Goal: Task Accomplishment & Management: Use online tool/utility

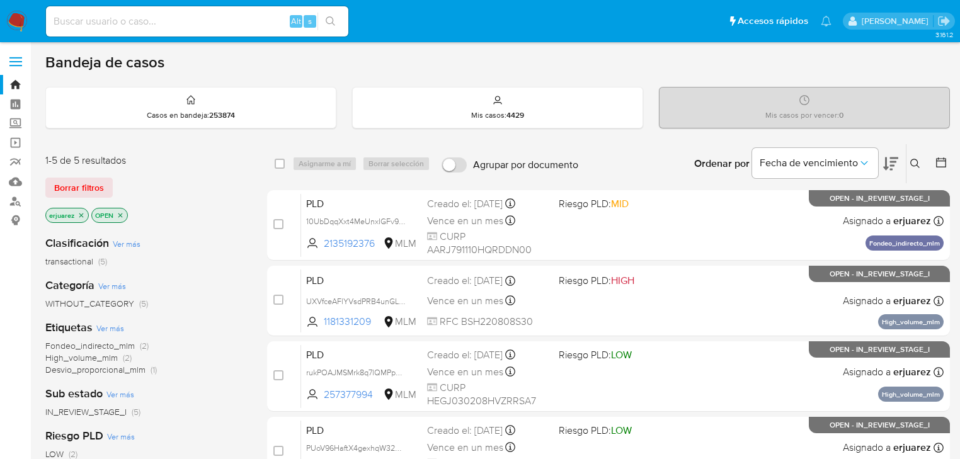
click at [657, 163] on div "Ordenar por Fecha de vencimiento No es posible ordenar los resultados mientras …" at bounding box center [766, 163] width 365 height 39
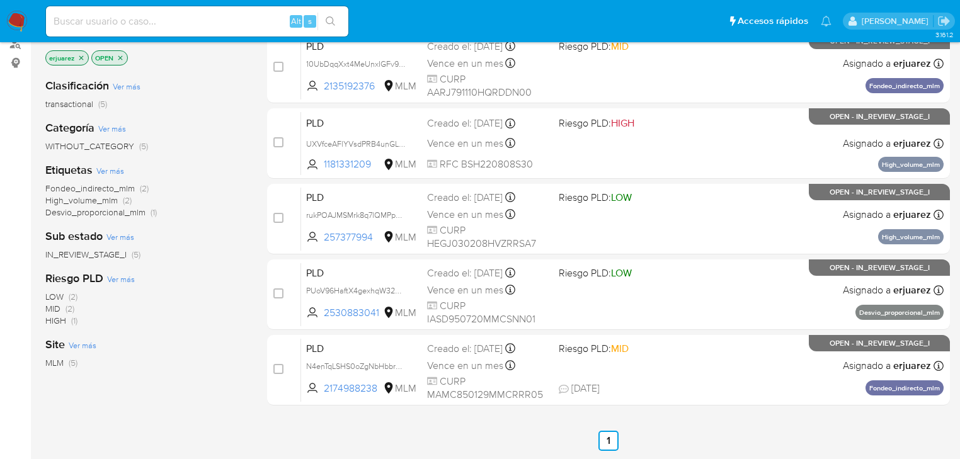
scroll to position [101, 0]
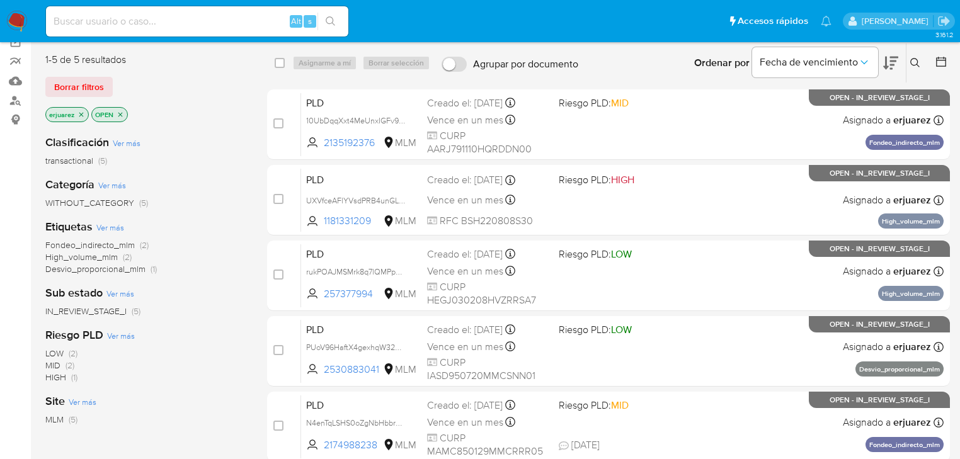
click at [20, 18] on img at bounding box center [16, 21] width 21 height 21
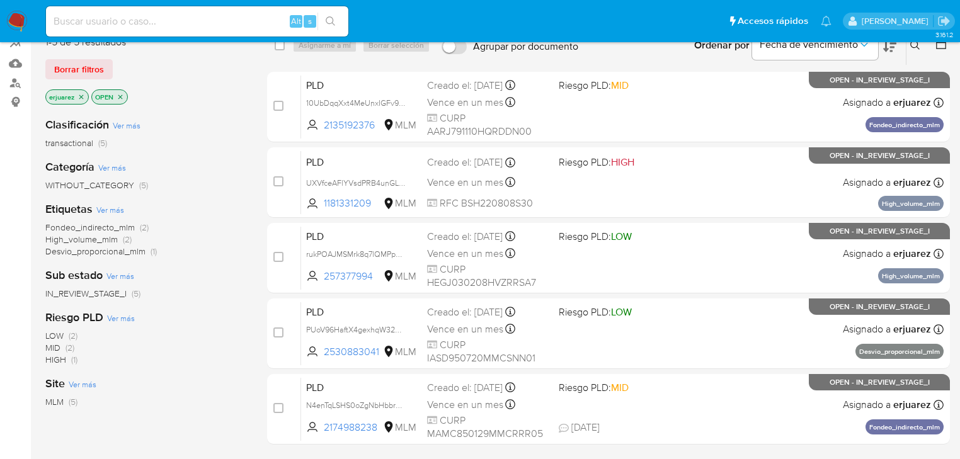
scroll to position [151, 0]
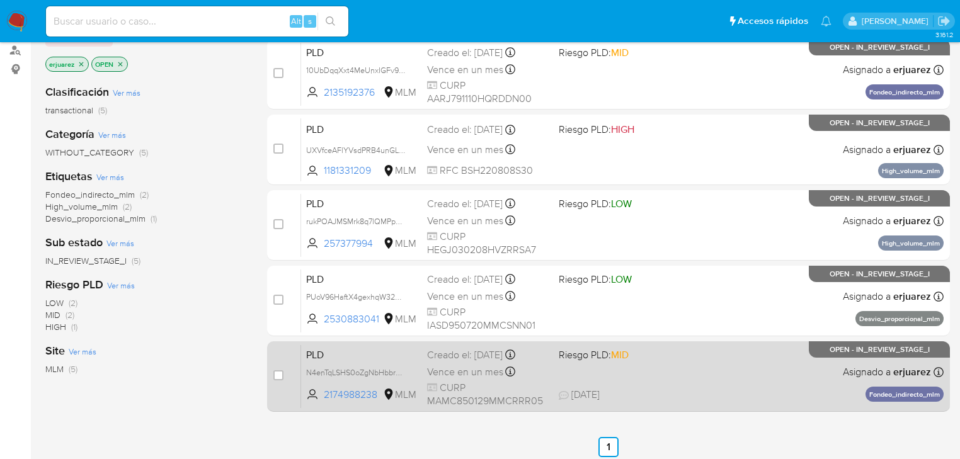
click at [597, 400] on span "[DATE]" at bounding box center [579, 395] width 41 height 14
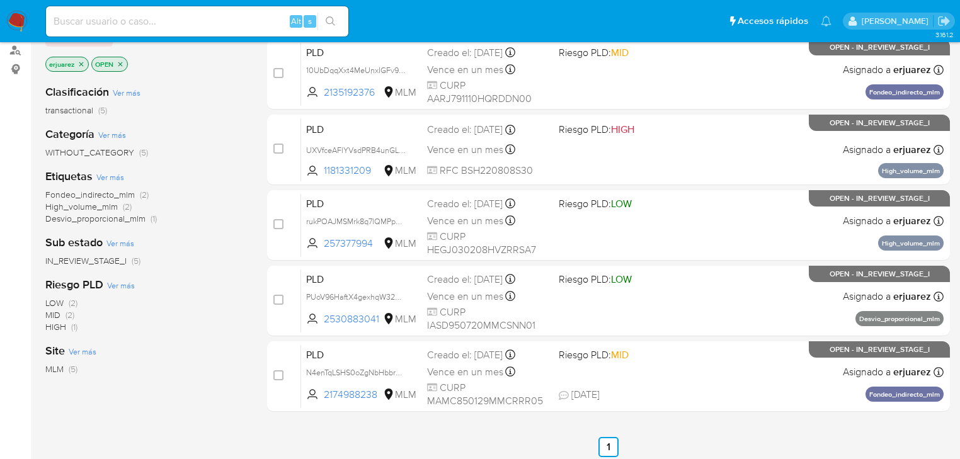
click at [22, 18] on img at bounding box center [16, 21] width 21 height 21
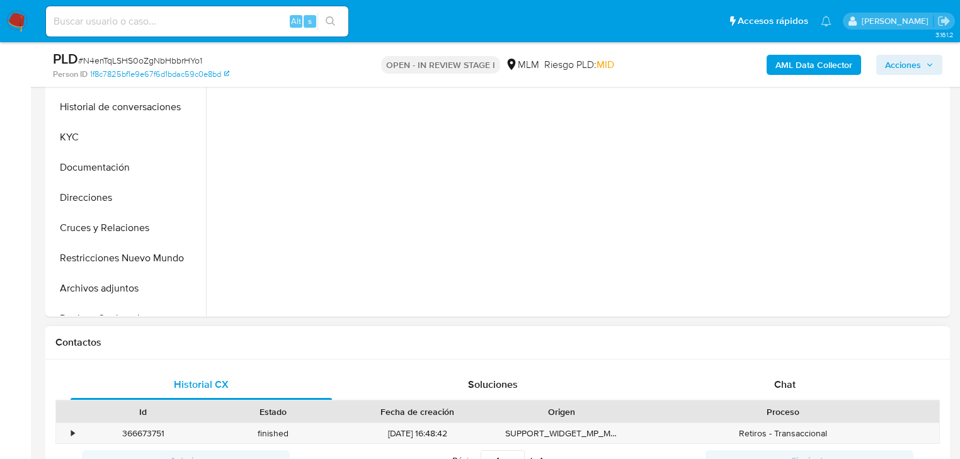
scroll to position [403, 0]
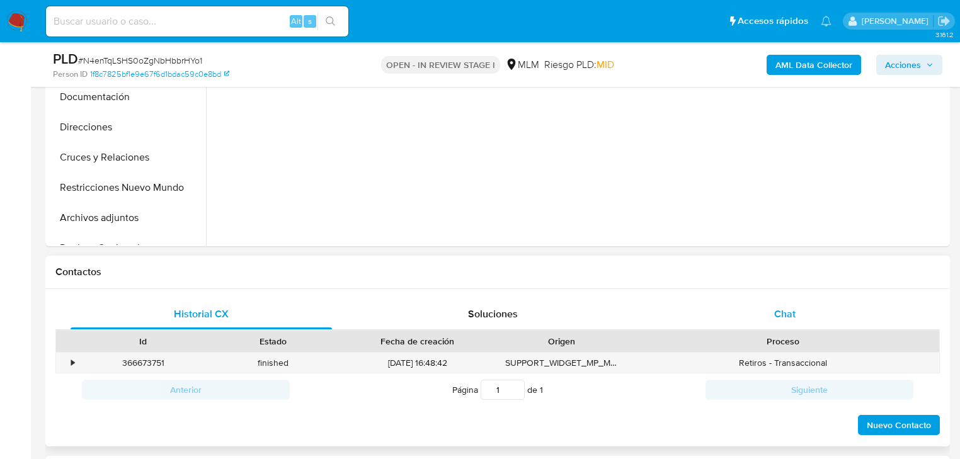
click at [793, 317] on span "Chat" at bounding box center [784, 314] width 21 height 14
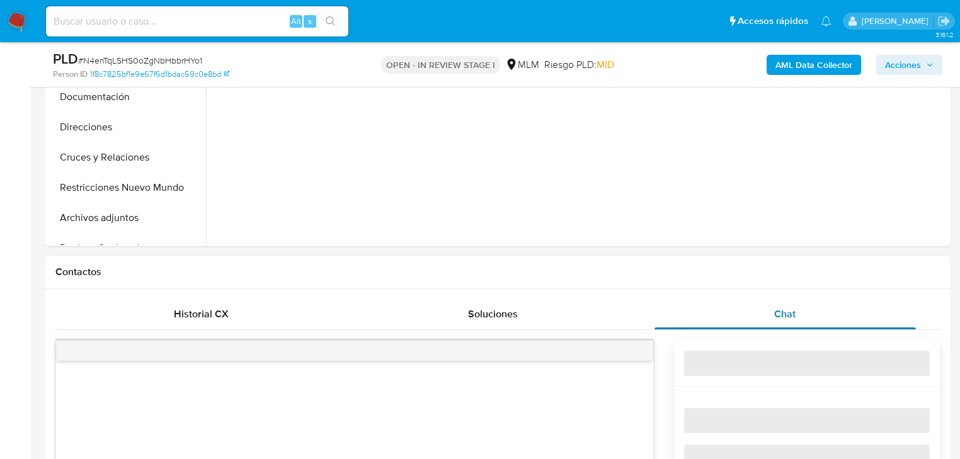
select select "10"
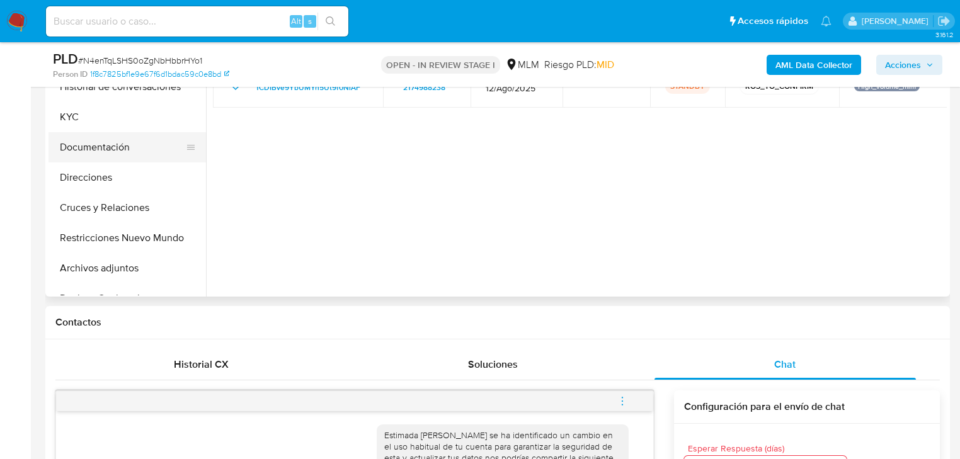
scroll to position [302, 0]
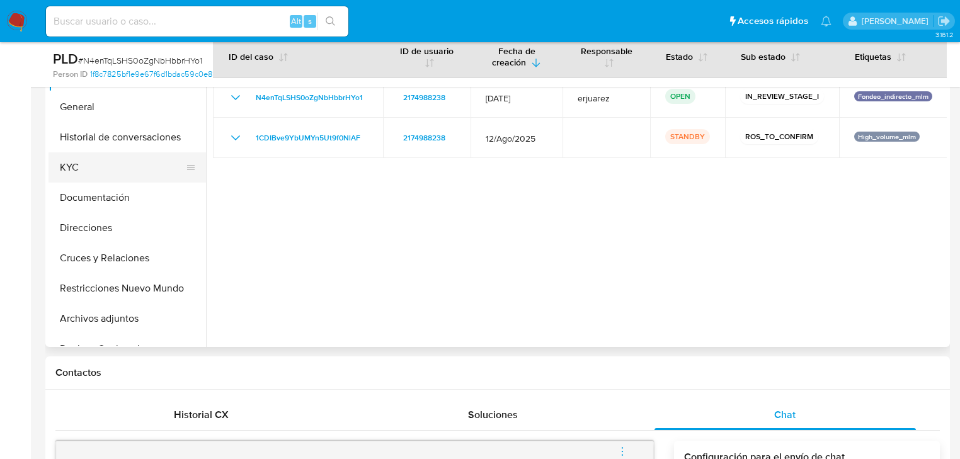
click at [59, 170] on button "KYC" at bounding box center [121, 167] width 147 height 30
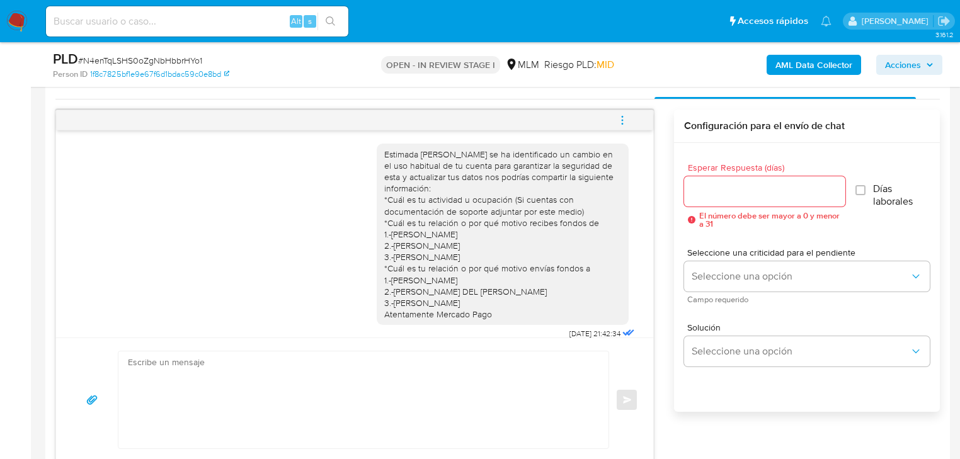
scroll to position [756, 0]
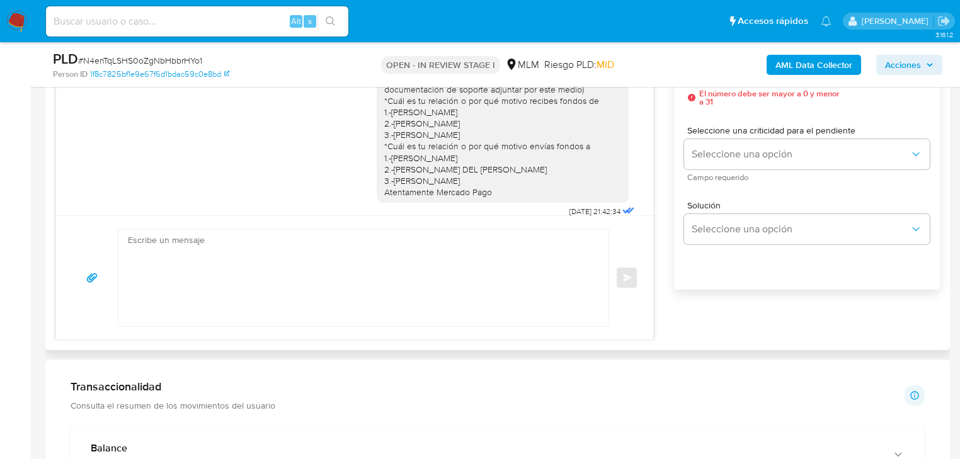
click at [297, 283] on textarea at bounding box center [360, 277] width 465 height 97
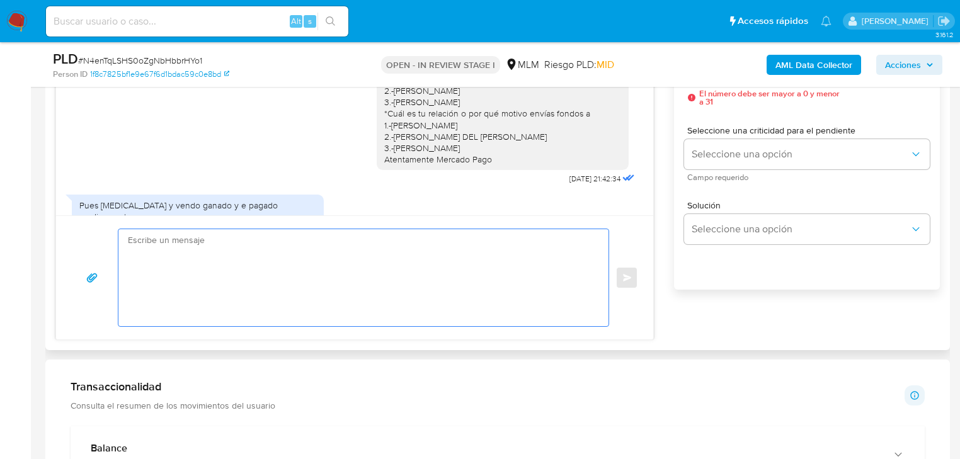
scroll to position [52, 0]
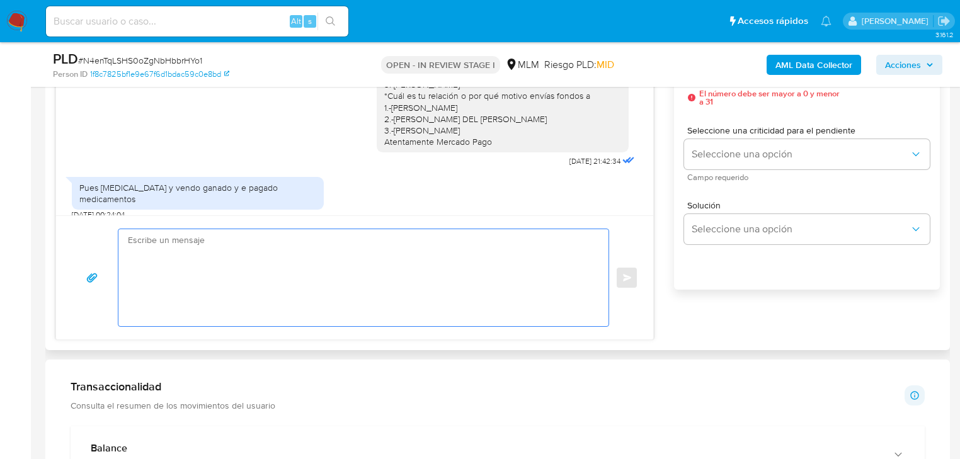
click at [258, 276] on textarea at bounding box center [360, 277] width 465 height 97
type textarea "'"
type textarea "¿Cuentas con documentación de tu actividad? Adjuntar por este medio Atentamente…"
drag, startPoint x: 295, startPoint y: 282, endPoint x: 276, endPoint y: 222, distance: 63.5
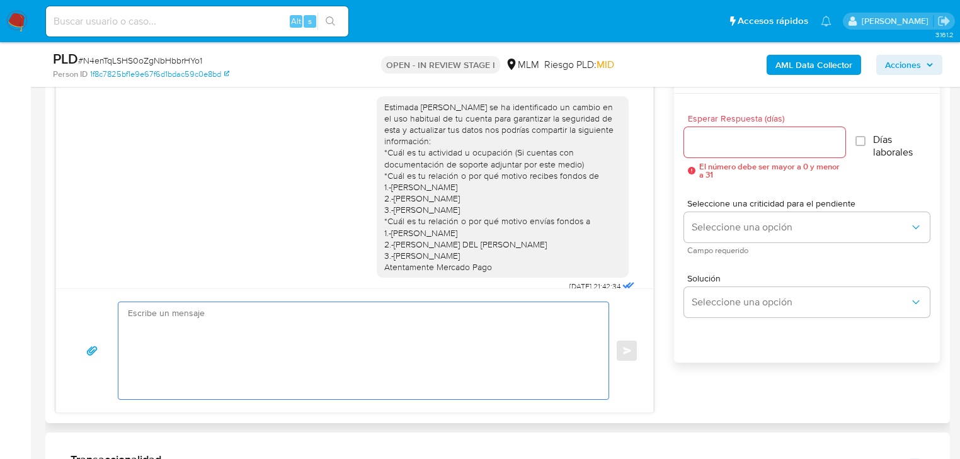
scroll to position [604, 0]
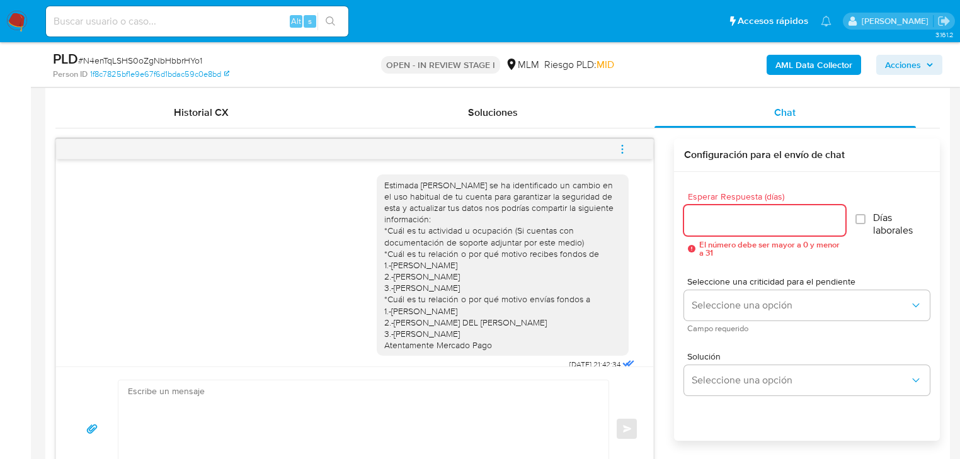
click at [716, 218] on input "Esperar Respuesta (días)" at bounding box center [764, 220] width 161 height 16
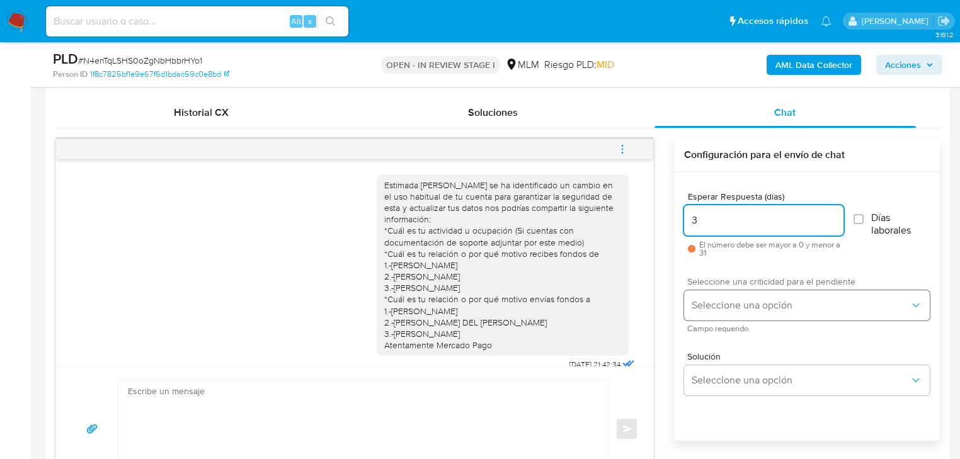
type input "3"
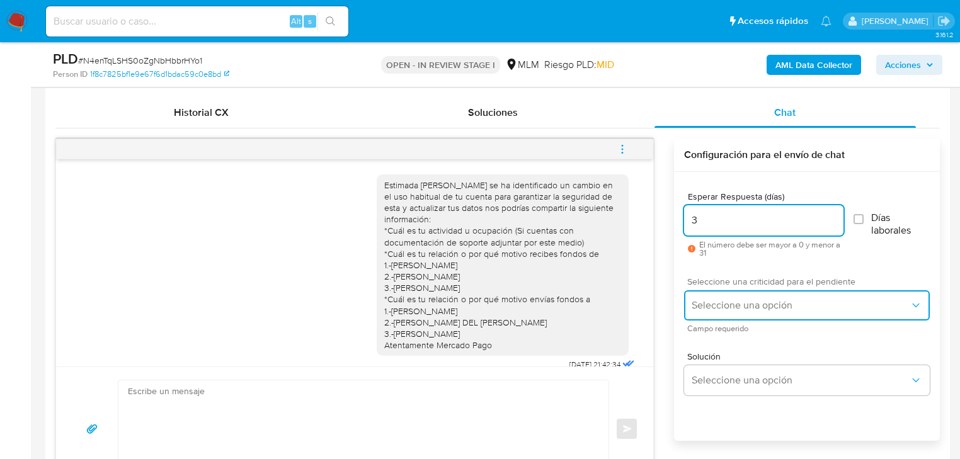
click at [723, 300] on span "Seleccione una opción" at bounding box center [800, 305] width 218 height 13
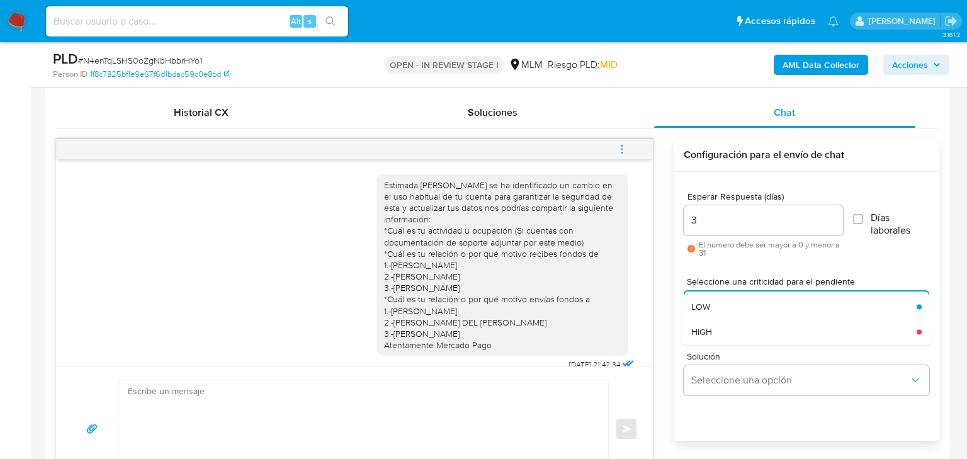
click at [756, 333] on div "HIGH" at bounding box center [803, 331] width 225 height 25
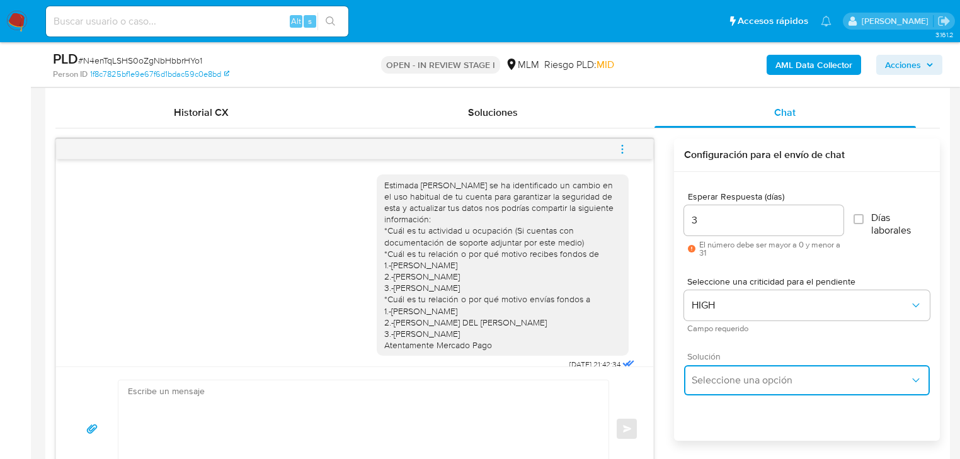
drag, startPoint x: 766, startPoint y: 376, endPoint x: 791, endPoint y: 377, distance: 24.6
click at [773, 378] on span "Seleccione una opción" at bounding box center [800, 380] width 218 height 13
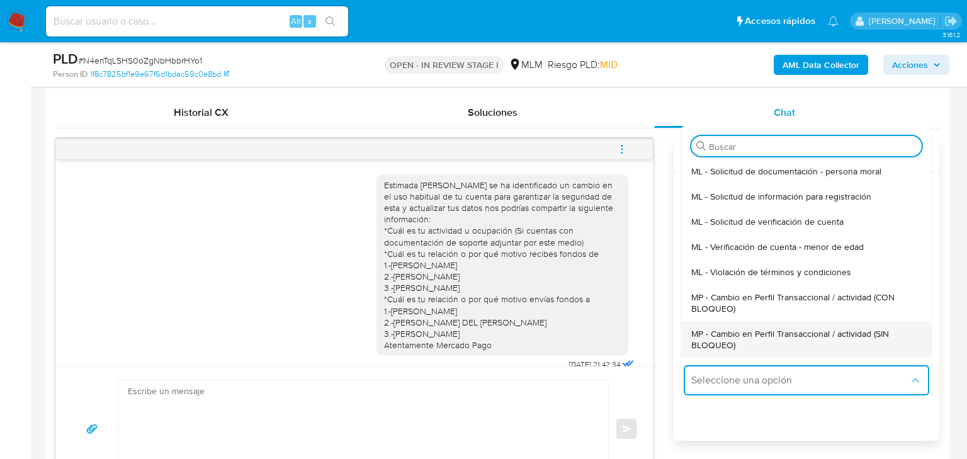
click at [853, 329] on span "MP - Cambio en Perfil Transaccional / actividad (SIN BLOQUEO)" at bounding box center [806, 339] width 230 height 23
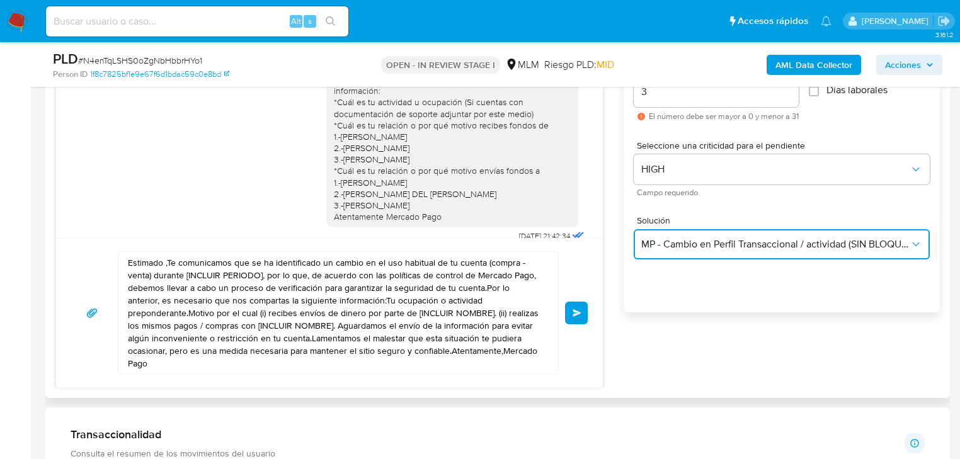
scroll to position [756, 0]
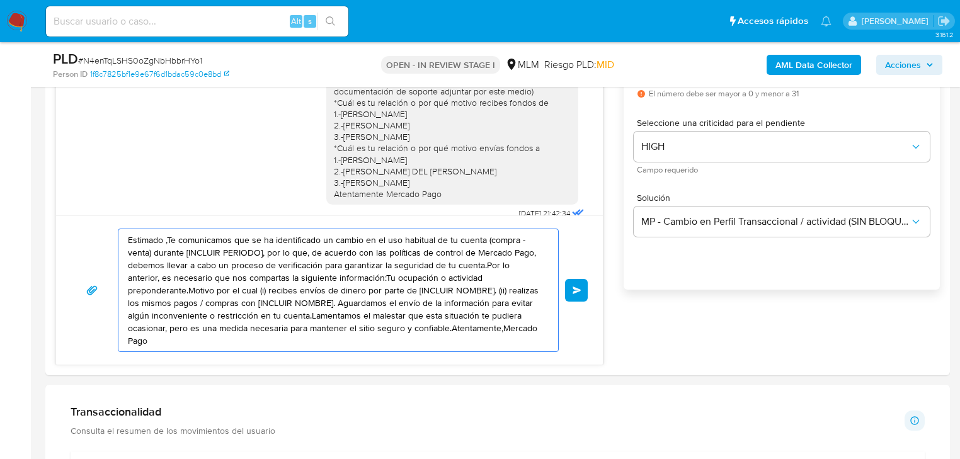
drag, startPoint x: 496, startPoint y: 329, endPoint x: 16, endPoint y: 234, distance: 489.6
paste textarea "¿Cuentas con documentación de tu actividad? Adjuntar por este medio Atentamente…"
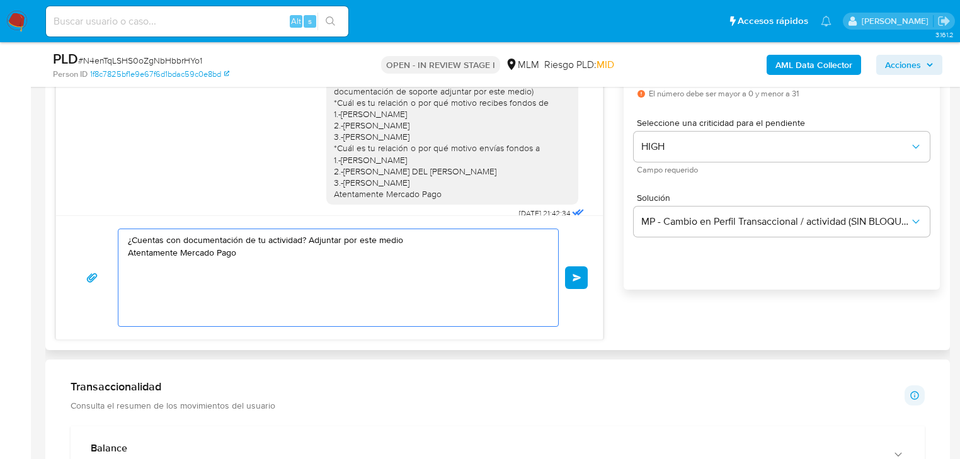
type textarea "¿Cuentas con documentación de tu actividad? Adjuntar por este medio Atentamente…"
click at [594, 276] on div "¿Cuentas con documentación de tu actividad? Adjuntar por este medio Atentamente…" at bounding box center [329, 277] width 547 height 124
click at [579, 279] on span "Enviar" at bounding box center [576, 278] width 9 height 8
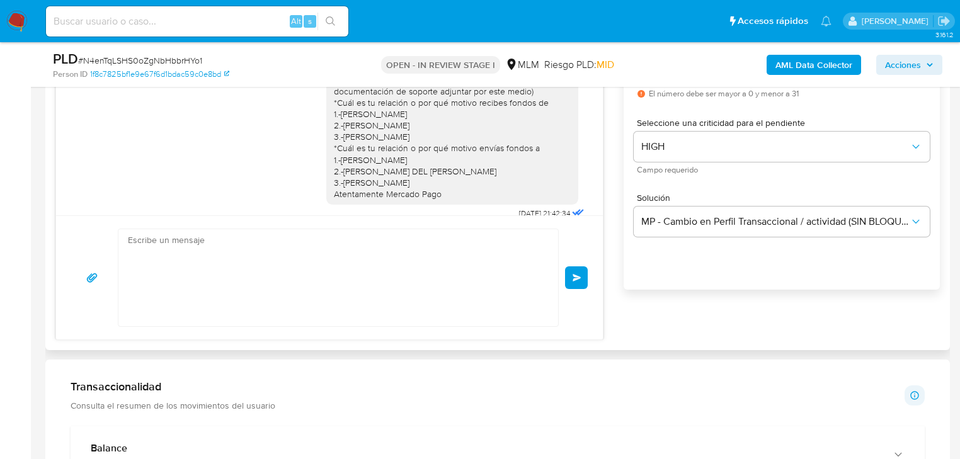
scroll to position [123, 0]
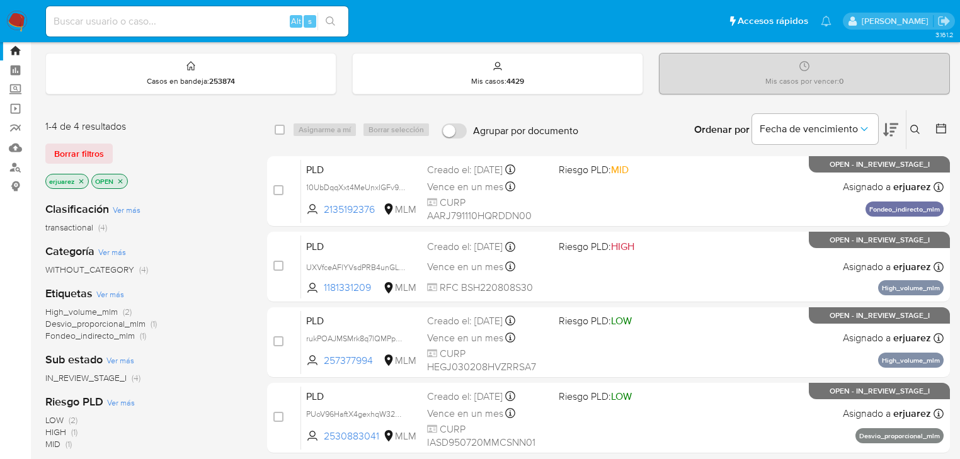
scroll to position [101, 0]
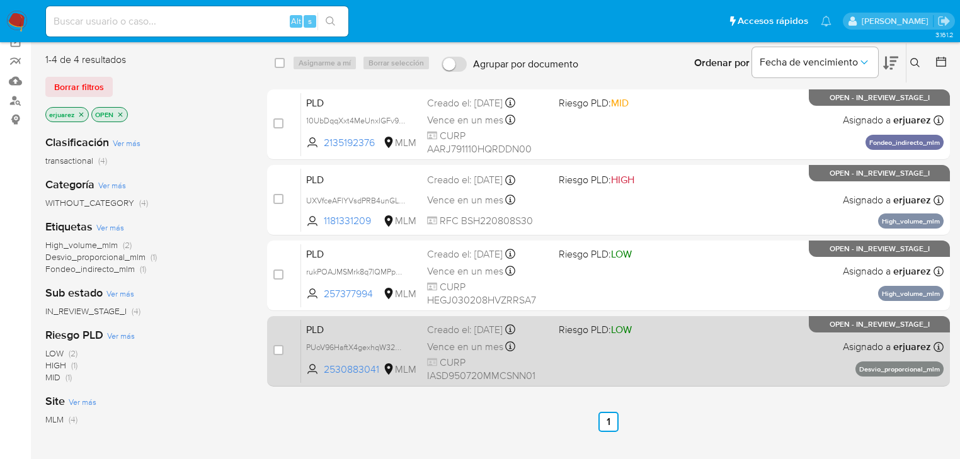
click at [640, 353] on div "PLD PUoV96HaftX4gexhqW32DGtK 2530883041 MLM Riesgo PLD: LOW Creado el: 12/09/20…" at bounding box center [622, 351] width 642 height 64
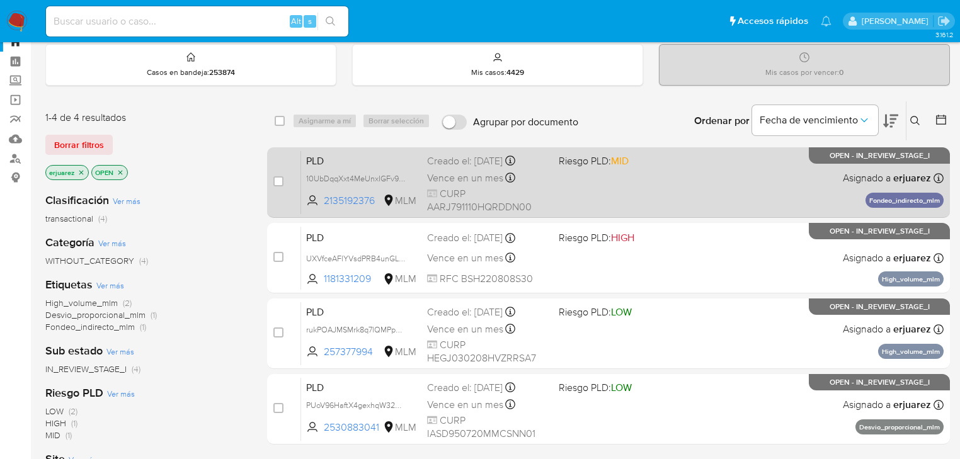
scroll to position [0, 0]
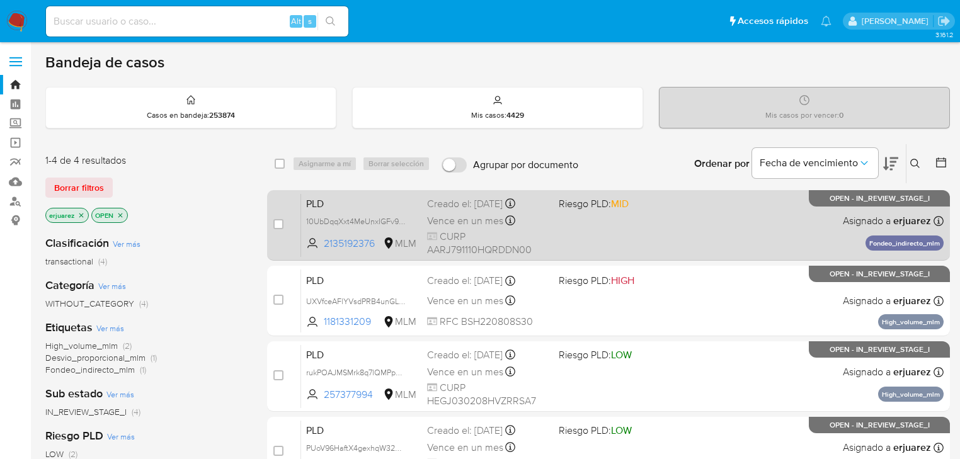
click at [678, 241] on div "PLD 10UbDqqXxt4MeUnxIGFv9ih7 2135192376 MLM Riesgo PLD: MID Creado el: 12/09/20…" at bounding box center [622, 225] width 642 height 64
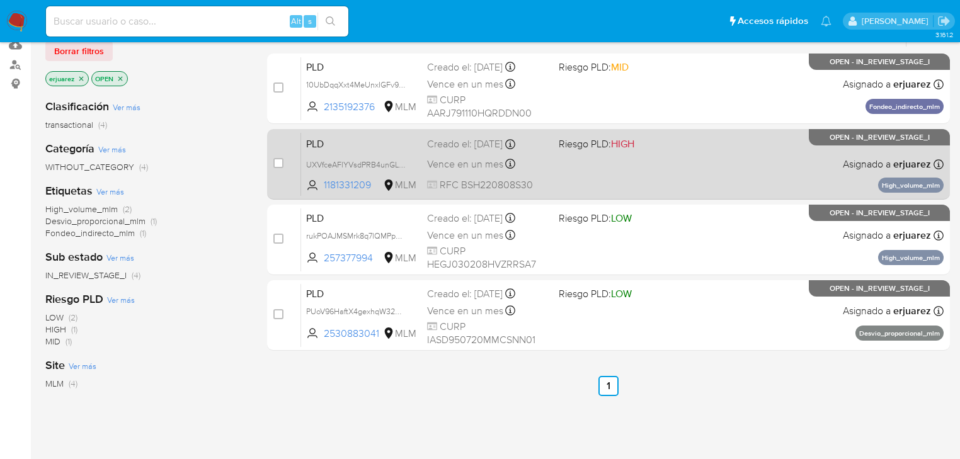
scroll to position [151, 0]
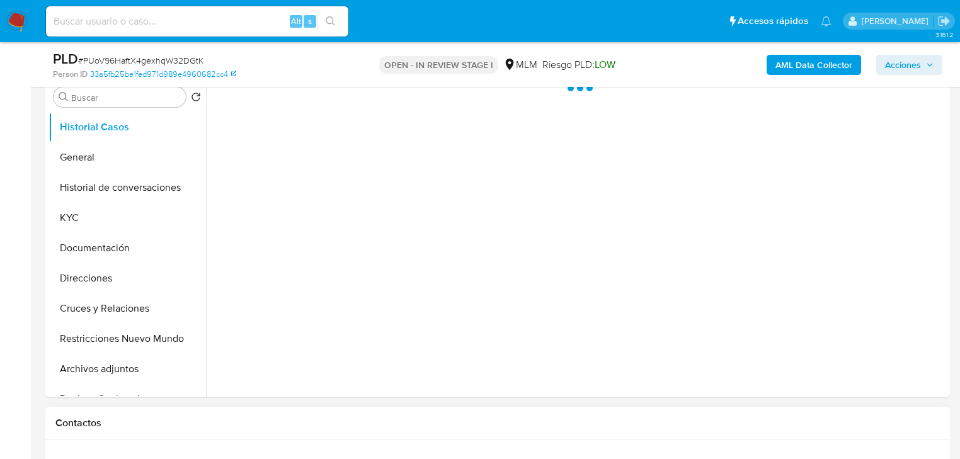
scroll to position [353, 0]
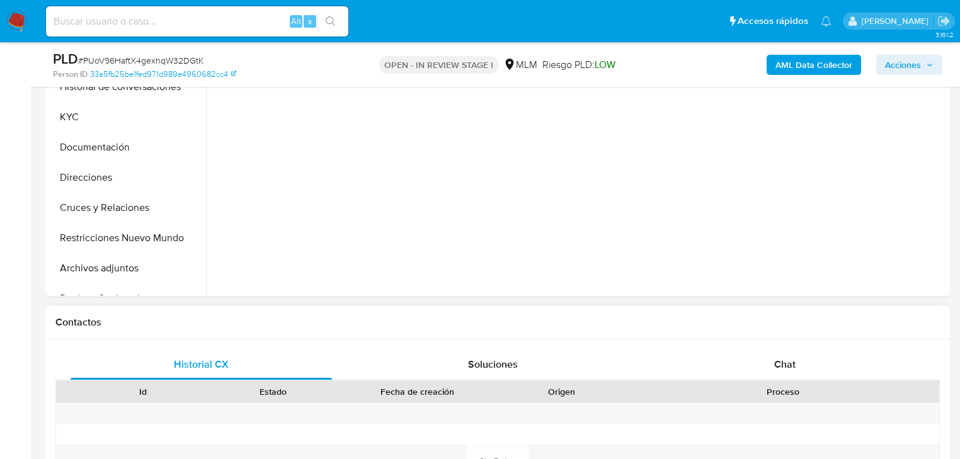
click at [783, 345] on div "Historial CX Soluciones Chat Id Estado Fecha de creación Origen Proceso Anterio…" at bounding box center [497, 460] width 904 height 243
select select "10"
click at [783, 358] on span "Chat" at bounding box center [784, 364] width 21 height 14
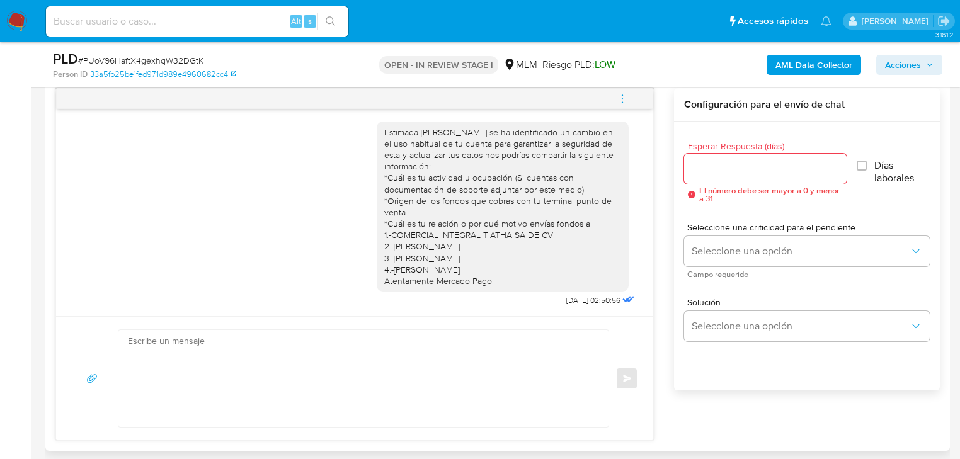
scroll to position [0, 0]
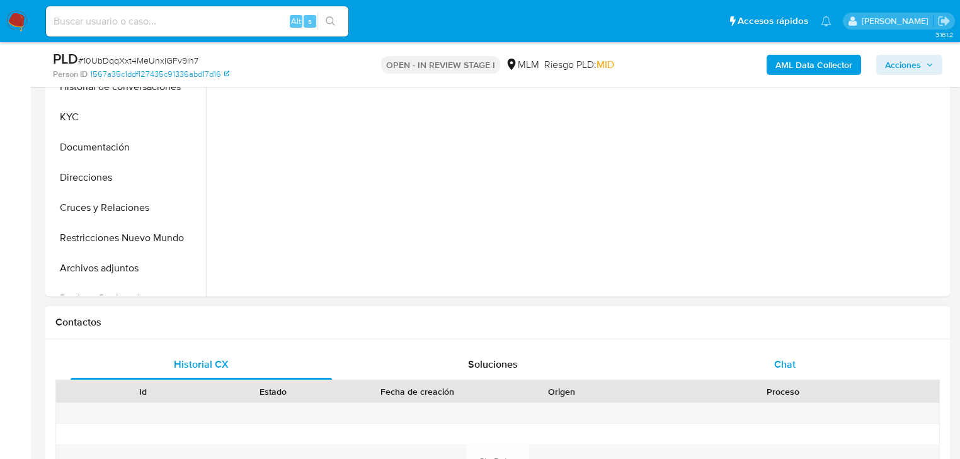
click at [793, 355] on div "Chat" at bounding box center [784, 364] width 261 height 30
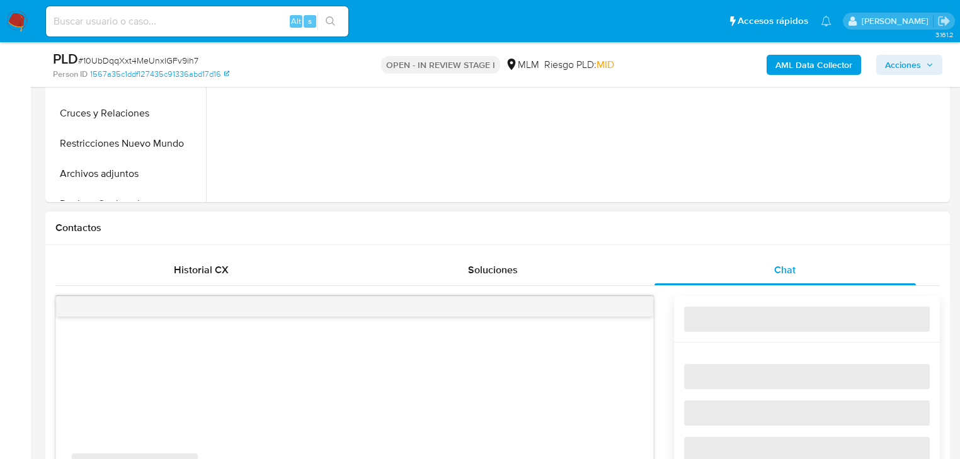
select select "10"
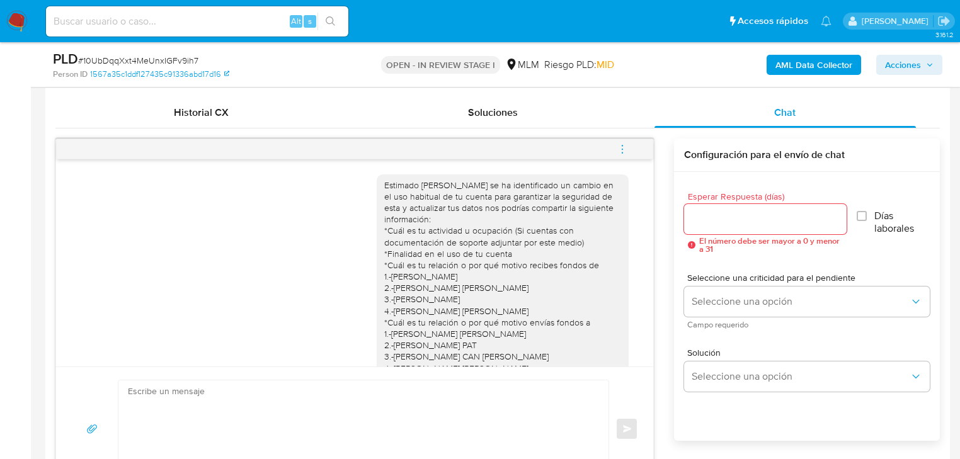
scroll to position [48, 0]
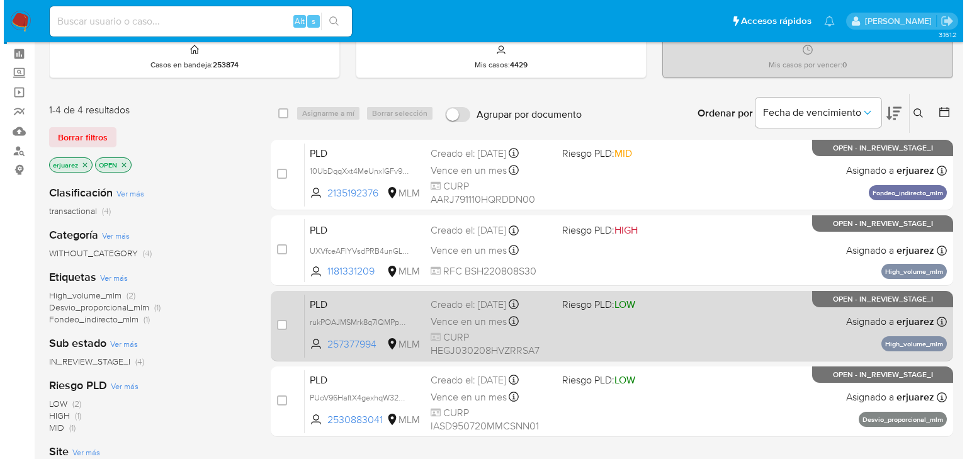
scroll to position [101, 0]
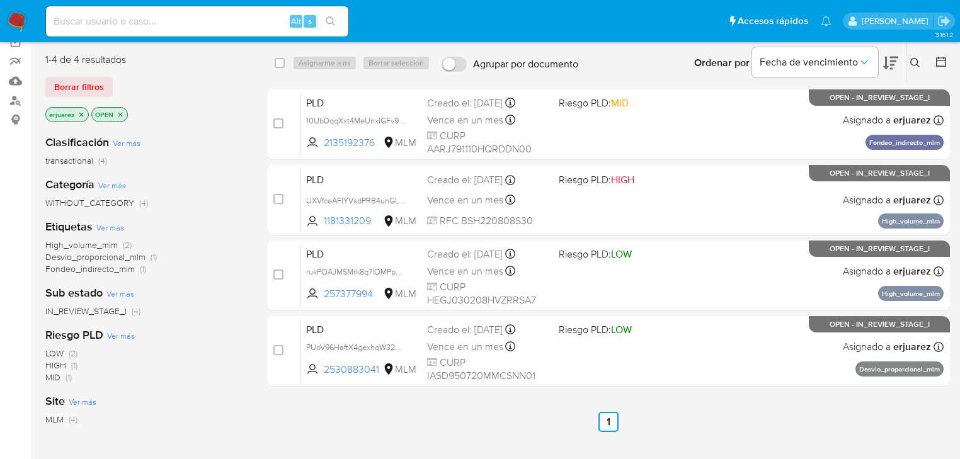
drag, startPoint x: 81, startPoint y: 111, endPoint x: 200, endPoint y: 111, distance: 118.4
click at [81, 111] on icon "close-filter" at bounding box center [81, 115] width 8 height 8
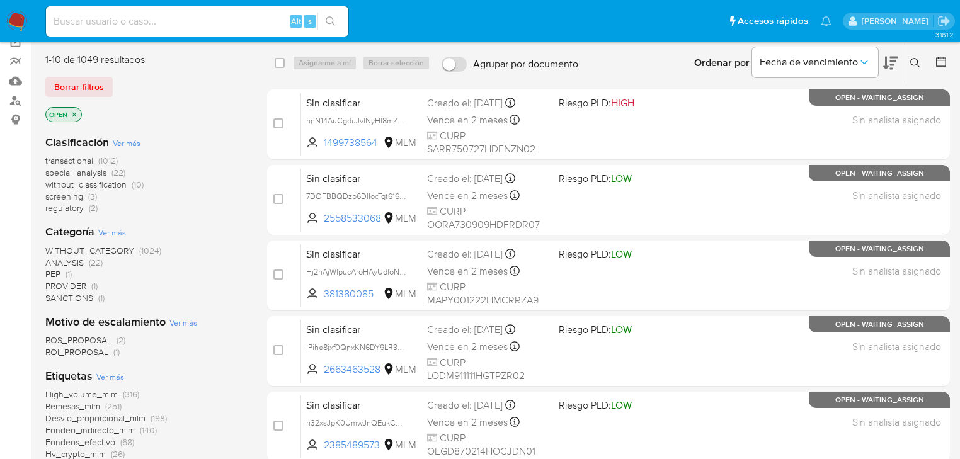
click at [912, 61] on icon at bounding box center [915, 63] width 10 height 10
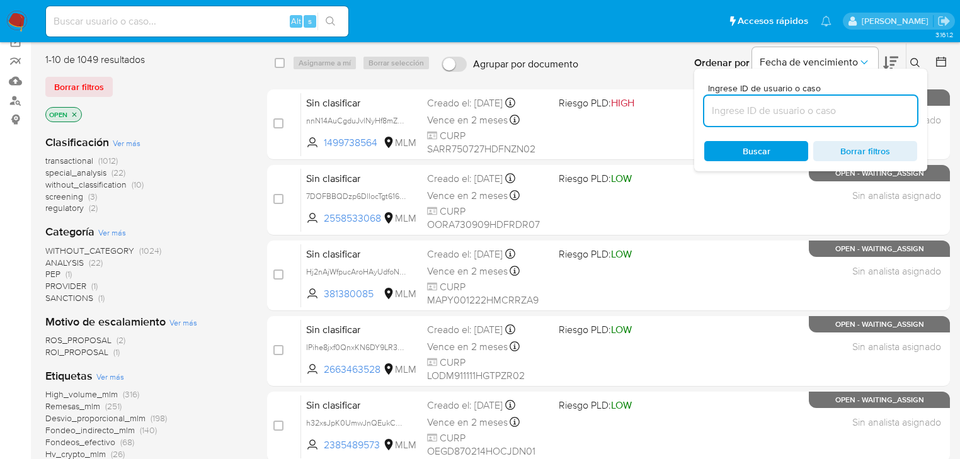
click at [758, 107] on input at bounding box center [810, 111] width 213 height 16
type input "1700745295"
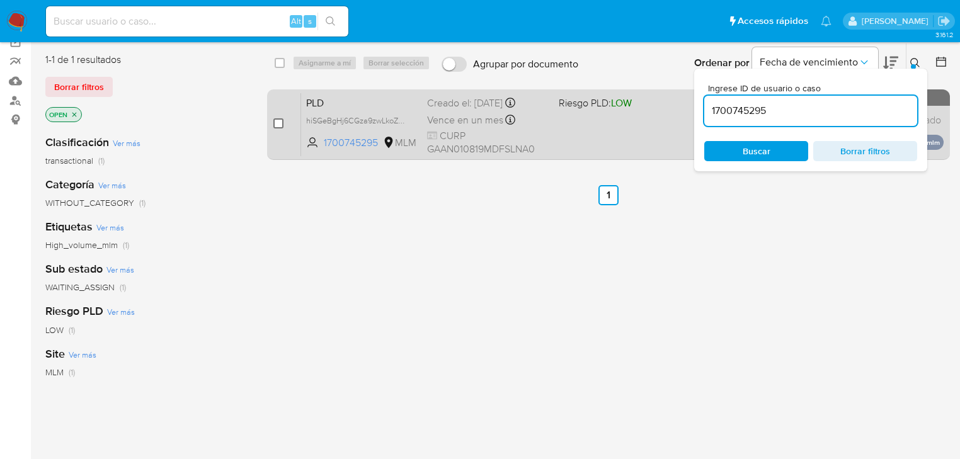
click at [276, 124] on input "checkbox" at bounding box center [278, 123] width 10 height 10
checkbox input "true"
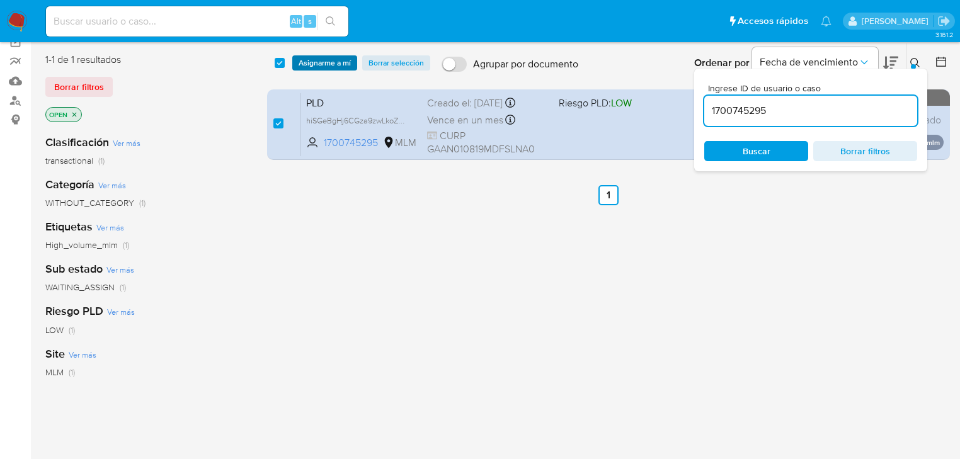
click at [329, 57] on span "Asignarme a mí" at bounding box center [324, 63] width 52 height 13
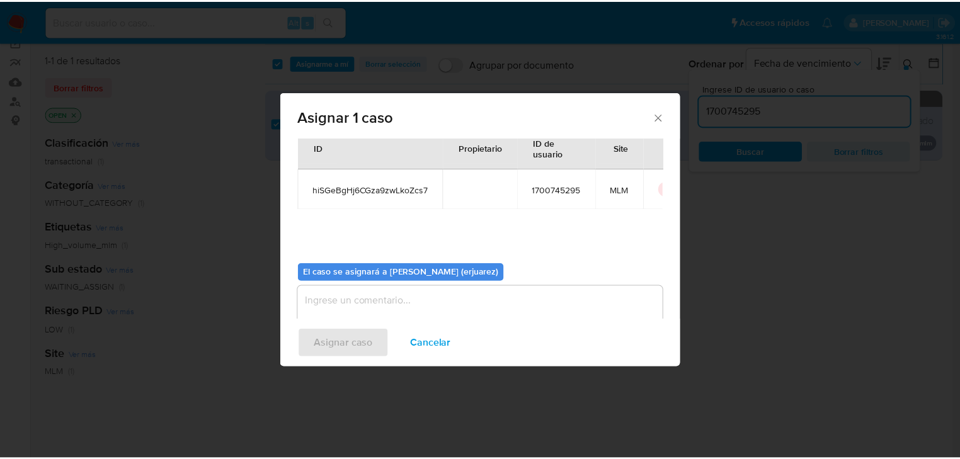
scroll to position [65, 0]
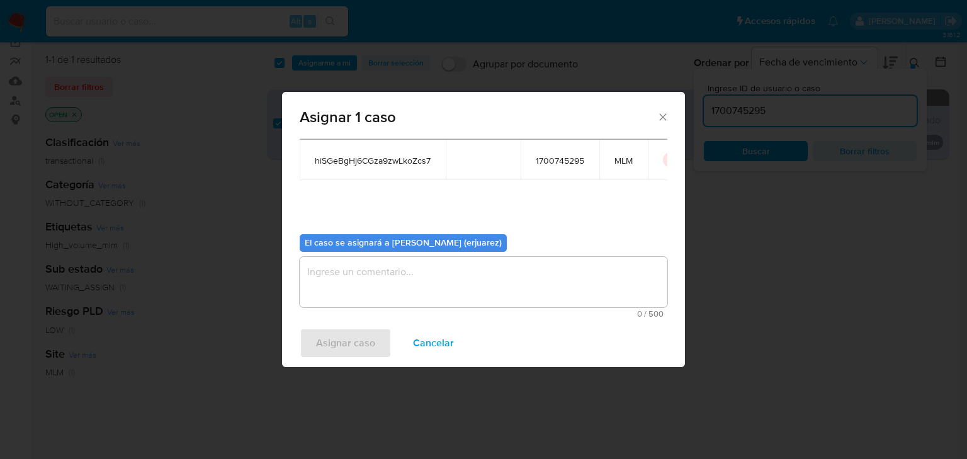
click at [354, 282] on textarea "assign-modal" at bounding box center [484, 282] width 368 height 50
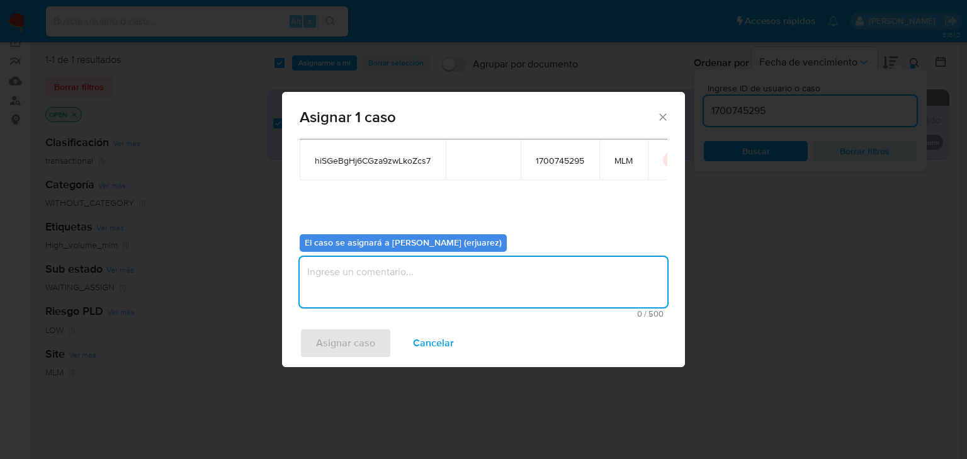
type textarea "e"
type textarea "EPJU"
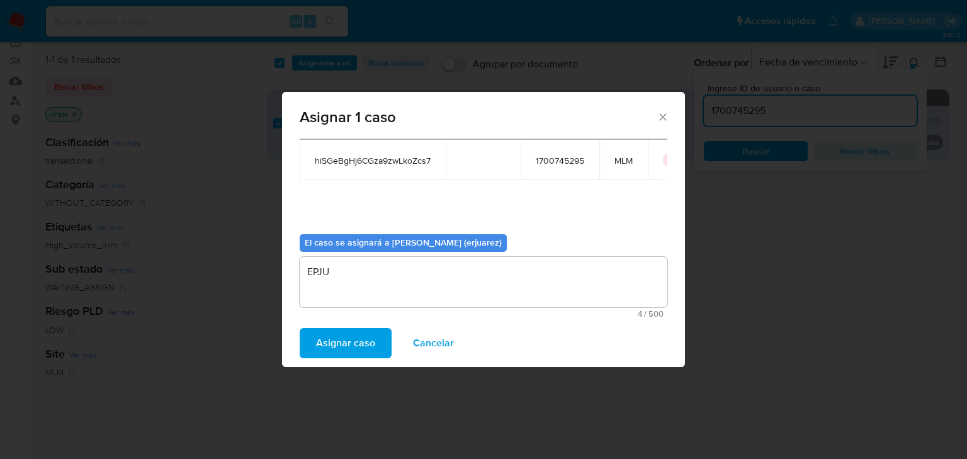
click at [336, 336] on span "Asignar caso" at bounding box center [345, 343] width 59 height 28
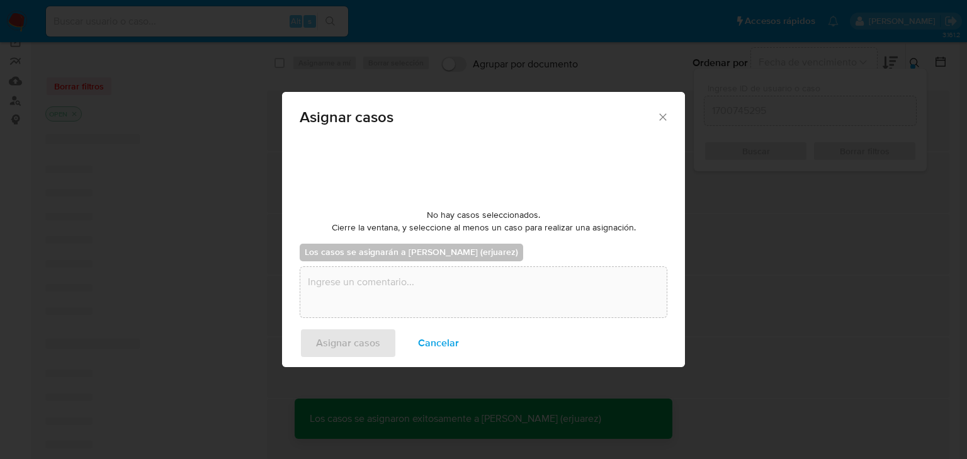
checkbox input "false"
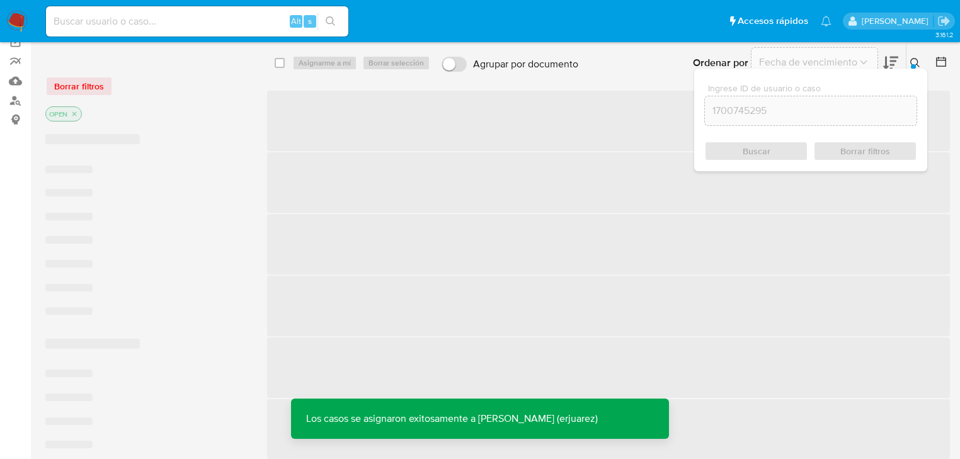
click at [751, 292] on span "‌" at bounding box center [608, 306] width 683 height 60
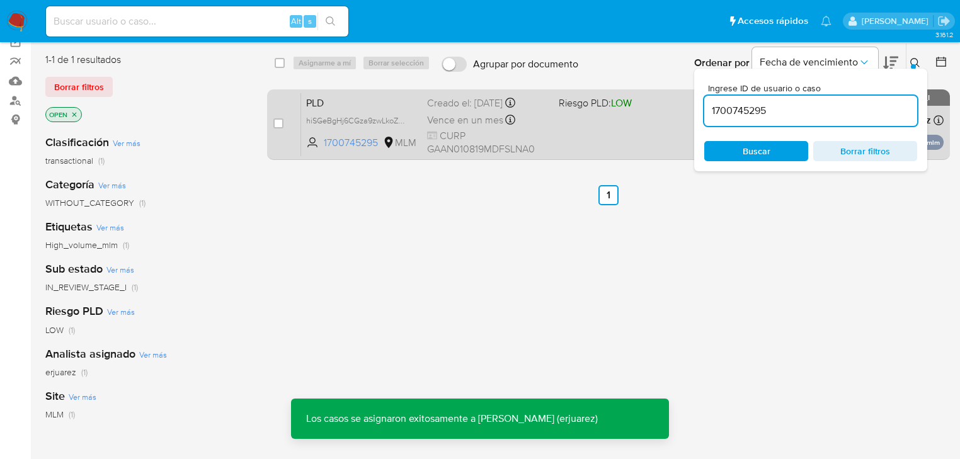
click at [631, 139] on div "PLD hiSGeBgHj6CGza9zwLkoZcs7 1700745295 MLM Riesgo PLD: LOW Creado el: 12/09/20…" at bounding box center [622, 125] width 642 height 64
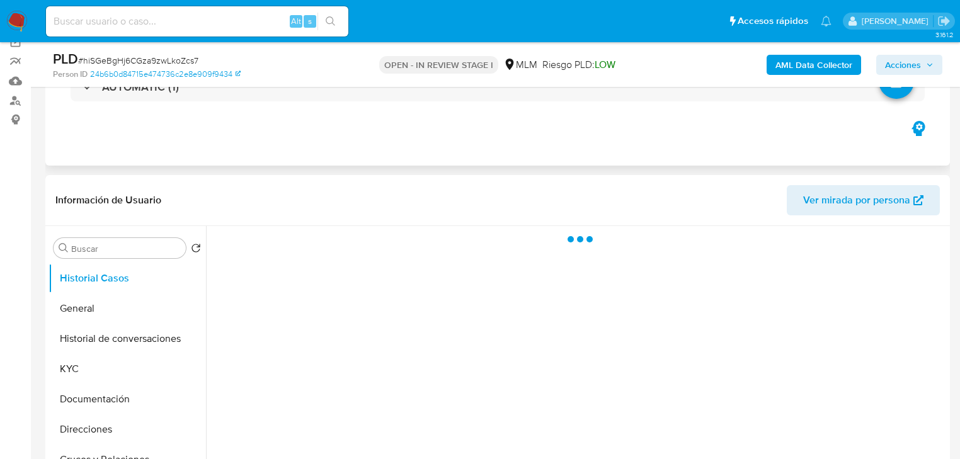
select select "10"
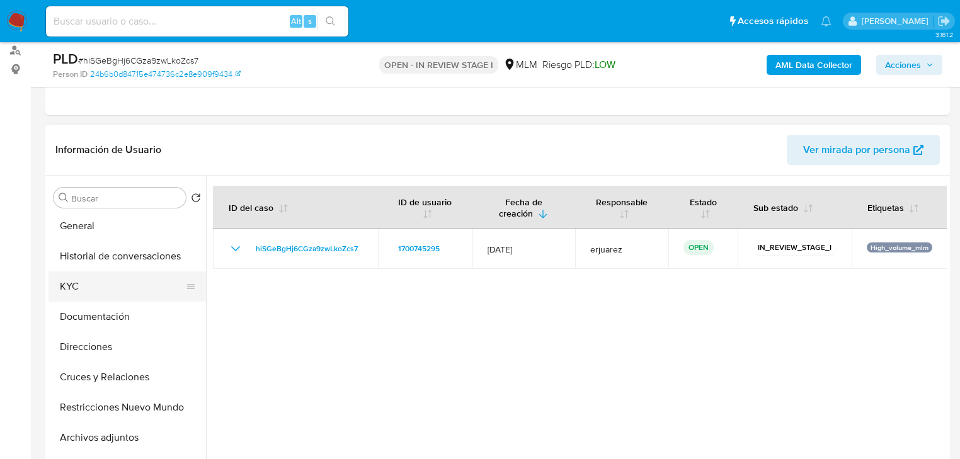
scroll to position [50, 0]
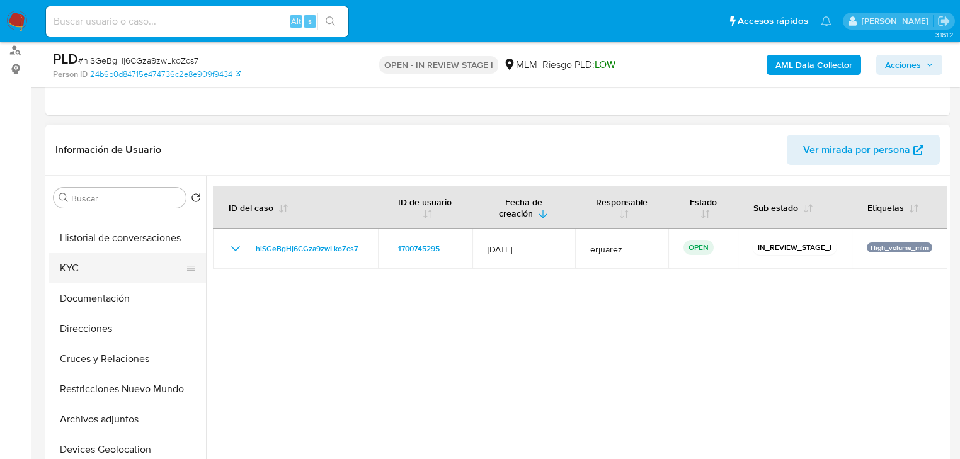
click at [140, 253] on button "KYC" at bounding box center [121, 268] width 147 height 30
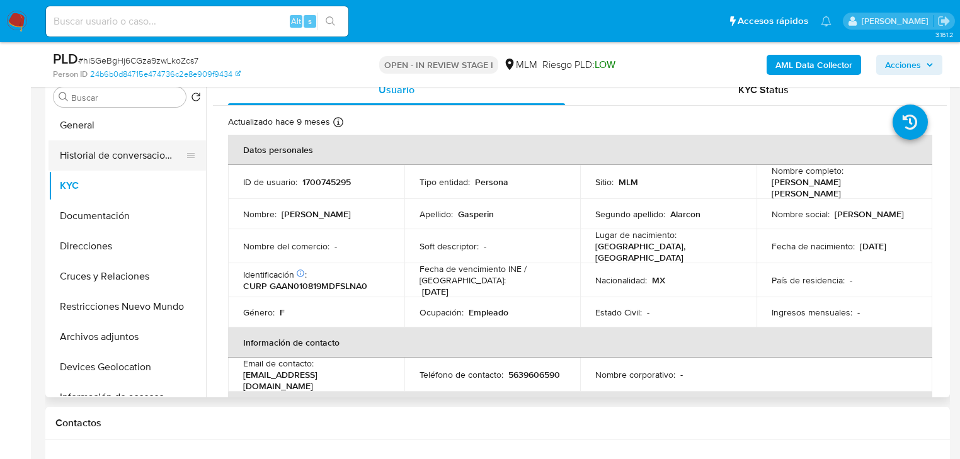
scroll to position [0, 0]
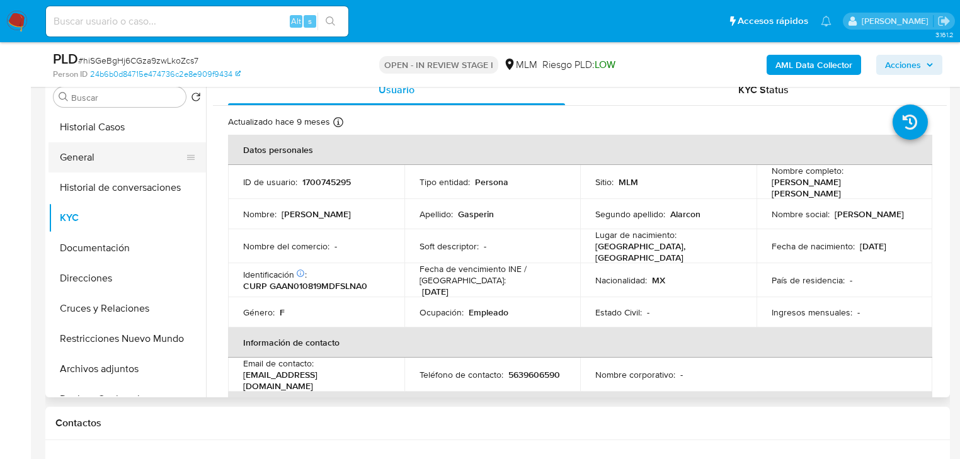
click at [105, 142] on button "General" at bounding box center [121, 157] width 147 height 30
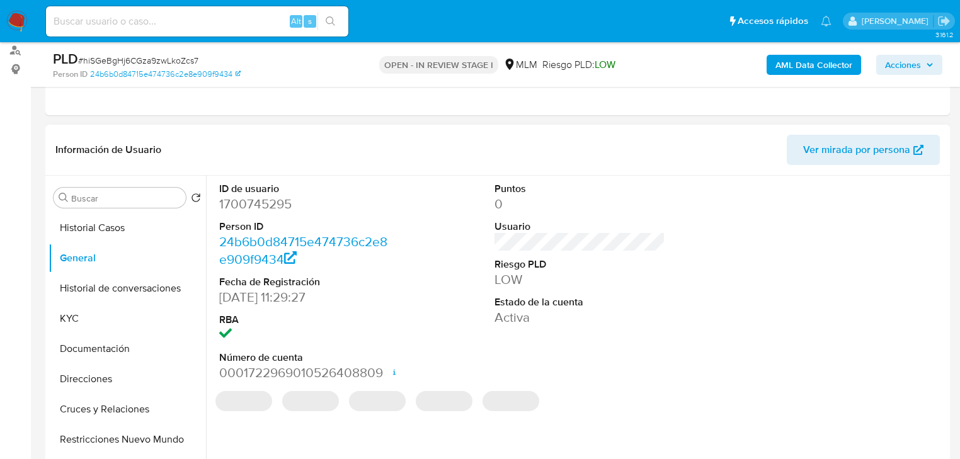
scroll to position [201, 0]
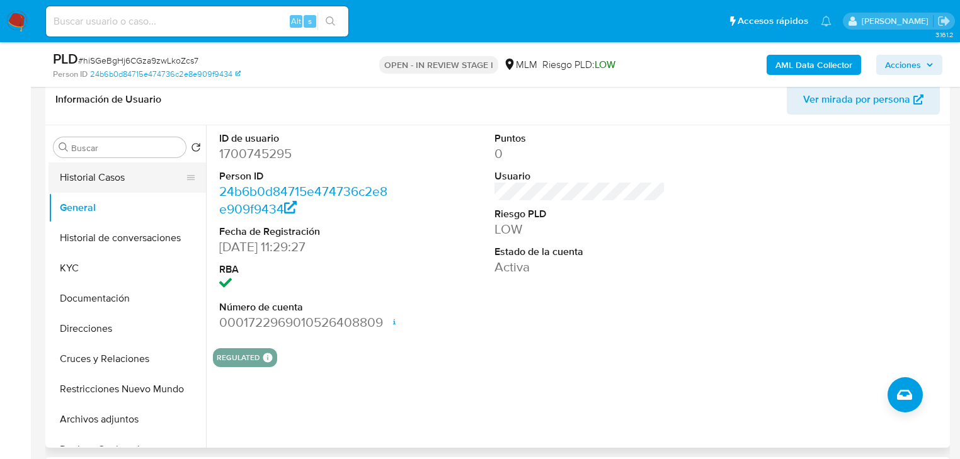
click at [139, 179] on button "Historial Casos" at bounding box center [121, 177] width 147 height 30
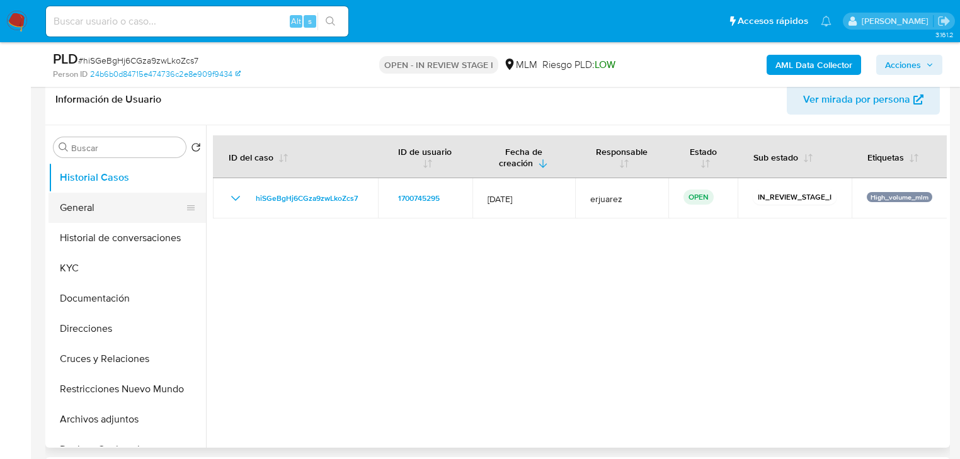
scroll to position [151, 0]
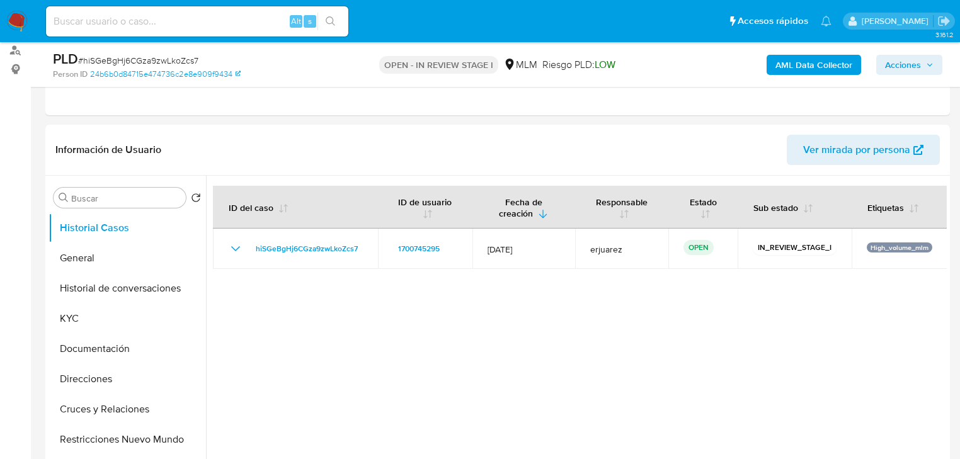
drag, startPoint x: 82, startPoint y: 319, endPoint x: 8, endPoint y: 269, distance: 88.5
click at [81, 317] on button "KYC" at bounding box center [126, 318] width 157 height 30
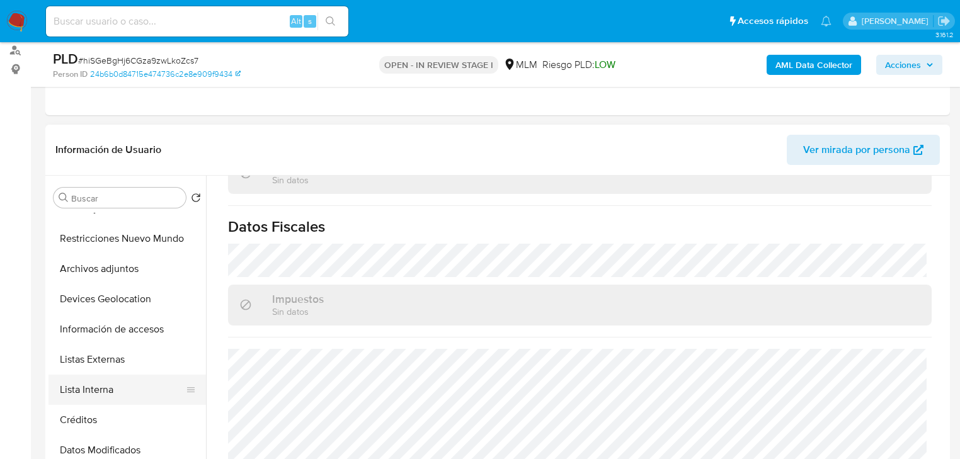
scroll to position [201, 0]
click at [108, 365] on button "Listas Externas" at bounding box center [121, 359] width 147 height 30
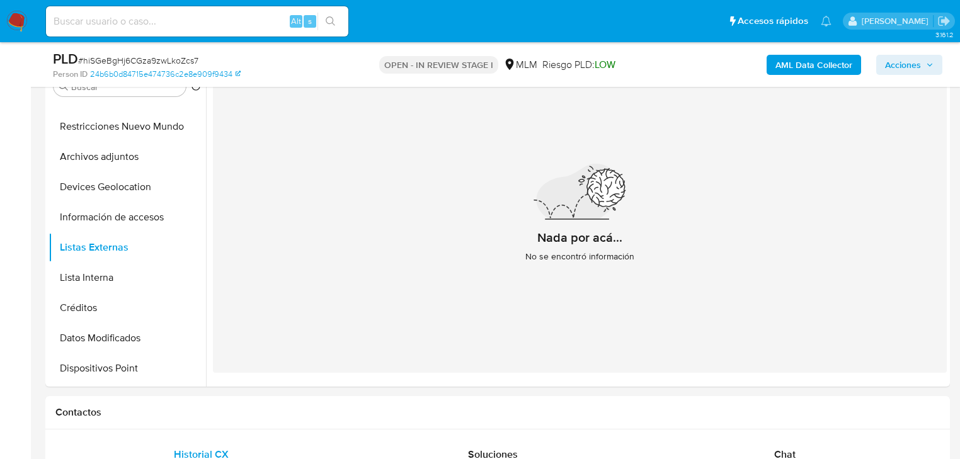
scroll to position [280, 0]
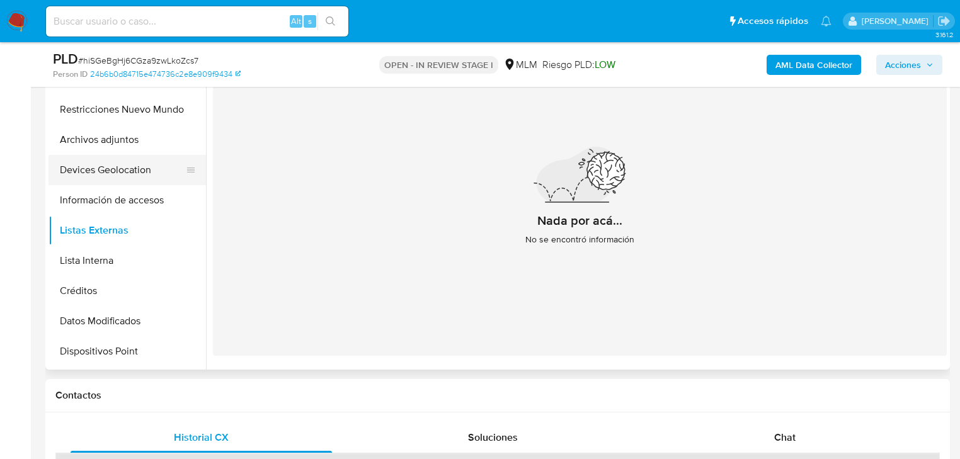
click at [112, 176] on button "Devices Geolocation" at bounding box center [121, 170] width 147 height 30
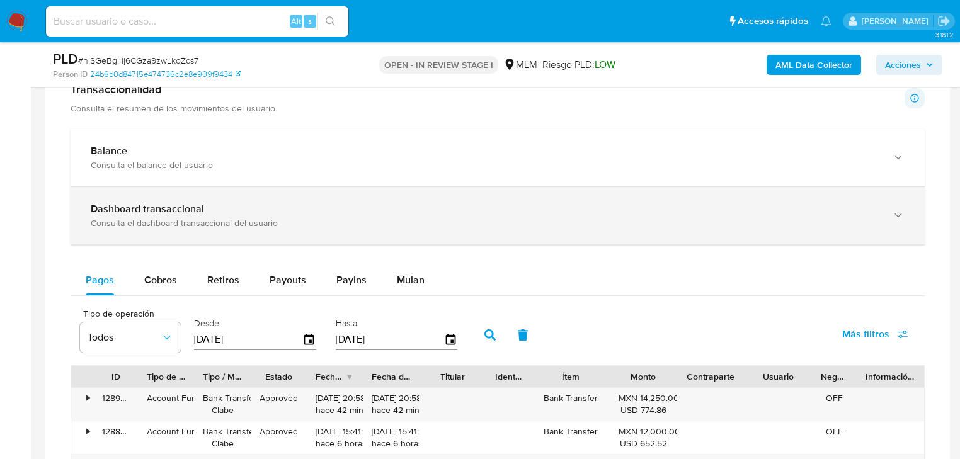
scroll to position [884, 0]
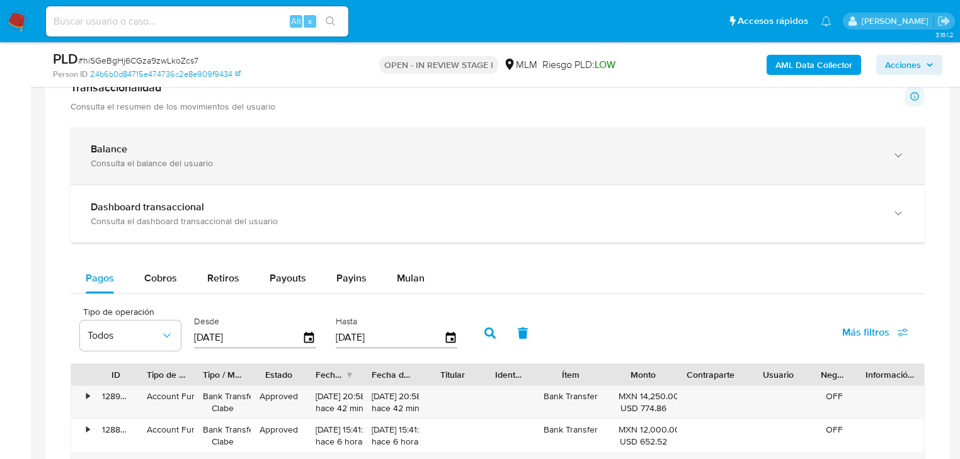
click at [167, 148] on div "Balance" at bounding box center [485, 149] width 788 height 13
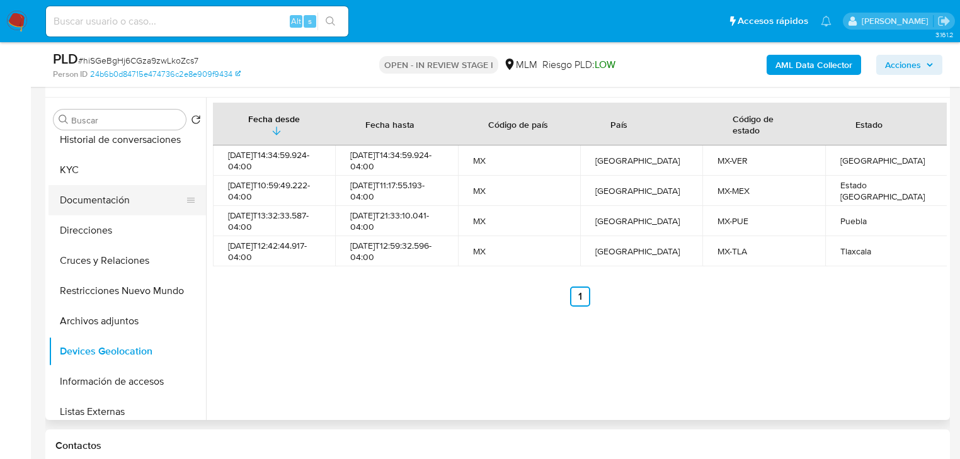
scroll to position [50, 0]
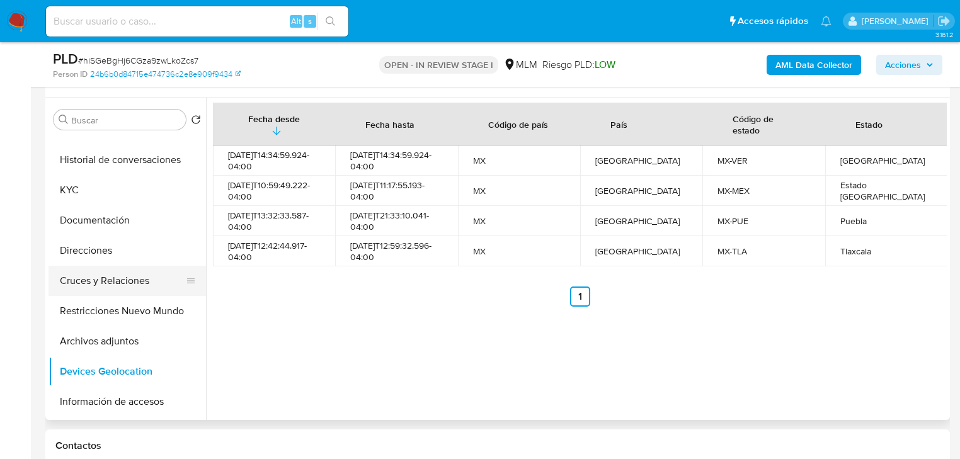
click at [115, 286] on button "Cruces y Relaciones" at bounding box center [121, 281] width 147 height 30
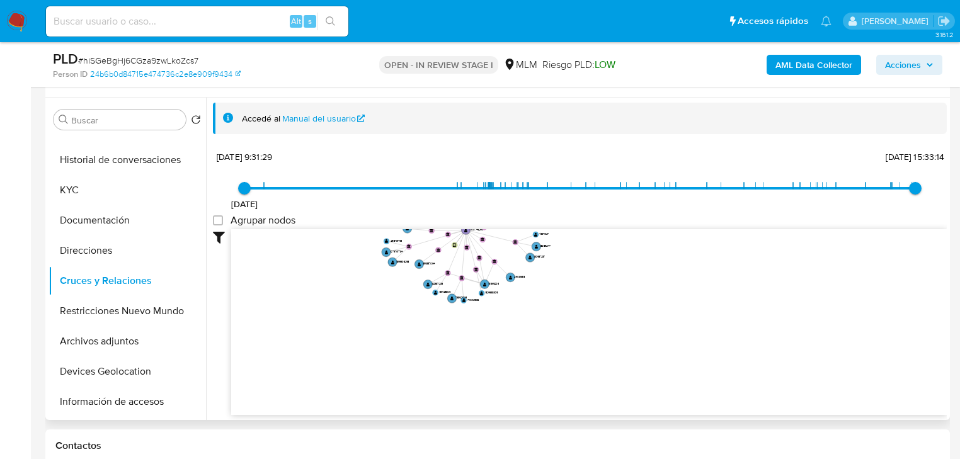
drag, startPoint x: 355, startPoint y: 354, endPoint x: 209, endPoint y: 278, distance: 164.5
click at [375, 244] on icon "device-65ddffd8659f2c8371a440ba  device-67cc5fe734295a6a5bcb8875  user-170074…" at bounding box center [588, 320] width 715 height 183
click at [97, 196] on button "KYC" at bounding box center [121, 190] width 147 height 30
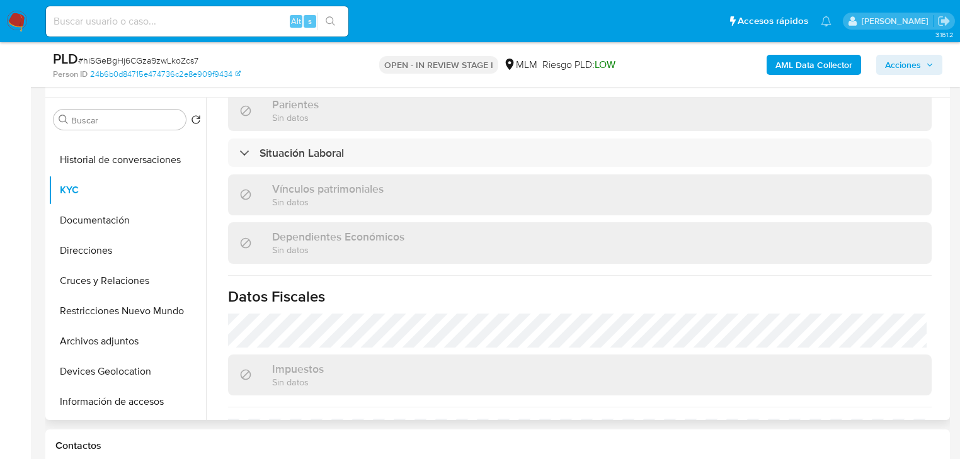
scroll to position [403, 0]
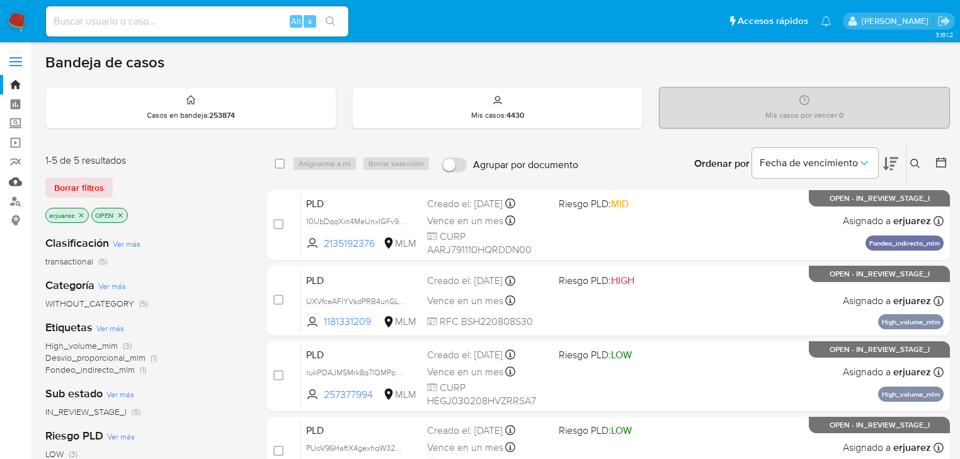
click at [18, 184] on link "Mulan" at bounding box center [75, 182] width 150 height 20
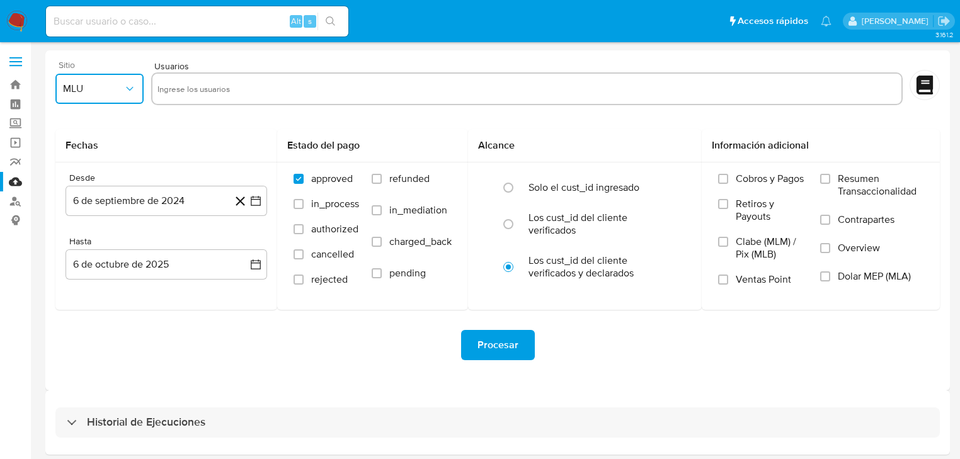
click at [108, 100] on button "MLU" at bounding box center [99, 89] width 88 height 30
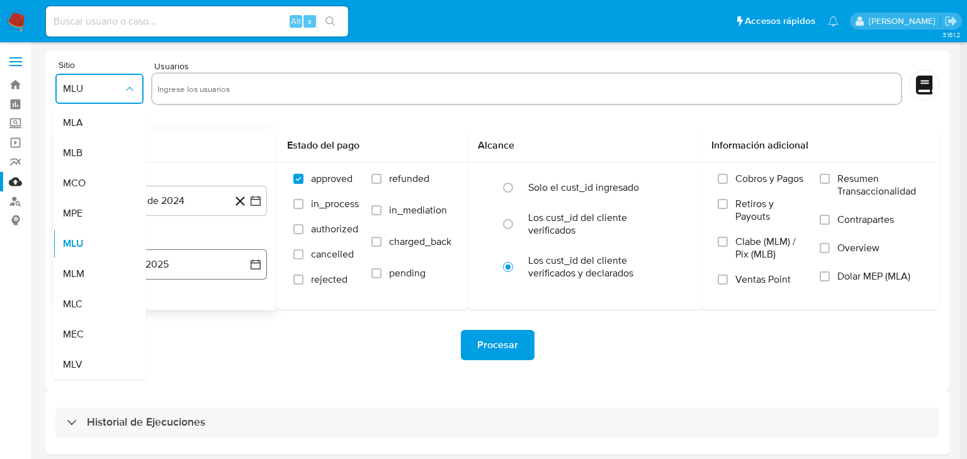
drag, startPoint x: 75, startPoint y: 275, endPoint x: 79, endPoint y: 258, distance: 17.6
click at [76, 271] on span "MLM" at bounding box center [73, 274] width 21 height 13
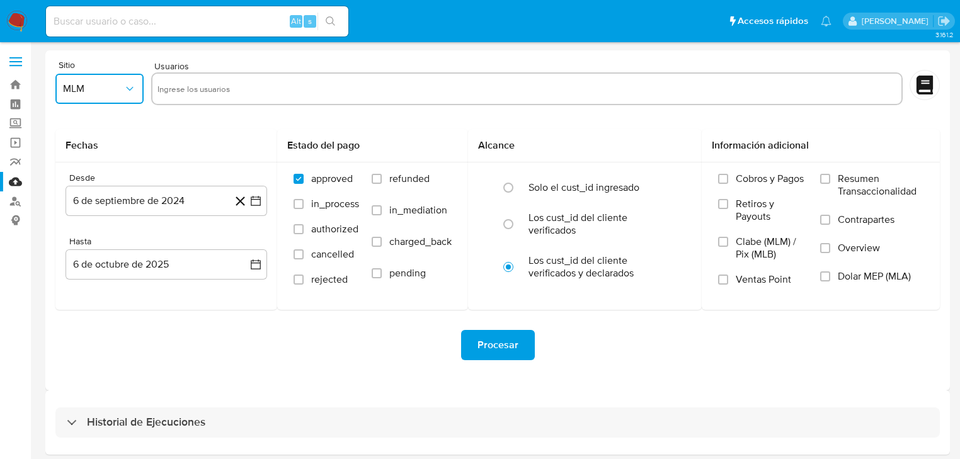
click at [159, 93] on input "text" at bounding box center [526, 89] width 739 height 20
type input "494546486"
click at [254, 201] on icon "button" at bounding box center [255, 201] width 13 height 13
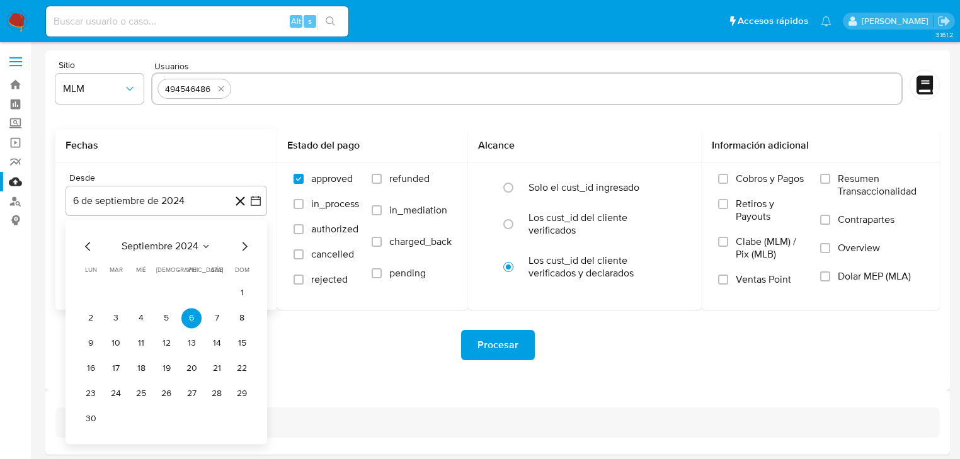
click at [237, 251] on div "septiembre 2024" at bounding box center [166, 246] width 171 height 15
click at [238, 251] on icon "Mes siguiente" at bounding box center [244, 246] width 15 height 15
click at [242, 249] on icon "Mes siguiente" at bounding box center [244, 246] width 15 height 15
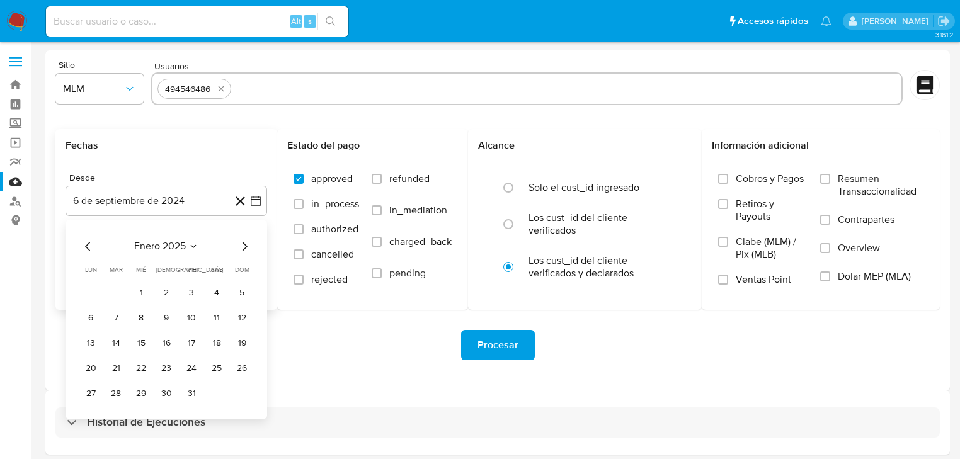
click at [242, 249] on icon "Mes siguiente" at bounding box center [244, 246] width 15 height 15
click at [242, 252] on icon "Mes siguiente" at bounding box center [244, 246] width 15 height 15
drag, startPoint x: 169, startPoint y: 292, endPoint x: 239, endPoint y: 288, distance: 70.7
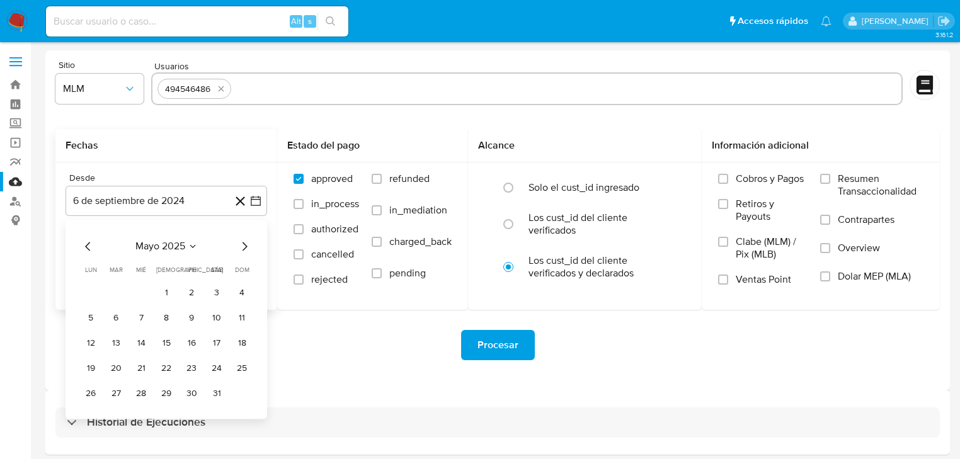
click at [169, 292] on button "1" at bounding box center [166, 293] width 20 height 20
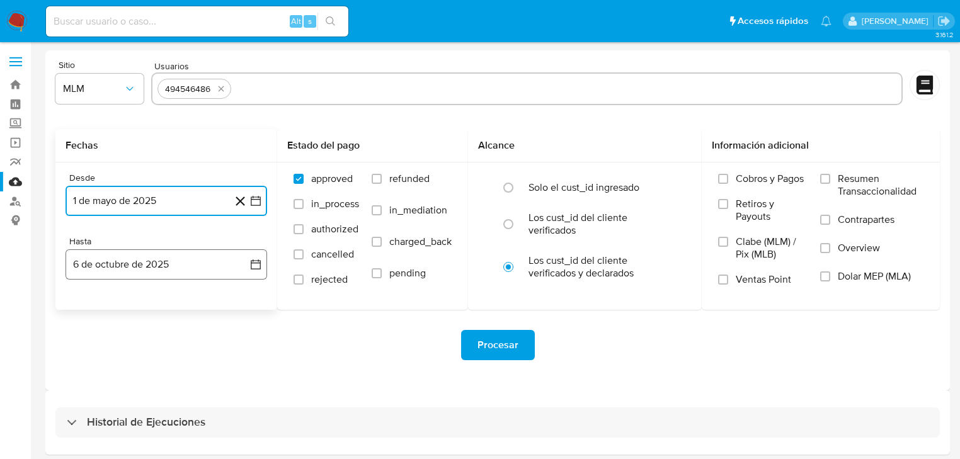
click at [248, 263] on button "6 de octubre de 2025" at bounding box center [165, 264] width 201 height 30
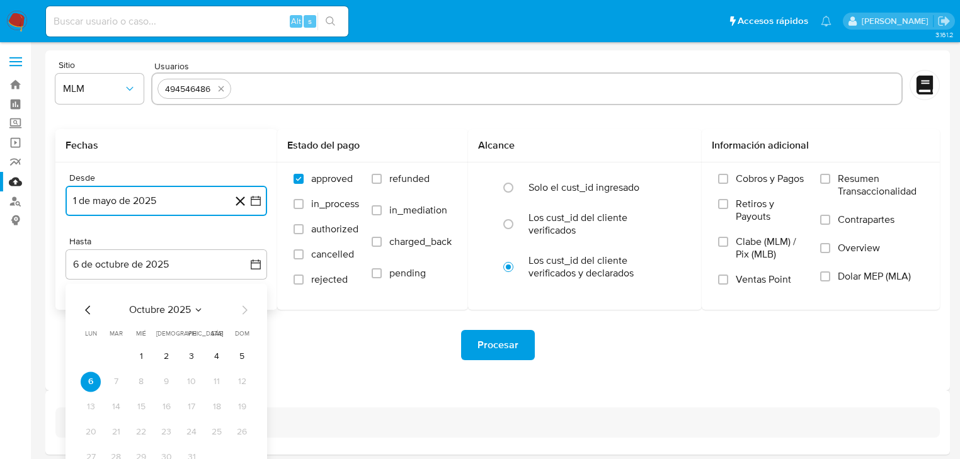
click at [88, 310] on icon "Mes anterior" at bounding box center [88, 309] width 15 height 15
click at [89, 310] on icon "Mes anterior" at bounding box center [88, 309] width 15 height 15
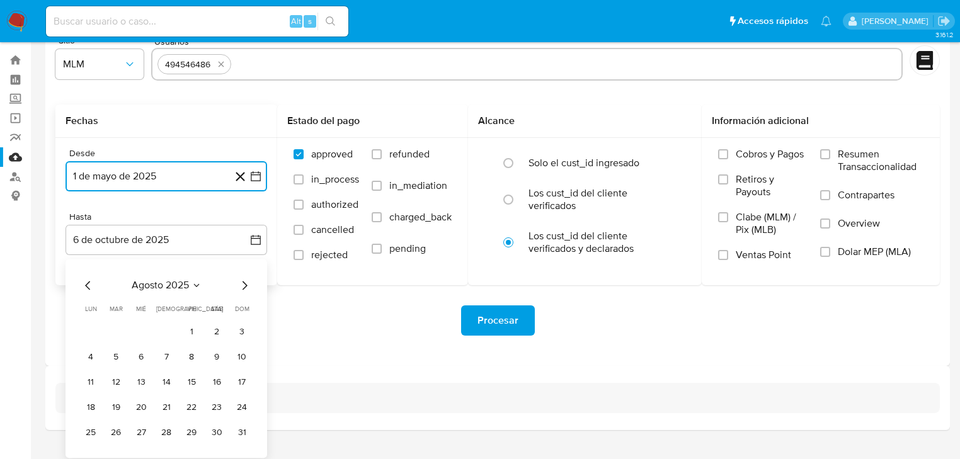
scroll to position [48, 0]
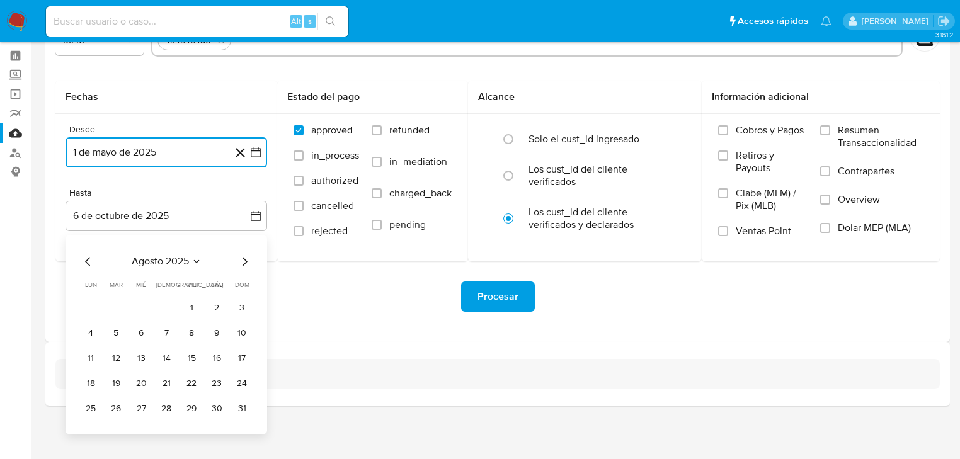
drag, startPoint x: 241, startPoint y: 412, endPoint x: 249, endPoint y: 410, distance: 8.4
click at [244, 412] on button "31" at bounding box center [242, 409] width 20 height 20
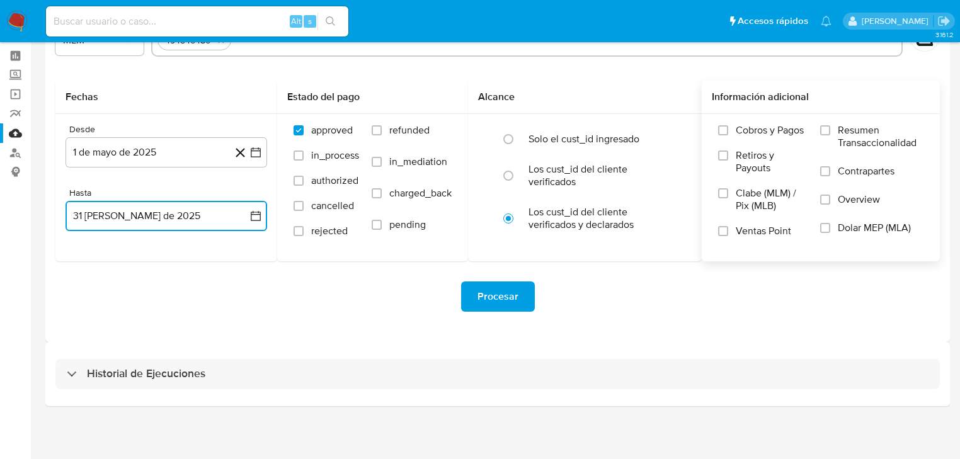
drag, startPoint x: 826, startPoint y: 197, endPoint x: 818, endPoint y: 200, distance: 8.6
click at [826, 198] on input "Overview" at bounding box center [825, 200] width 10 height 10
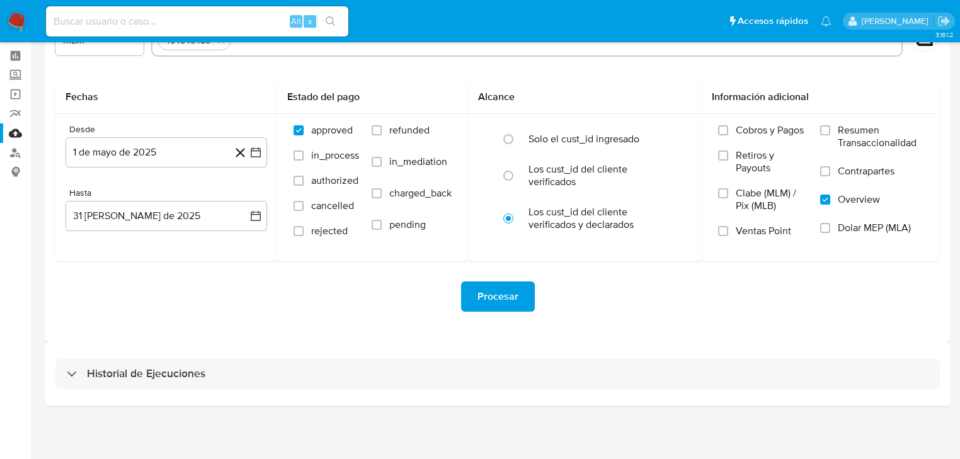
click at [524, 289] on button "Procesar" at bounding box center [498, 296] width 74 height 30
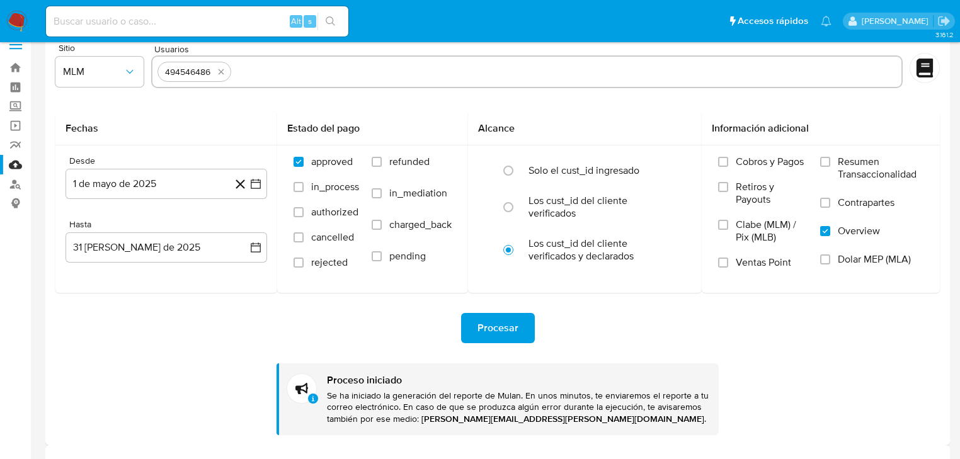
scroll to position [0, 0]
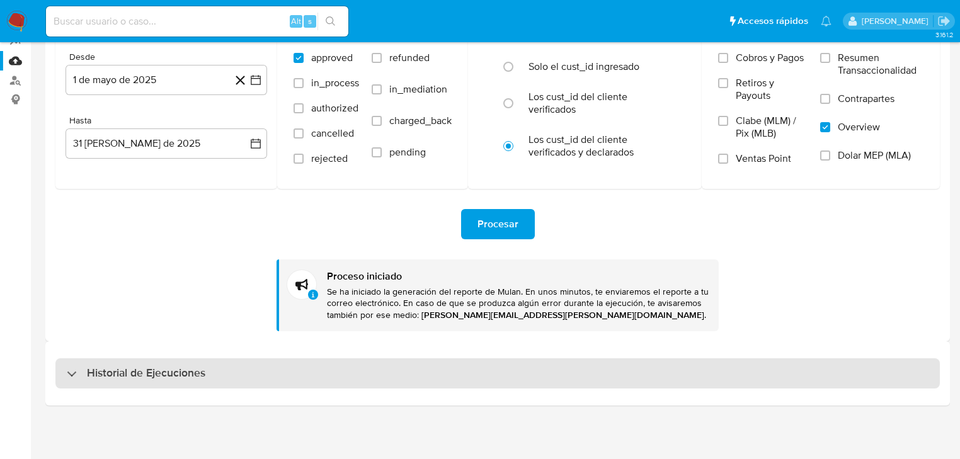
drag, startPoint x: 86, startPoint y: 375, endPoint x: 88, endPoint y: 363, distance: 12.7
click at [86, 375] on div "Historial de Ejecuciones" at bounding box center [136, 373] width 139 height 15
select select "10"
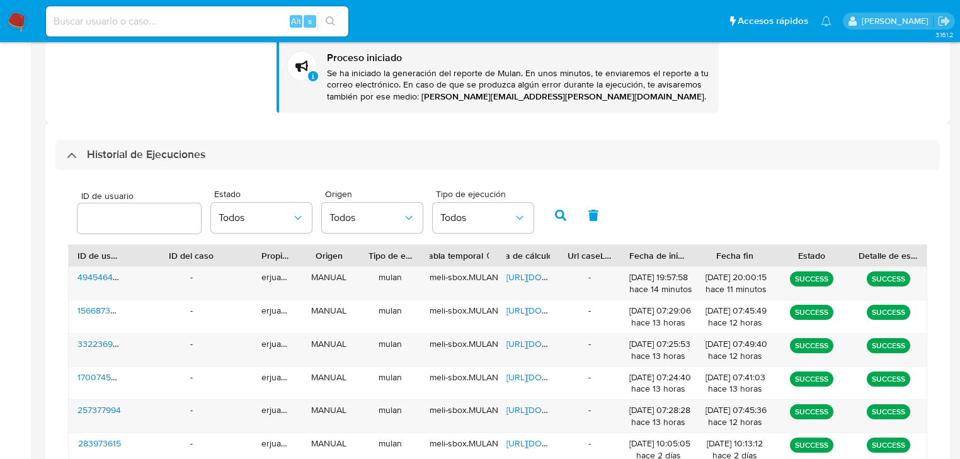
scroll to position [322, 0]
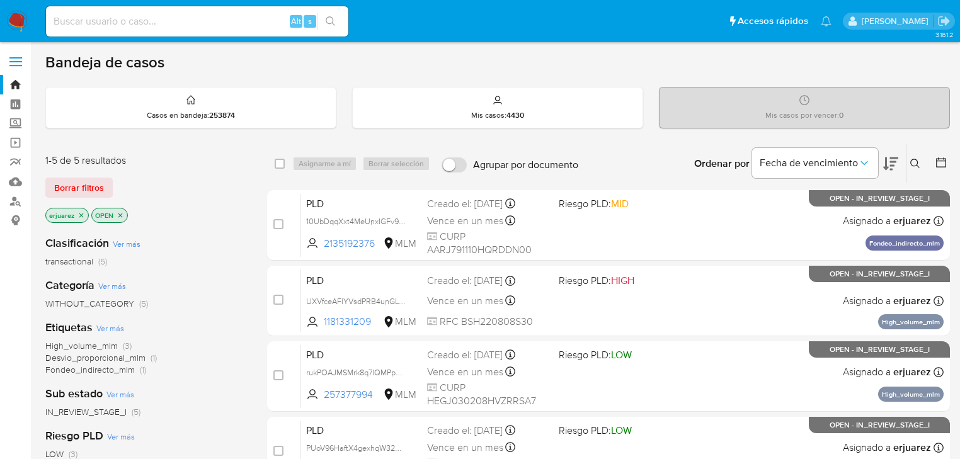
drag, startPoint x: 80, startPoint y: 217, endPoint x: 204, endPoint y: 193, distance: 126.2
click at [80, 215] on icon "close-filter" at bounding box center [81, 216] width 8 height 8
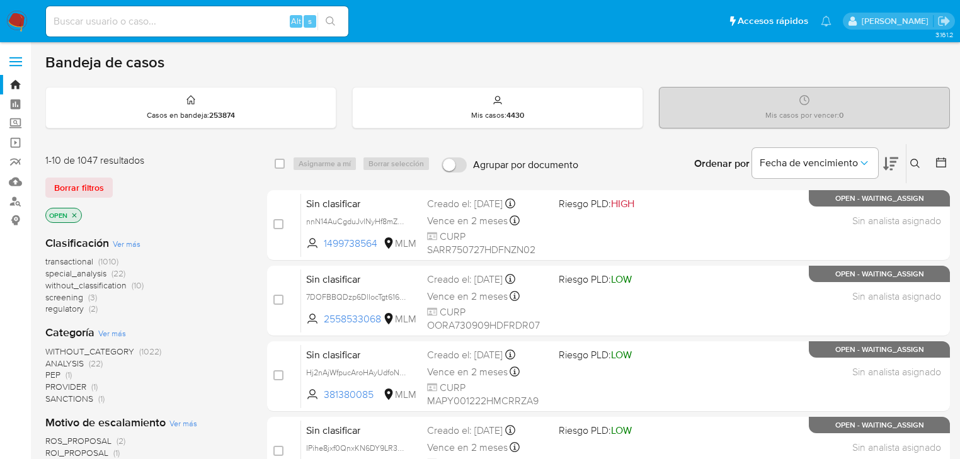
click at [910, 164] on icon at bounding box center [915, 164] width 10 height 10
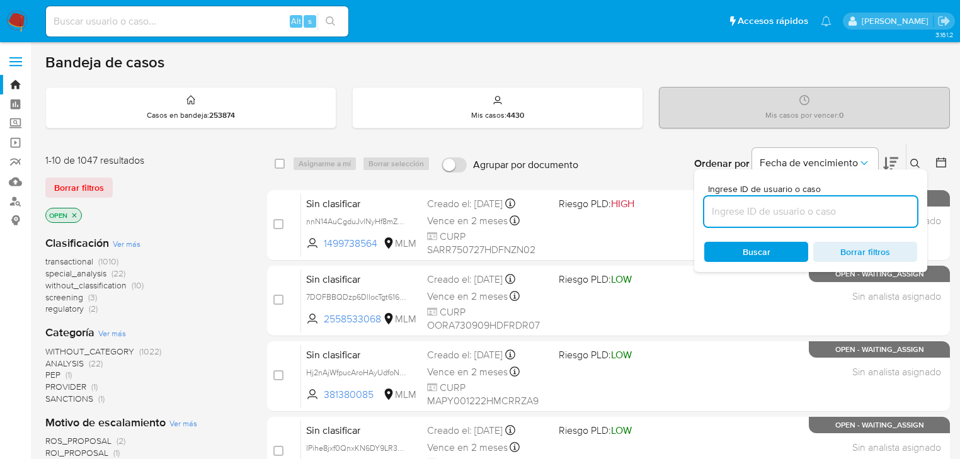
click at [771, 214] on input at bounding box center [810, 211] width 213 height 16
type input "494546486"
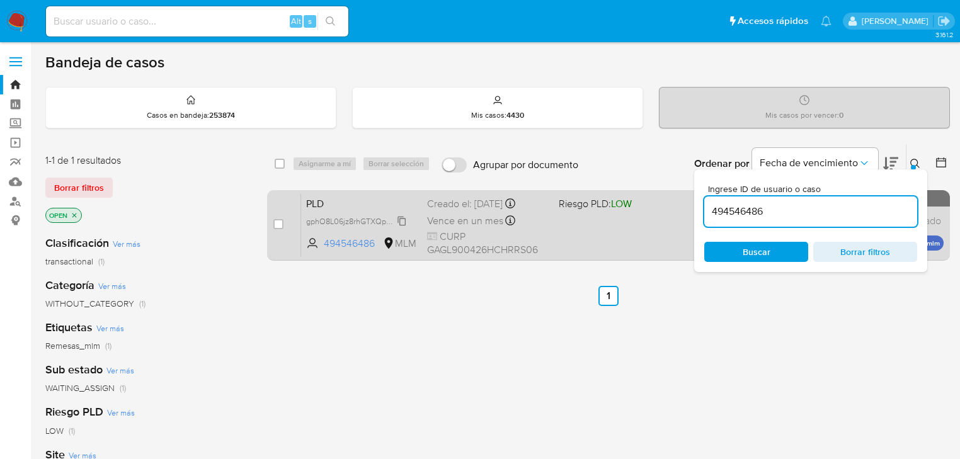
drag, startPoint x: 349, startPoint y: 220, endPoint x: 3, endPoint y: 220, distance: 346.9
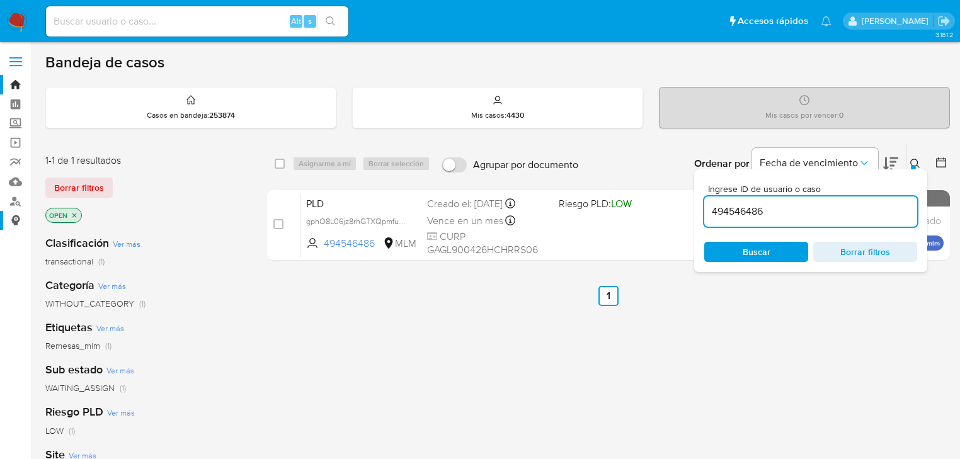
click at [349, 220] on span "gphO8L06jz8rhGTXQpmfuGjC" at bounding box center [359, 220] width 106 height 14
drag, startPoint x: 16, startPoint y: 123, endPoint x: 43, endPoint y: 139, distance: 30.8
click at [16, 122] on label "Screening" at bounding box center [75, 124] width 150 height 20
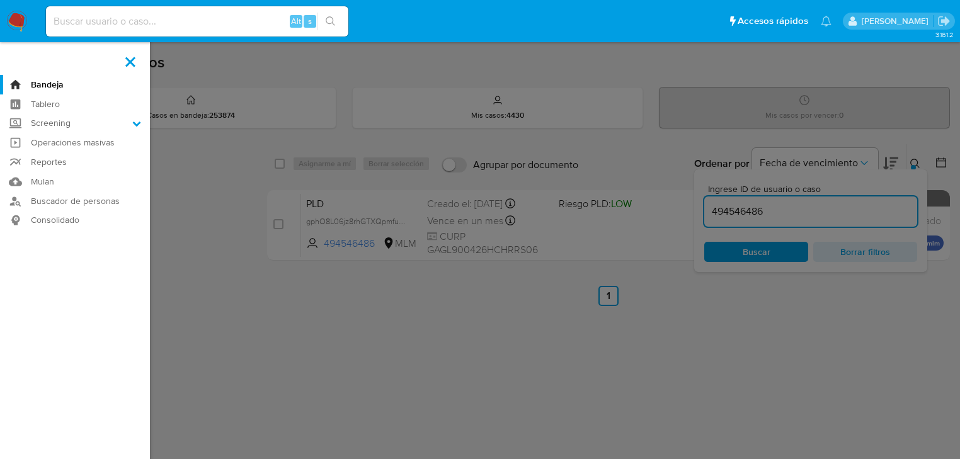
click at [0, 0] on input "Screening" at bounding box center [0, 0] width 0 height 0
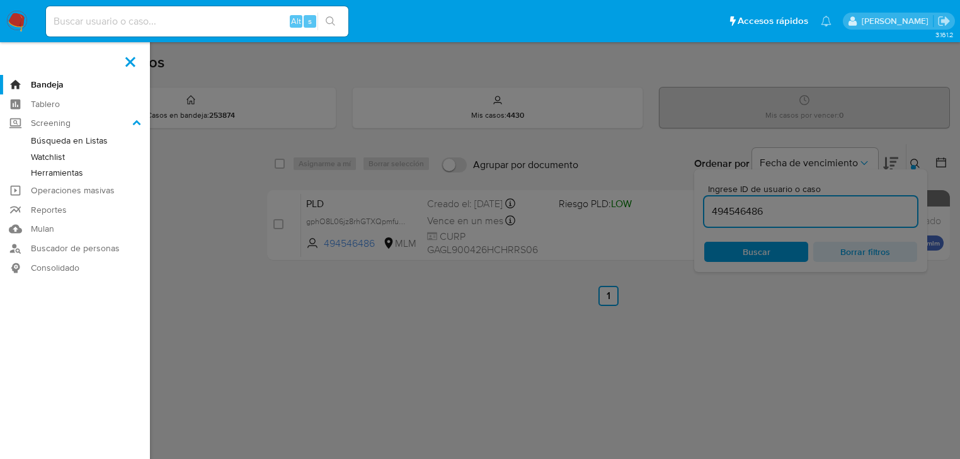
click at [64, 171] on link "Herramientas" at bounding box center [75, 173] width 150 height 16
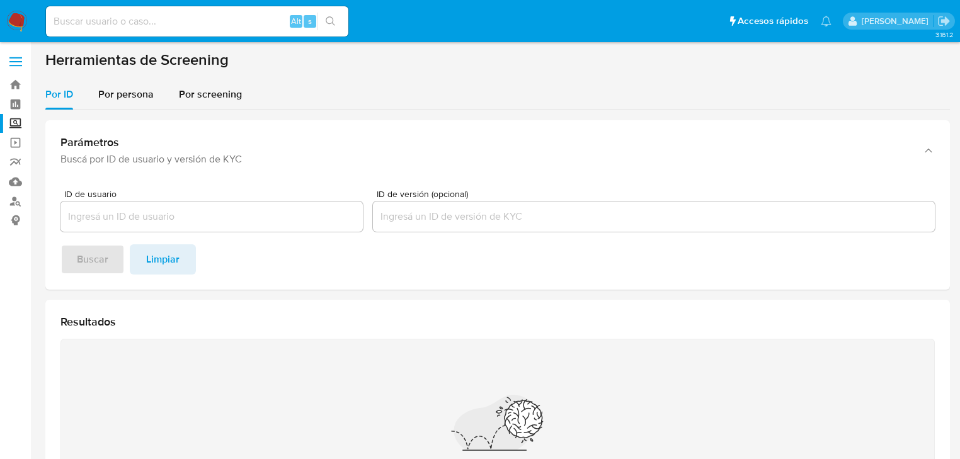
drag, startPoint x: 125, startPoint y: 91, endPoint x: 135, endPoint y: 118, distance: 29.5
click at [125, 93] on span "Por persona" at bounding box center [125, 94] width 55 height 14
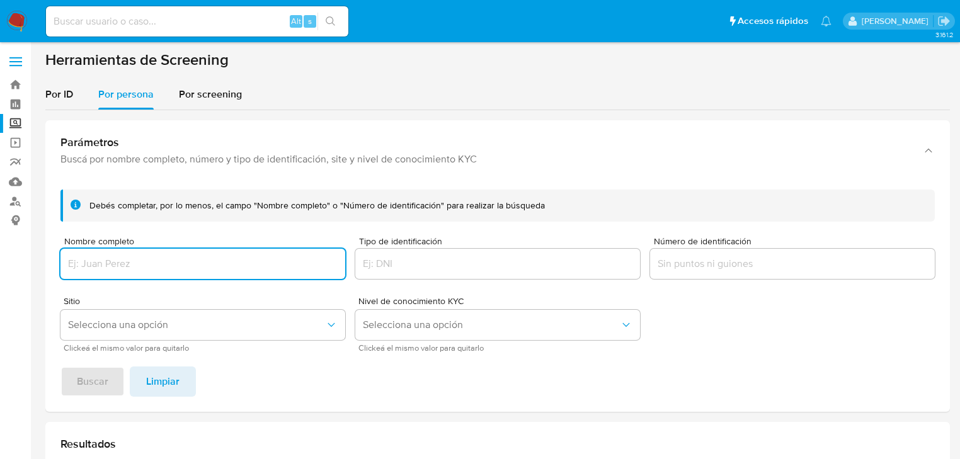
click at [131, 259] on input "Nombre completo" at bounding box center [202, 264] width 285 height 16
click at [89, 370] on span "Buscar" at bounding box center [92, 382] width 31 height 28
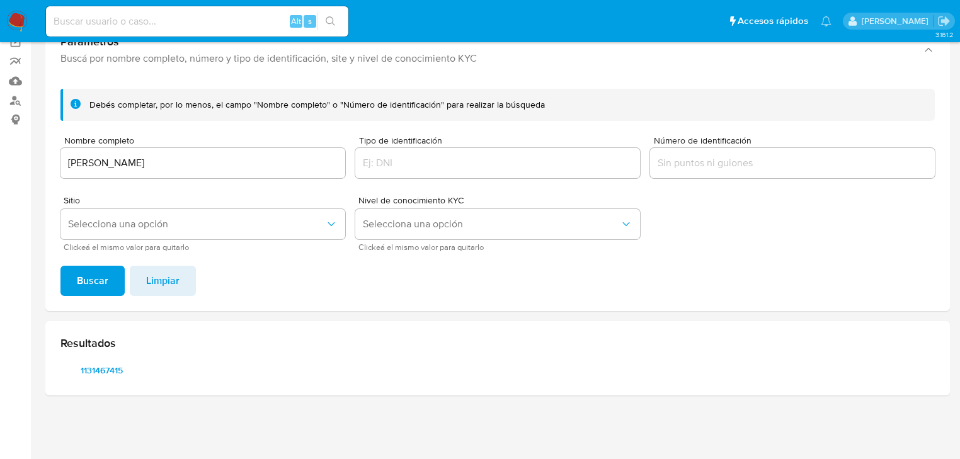
scroll to position [101, 0]
click at [101, 372] on span "1131467415" at bounding box center [101, 370] width 65 height 18
drag, startPoint x: 222, startPoint y: 173, endPoint x: 149, endPoint y: 162, distance: 74.4
click at [81, 163] on div "KARINA REZA NEGRETE" at bounding box center [202, 163] width 285 height 30
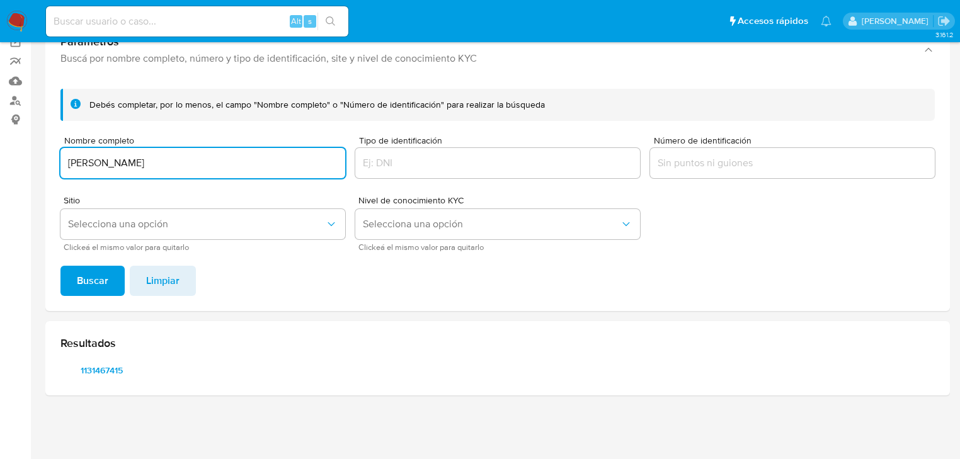
click at [205, 162] on input "KARINA REZA NEGRETE" at bounding box center [202, 163] width 285 height 16
drag, startPoint x: 206, startPoint y: 164, endPoint x: -4, endPoint y: 160, distance: 210.3
click at [0, 160] on html "Pausado Ver notificaciones Alt s Accesos rápidos Presiona las siguientes teclas…" at bounding box center [480, 179] width 960 height 560
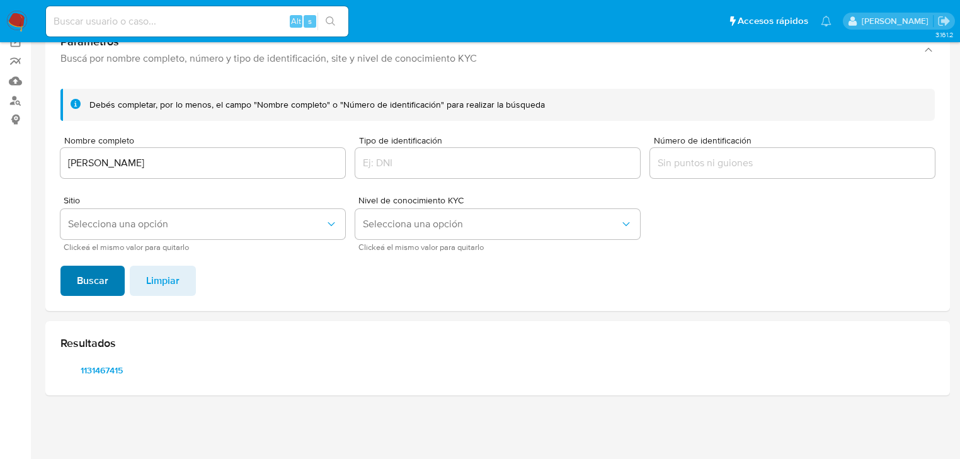
click at [96, 283] on span "Buscar" at bounding box center [92, 281] width 31 height 28
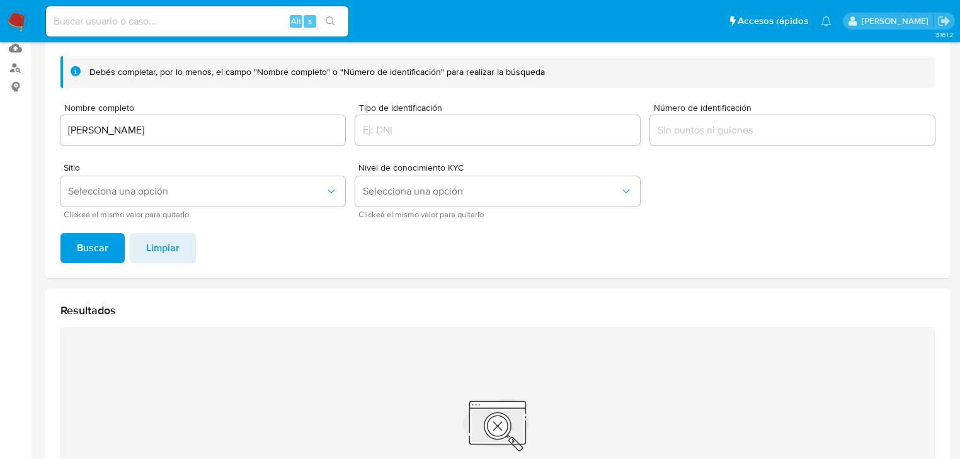
scroll to position [151, 0]
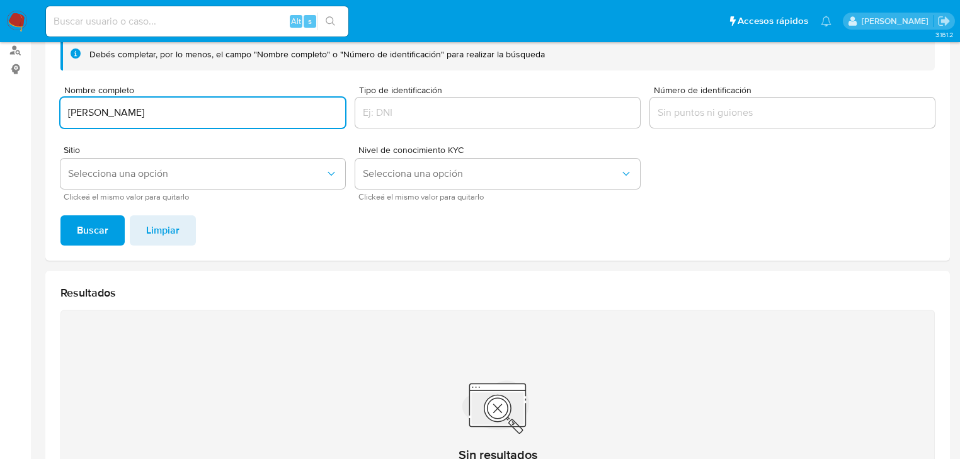
drag, startPoint x: 204, startPoint y: 108, endPoint x: 55, endPoint y: 179, distance: 164.5
click at [0, 115] on html "Pausado Ver notificaciones Alt s Accesos rápidos Presiona las siguientes teclas…" at bounding box center [480, 229] width 960 height 760
type input "CARLOS CESAR GARCIA MANRIQUE"
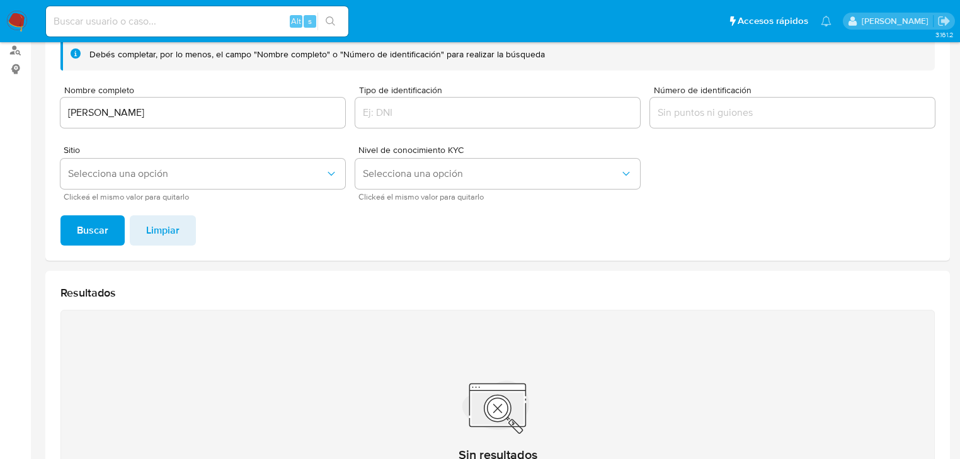
click at [90, 220] on span "Buscar" at bounding box center [92, 231] width 31 height 28
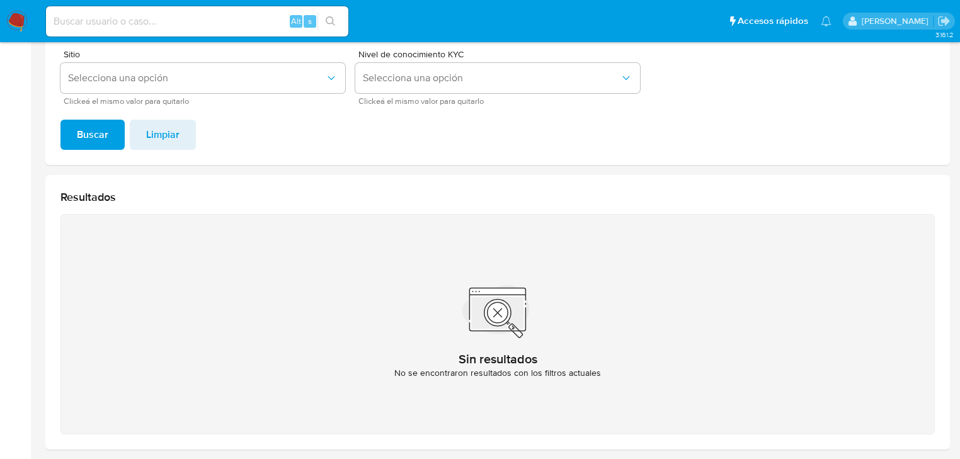
scroll to position [149, 0]
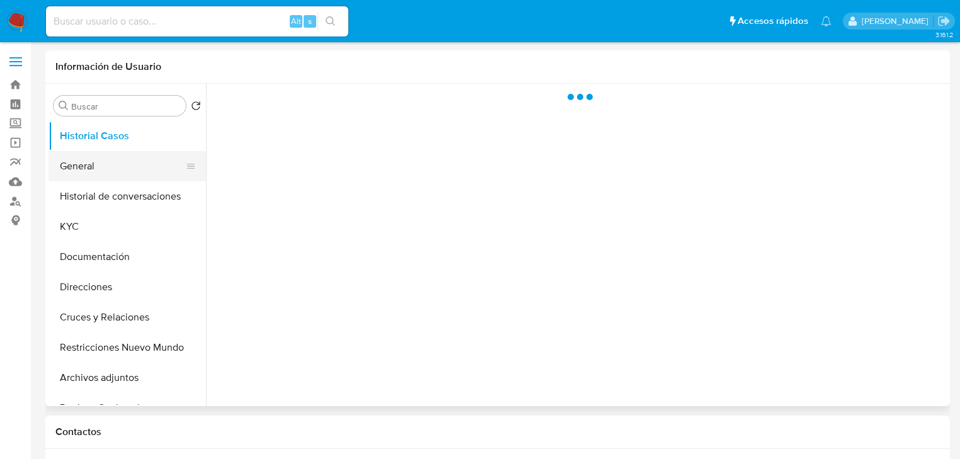
click at [102, 171] on button "General" at bounding box center [121, 166] width 147 height 30
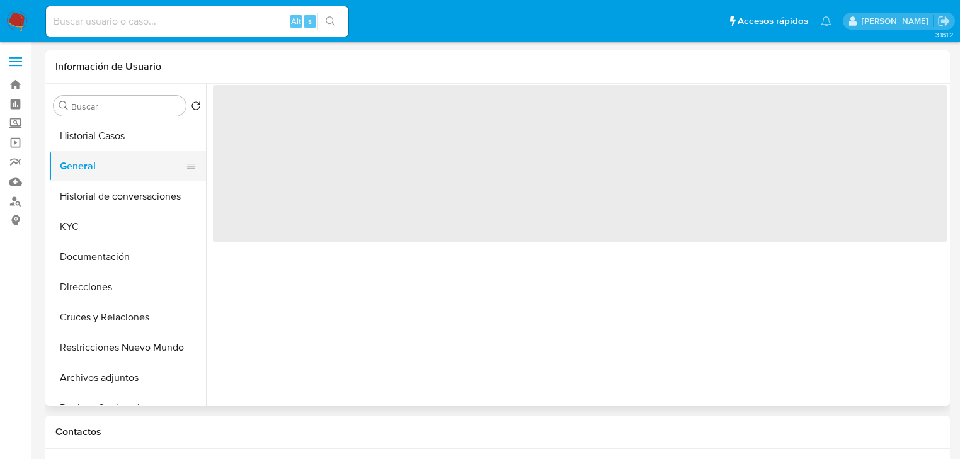
select select "10"
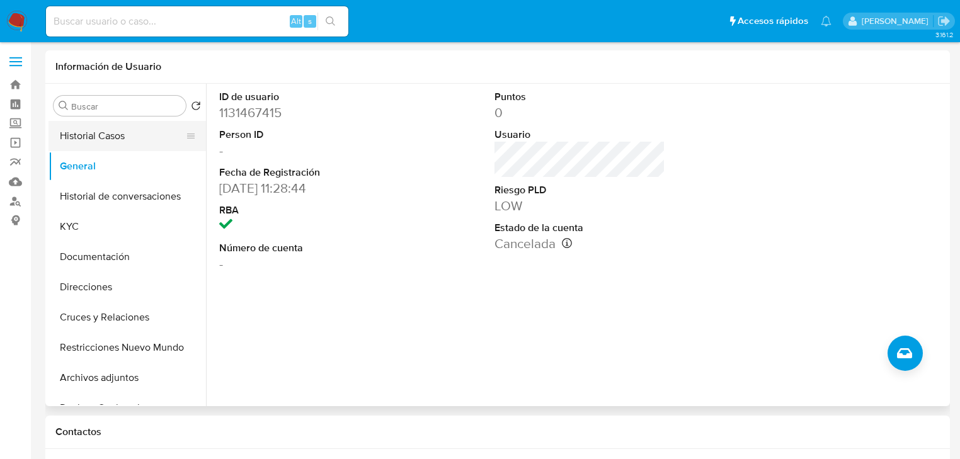
click at [111, 144] on button "Historial Casos" at bounding box center [121, 136] width 147 height 30
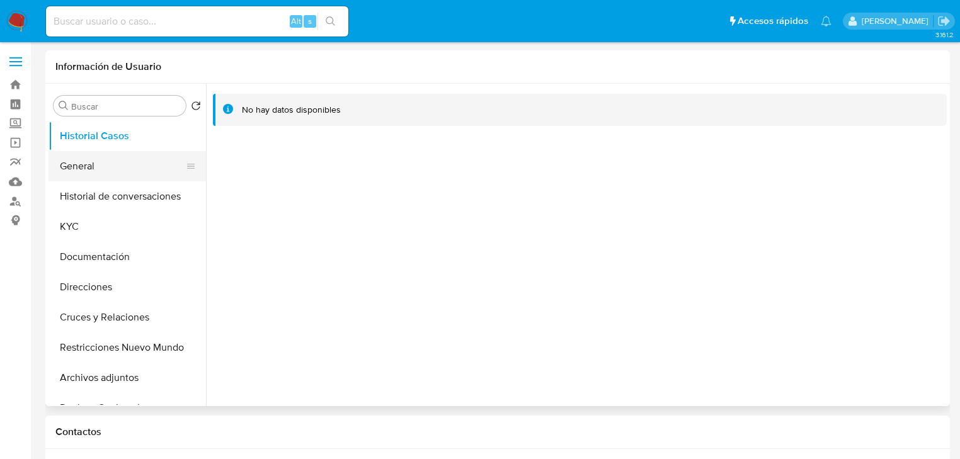
click at [75, 169] on button "General" at bounding box center [121, 166] width 147 height 30
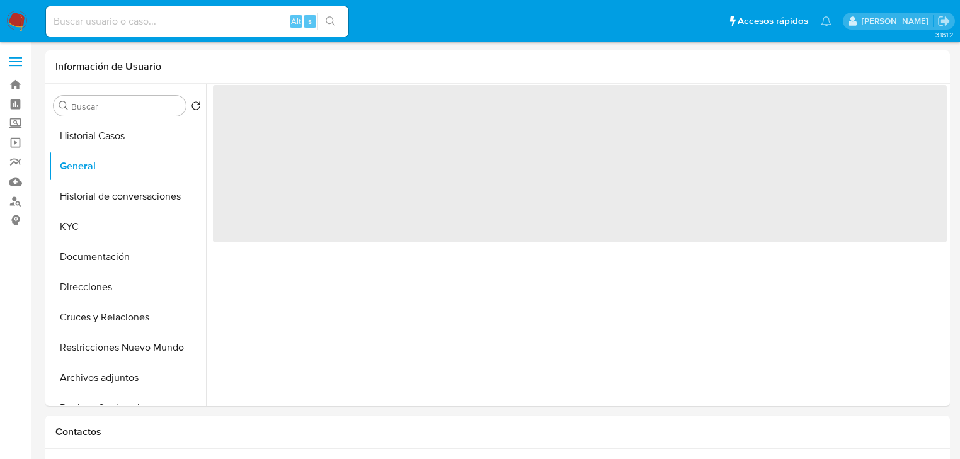
click at [19, 26] on img at bounding box center [16, 21] width 21 height 21
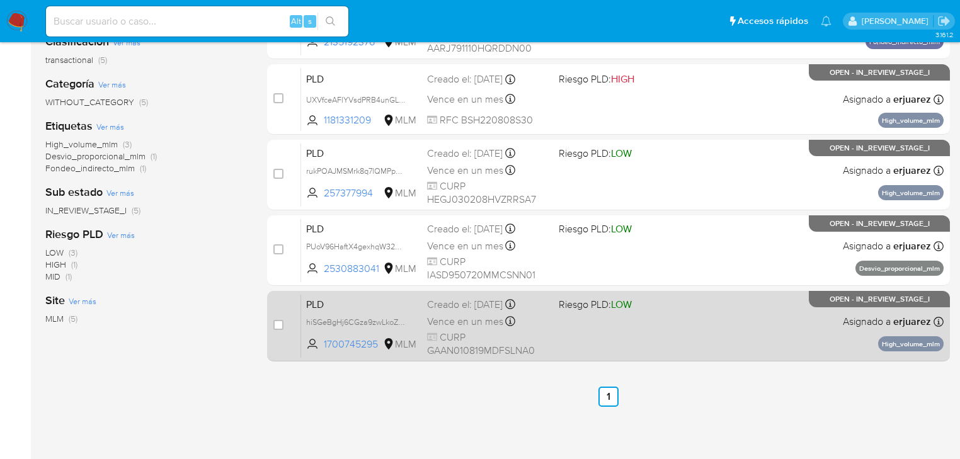
scroll to position [151, 0]
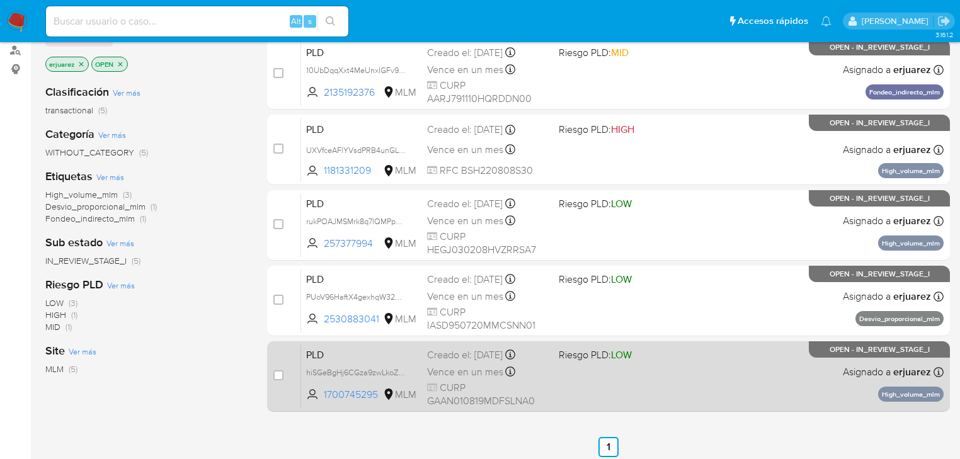
click at [564, 389] on div "PLD hiSGeBgHj6CGza9zwLkoZcs7 1700745295 MLM Riesgo PLD: LOW Creado el: [DATE] C…" at bounding box center [622, 376] width 642 height 64
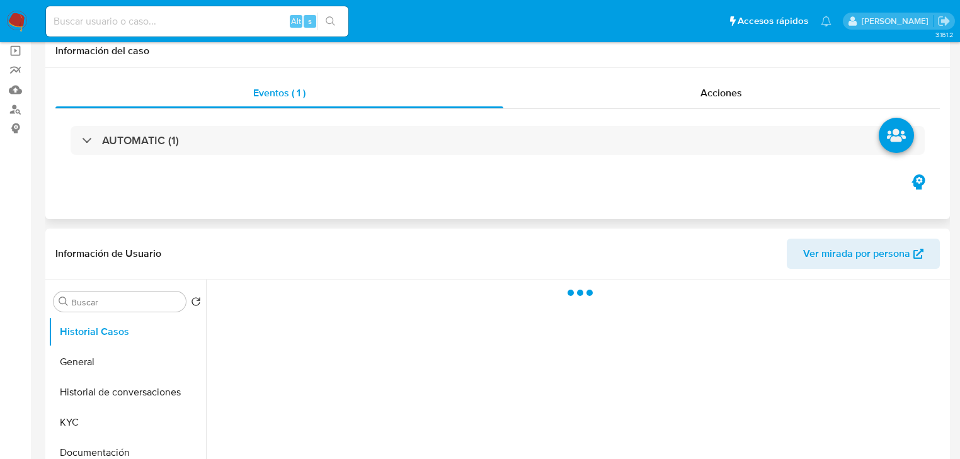
scroll to position [201, 0]
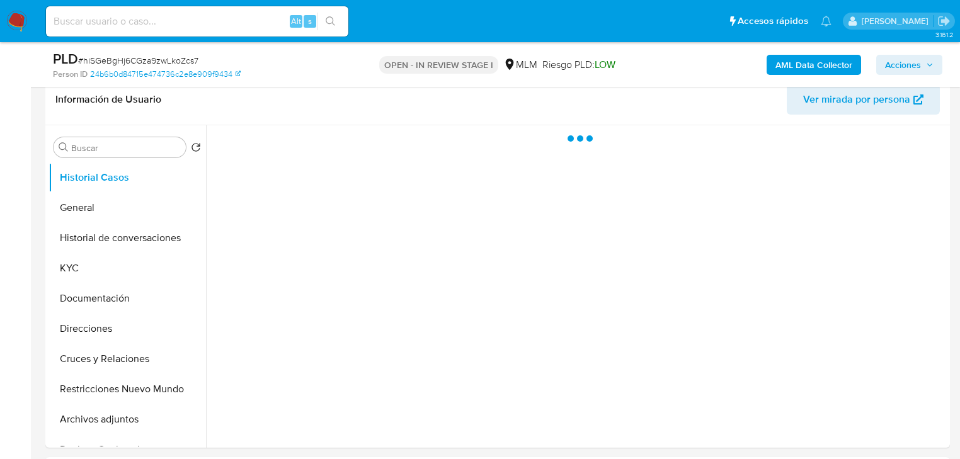
select select "10"
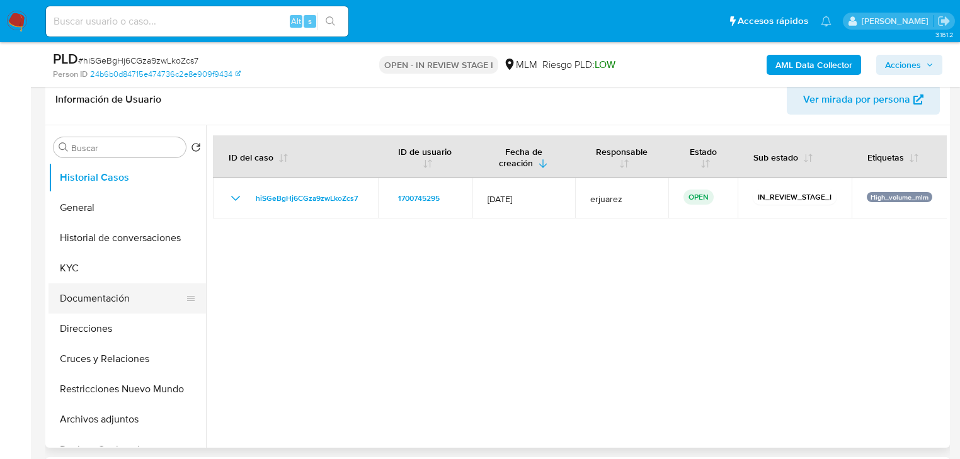
click at [131, 310] on button "Documentación" at bounding box center [121, 298] width 147 height 30
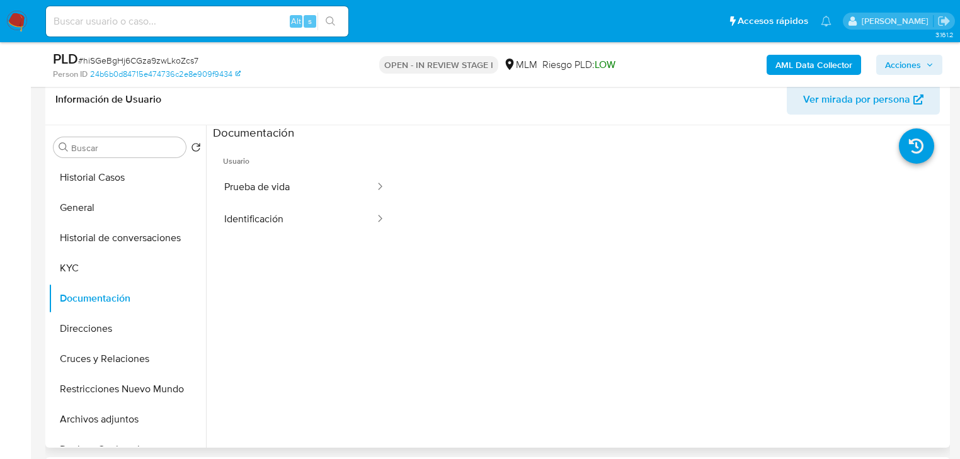
click at [251, 218] on button "Identificación" at bounding box center [294, 219] width 163 height 32
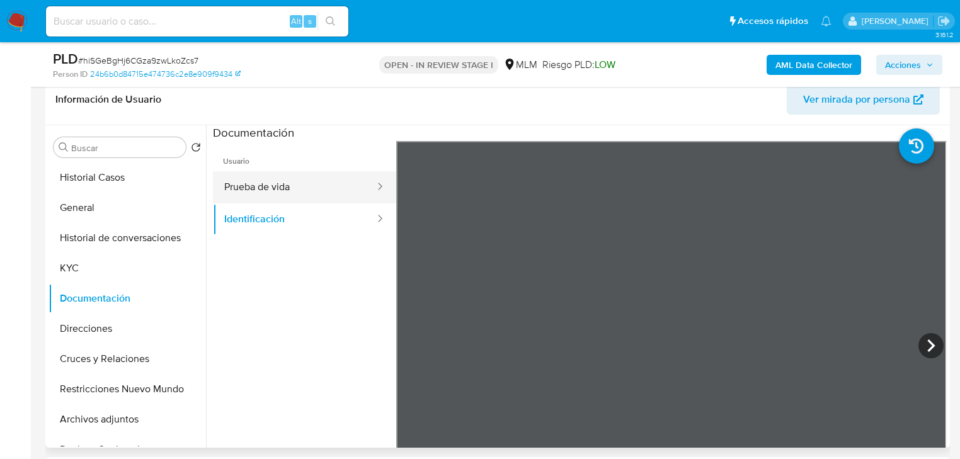
drag, startPoint x: 294, startPoint y: 179, endPoint x: 385, endPoint y: 215, distance: 97.3
click at [293, 180] on button "Prueba de vida" at bounding box center [294, 187] width 163 height 32
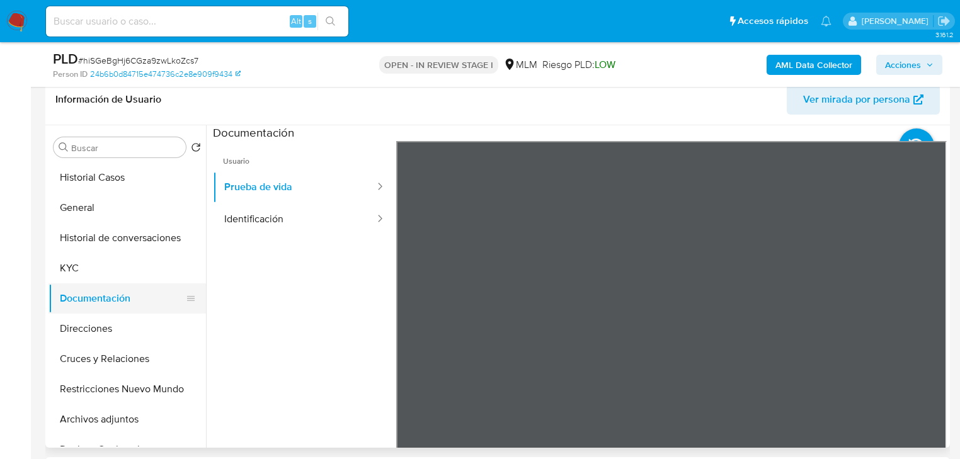
click at [106, 287] on button "Documentación" at bounding box center [121, 298] width 147 height 30
click at [106, 322] on button "Direcciones" at bounding box center [121, 329] width 147 height 30
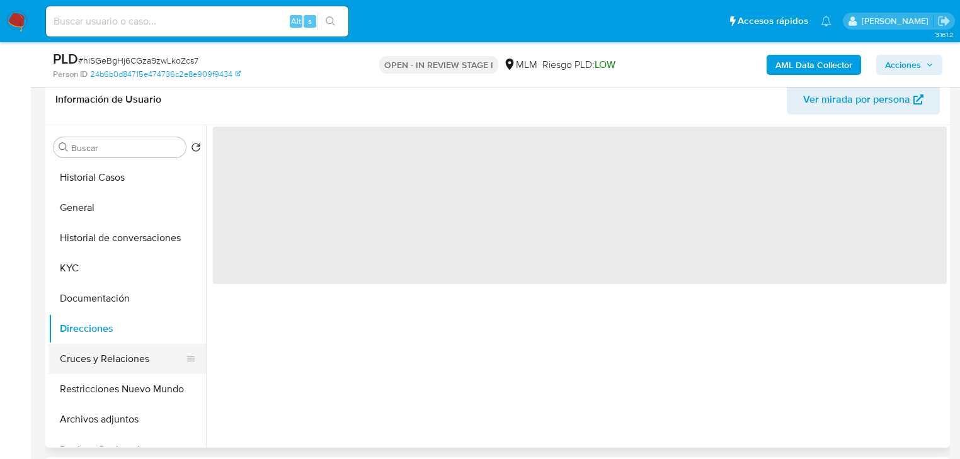
click at [123, 355] on button "Cruces y Relaciones" at bounding box center [121, 359] width 147 height 30
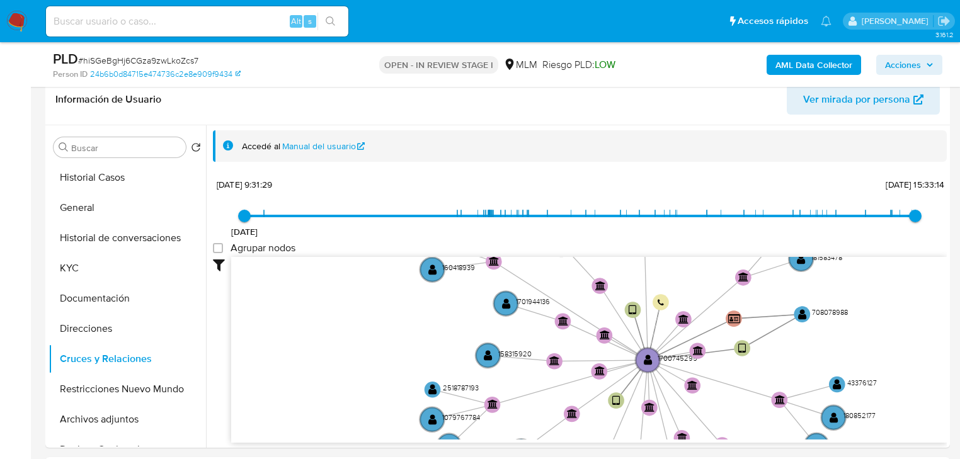
drag, startPoint x: 112, startPoint y: 394, endPoint x: 23, endPoint y: 391, distance: 88.8
click at [112, 395] on button "Restricciones Nuevo Mundo" at bounding box center [126, 389] width 157 height 30
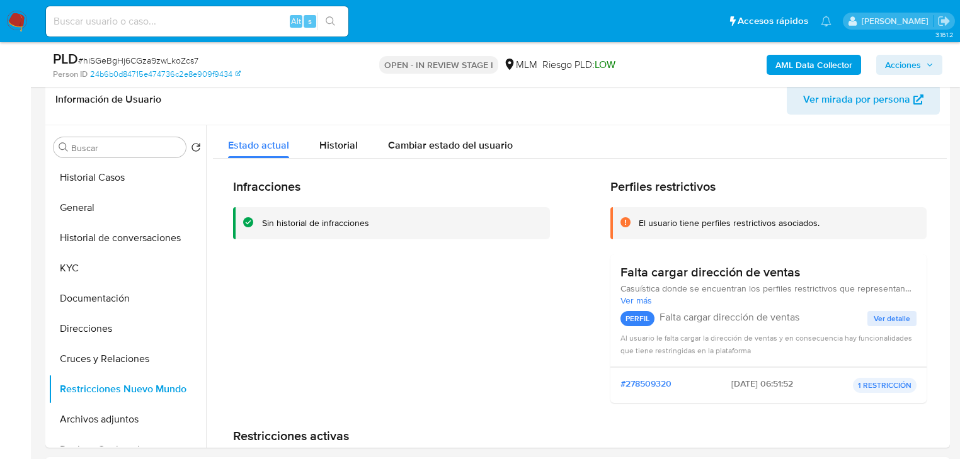
click at [74, 14] on div "Alt s" at bounding box center [197, 21] width 302 height 30
click at [55, 20] on input at bounding box center [197, 21] width 302 height 16
paste input "1701944136"
type input "1701944136"
click at [327, 17] on icon "search-icon" at bounding box center [330, 20] width 9 height 9
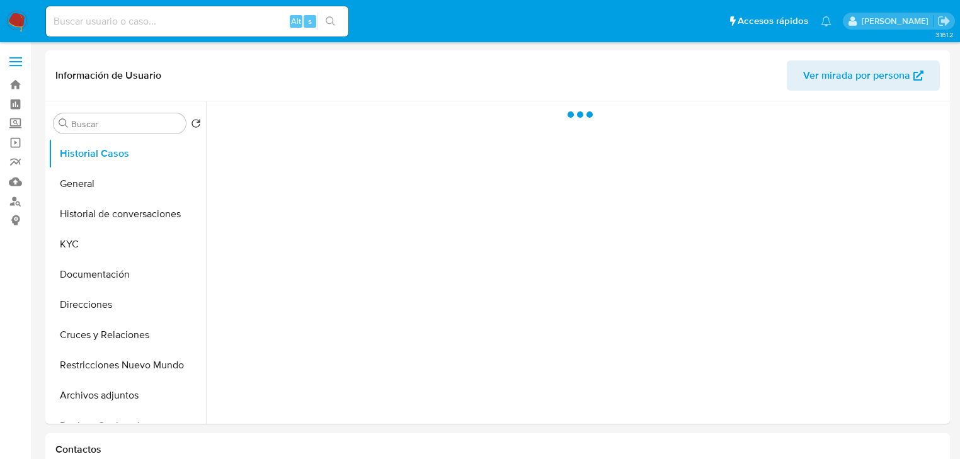
select select "10"
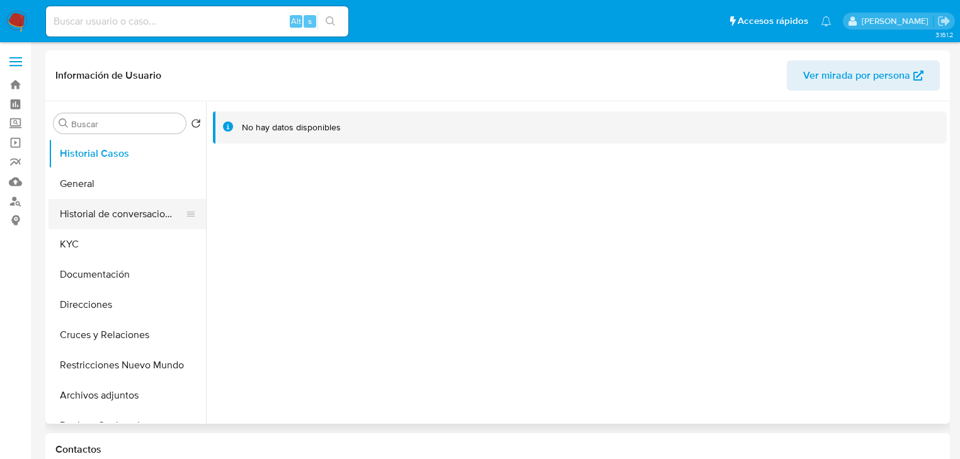
click at [73, 202] on button "Historial de conversaciones" at bounding box center [121, 214] width 147 height 30
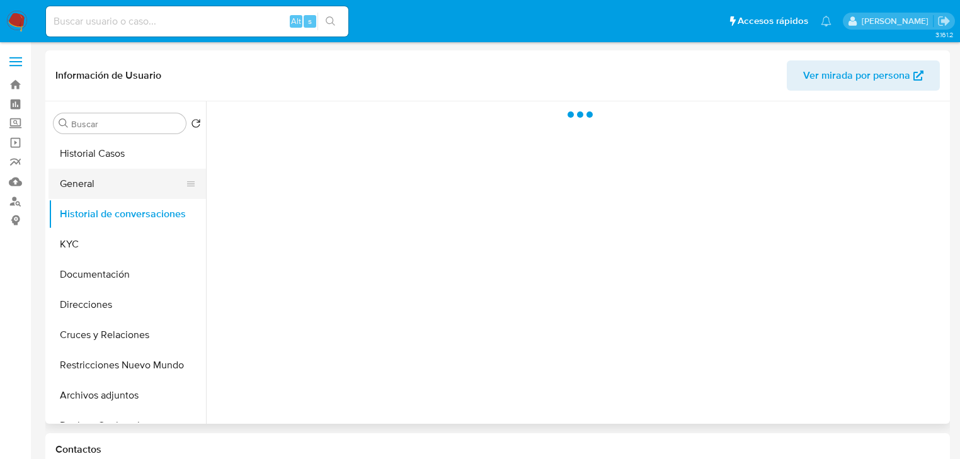
click at [84, 179] on button "General" at bounding box center [121, 184] width 147 height 30
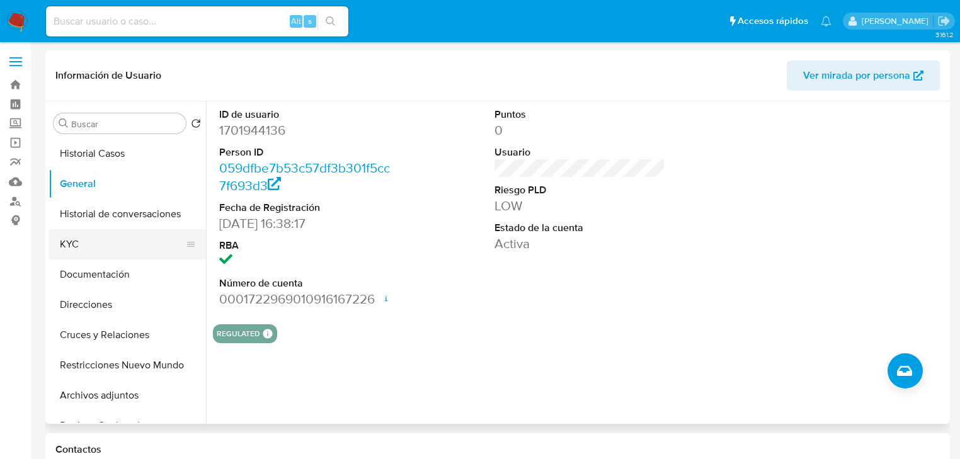
click at [69, 241] on button "KYC" at bounding box center [121, 244] width 147 height 30
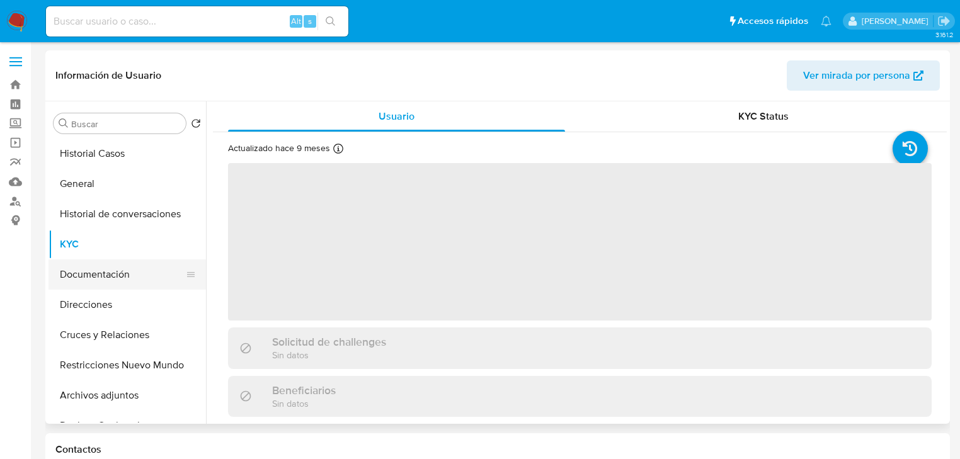
click at [101, 287] on button "Documentación" at bounding box center [121, 274] width 147 height 30
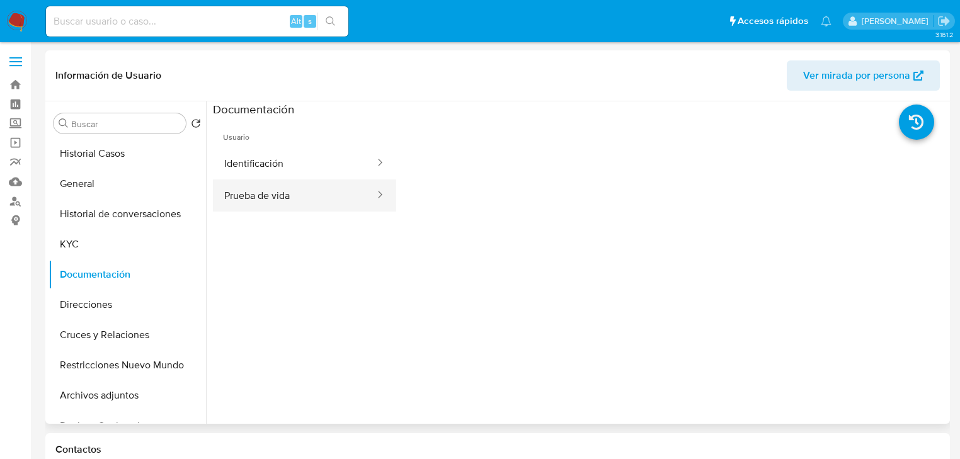
drag, startPoint x: 259, startPoint y: 187, endPoint x: 277, endPoint y: 183, distance: 18.6
click at [259, 186] on button "Prueba de vida" at bounding box center [294, 195] width 163 height 32
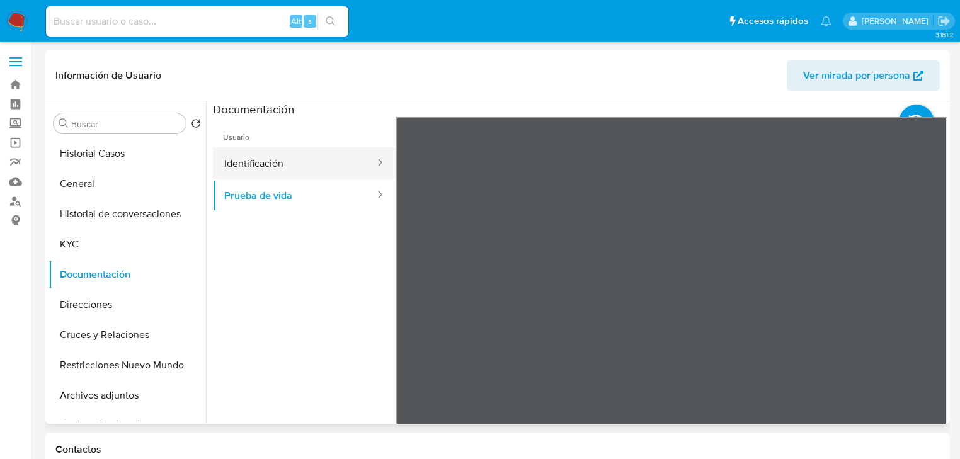
click at [299, 157] on button "Identificación" at bounding box center [294, 163] width 163 height 32
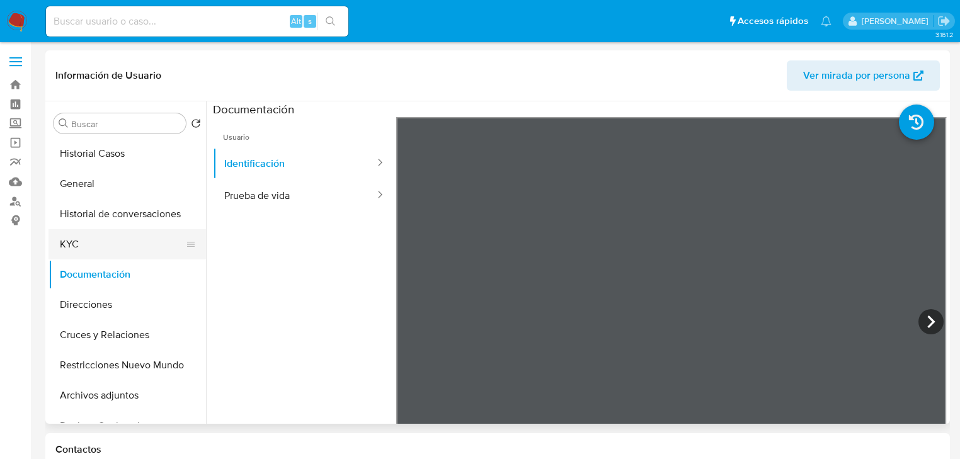
click at [92, 242] on button "KYC" at bounding box center [121, 244] width 147 height 30
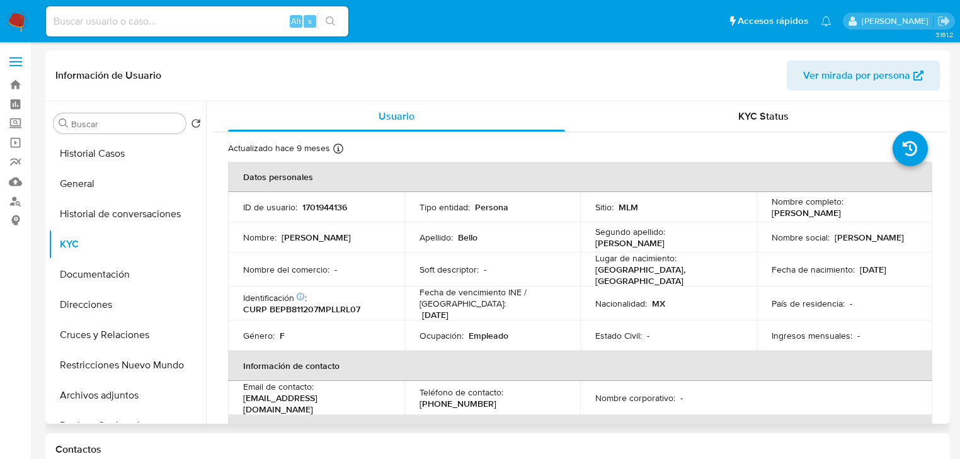
click at [637, 351] on th "Información de contacto" at bounding box center [580, 366] width 704 height 30
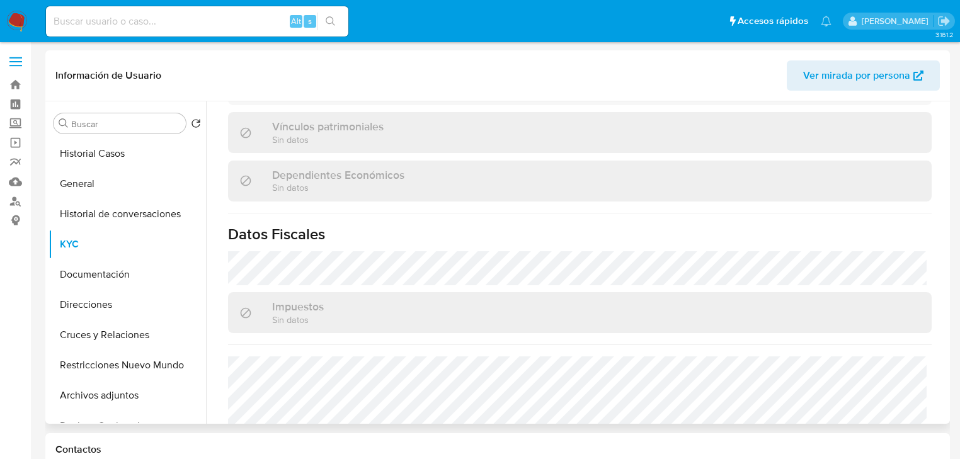
scroll to position [795, 0]
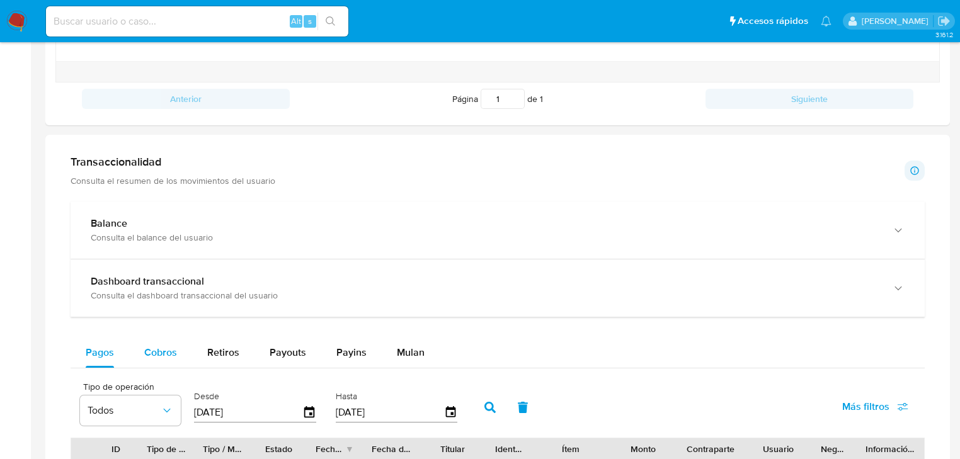
drag, startPoint x: 145, startPoint y: 358, endPoint x: 156, endPoint y: 350, distance: 13.1
click at [146, 358] on span "Cobros" at bounding box center [160, 352] width 33 height 14
select select "10"
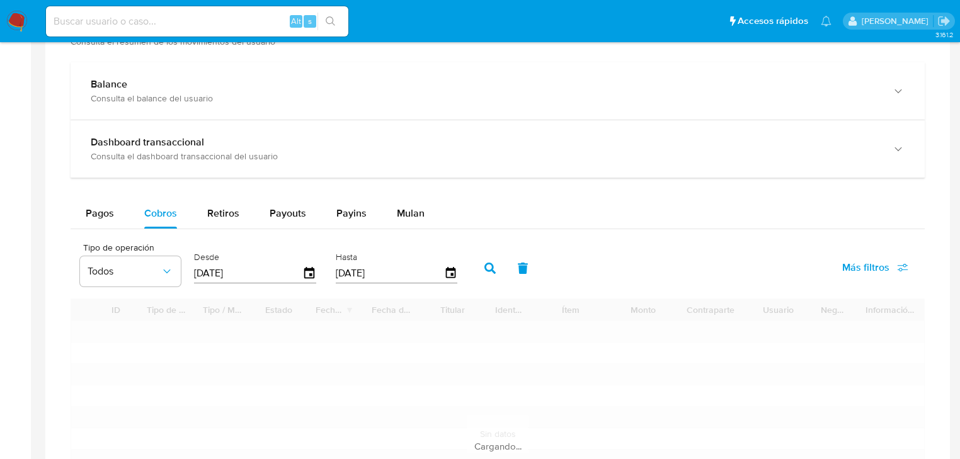
scroll to position [856, 0]
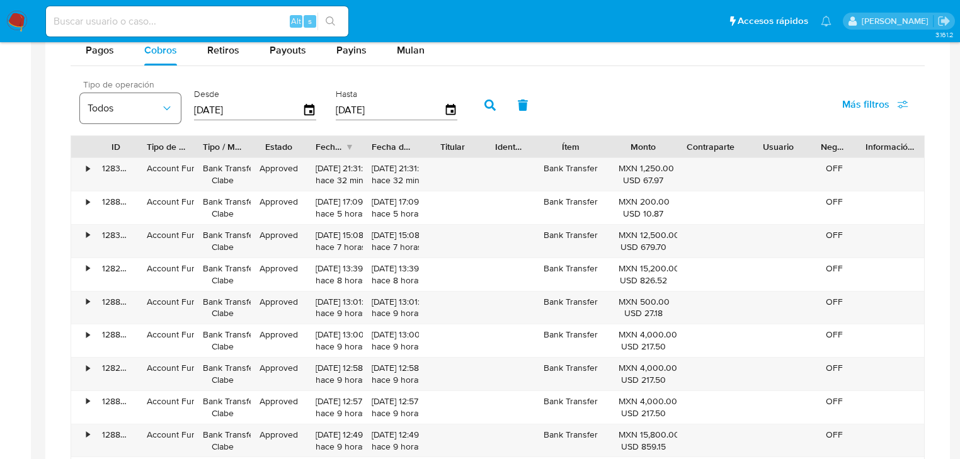
drag, startPoint x: 254, startPoint y: 105, endPoint x: 174, endPoint y: 103, distance: 80.0
click at [174, 103] on div "Tipo de operación Todos Desde 09/07/2025 Hasta 06/10/2025" at bounding box center [272, 104] width 396 height 50
type input "0_/__/____"
click at [485, 104] on icon "button" at bounding box center [489, 104] width 11 height 11
drag, startPoint x: 210, startPoint y: 108, endPoint x: 184, endPoint y: 110, distance: 25.9
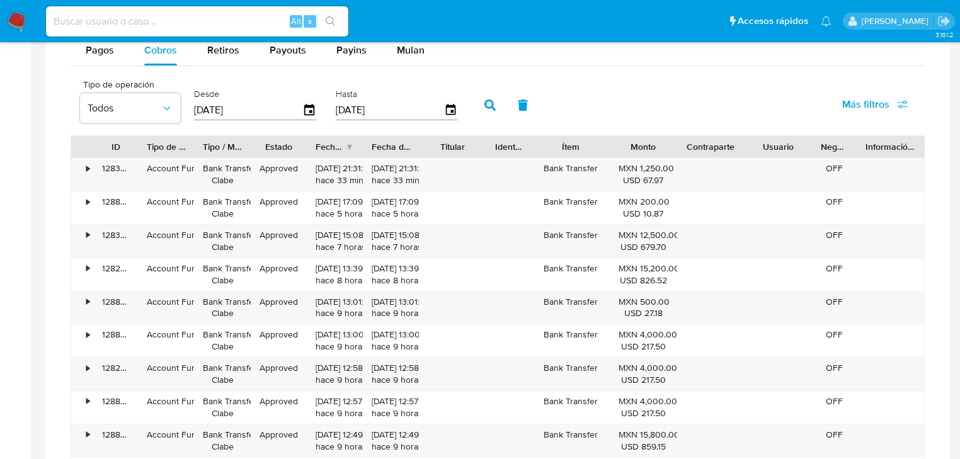
click at [184, 110] on div "Tipo de operación Todos Desde 01/05/2025 Hasta 06/10/2025" at bounding box center [272, 104] width 396 height 50
type input "0_/__/____"
type input "01/03/2025"
click at [495, 101] on button "button" at bounding box center [490, 105] width 33 height 30
click at [346, 149] on div "Fecha de creación" at bounding box center [335, 146] width 56 height 21
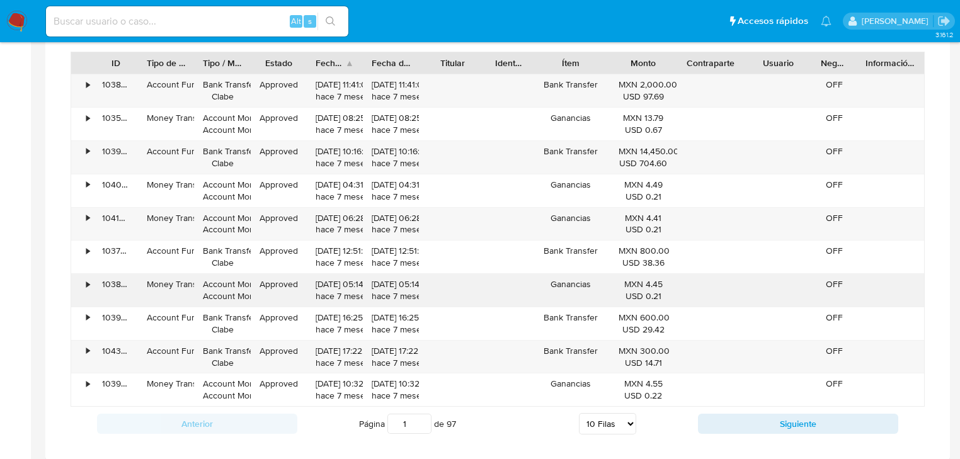
scroll to position [957, 0]
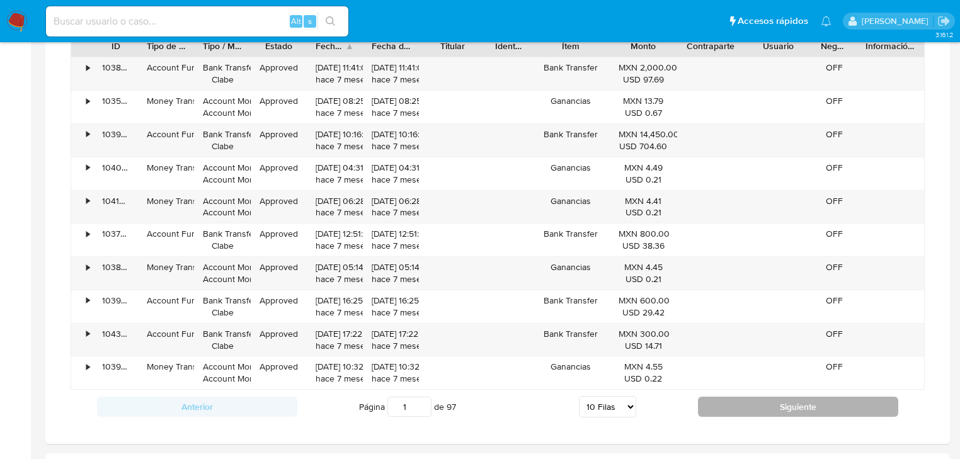
click at [752, 405] on button "Siguiente" at bounding box center [798, 407] width 200 height 20
type input "2"
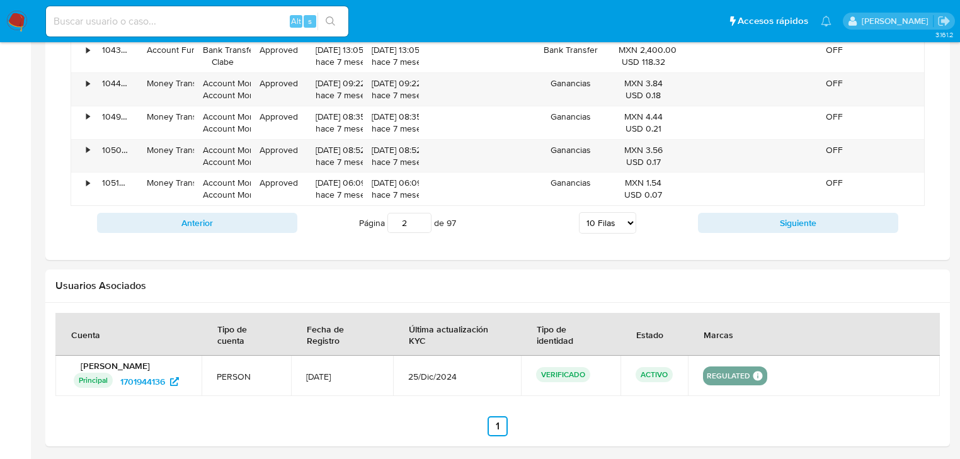
scroll to position [1189, 0]
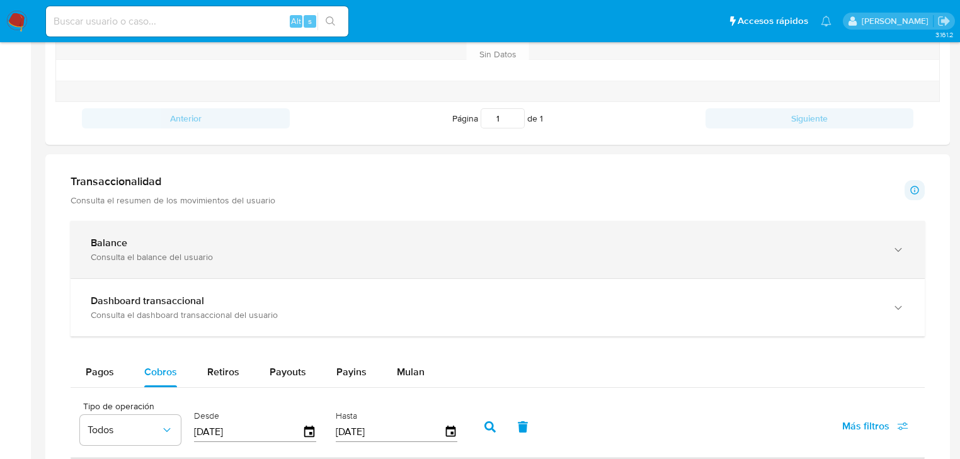
click at [138, 241] on div "Balance" at bounding box center [485, 243] width 788 height 13
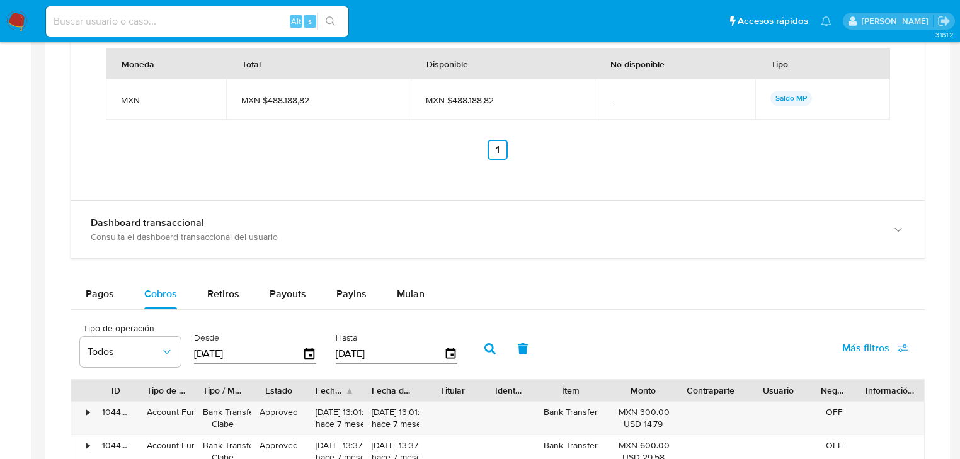
scroll to position [1038, 0]
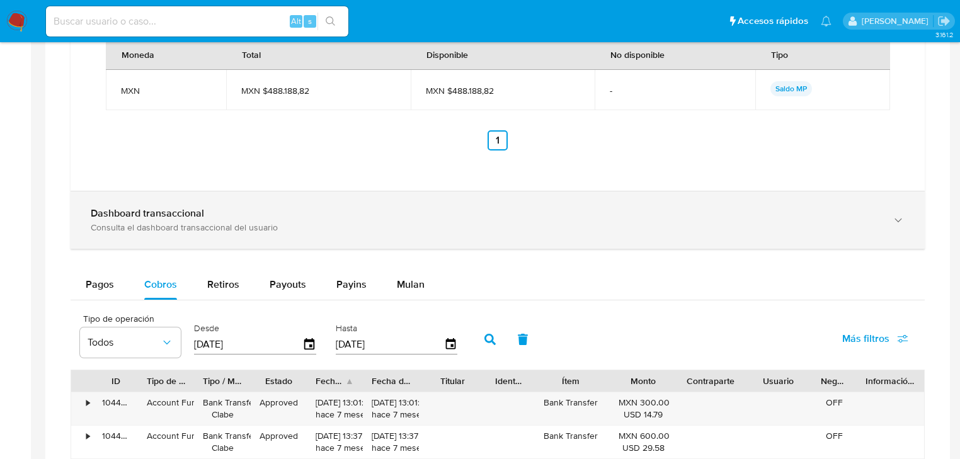
click at [208, 237] on div "Dashboard transaccional Consulta el dashboard transaccional del usuario" at bounding box center [498, 219] width 854 height 57
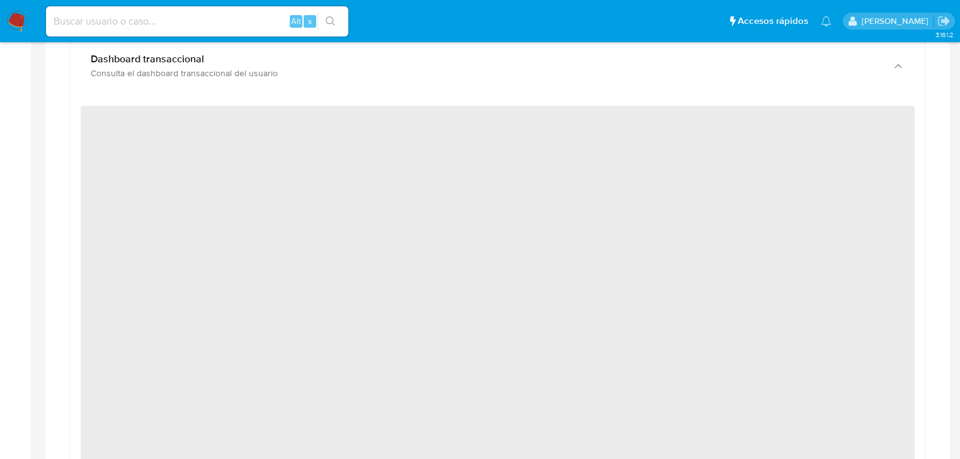
scroll to position [1189, 0]
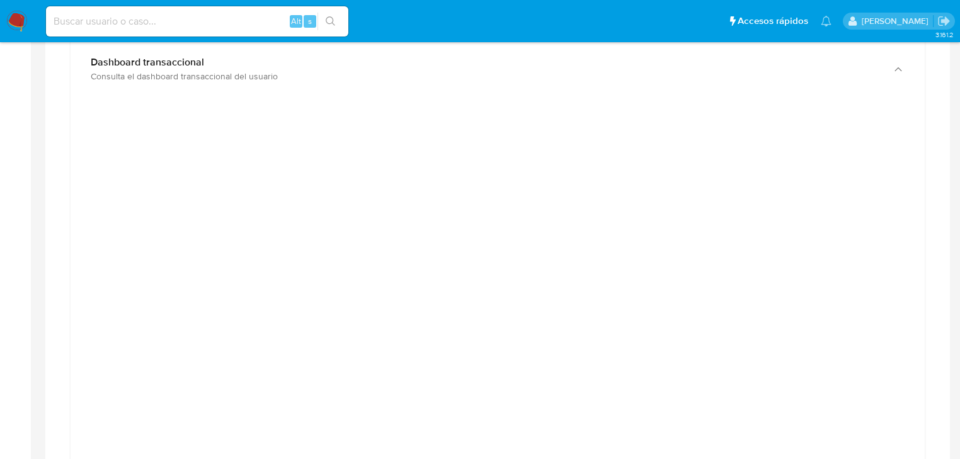
click at [94, 25] on input at bounding box center [197, 21] width 302 height 16
paste input "1703125186"
type input "1703125186"
click at [322, 20] on button "search-icon" at bounding box center [330, 22] width 26 height 18
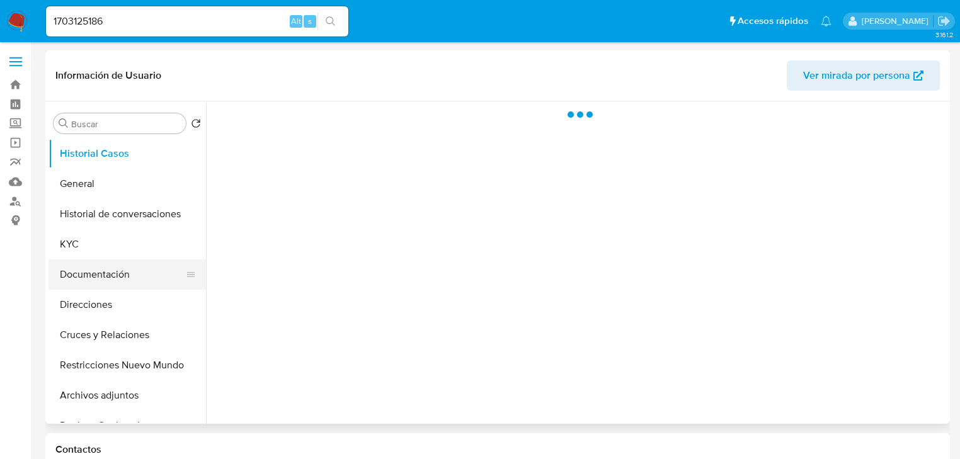
select select "10"
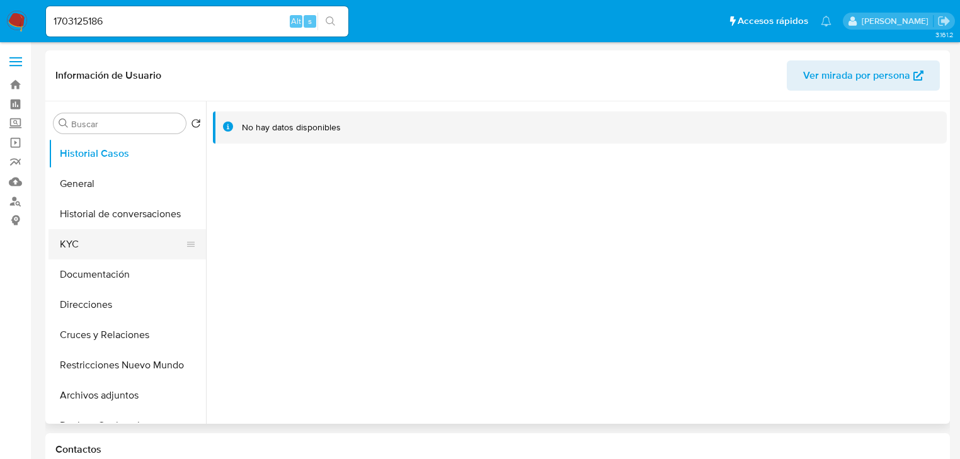
click at [74, 253] on button "KYC" at bounding box center [121, 244] width 147 height 30
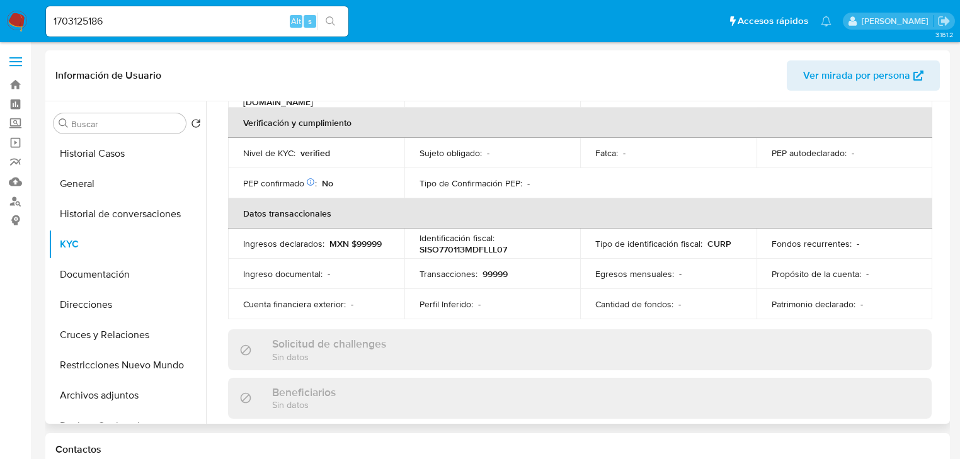
scroll to position [40, 0]
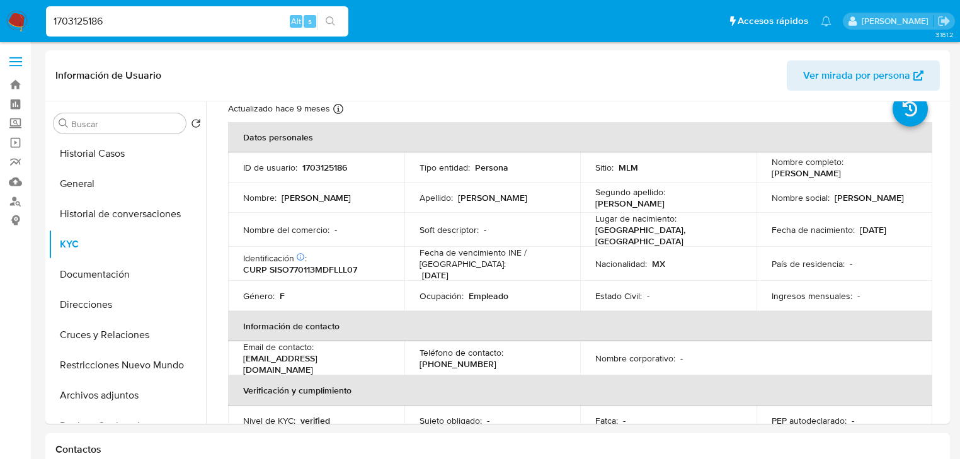
drag, startPoint x: 156, startPoint y: 16, endPoint x: -136, endPoint y: -23, distance: 294.8
paste input "31365203"
type input "131365203"
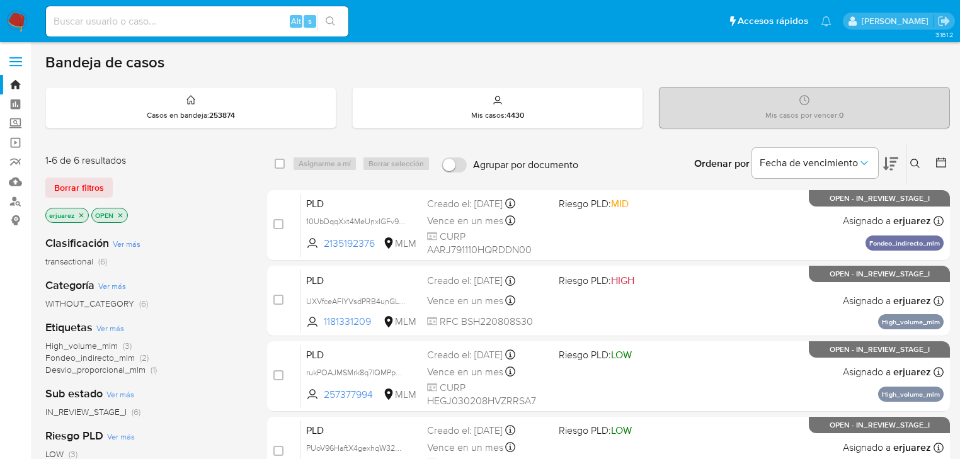
drag, startPoint x: 13, startPoint y: 121, endPoint x: 101, endPoint y: 161, distance: 96.9
click at [13, 121] on label "Screening" at bounding box center [75, 124] width 150 height 20
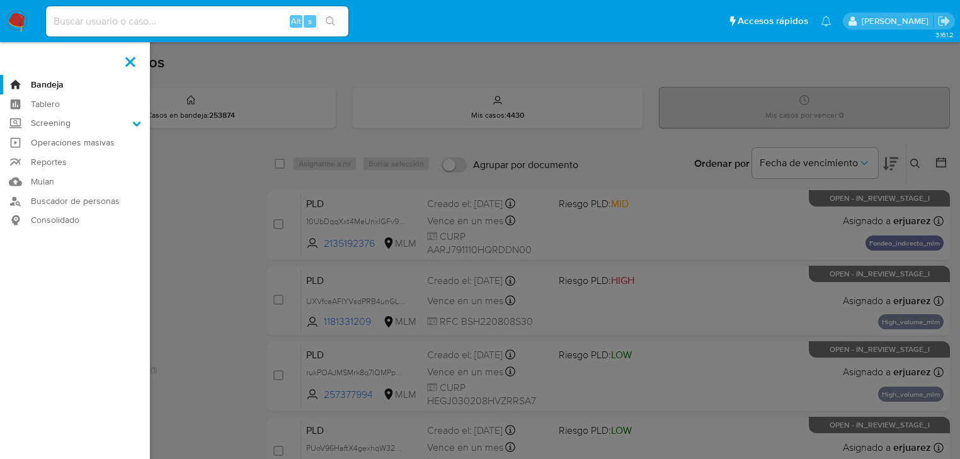
click at [0, 0] on input "Screening" at bounding box center [0, 0] width 0 height 0
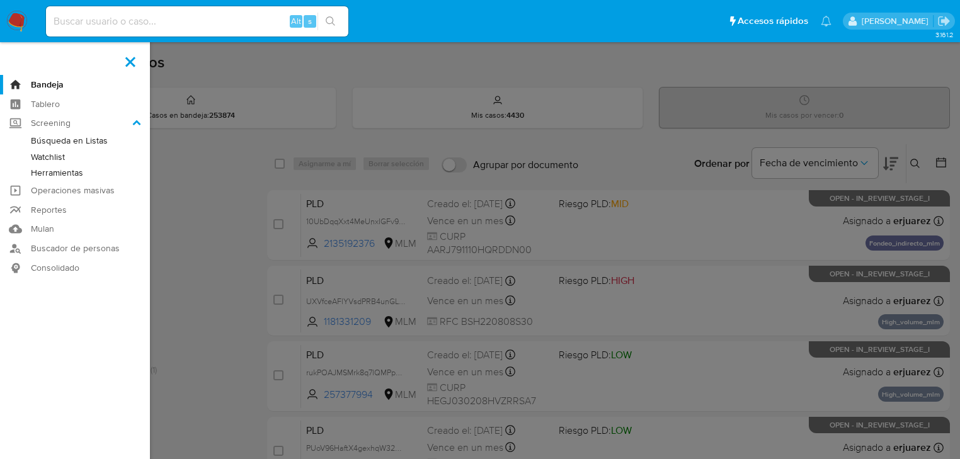
click at [88, 172] on link "Herramientas" at bounding box center [75, 173] width 150 height 16
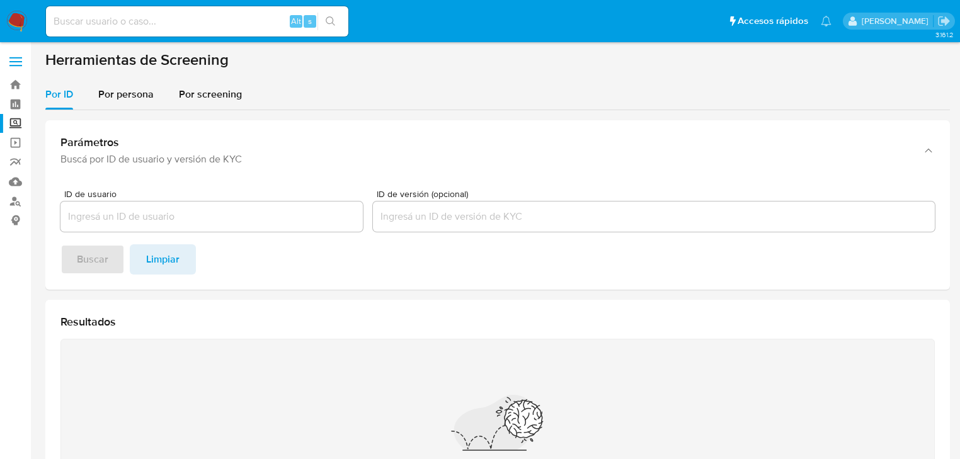
drag, startPoint x: 130, startPoint y: 98, endPoint x: 133, endPoint y: 113, distance: 15.6
click at [130, 99] on span "Por persona" at bounding box center [125, 94] width 55 height 14
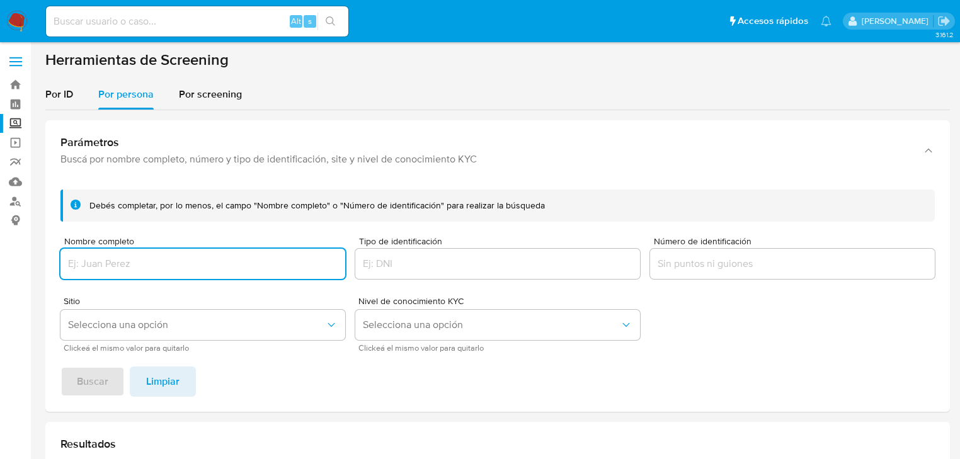
drag, startPoint x: 98, startPoint y: 278, endPoint x: 89, endPoint y: 250, distance: 29.1
click at [98, 275] on div at bounding box center [202, 264] width 285 height 30
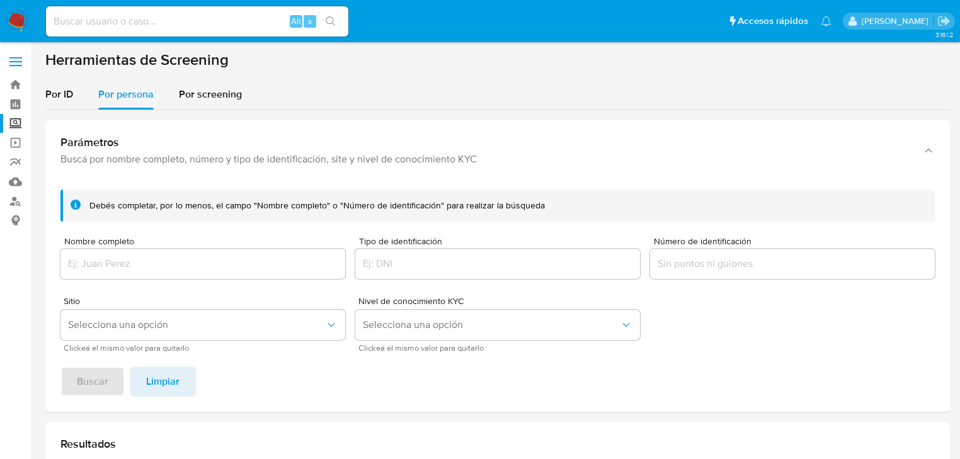
drag, startPoint x: 89, startPoint y: 250, endPoint x: 85, endPoint y: 289, distance: 39.3
click at [89, 249] on div at bounding box center [202, 264] width 285 height 30
click at [82, 269] on input "Nombre completo" at bounding box center [202, 264] width 285 height 16
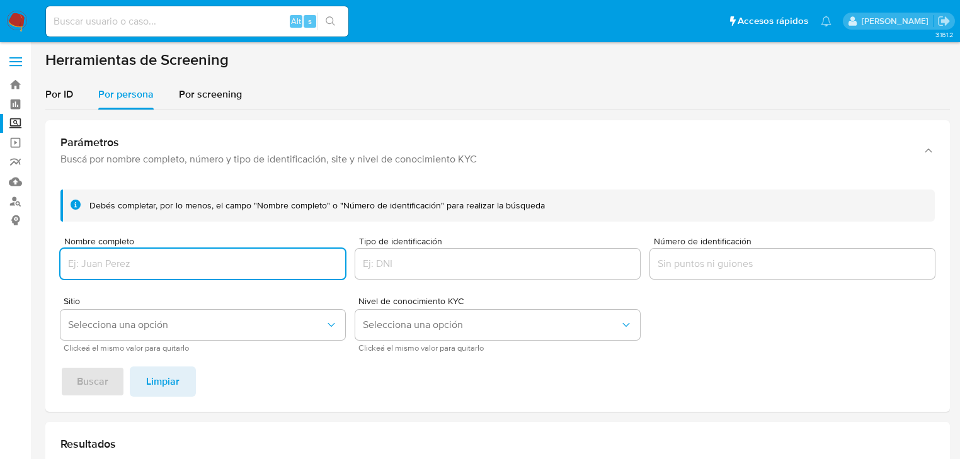
click at [87, 374] on footer "Buscar Limpiar" at bounding box center [497, 381] width 874 height 30
click at [101, 269] on input "Nombre completo" at bounding box center [202, 264] width 285 height 16
click at [159, 264] on input "Nombre completo" at bounding box center [202, 264] width 285 height 16
paste input "[PERSON_NAME]"
type input "[PERSON_NAME]"
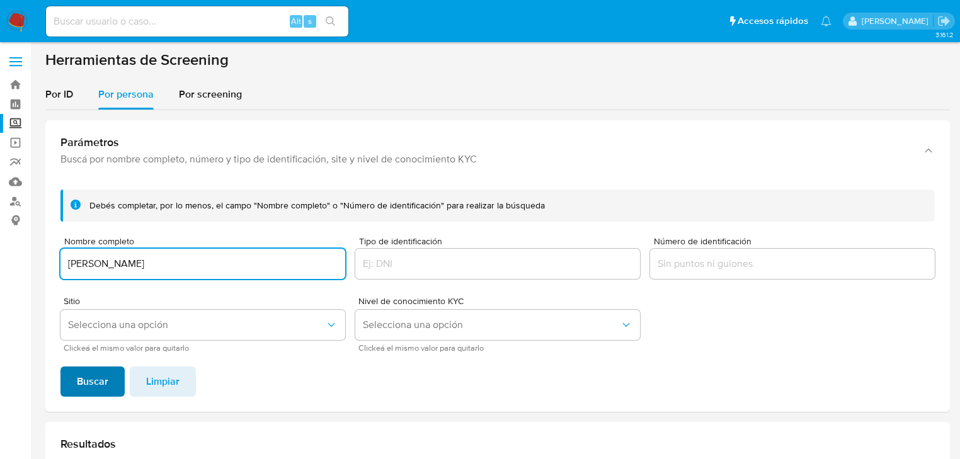
click at [96, 373] on span "Buscar" at bounding box center [92, 382] width 31 height 28
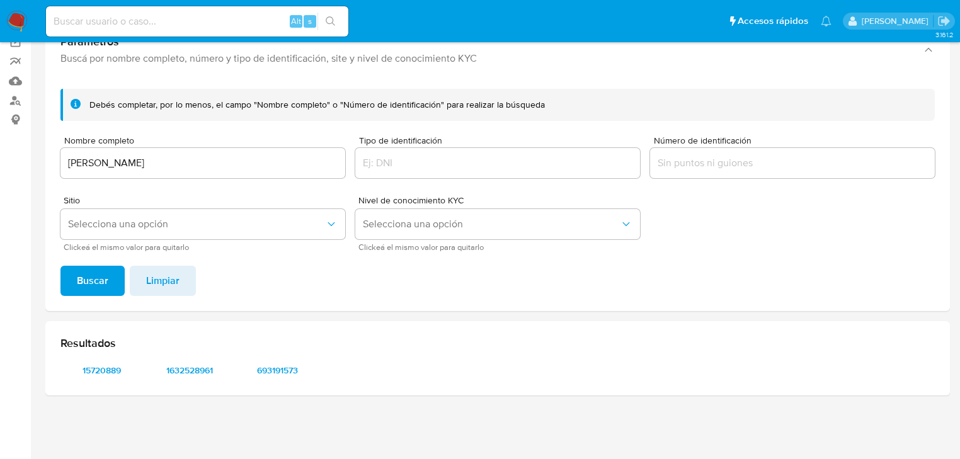
scroll to position [101, 0]
click at [106, 373] on span "15720889" at bounding box center [101, 370] width 65 height 18
click at [180, 377] on span "1632528961" at bounding box center [189, 370] width 65 height 18
click at [269, 370] on span "693191573" at bounding box center [277, 370] width 65 height 18
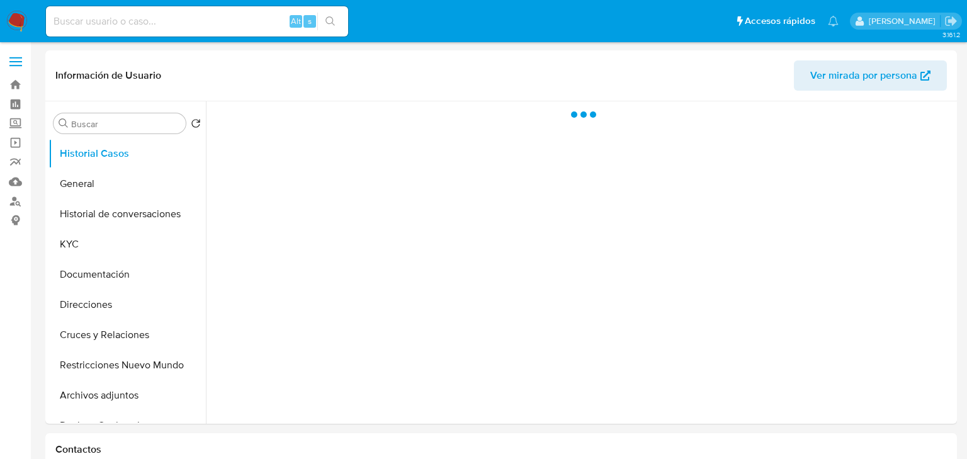
select select "10"
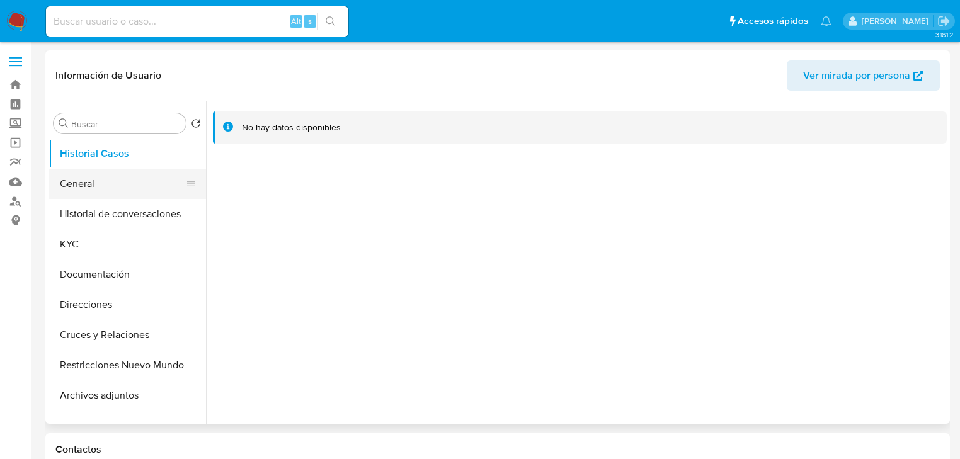
click at [104, 189] on button "General" at bounding box center [121, 184] width 147 height 30
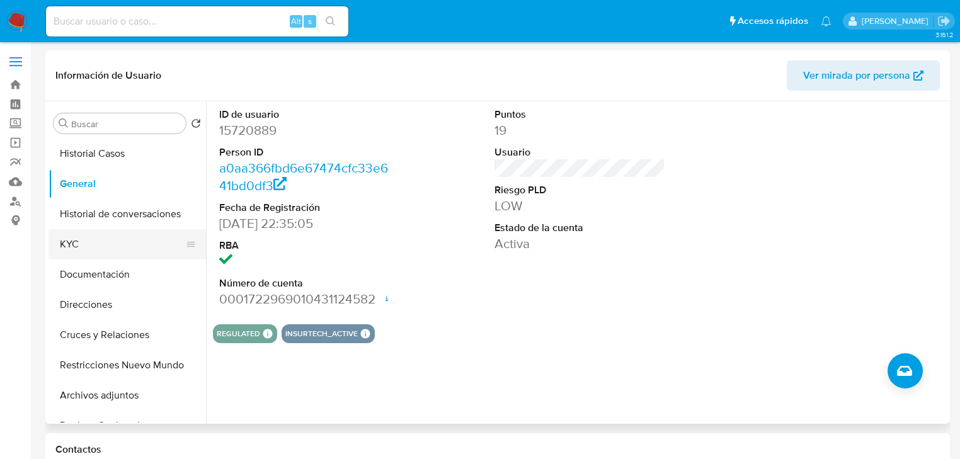
click at [75, 240] on button "KYC" at bounding box center [121, 244] width 147 height 30
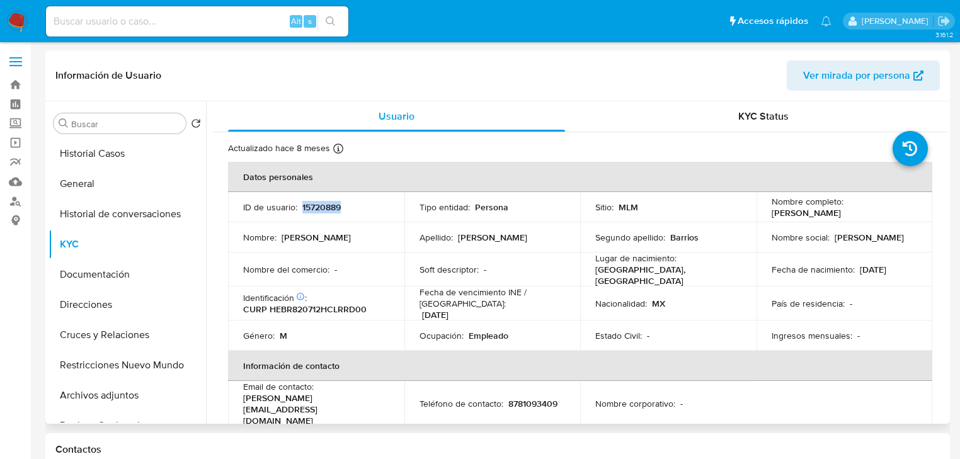
drag, startPoint x: 300, startPoint y: 207, endPoint x: 349, endPoint y: 208, distance: 49.8
click at [349, 208] on div "ID de usuario : 15720889" at bounding box center [316, 206] width 146 height 11
copy p "15720889"
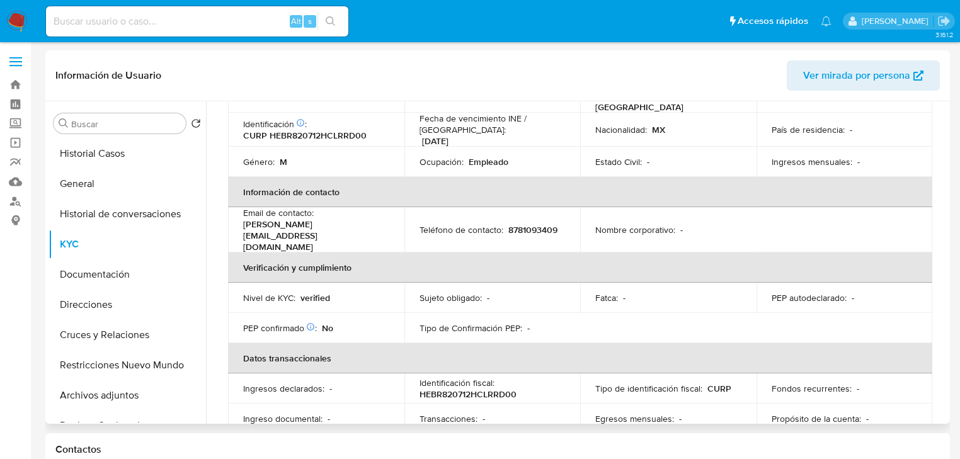
scroll to position [40, 0]
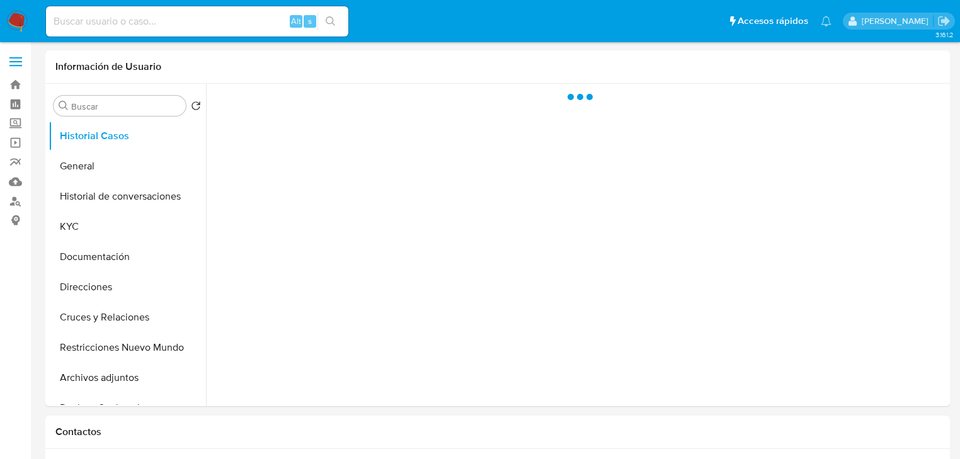
select select "10"
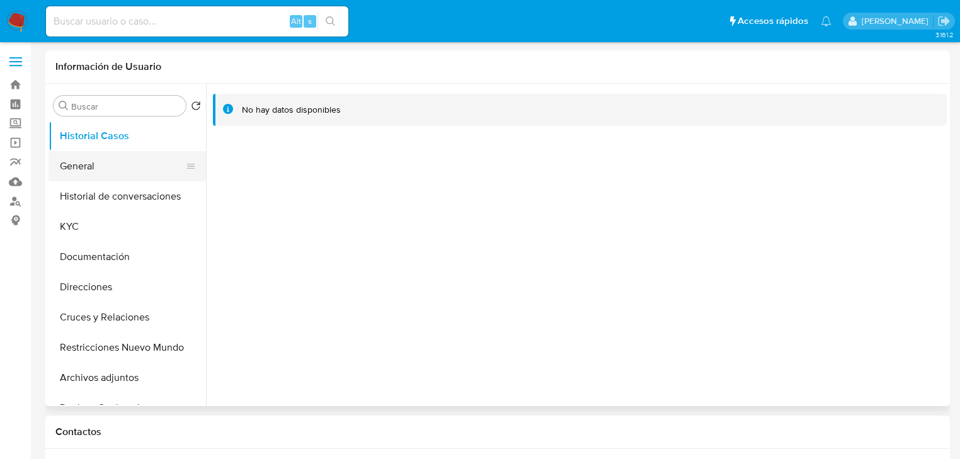
click at [67, 176] on button "General" at bounding box center [121, 166] width 147 height 30
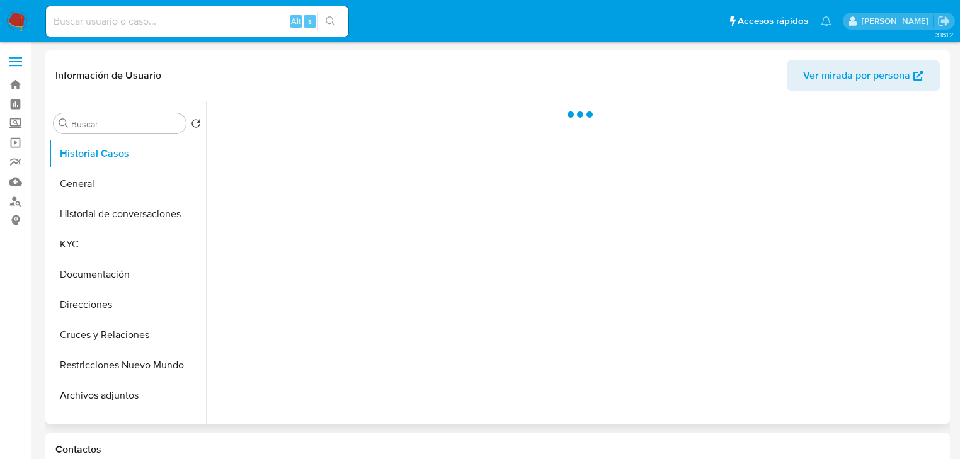
select select "10"
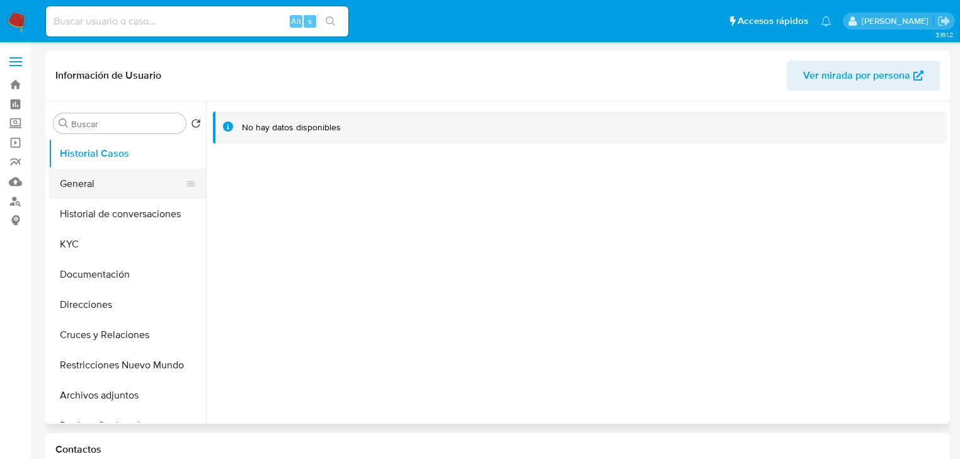
click at [79, 189] on button "General" at bounding box center [121, 184] width 147 height 30
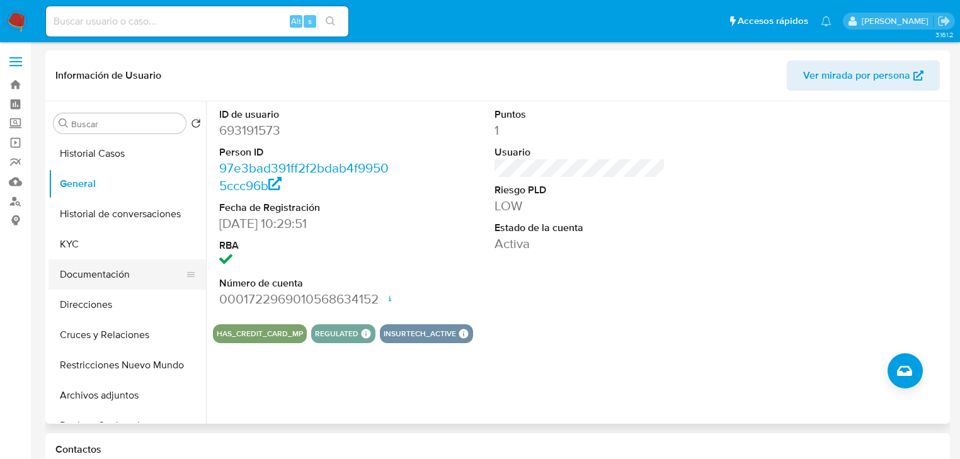
drag, startPoint x: 84, startPoint y: 247, endPoint x: 189, endPoint y: 264, distance: 106.4
click at [84, 247] on button "KYC" at bounding box center [126, 244] width 157 height 30
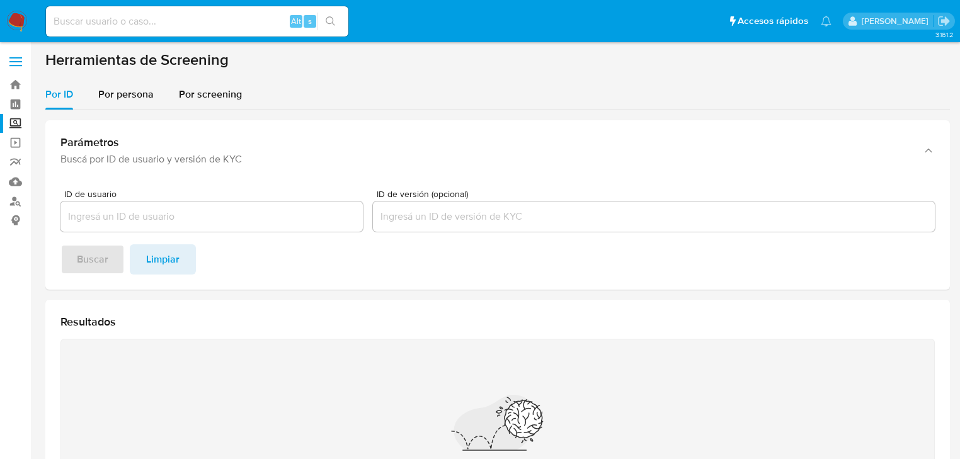
click at [11, 23] on img at bounding box center [16, 21] width 21 height 21
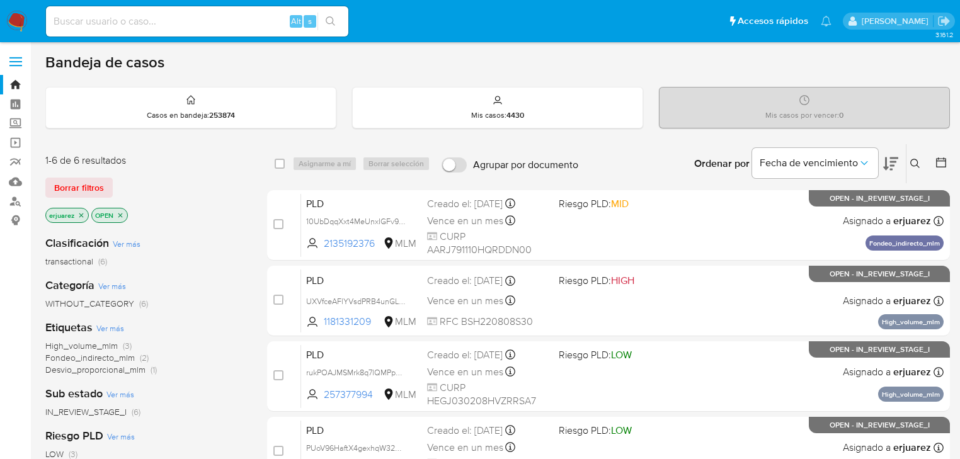
drag, startPoint x: 82, startPoint y: 217, endPoint x: 207, endPoint y: 215, distance: 124.7
click at [82, 217] on icon "close-filter" at bounding box center [81, 216] width 8 height 8
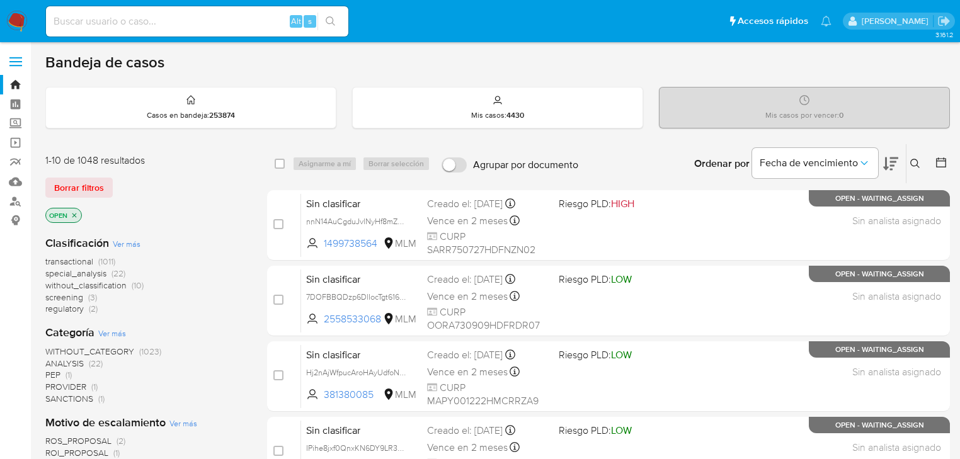
click at [906, 162] on button at bounding box center [916, 163] width 21 height 15
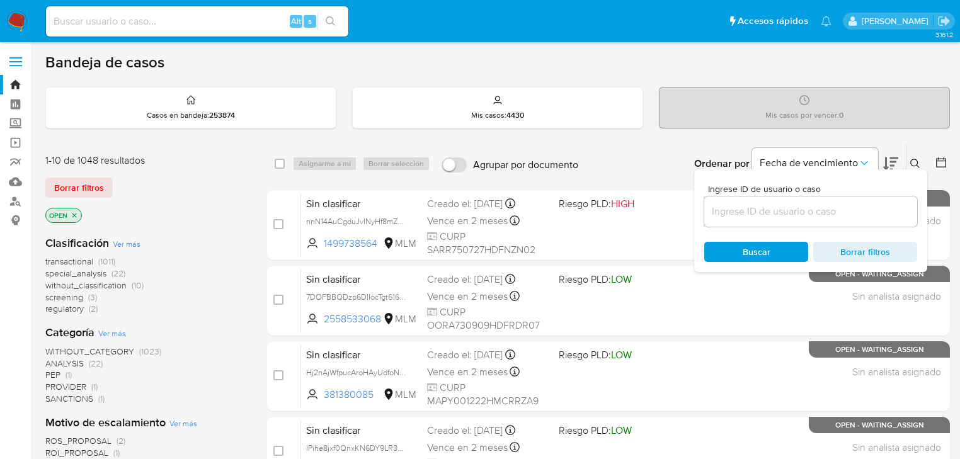
click at [793, 212] on input at bounding box center [810, 211] width 213 height 16
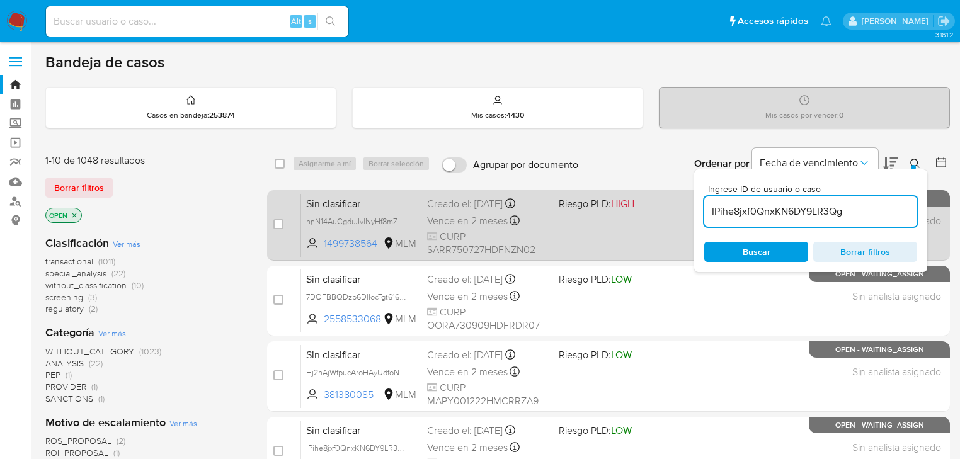
type input "IPihe8jxf0QnxKN6DY9LR3Qg"
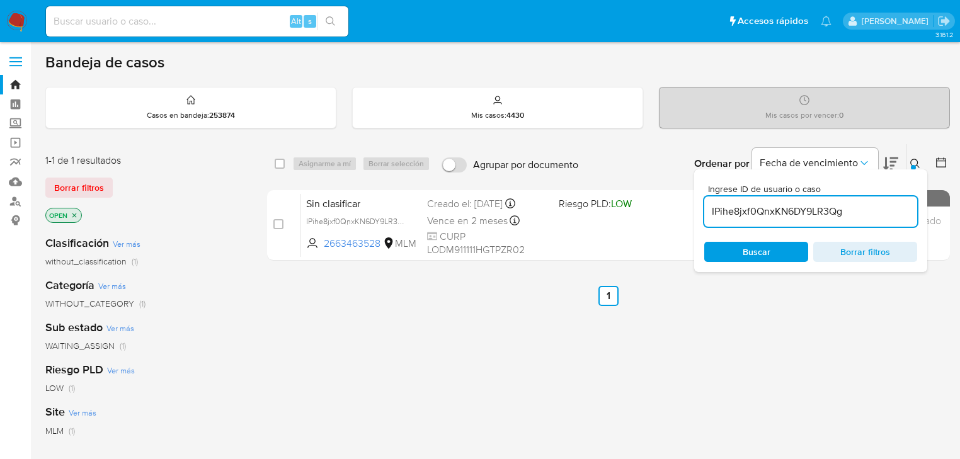
drag, startPoint x: 333, startPoint y: 222, endPoint x: 839, endPoint y: 339, distance: 518.9
click at [338, 223] on span "IPihe8jxf0QnxKN6DY9LR3Qg" at bounding box center [357, 220] width 102 height 14
drag, startPoint x: 279, startPoint y: 225, endPoint x: 324, endPoint y: 164, distance: 76.1
click at [280, 224] on input "checkbox" at bounding box center [278, 224] width 10 height 10
checkbox input "true"
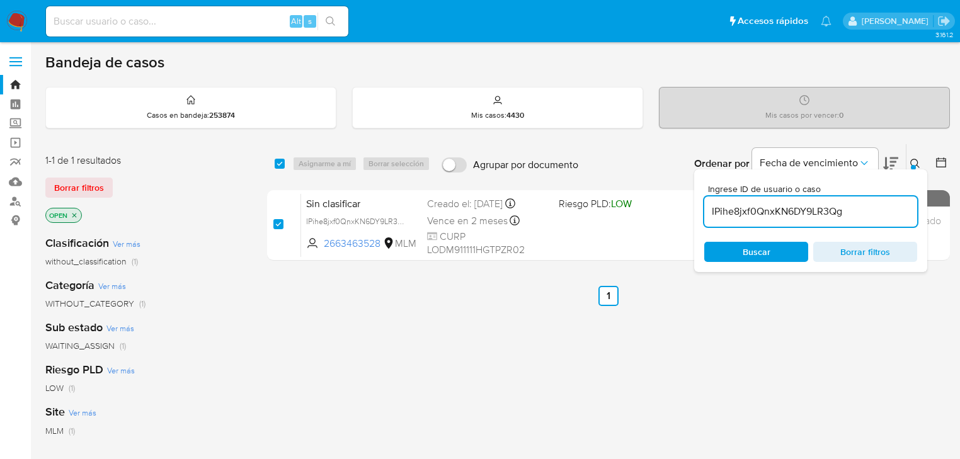
checkbox input "true"
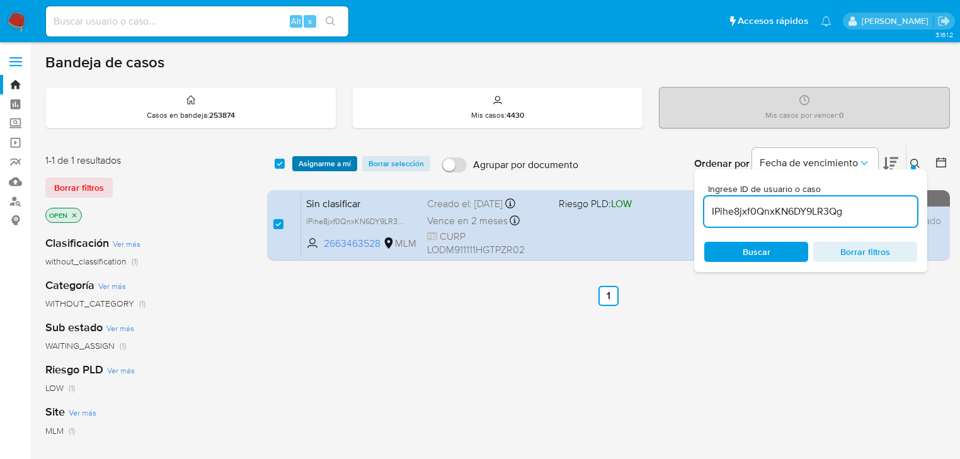
click at [334, 164] on span "Asignarme a mí" at bounding box center [324, 163] width 52 height 13
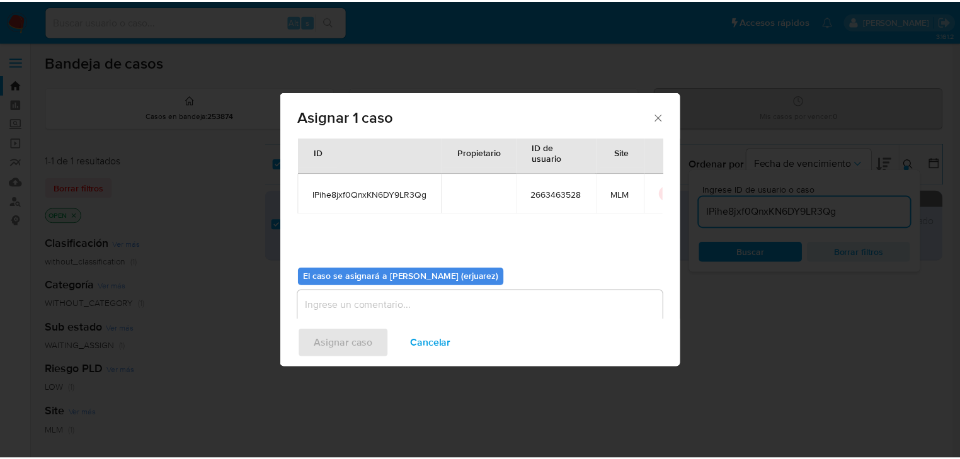
scroll to position [65, 0]
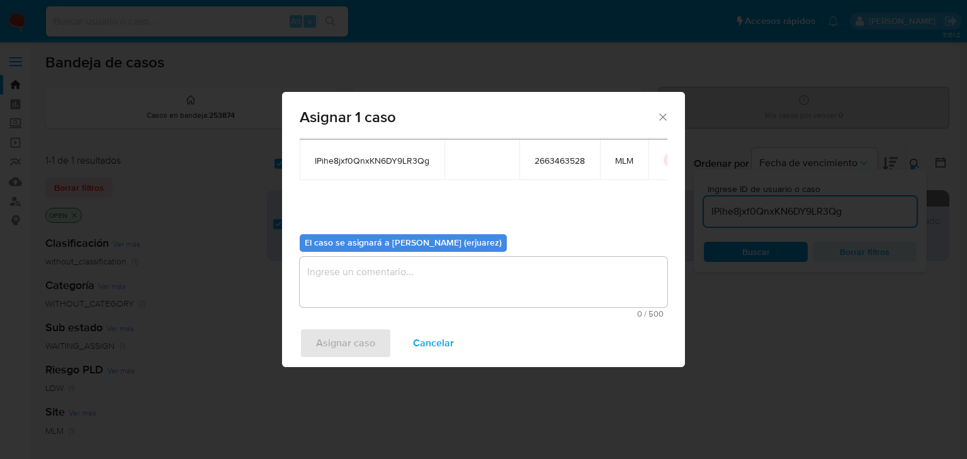
click at [342, 272] on textarea "assign-modal" at bounding box center [484, 282] width 368 height 50
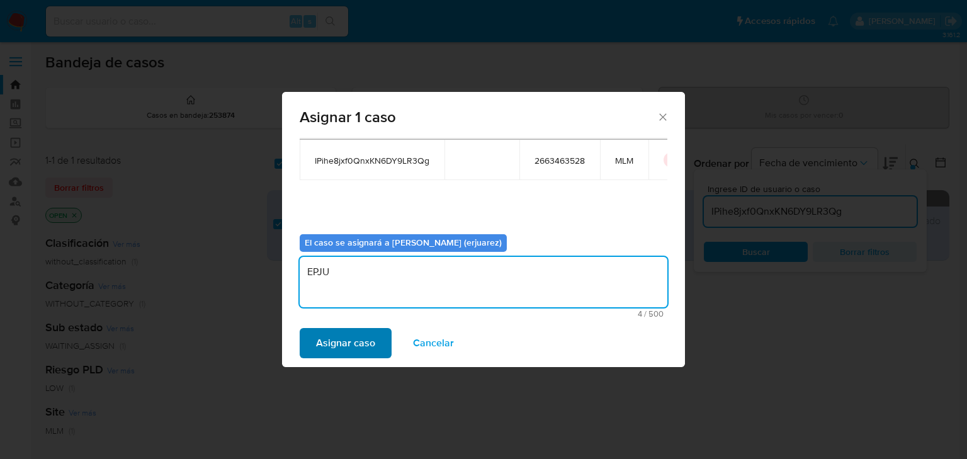
type textarea "EPJU"
click at [346, 341] on span "Asignar caso" at bounding box center [345, 343] width 59 height 28
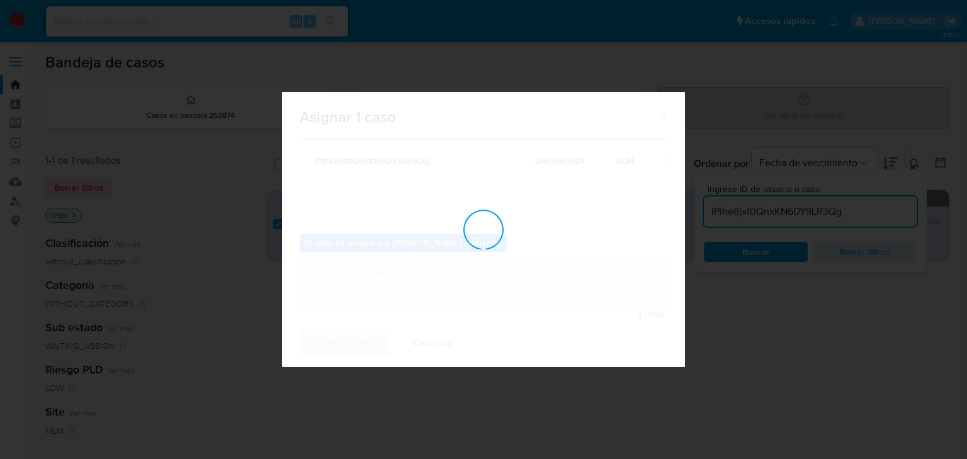
checkbox input "false"
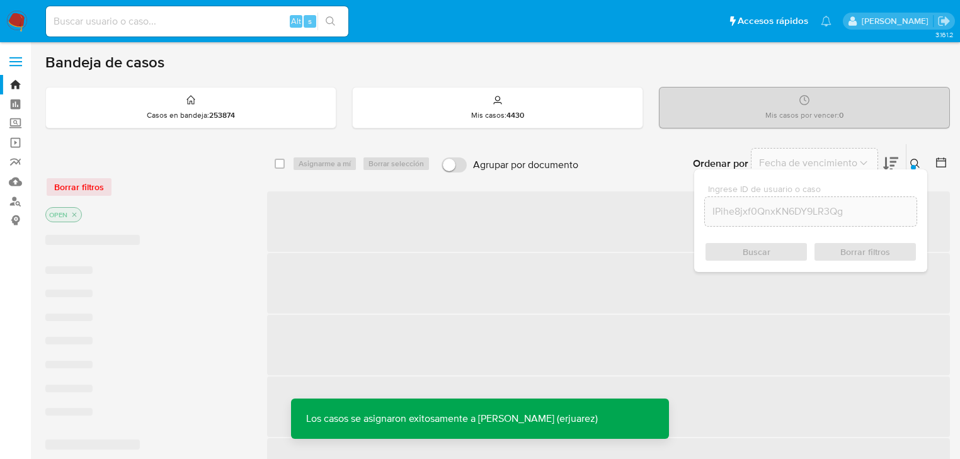
click at [632, 241] on span "‌" at bounding box center [608, 221] width 683 height 60
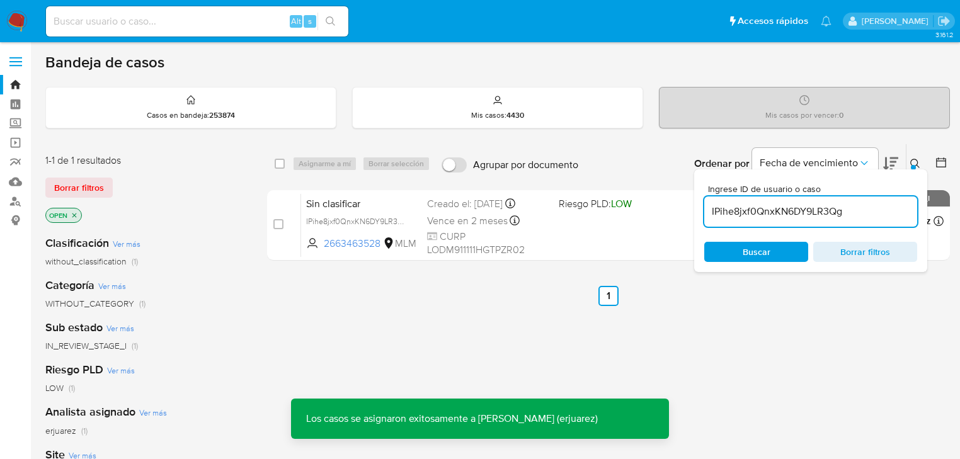
click at [618, 227] on div "Sin clasificar IPihe8jxf0QnxKN6DY9LR3Qg 2663463528 MLM Riesgo PLD: LOW Creado e…" at bounding box center [622, 225] width 642 height 64
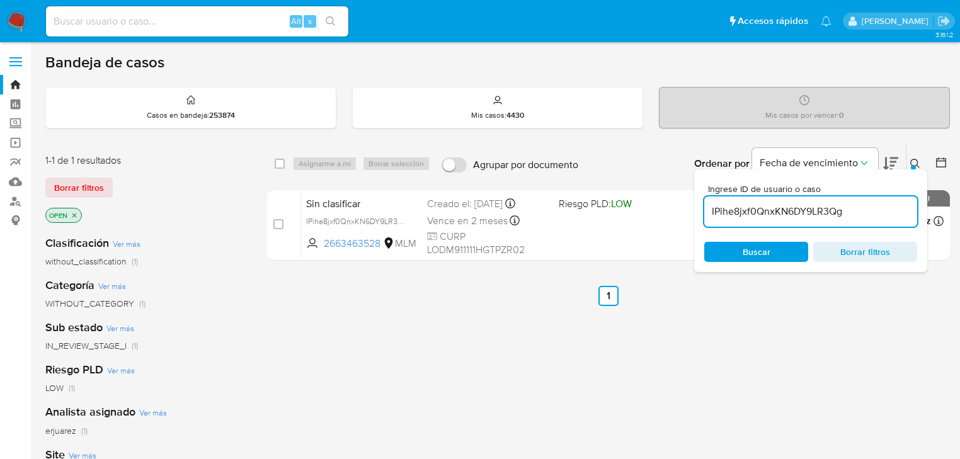
click at [76, 21] on input at bounding box center [197, 21] width 302 height 16
paste input "588607606"
type input "588607606"
click at [322, 23] on button "search-icon" at bounding box center [330, 22] width 26 height 18
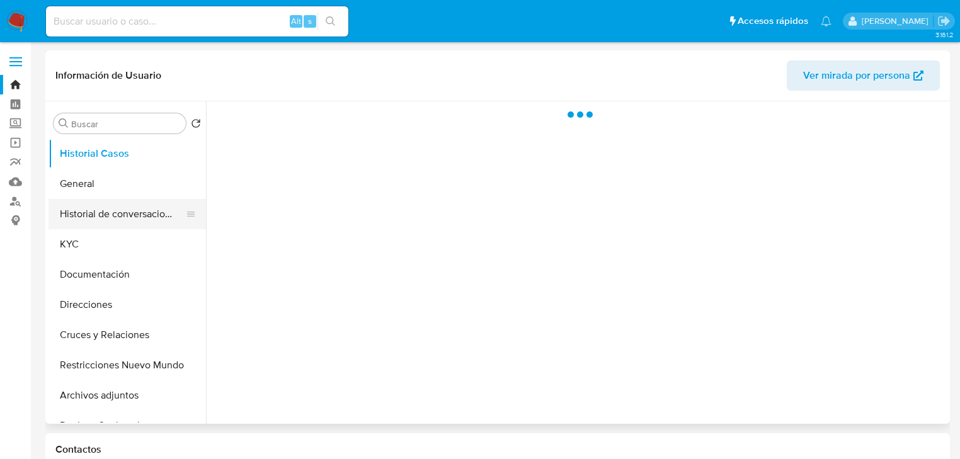
select select "10"
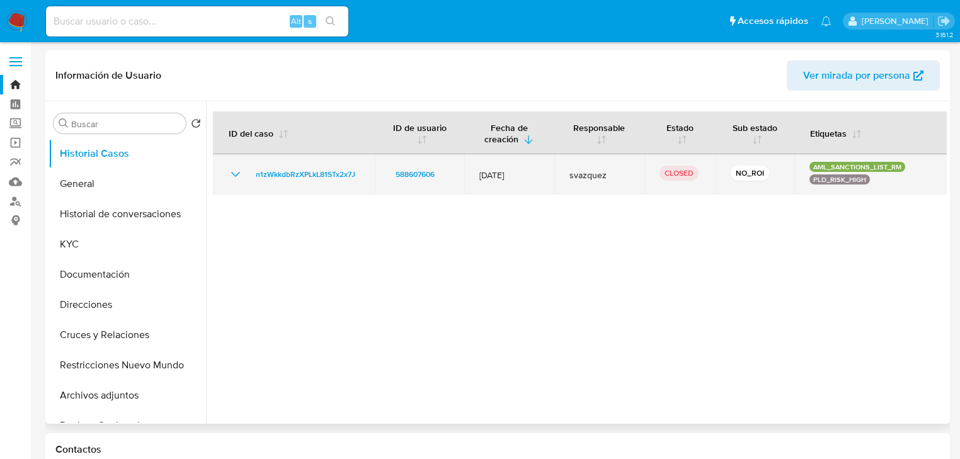
click at [236, 174] on icon "Mostrar/Ocultar" at bounding box center [235, 174] width 9 height 5
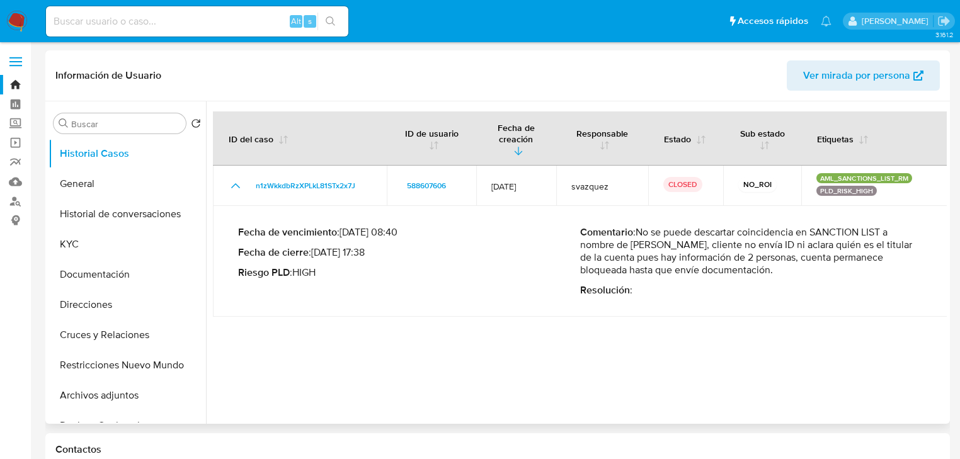
drag, startPoint x: 636, startPoint y: 251, endPoint x: 678, endPoint y: 259, distance: 42.9
click at [678, 259] on p "Comentario : No se puede descartar coincidencia en SANCTION LIST a nombre de [P…" at bounding box center [751, 251] width 342 height 50
click at [113, 281] on button "Documentación" at bounding box center [121, 274] width 147 height 30
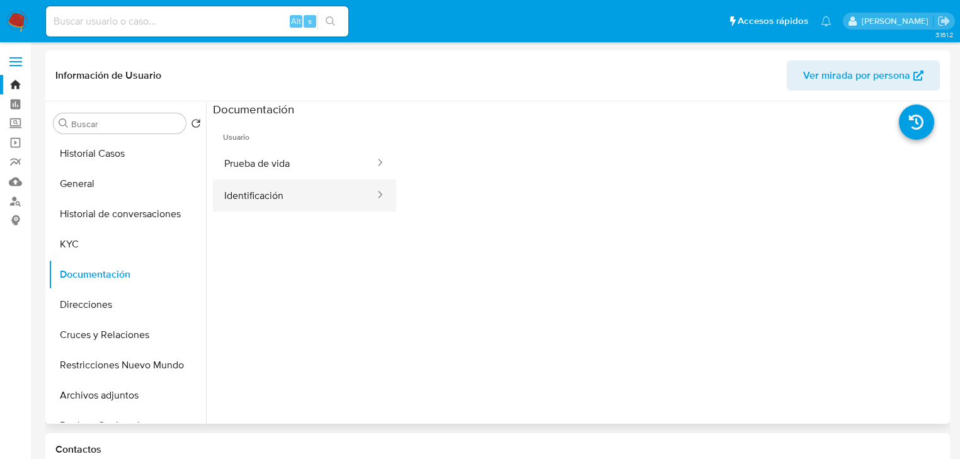
click at [267, 203] on button "Identificación" at bounding box center [294, 195] width 163 height 32
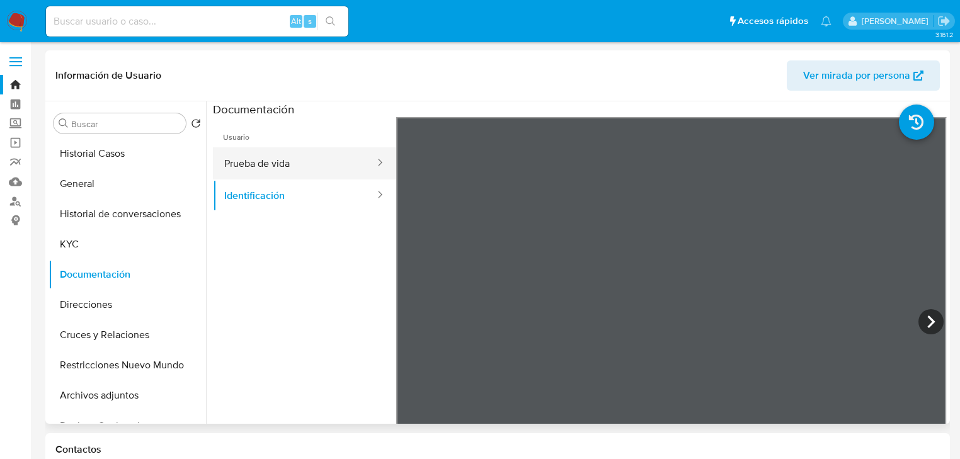
drag, startPoint x: 284, startPoint y: 159, endPoint x: 295, endPoint y: 164, distance: 11.6
click at [284, 161] on button "Prueba de vida" at bounding box center [294, 163] width 163 height 32
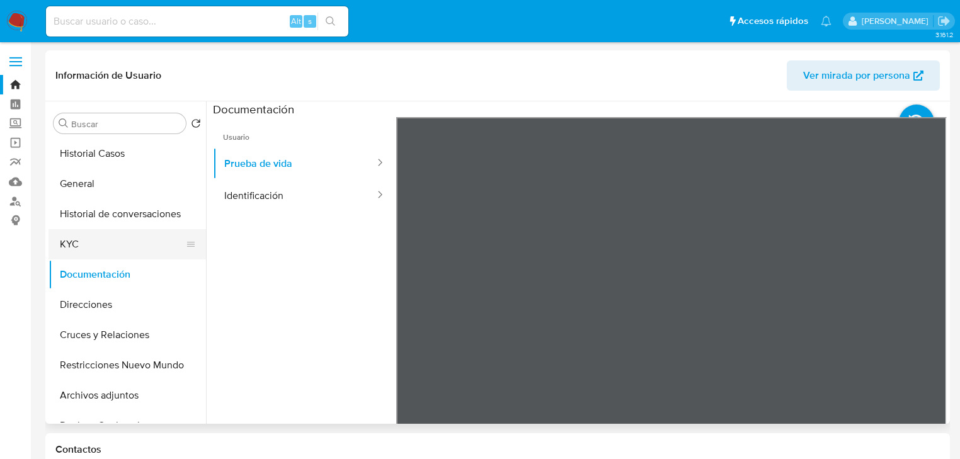
click at [98, 243] on button "KYC" at bounding box center [121, 244] width 147 height 30
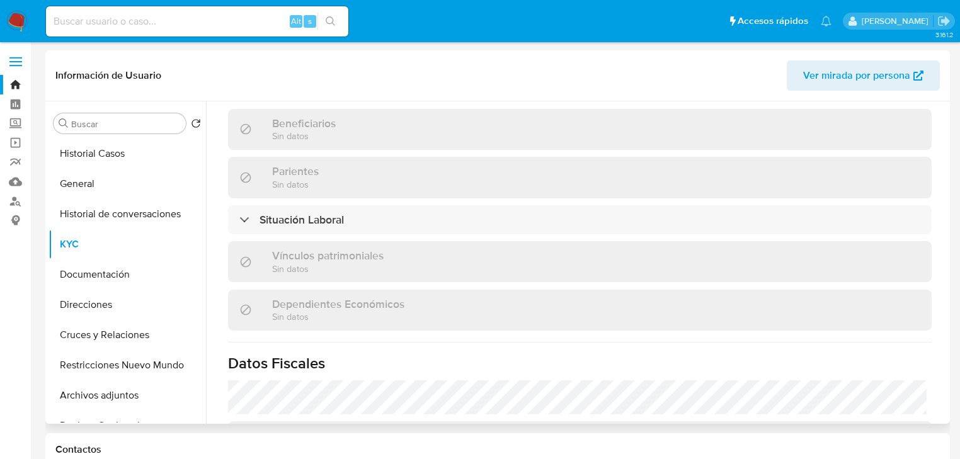
scroll to position [705, 0]
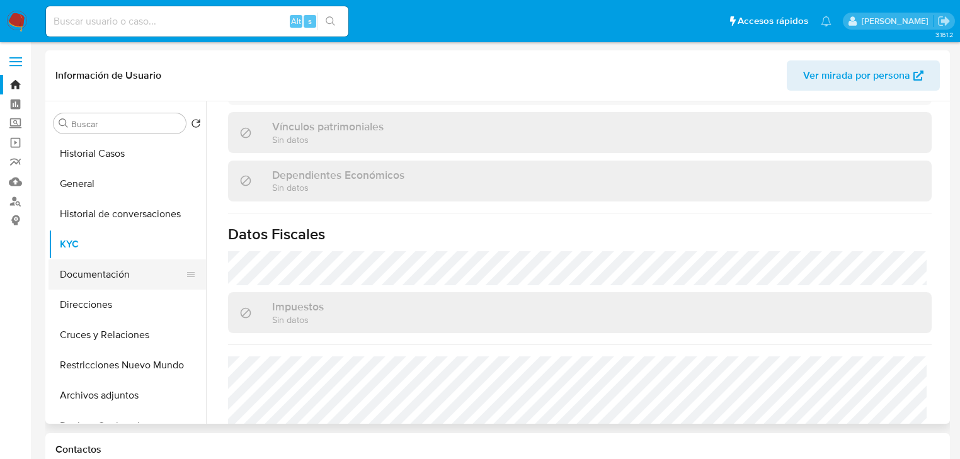
drag, startPoint x: 118, startPoint y: 272, endPoint x: 132, endPoint y: 269, distance: 14.7
click at [118, 274] on button "Documentación" at bounding box center [121, 274] width 147 height 30
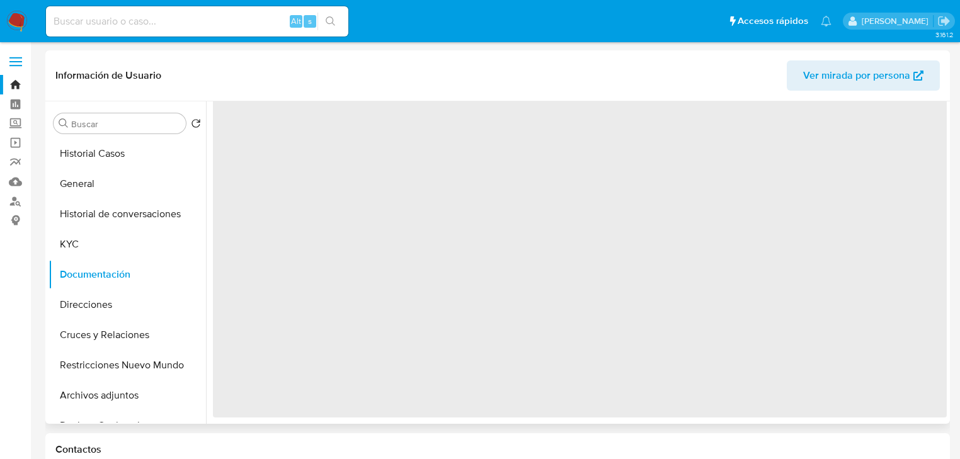
scroll to position [0, 0]
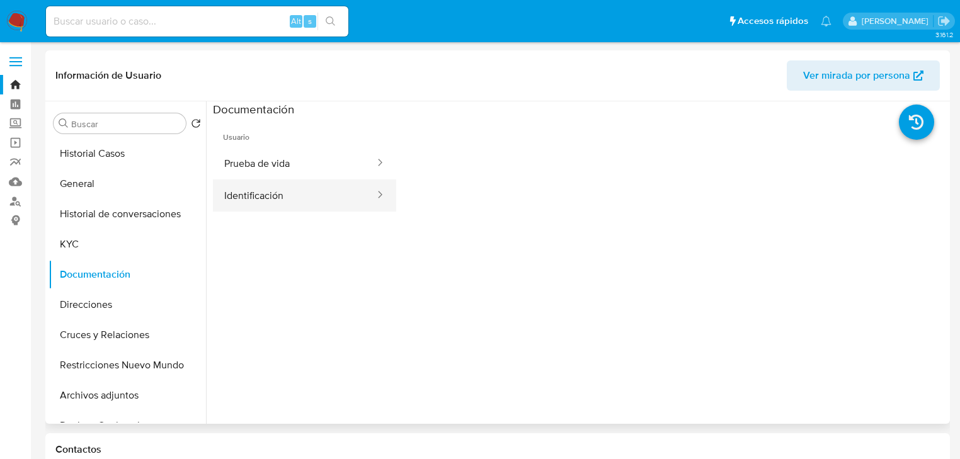
click at [268, 195] on button "Identificación" at bounding box center [294, 195] width 163 height 32
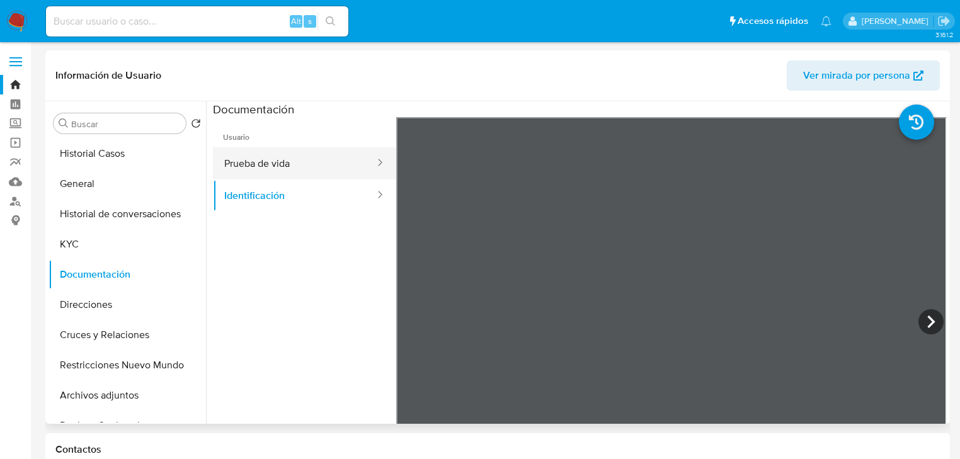
click at [279, 168] on button "Prueba de vida" at bounding box center [294, 163] width 163 height 32
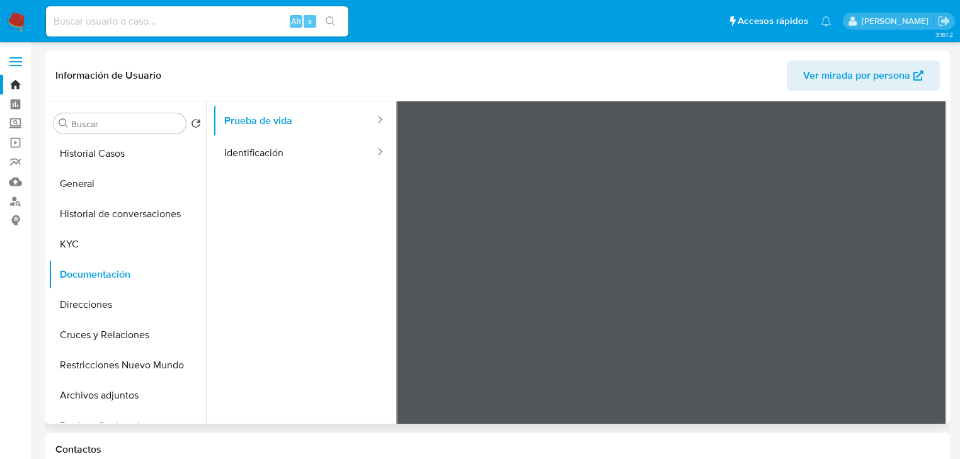
scroll to position [106, 0]
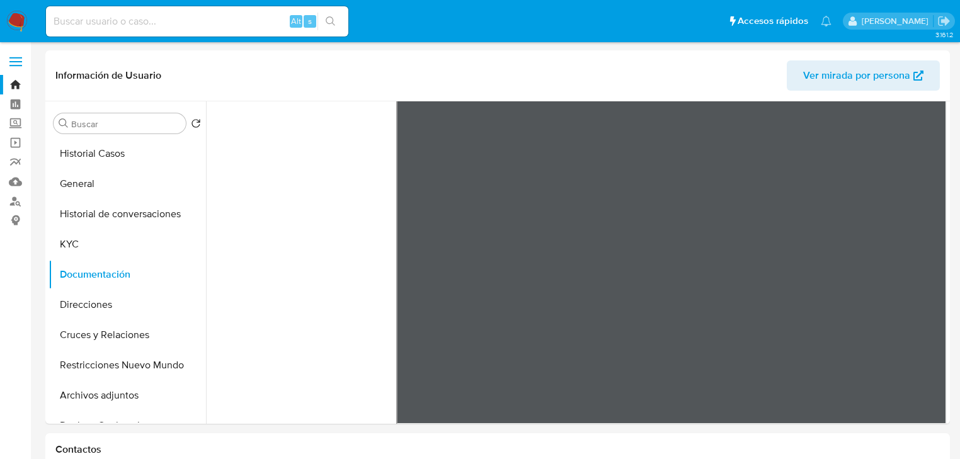
click at [24, 23] on img at bounding box center [16, 21] width 21 height 21
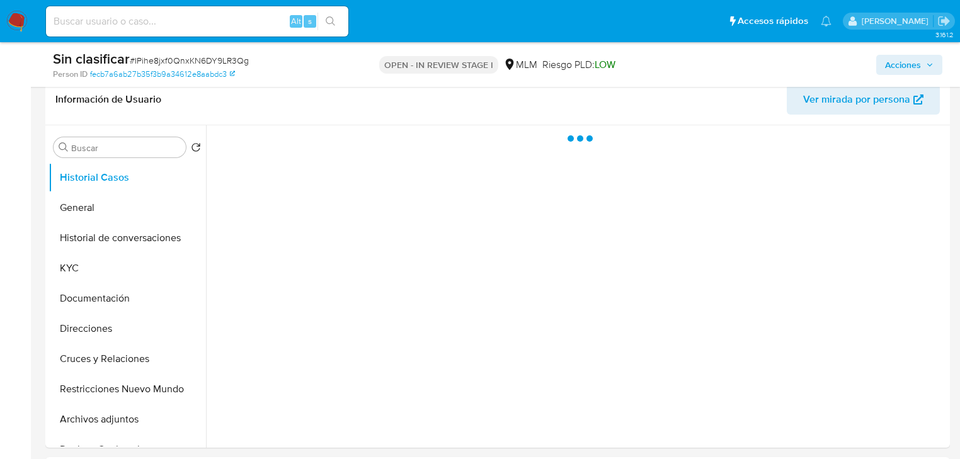
select select "10"
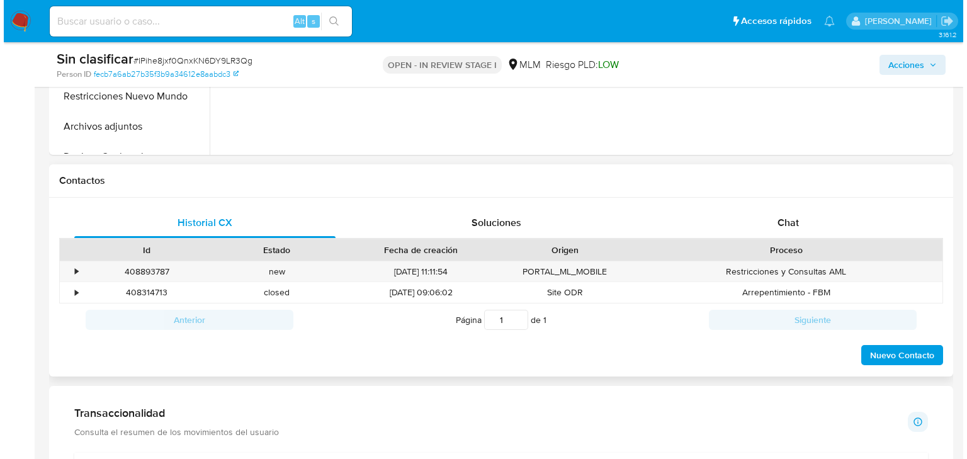
scroll to position [554, 0]
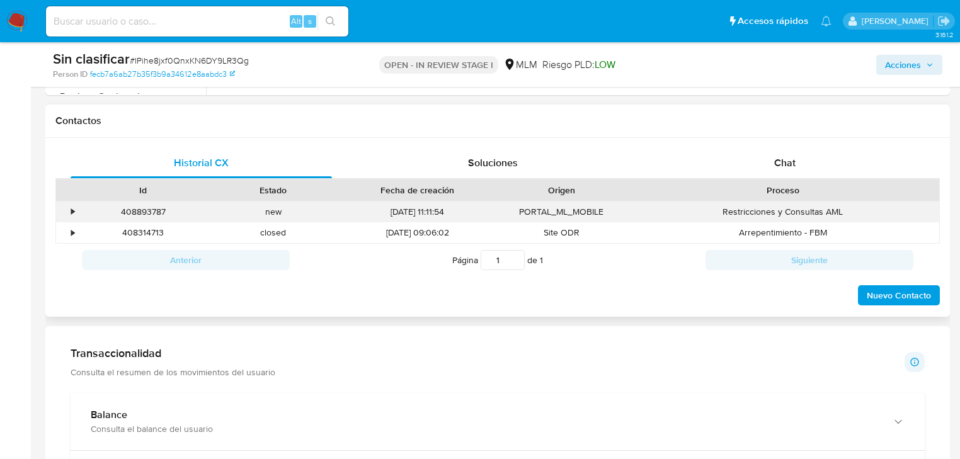
click at [67, 214] on div "•" at bounding box center [67, 211] width 22 height 21
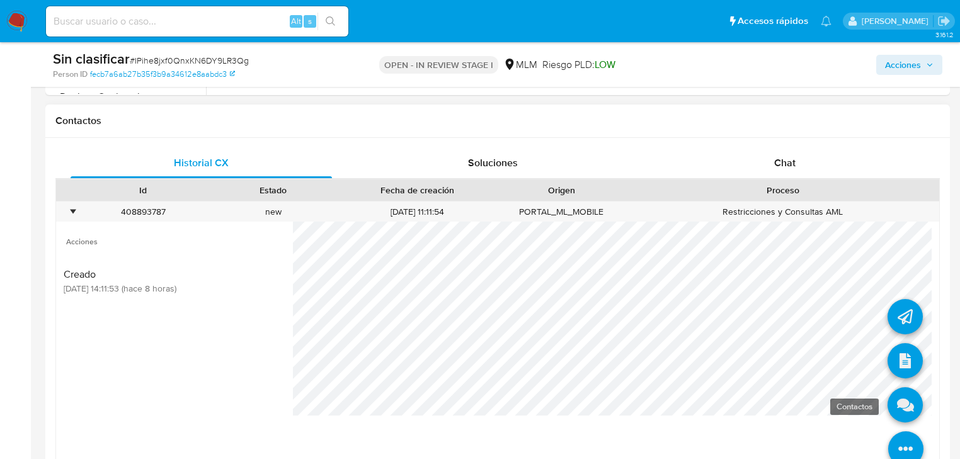
click at [876, 392] on div at bounding box center [616, 354] width 646 height 264
click at [908, 404] on icon at bounding box center [904, 404] width 35 height 35
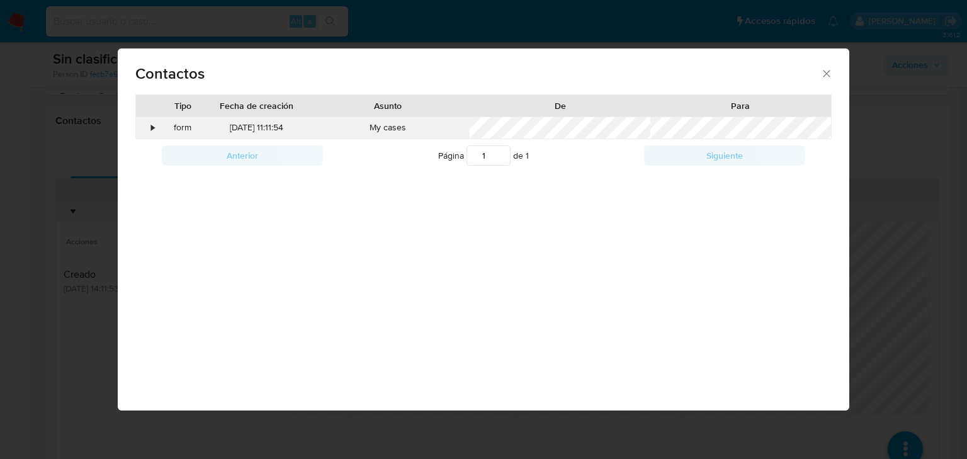
click at [153, 127] on div "•" at bounding box center [147, 127] width 22 height 21
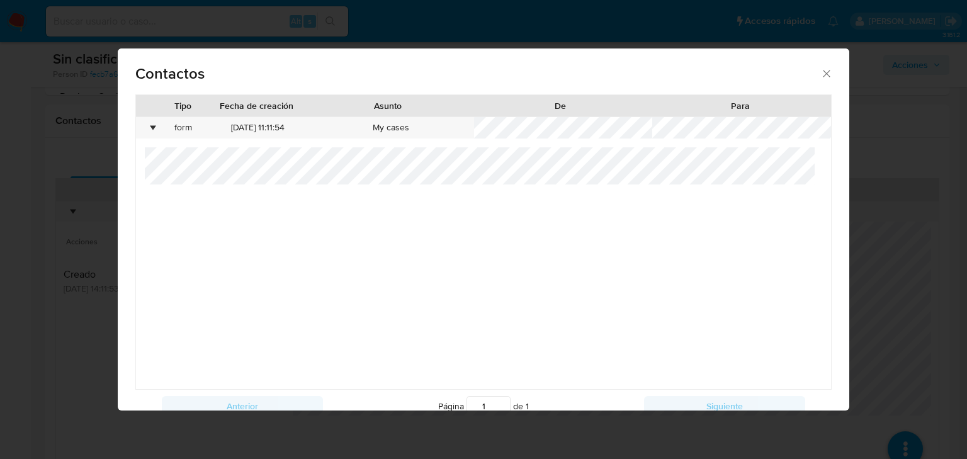
click at [403, 215] on div at bounding box center [484, 268] width 678 height 242
click at [824, 72] on icon "close" at bounding box center [826, 73] width 13 height 13
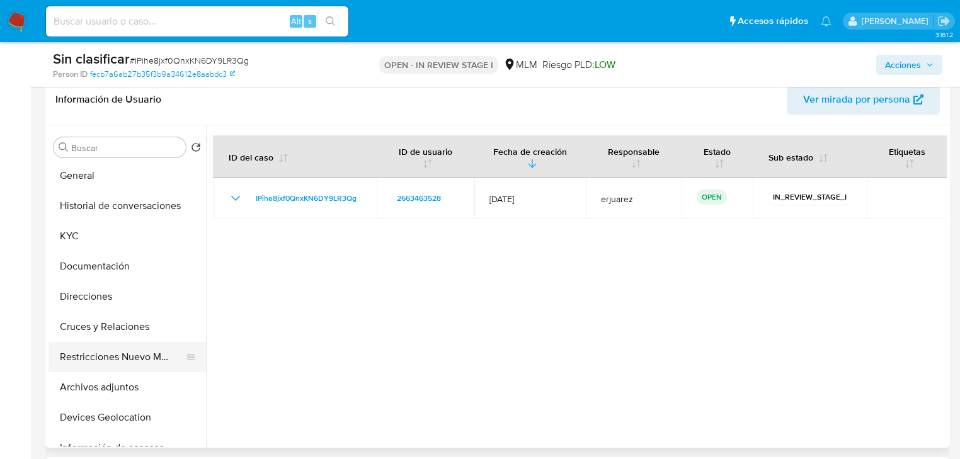
scroll to position [50, 0]
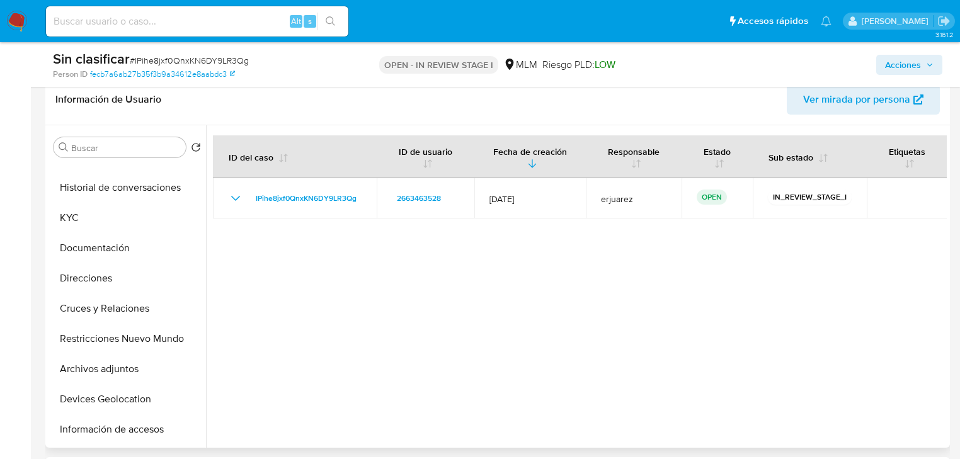
drag, startPoint x: 135, startPoint y: 341, endPoint x: 513, endPoint y: 302, distance: 379.8
click at [134, 341] on button "Restricciones Nuevo Mundo" at bounding box center [126, 339] width 157 height 30
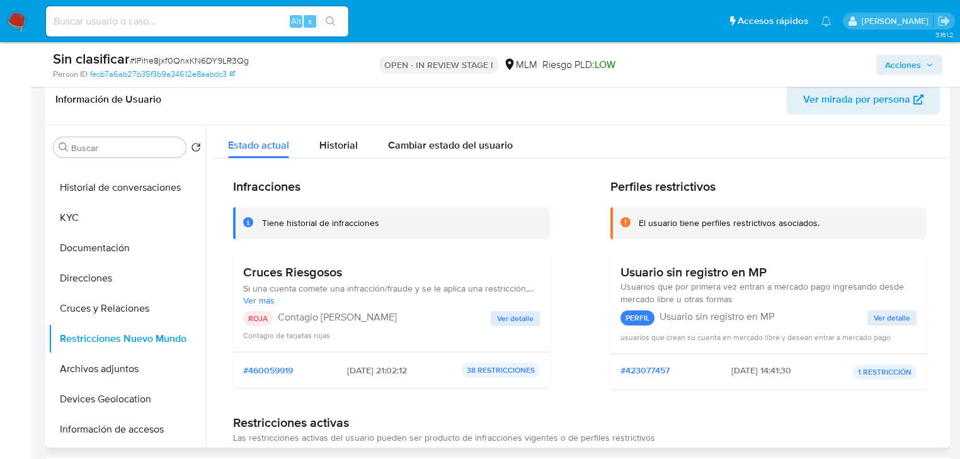
click at [519, 313] on span "Ver detalle" at bounding box center [515, 318] width 37 height 13
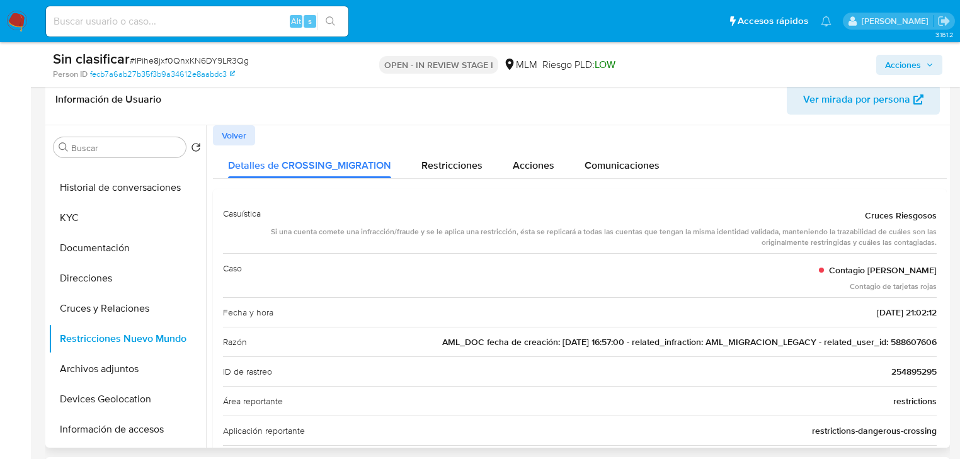
drag, startPoint x: 883, startPoint y: 344, endPoint x: 936, endPoint y: 338, distance: 52.7
drag, startPoint x: 76, startPoint y: 221, endPoint x: 133, endPoint y: 216, distance: 57.5
click at [77, 220] on button "KYC" at bounding box center [121, 218] width 147 height 30
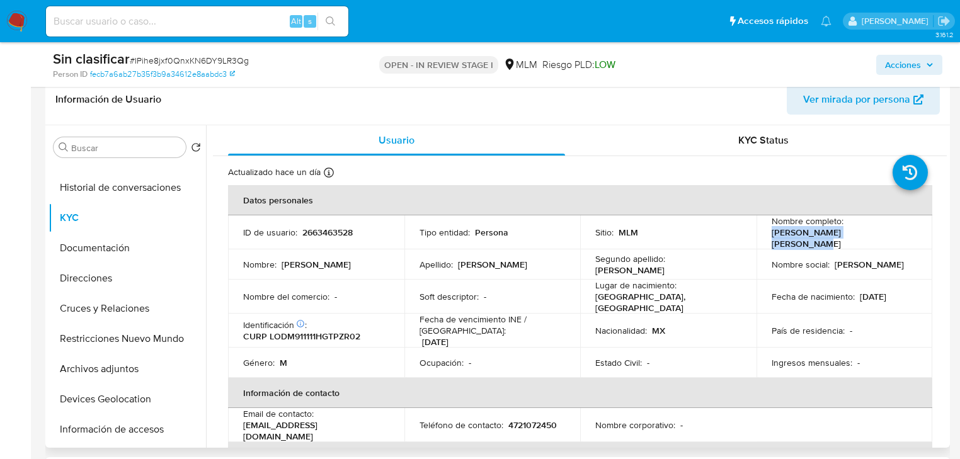
drag, startPoint x: 884, startPoint y: 243, endPoint x: 766, endPoint y: 241, distance: 118.4
click at [766, 241] on td "Nombre completo : Martin Eduardo Lopez Diaz" at bounding box center [844, 232] width 176 height 34
copy p "Martin Eduardo Lopez Diaz"
click at [184, 20] on input at bounding box center [197, 21] width 302 height 16
paste input "2015041444"
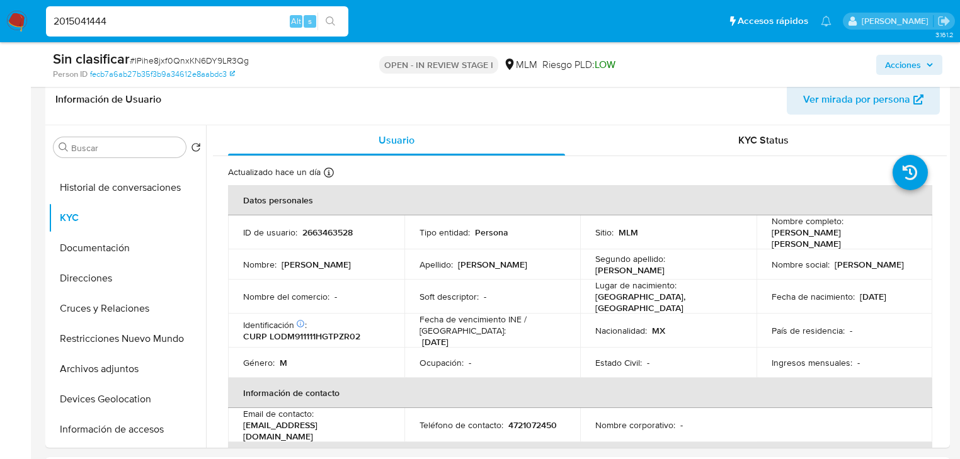
type input "2015041444"
click at [332, 23] on icon "search-icon" at bounding box center [330, 20] width 9 height 9
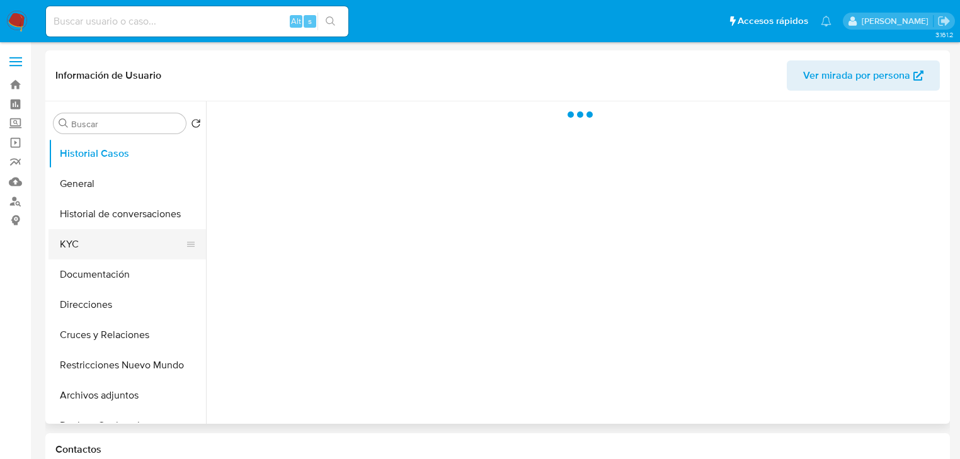
select select "10"
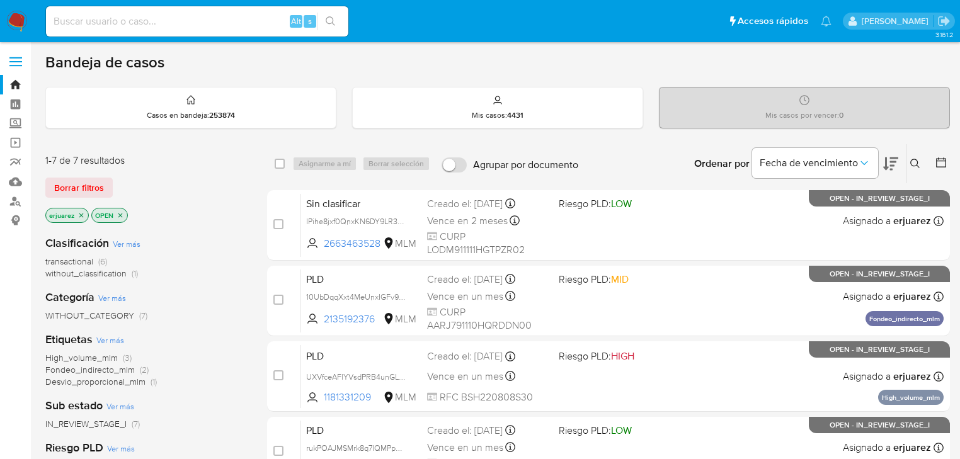
click at [84, 212] on icon "close-filter" at bounding box center [81, 216] width 8 height 8
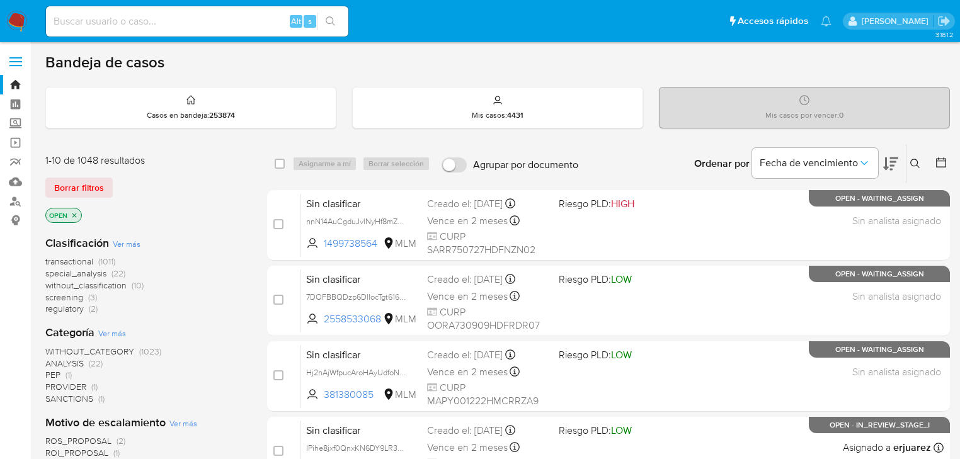
click at [913, 163] on icon at bounding box center [915, 164] width 10 height 10
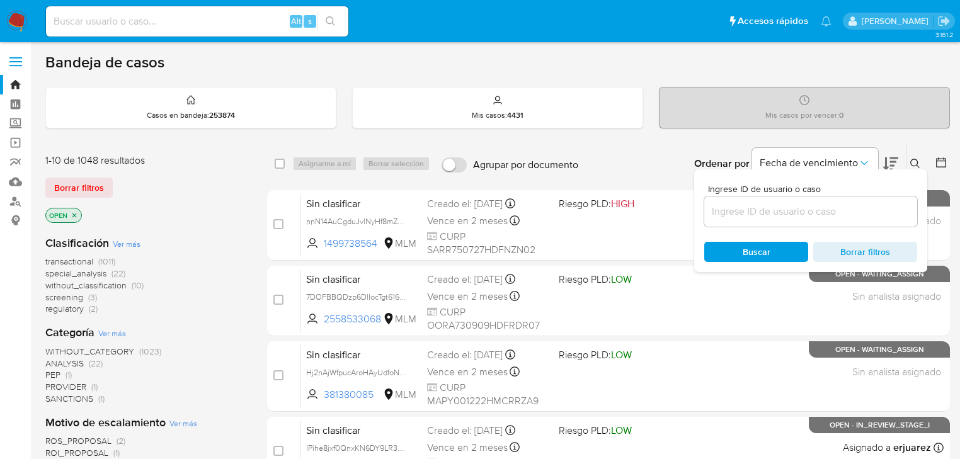
click at [720, 200] on div at bounding box center [810, 211] width 213 height 30
click at [720, 205] on input at bounding box center [810, 211] width 213 height 16
paste input "awPJuBxT4NiCa5HRWjsumgSh"
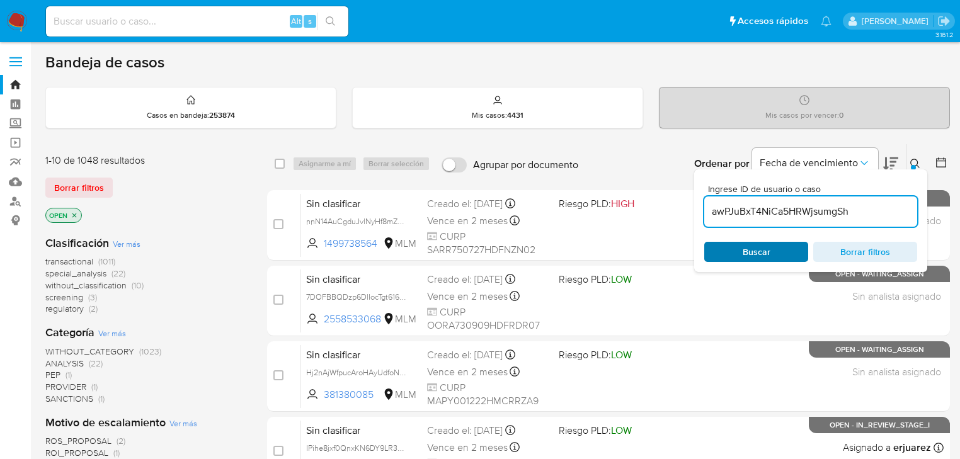
type input "awPJuBxT4NiCa5HRWjsumgSh"
click at [734, 247] on span "Buscar" at bounding box center [756, 252] width 86 height 18
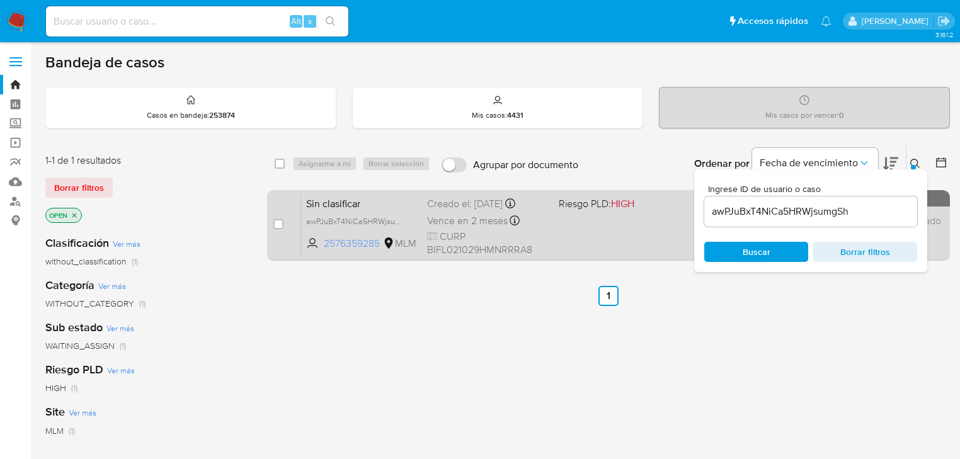
drag, startPoint x: 516, startPoint y: 235, endPoint x: 317, endPoint y: 237, distance: 198.3
click at [317, 237] on div "Sin clasificar awPJuBxT4NiCa5HRWjsumgSh 2576359285 MLM Riesgo PLD: HIGH Creado …" at bounding box center [622, 225] width 642 height 64
click at [276, 224] on input "checkbox" at bounding box center [278, 224] width 10 height 10
checkbox input "true"
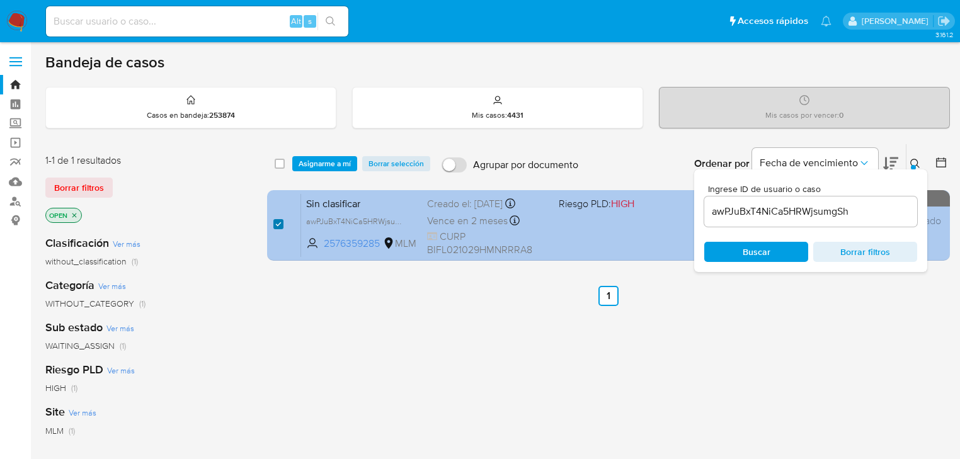
checkbox input "true"
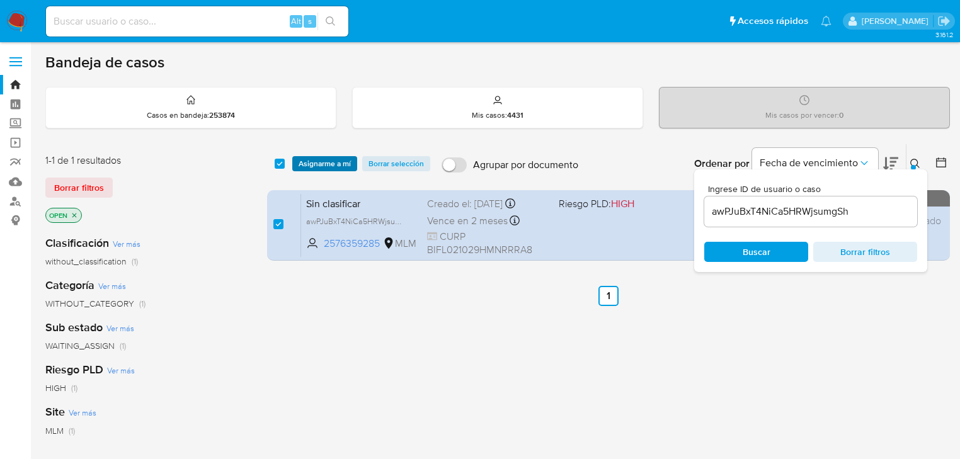
click at [301, 164] on span "Asignarme a mí" at bounding box center [324, 163] width 52 height 13
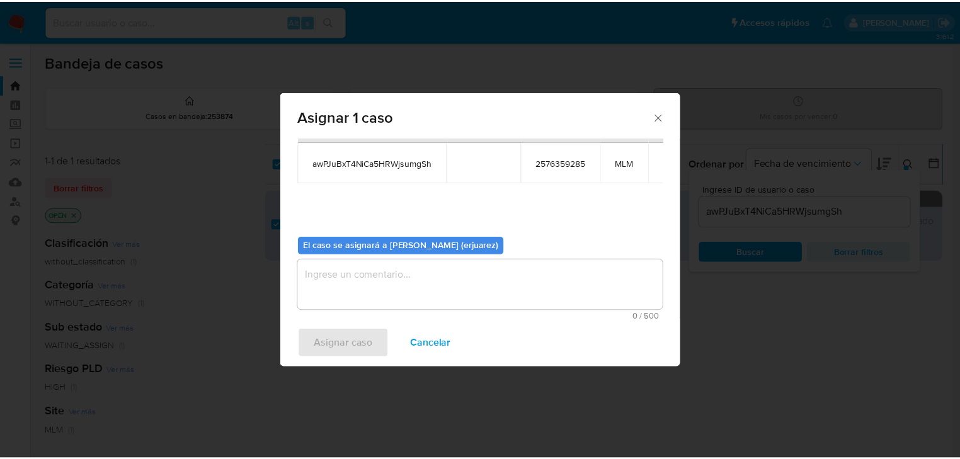
scroll to position [65, 0]
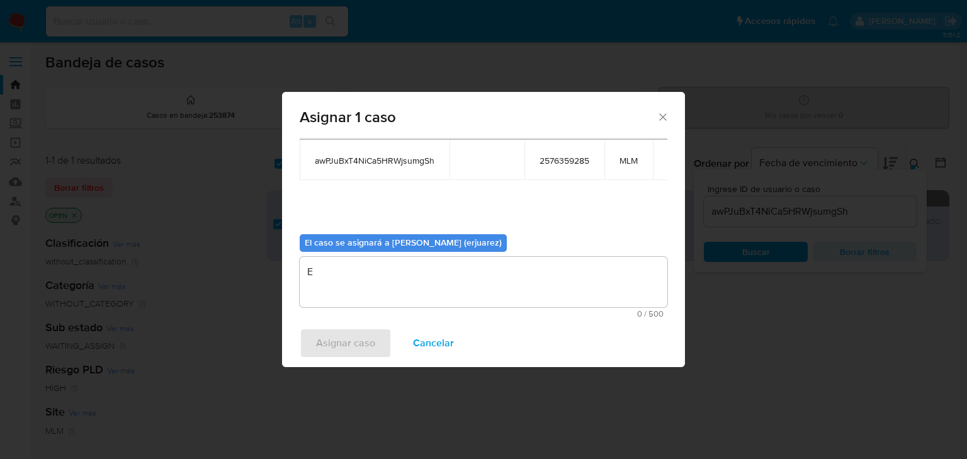
click at [338, 277] on textarea "E" at bounding box center [484, 282] width 368 height 50
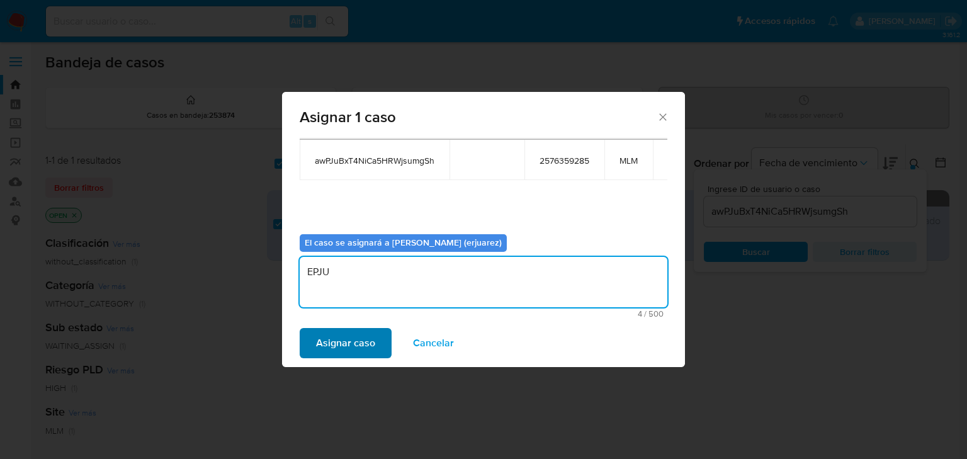
type textarea "EPJU"
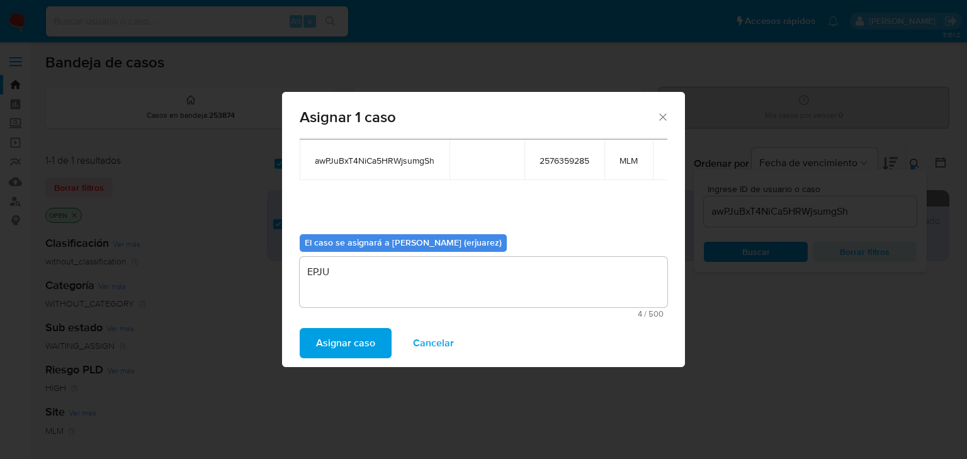
click at [339, 339] on span "Asignar caso" at bounding box center [345, 343] width 59 height 28
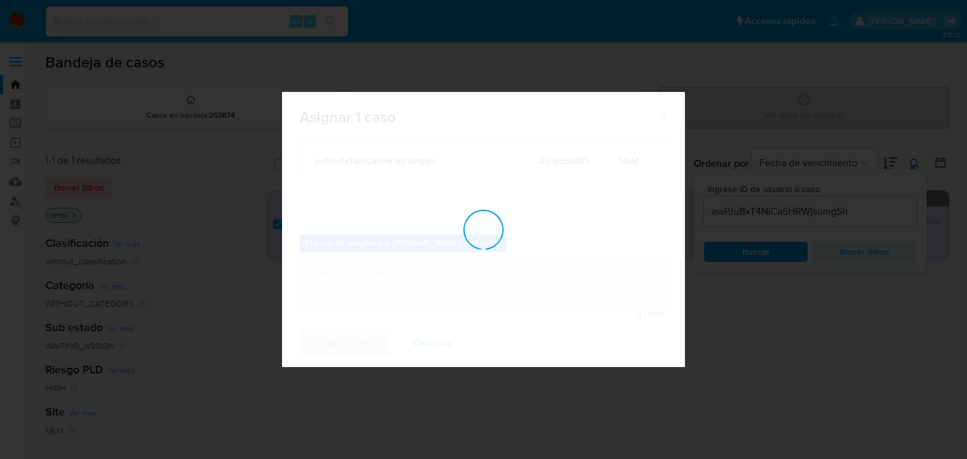
checkbox input "false"
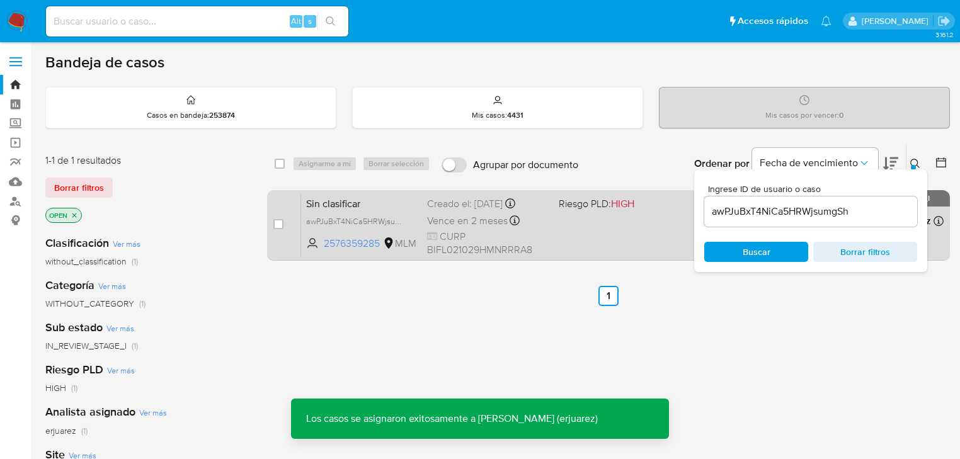
click at [484, 223] on span "Vence en 2 meses" at bounding box center [467, 221] width 81 height 14
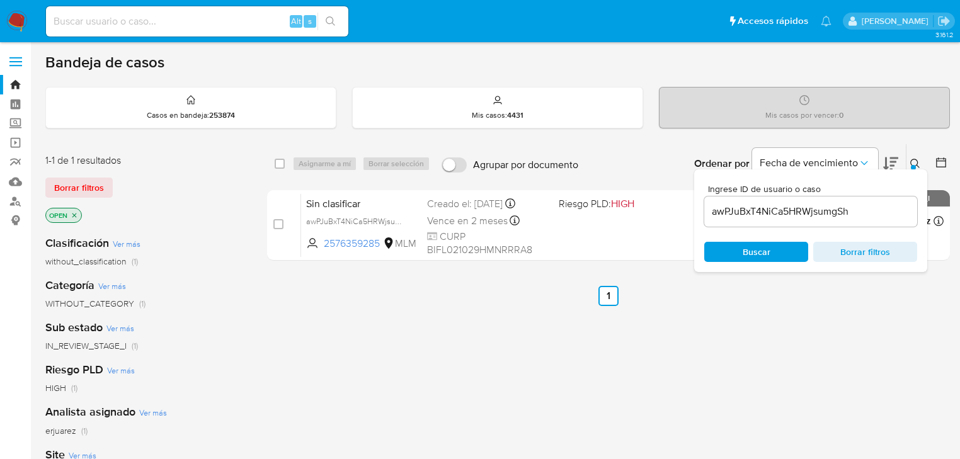
drag, startPoint x: 18, startPoint y: 26, endPoint x: 116, endPoint y: 65, distance: 105.7
click at [17, 28] on img at bounding box center [16, 21] width 21 height 21
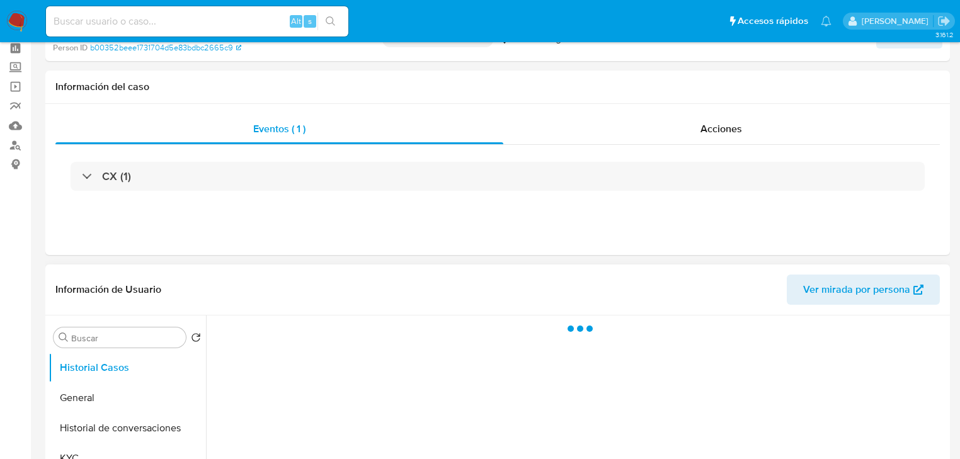
select select "10"
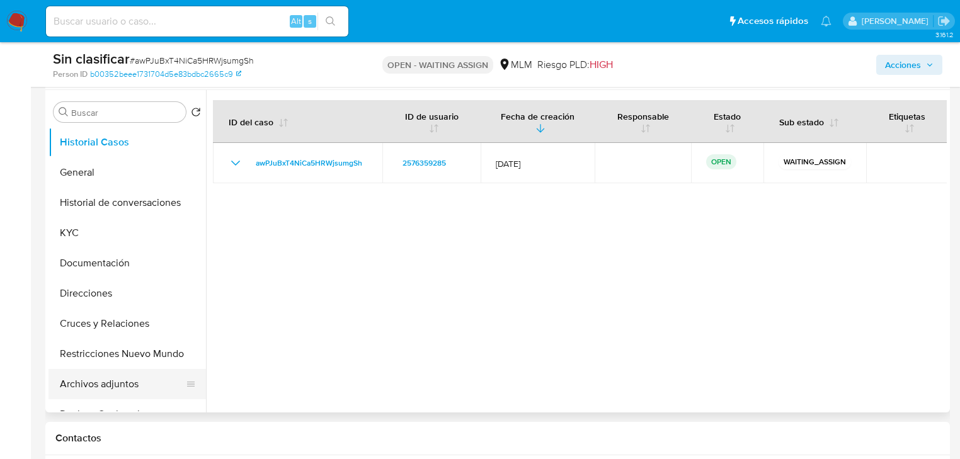
scroll to position [252, 0]
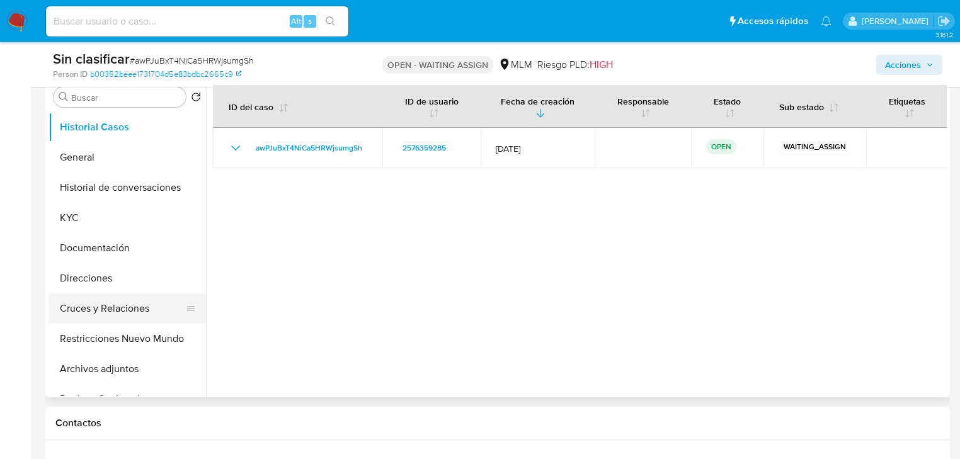
click at [109, 309] on button "Cruces y Relaciones" at bounding box center [121, 308] width 147 height 30
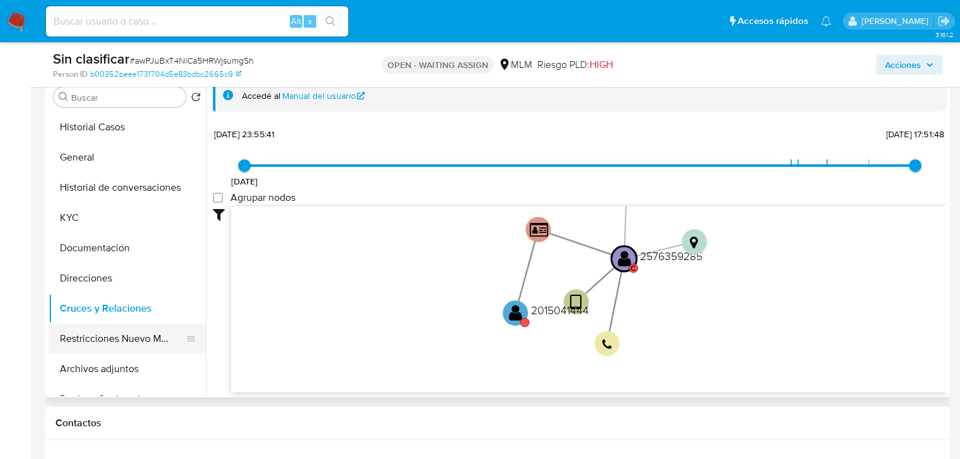
click at [123, 346] on button "Restricciones Nuevo Mundo" at bounding box center [121, 339] width 147 height 30
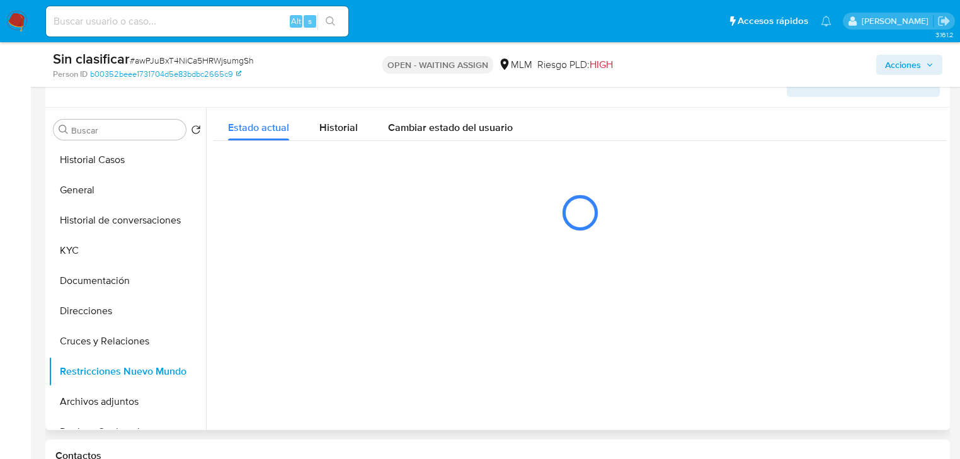
scroll to position [201, 0]
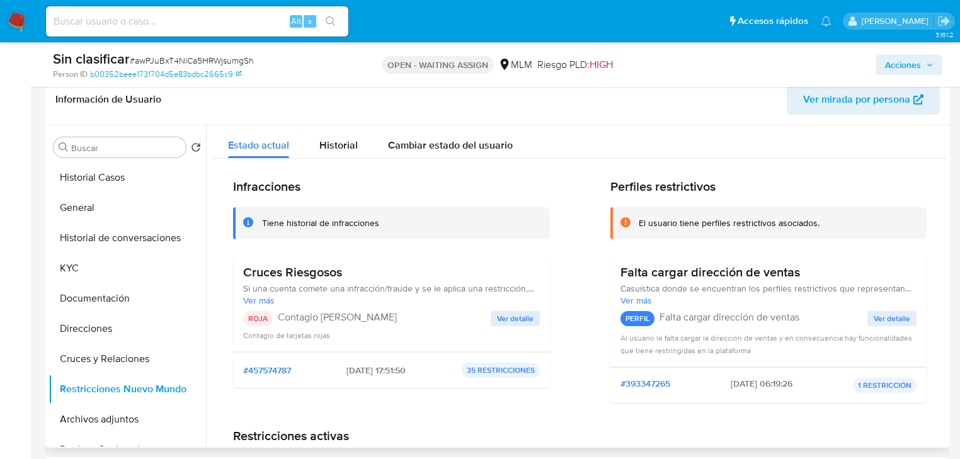
click at [517, 319] on span "Ver detalle" at bounding box center [515, 318] width 37 height 13
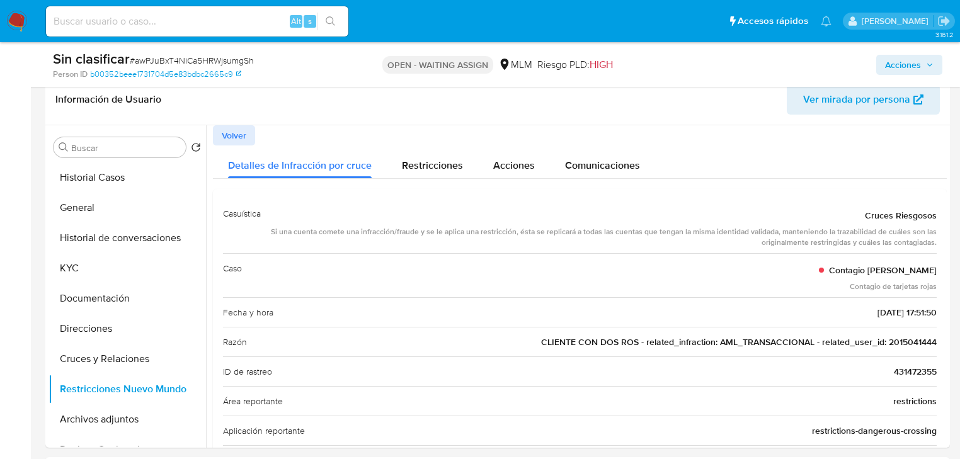
drag, startPoint x: 884, startPoint y: 339, endPoint x: 953, endPoint y: 339, distance: 68.6
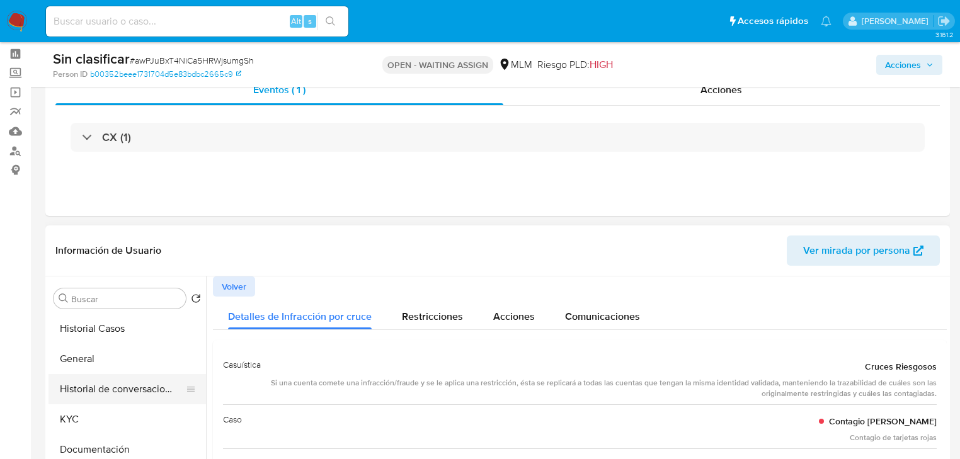
drag, startPoint x: 78, startPoint y: 412, endPoint x: 120, endPoint y: 385, distance: 49.9
click at [78, 413] on button "KYC" at bounding box center [126, 419] width 157 height 30
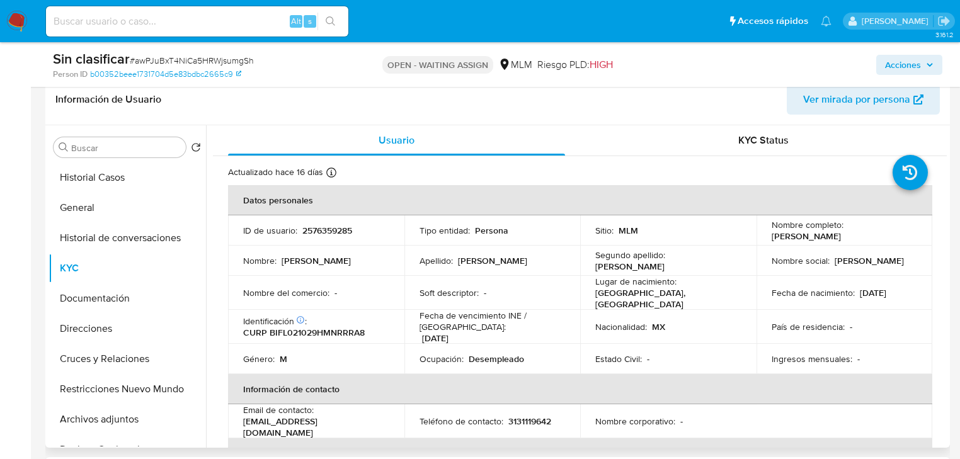
drag, startPoint x: 768, startPoint y: 236, endPoint x: 873, endPoint y: 242, distance: 105.3
click at [873, 242] on td "Nombre completo : Laureano Birrueta Farias" at bounding box center [844, 230] width 176 height 30
copy p "Laureano Birrueta Farias"
drag, startPoint x: 917, startPoint y: 63, endPoint x: 820, endPoint y: 60, distance: 96.4
click at [912, 62] on span "Acciones" at bounding box center [903, 65] width 36 height 20
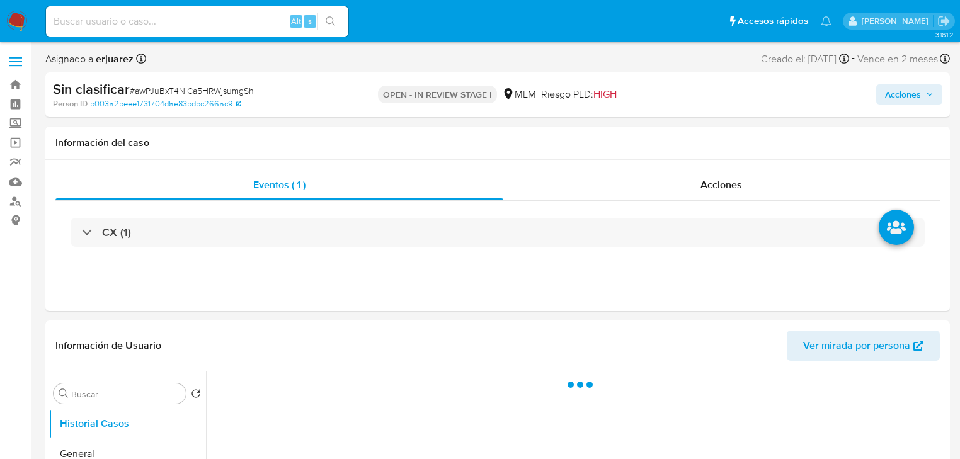
select select "10"
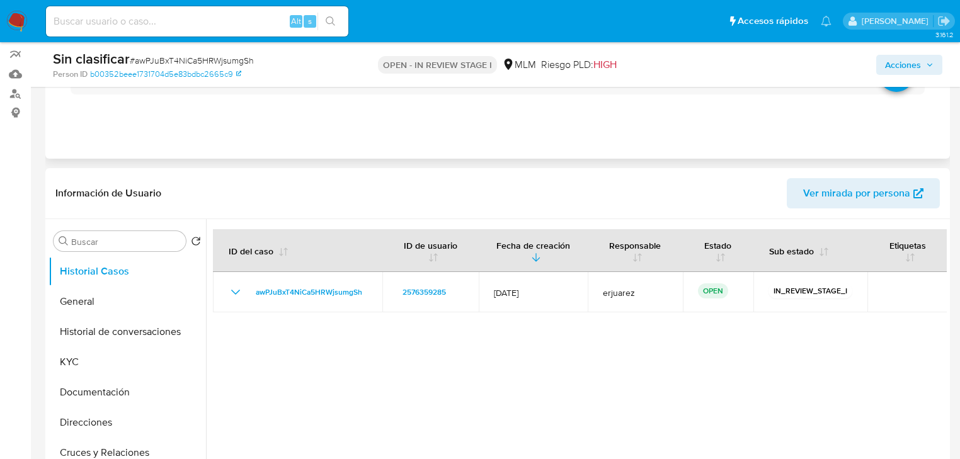
scroll to position [50, 0]
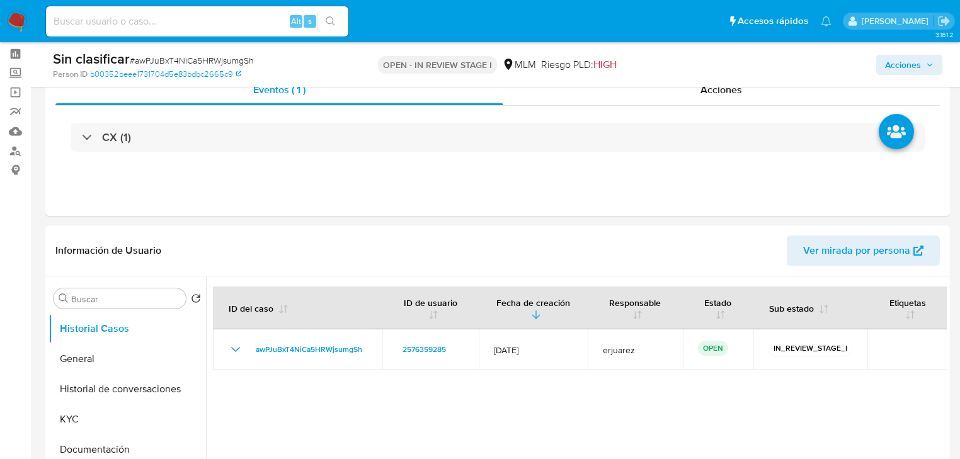
click at [909, 65] on span "Acciones" at bounding box center [903, 65] width 36 height 20
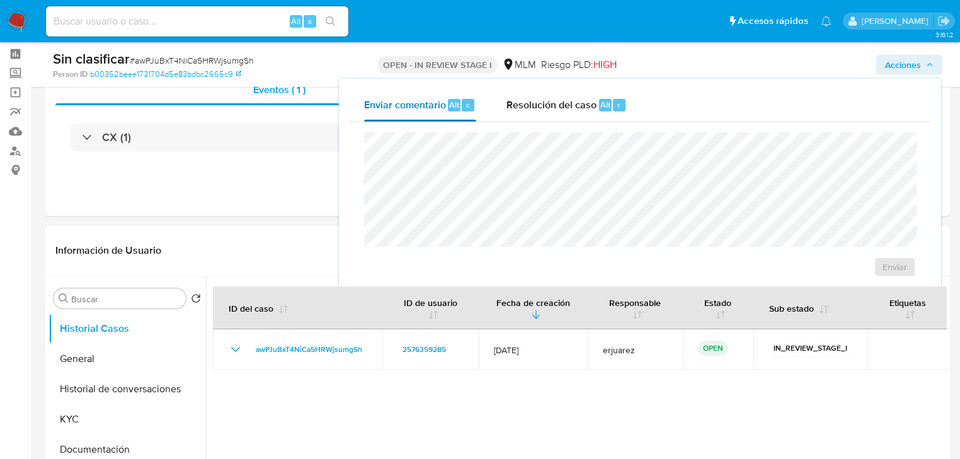
click at [487, 103] on button "Enviar comentario Alt c" at bounding box center [420, 105] width 142 height 33
drag, startPoint x: 522, startPoint y: 106, endPoint x: 517, endPoint y: 123, distance: 18.3
click at [523, 108] on span "Resolución del caso" at bounding box center [551, 104] width 90 height 14
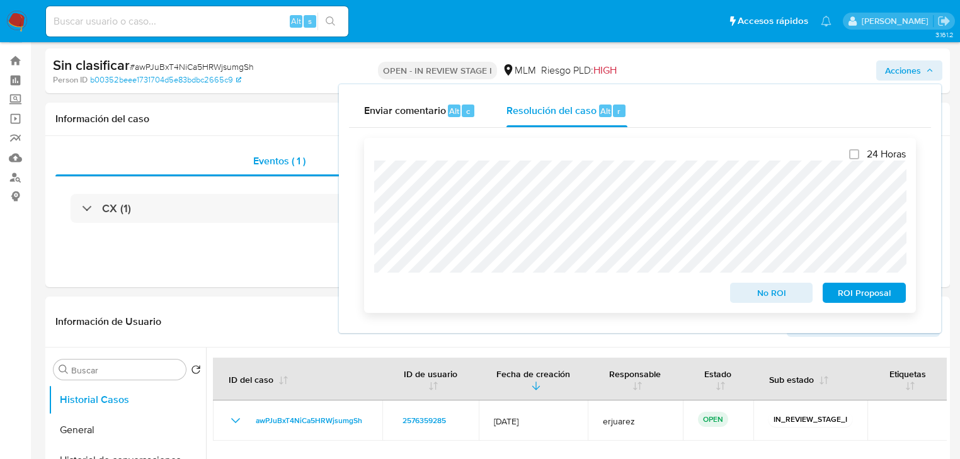
scroll to position [0, 0]
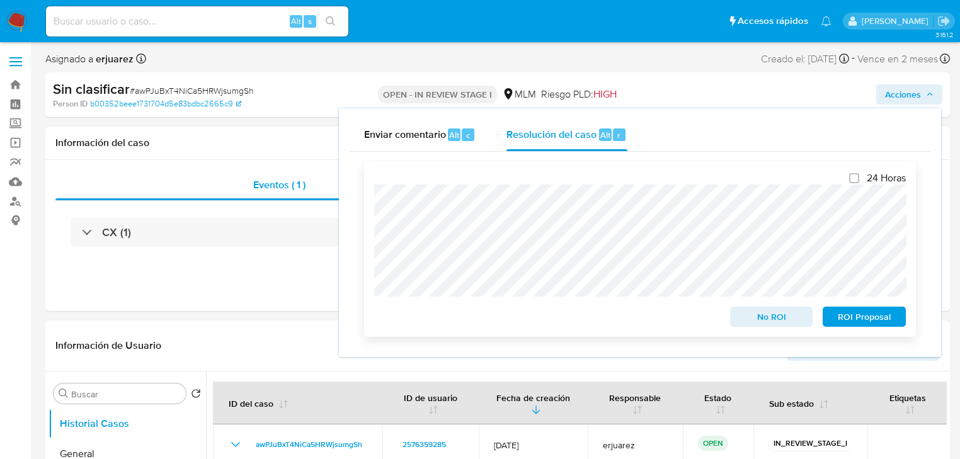
click at [747, 317] on span "No ROI" at bounding box center [771, 317] width 65 height 18
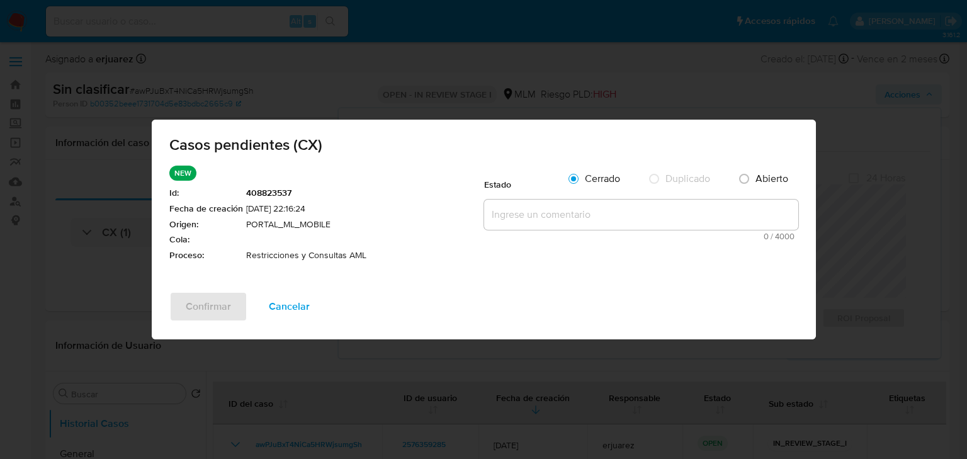
drag, startPoint x: 533, startPoint y: 213, endPoint x: 526, endPoint y: 217, distance: 7.0
click at [533, 214] on textarea at bounding box center [641, 215] width 314 height 30
paste textarea "SE VALIDA CASO CX CLIENTE CON RESTRICCION POR OPERATIVA INUSUAL LA CUAL NO SERÁ…"
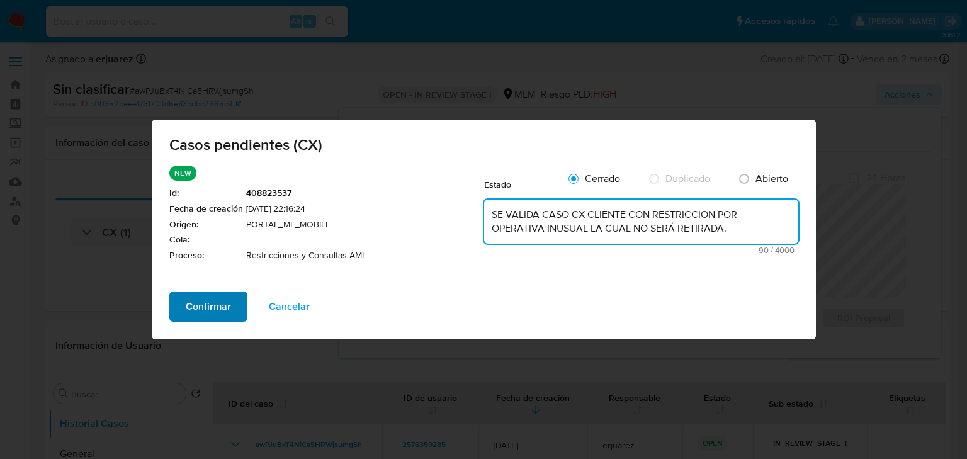
type textarea "SE VALIDA CASO CX CLIENTE CON RESTRICCION POR OPERATIVA INUSUAL LA CUAL NO SERÁ…"
click at [215, 297] on span "Confirmar" at bounding box center [208, 307] width 45 height 28
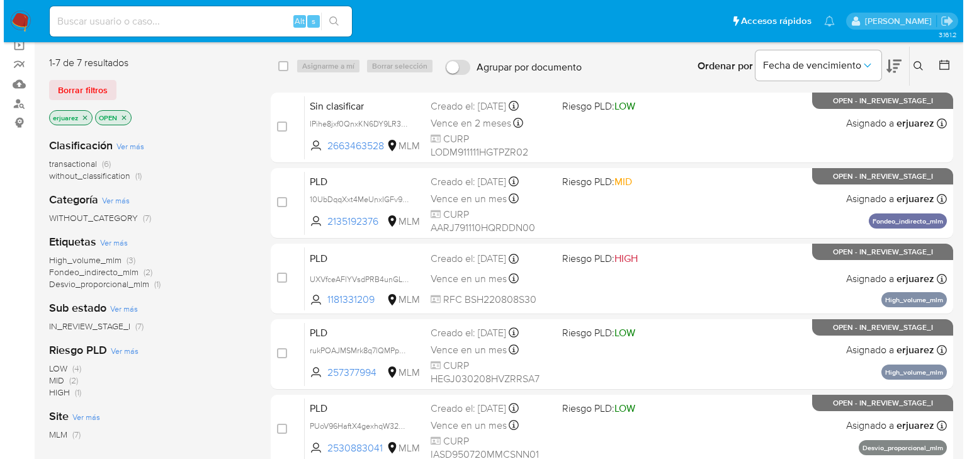
scroll to position [101, 0]
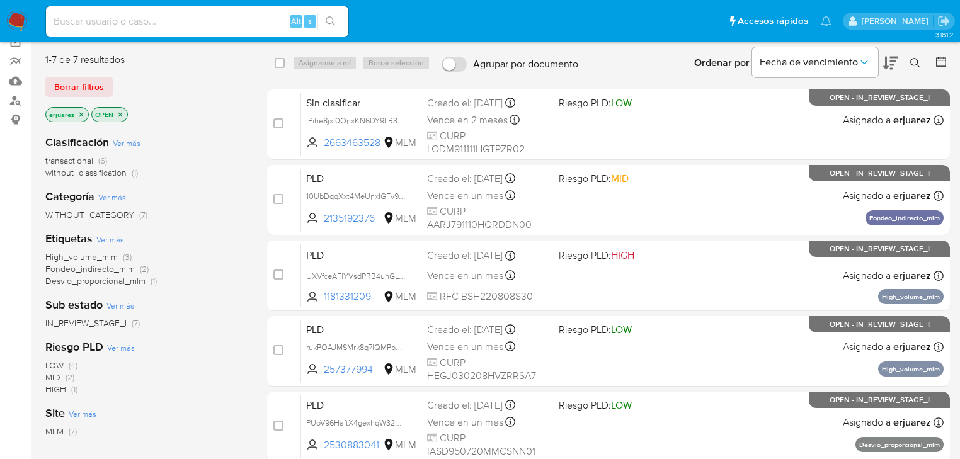
click at [81, 113] on icon "close-filter" at bounding box center [81, 114] width 4 height 4
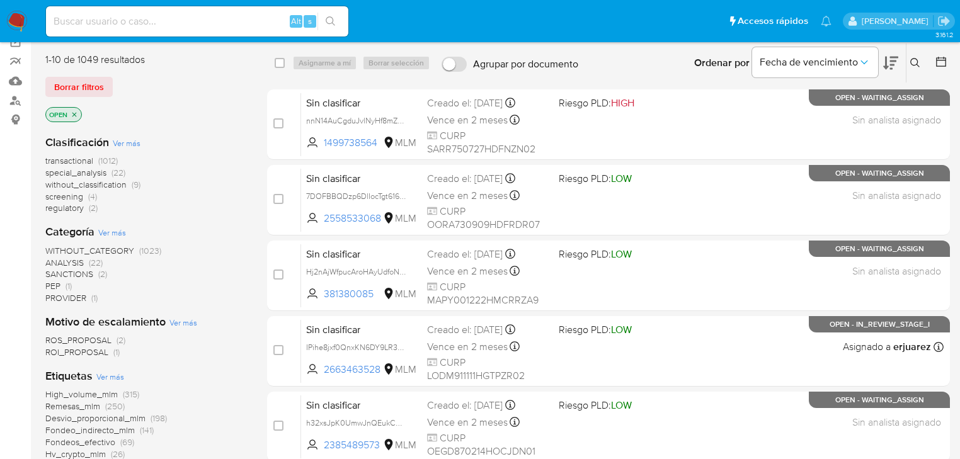
click at [909, 60] on button at bounding box center [916, 62] width 21 height 15
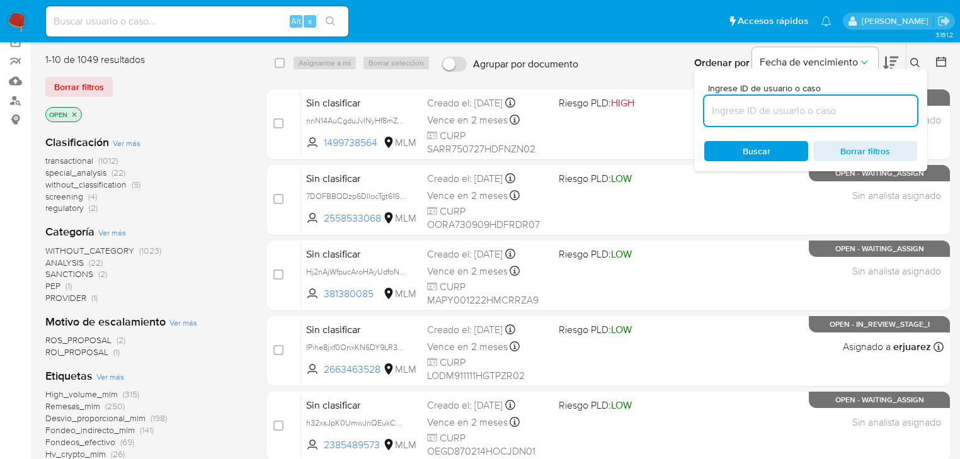
click at [791, 106] on input at bounding box center [810, 111] width 213 height 16
type input "494546486"
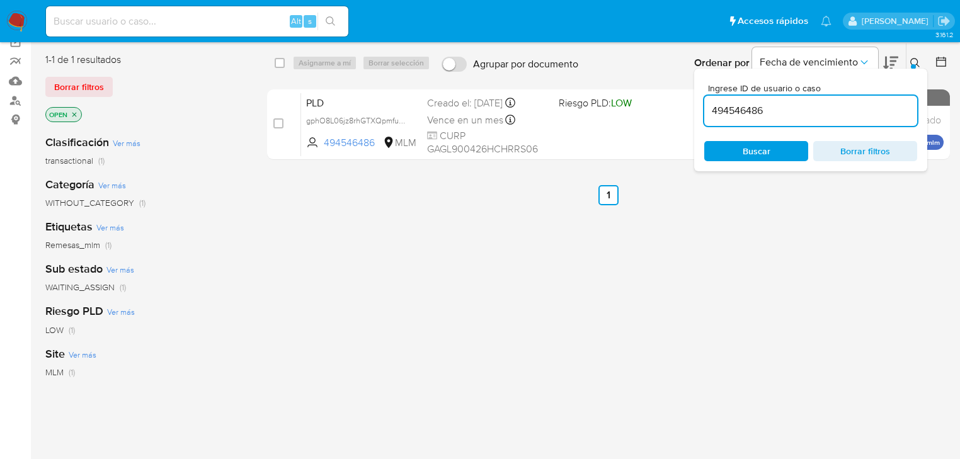
drag, startPoint x: 278, startPoint y: 122, endPoint x: 299, endPoint y: 60, distance: 65.3
click at [278, 121] on input "checkbox" at bounding box center [278, 123] width 10 height 10
checkbox input "true"
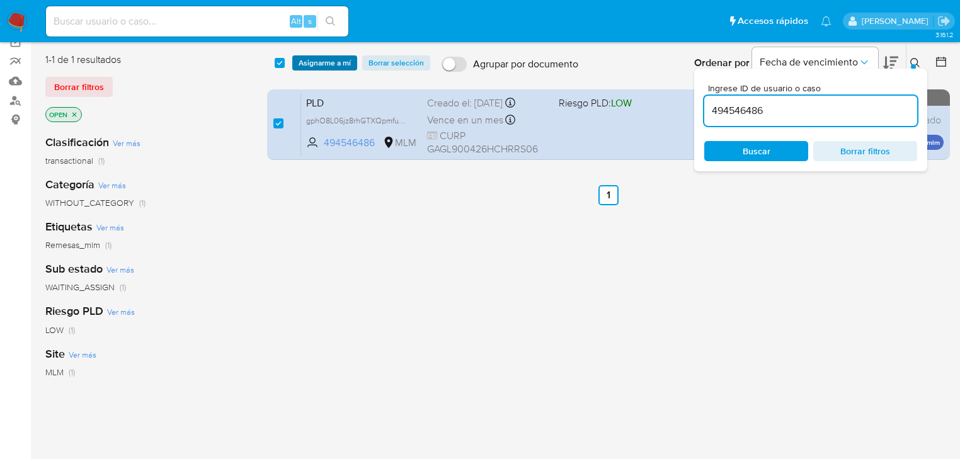
click at [305, 63] on span "Asignarme a mí" at bounding box center [324, 63] width 52 height 13
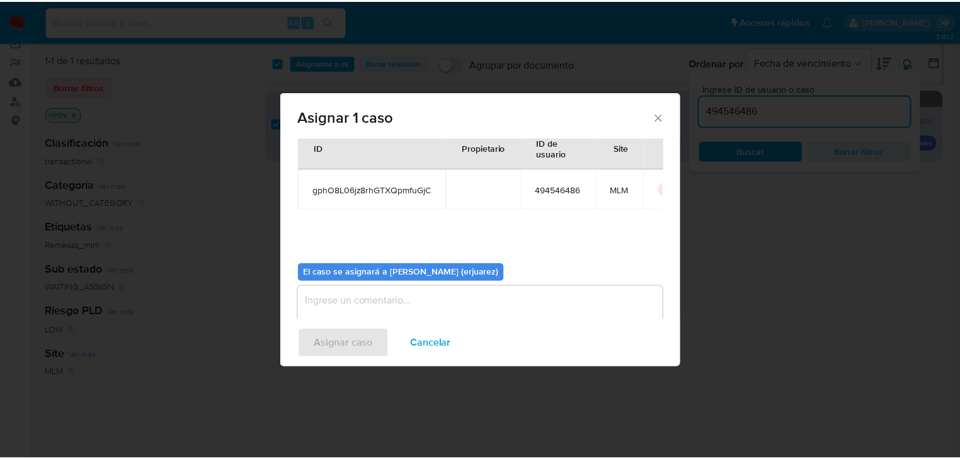
scroll to position [65, 0]
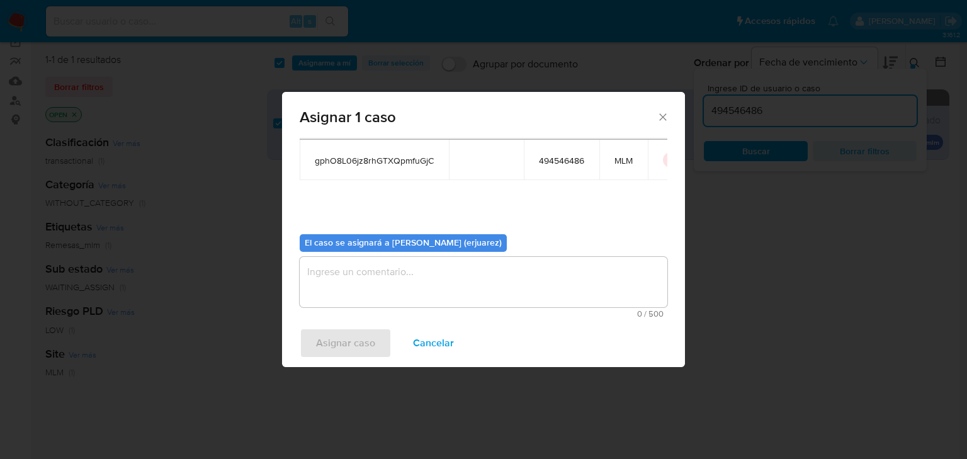
click at [360, 285] on textarea "assign-modal" at bounding box center [484, 282] width 368 height 50
type textarea "e"
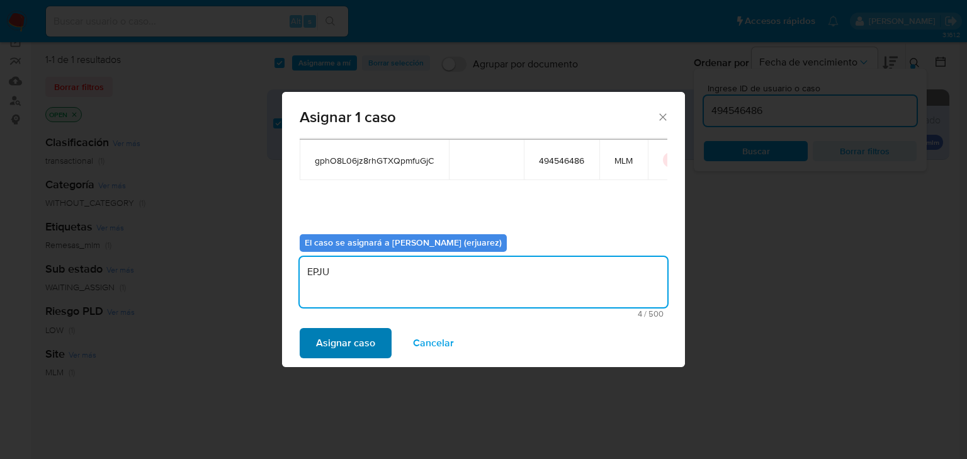
type textarea "EPJU"
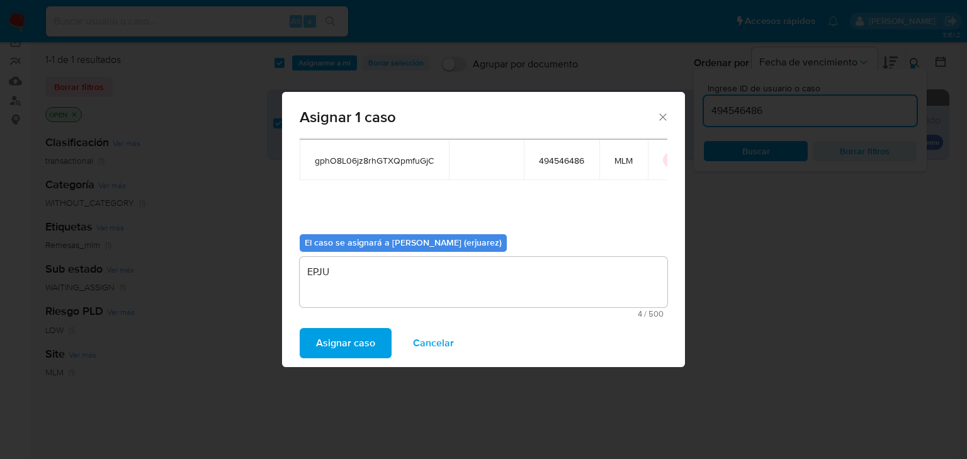
click at [360, 338] on span "Asignar caso" at bounding box center [345, 343] width 59 height 28
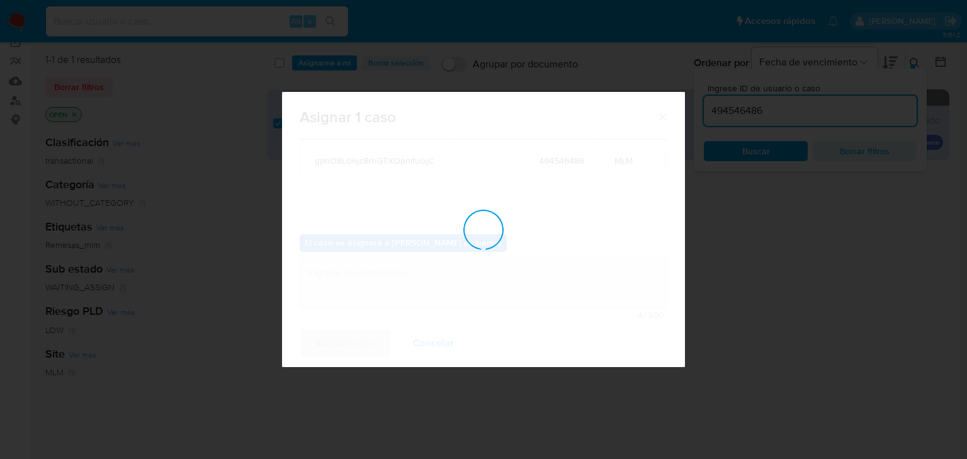
checkbox input "false"
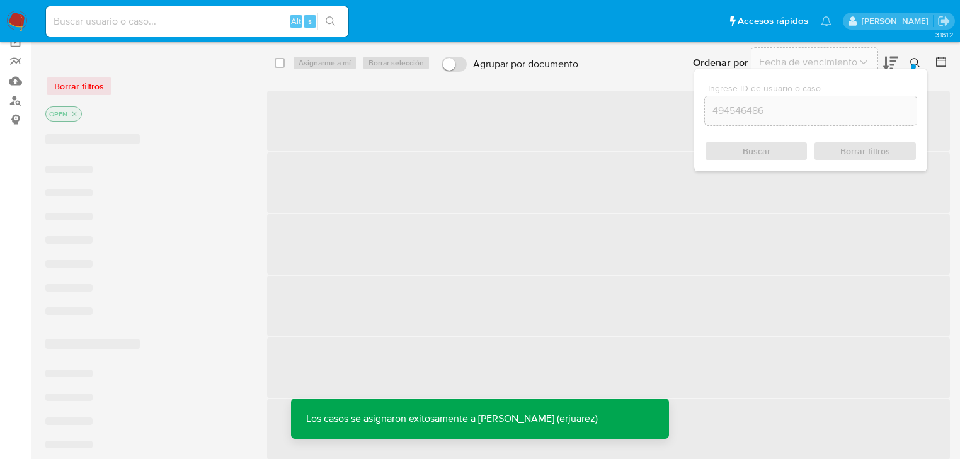
click at [467, 261] on span "‌" at bounding box center [608, 244] width 683 height 60
click at [514, 275] on span "‌" at bounding box center [608, 244] width 683 height 60
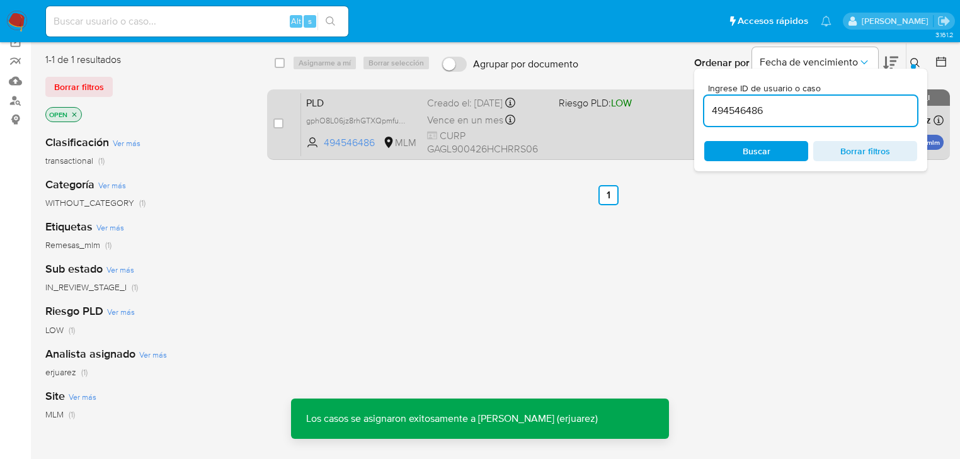
click at [540, 133] on span "CURP GAGL900426HCHRRS06" at bounding box center [488, 142] width 122 height 27
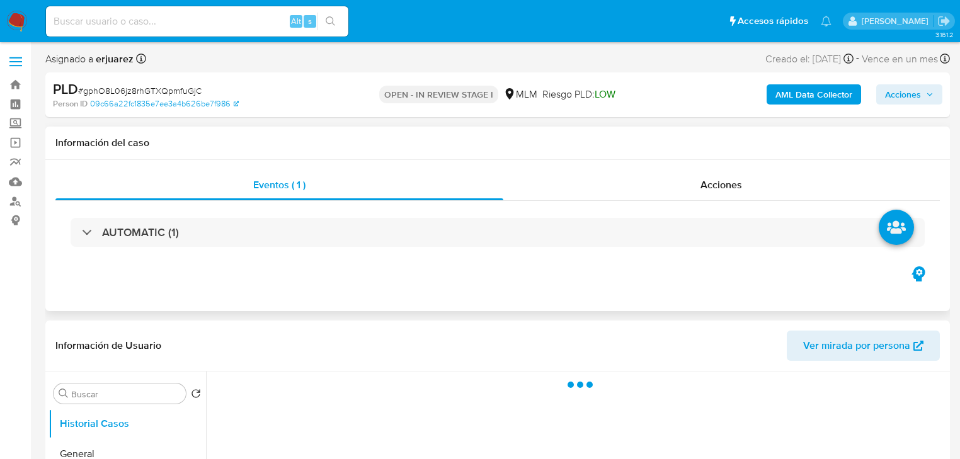
select select "10"
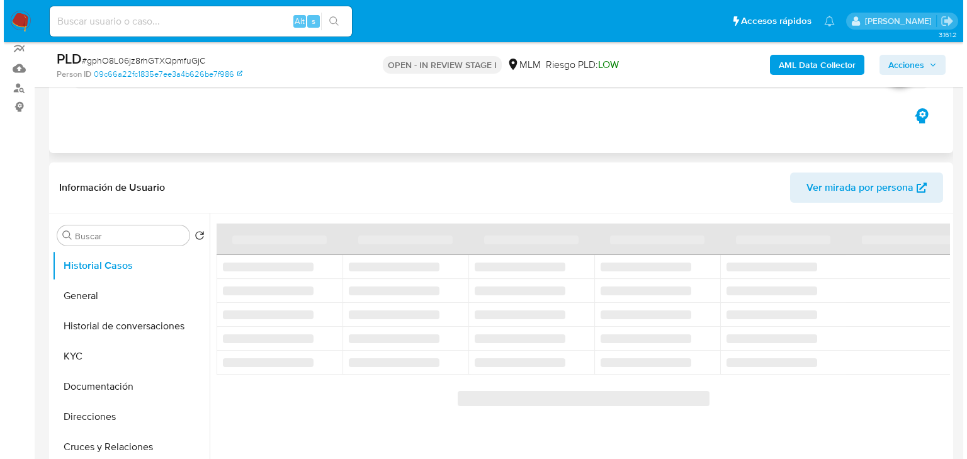
scroll to position [201, 0]
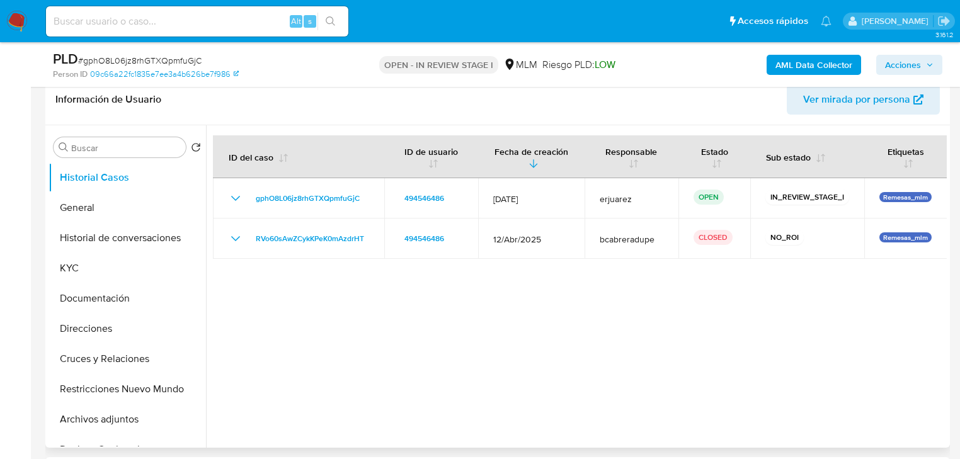
click at [162, 234] on button "Historial de conversaciones" at bounding box center [126, 238] width 157 height 30
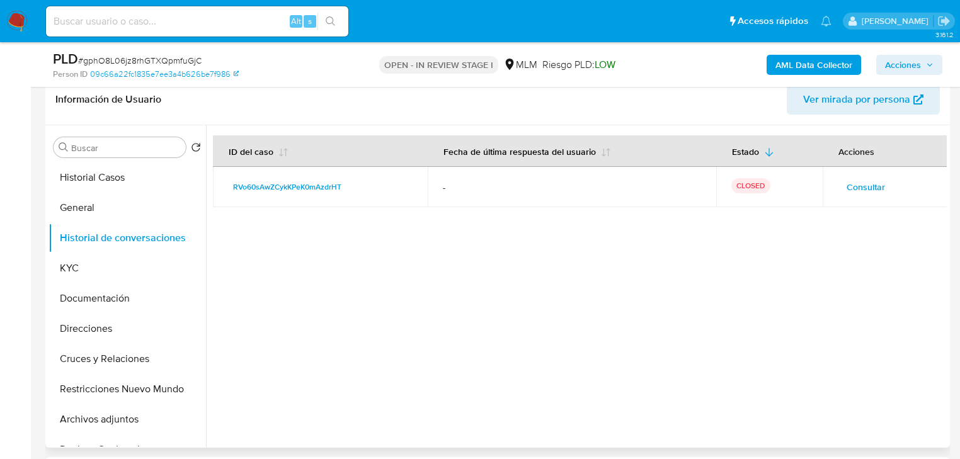
click at [870, 181] on span "Consultar" at bounding box center [865, 187] width 38 height 18
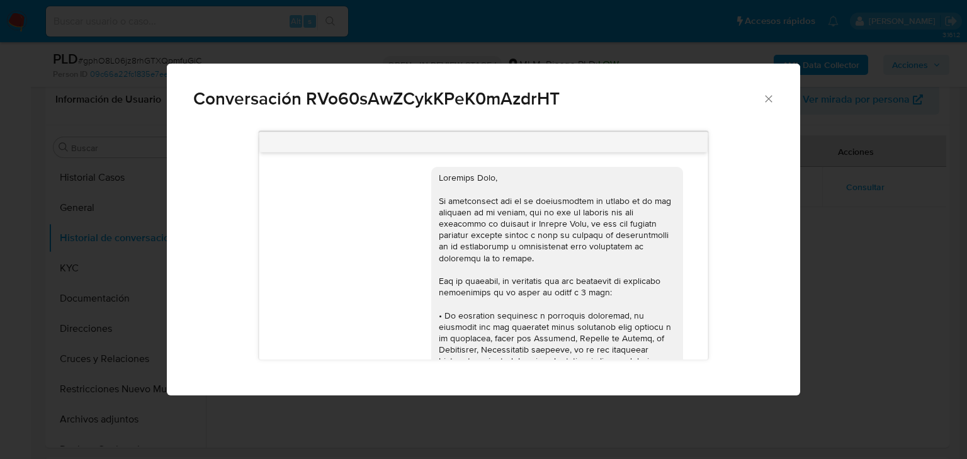
scroll to position [0, 0]
click at [879, 227] on div "Conversación RVo60sAwZCykKPeK0mAzdrHT 08/05/2025 03:40:15 Cómo actualizar mi in…" at bounding box center [483, 229] width 967 height 459
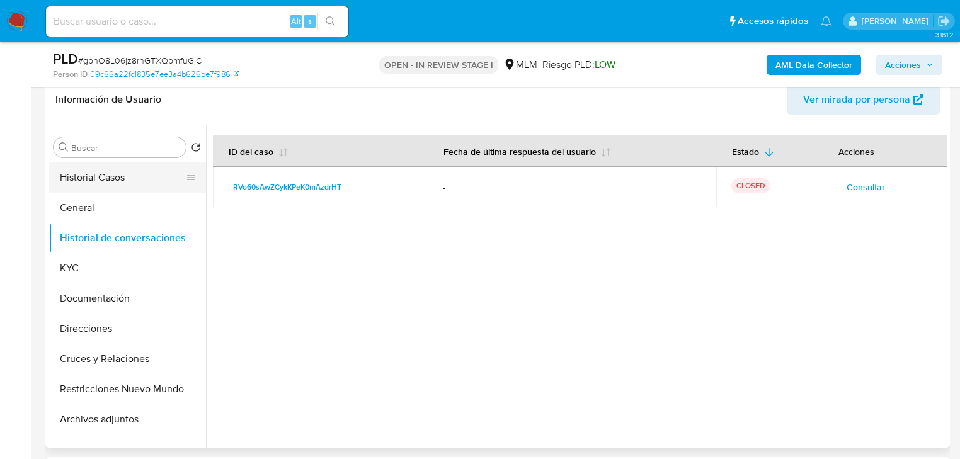
click at [79, 184] on button "Historial Casos" at bounding box center [121, 177] width 147 height 30
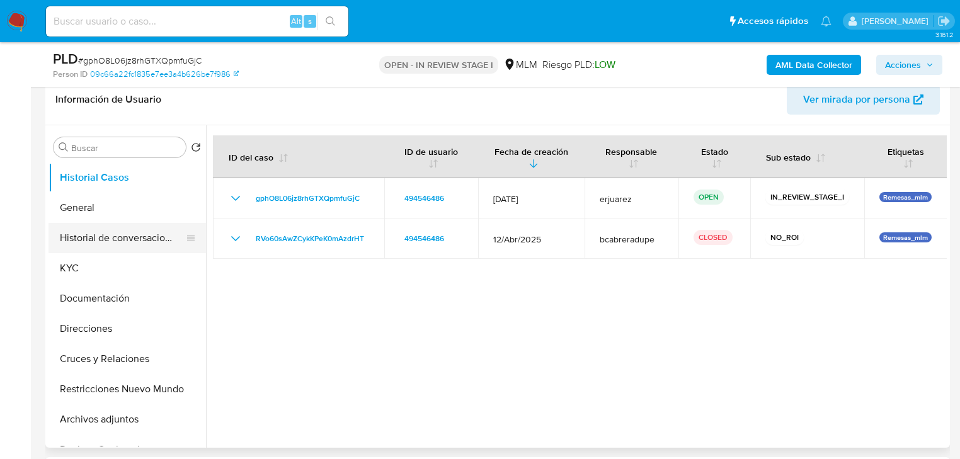
click at [159, 235] on button "Historial de conversaciones" at bounding box center [121, 238] width 147 height 30
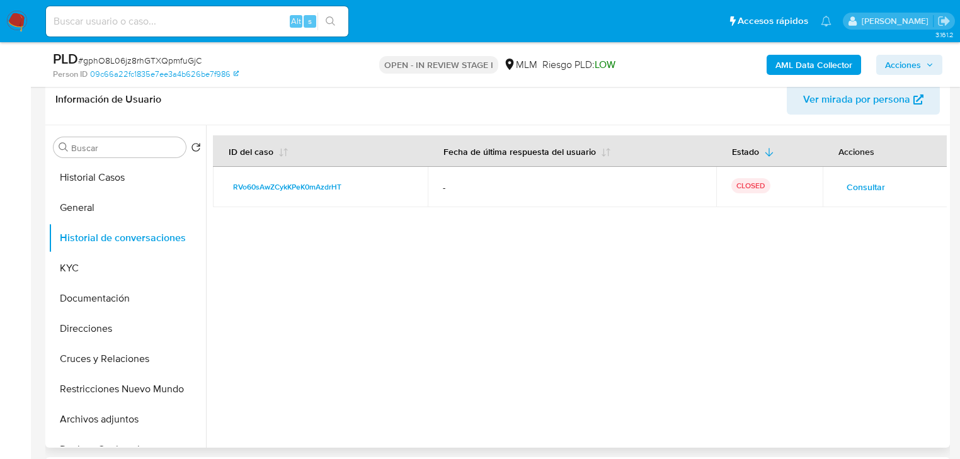
click at [883, 189] on button "Consultar" at bounding box center [865, 187] width 56 height 20
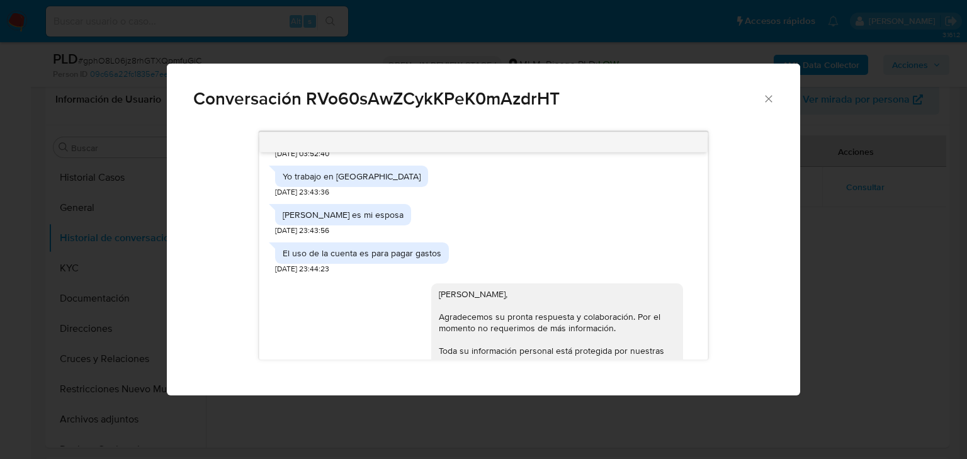
scroll to position [493, 0]
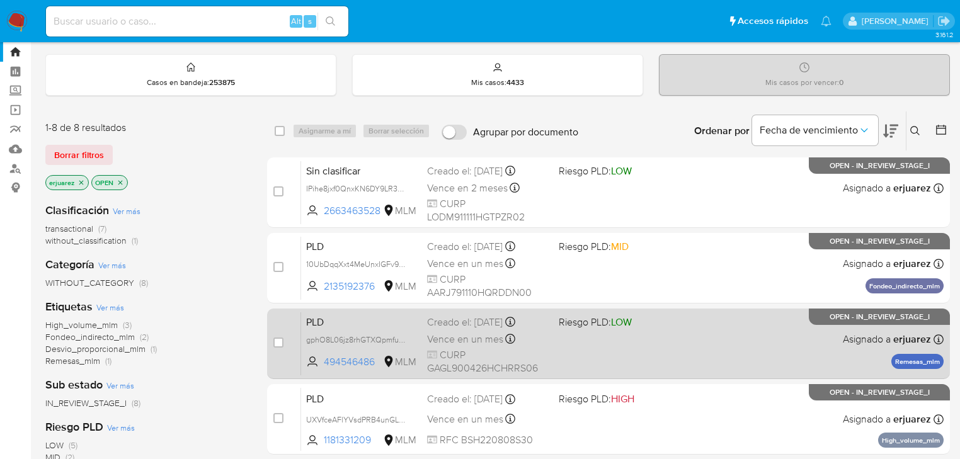
scroll to position [101, 0]
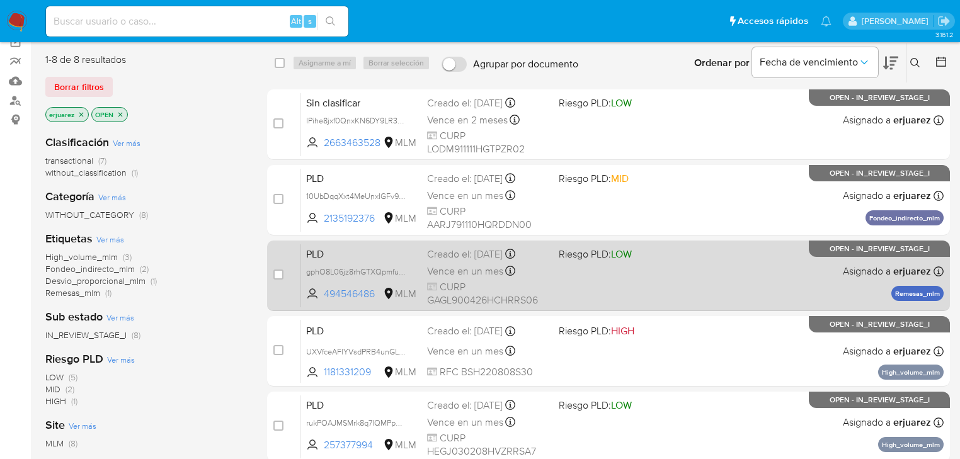
click at [627, 261] on div "PLD gphO8L06jz8rhGTXQpmfuGjC 494546486 MLM Riesgo PLD: LOW Creado el: [DATE] Cr…" at bounding box center [622, 276] width 642 height 64
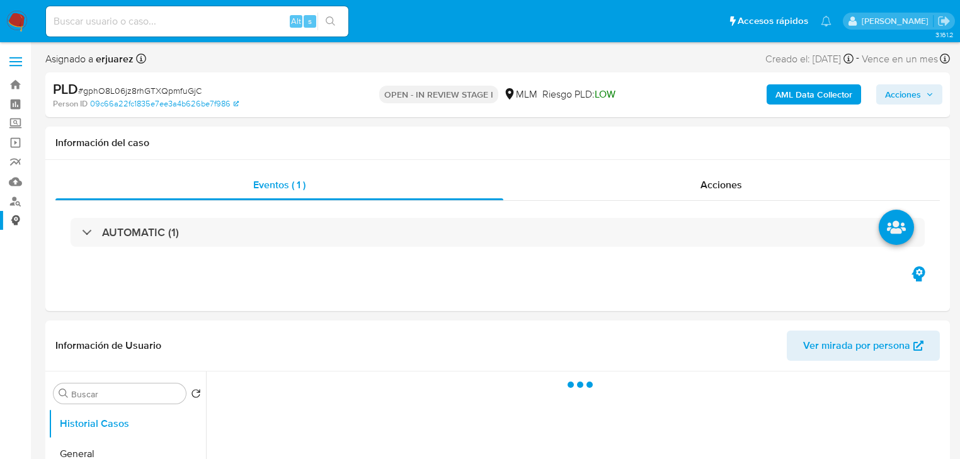
select select "10"
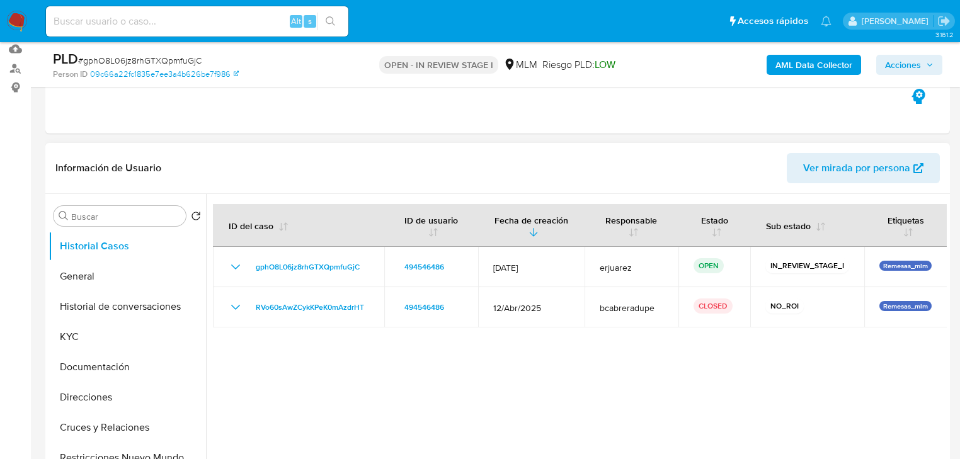
scroll to position [151, 0]
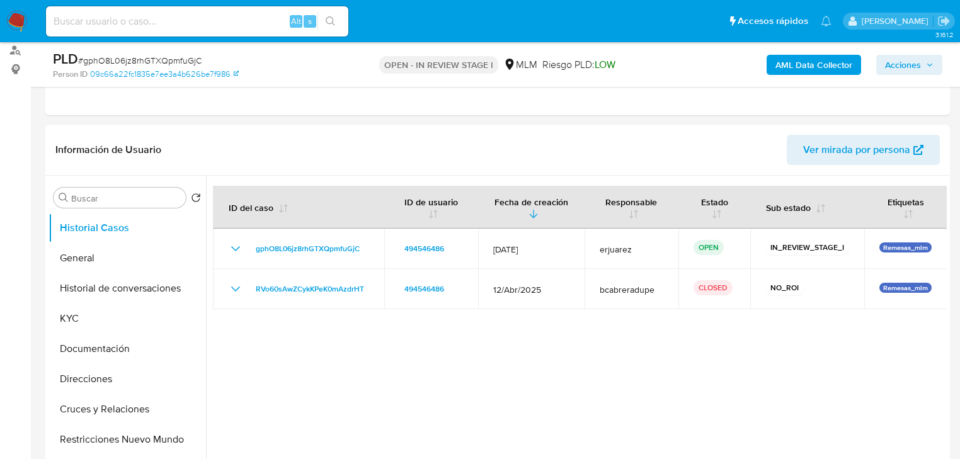
drag, startPoint x: 111, startPoint y: 255, endPoint x: 10, endPoint y: 252, distance: 100.8
click at [110, 255] on button "General" at bounding box center [126, 258] width 157 height 30
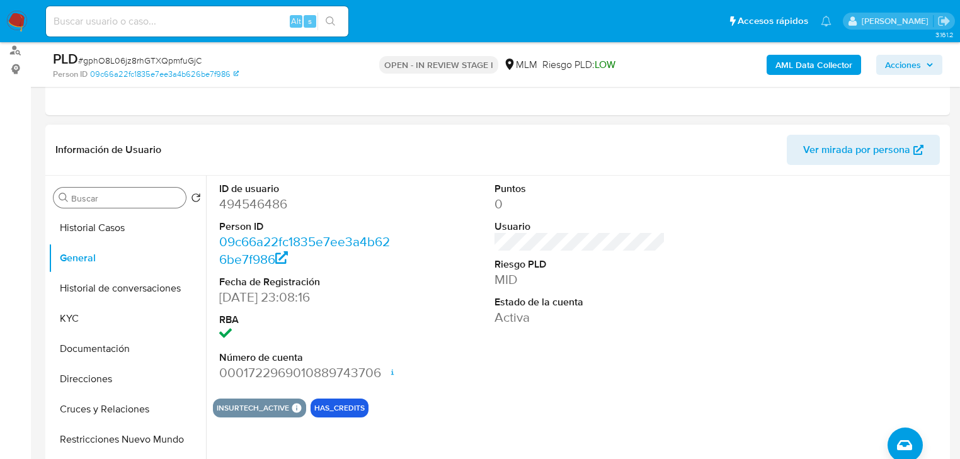
drag, startPoint x: 103, startPoint y: 232, endPoint x: 153, endPoint y: 195, distance: 63.0
click at [105, 227] on button "Historial Casos" at bounding box center [126, 228] width 157 height 30
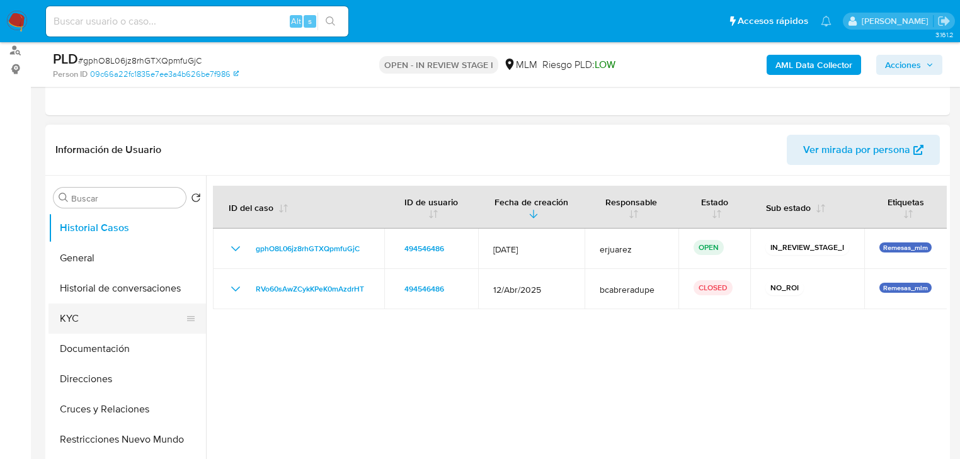
drag, startPoint x: 98, startPoint y: 320, endPoint x: 133, endPoint y: 310, distance: 36.1
click at [103, 319] on button "KYC" at bounding box center [121, 318] width 147 height 30
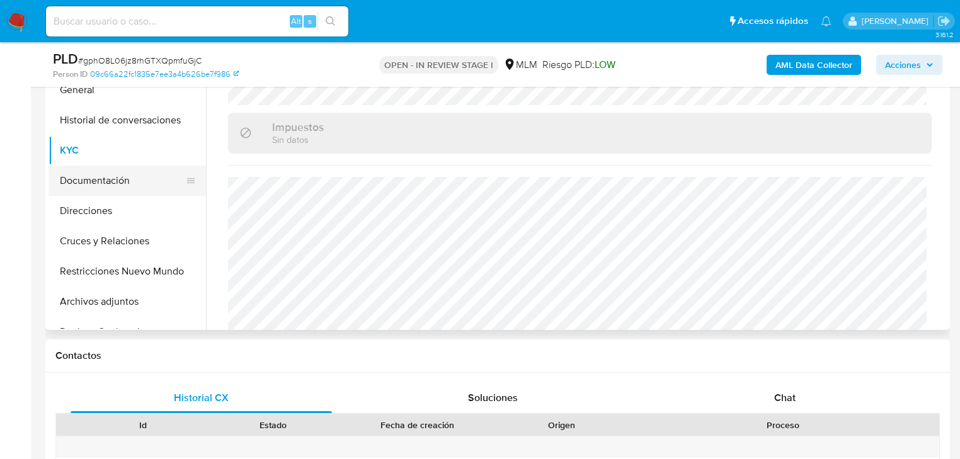
scroll to position [302, 0]
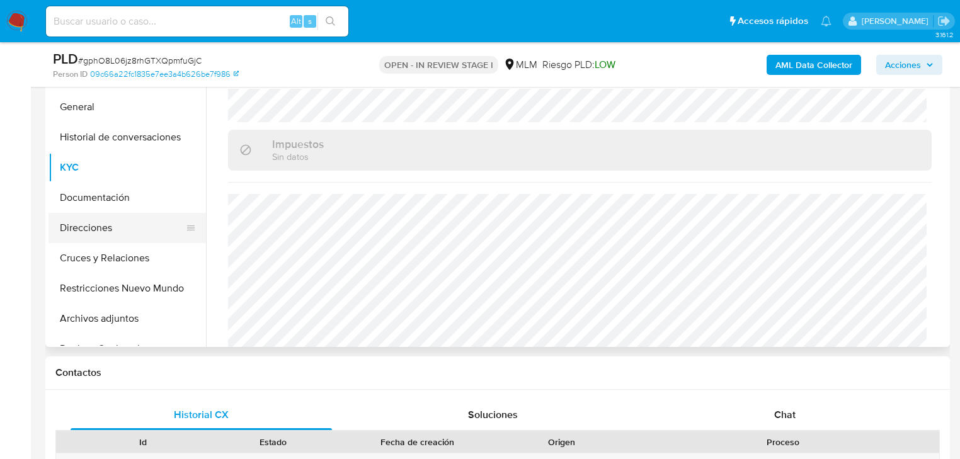
drag, startPoint x: 113, startPoint y: 234, endPoint x: 127, endPoint y: 222, distance: 19.2
click at [113, 234] on button "Direcciones" at bounding box center [121, 228] width 147 height 30
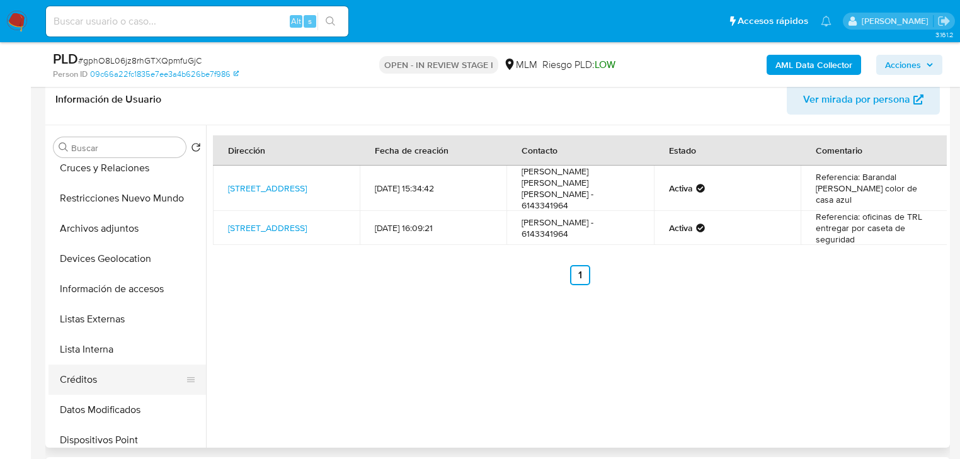
scroll to position [201, 0]
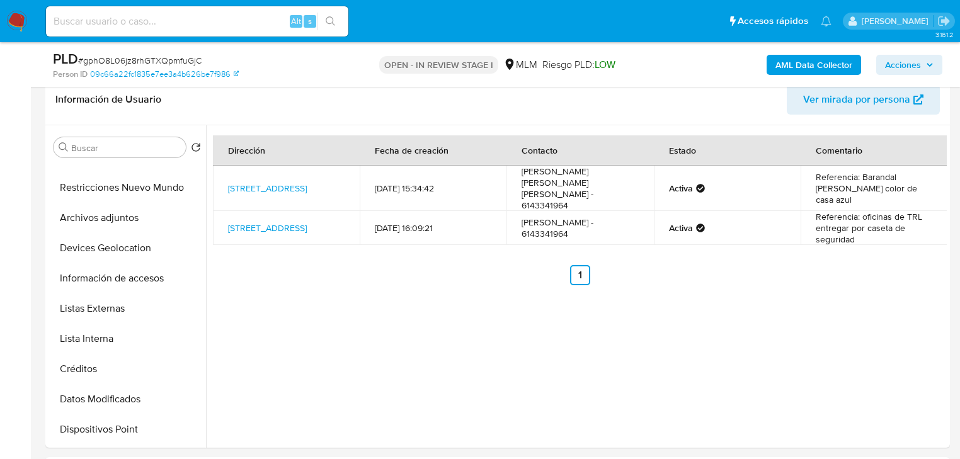
drag, startPoint x: 106, startPoint y: 310, endPoint x: 16, endPoint y: 310, distance: 90.0
click at [75, 310] on button "Listas Externas" at bounding box center [126, 308] width 157 height 30
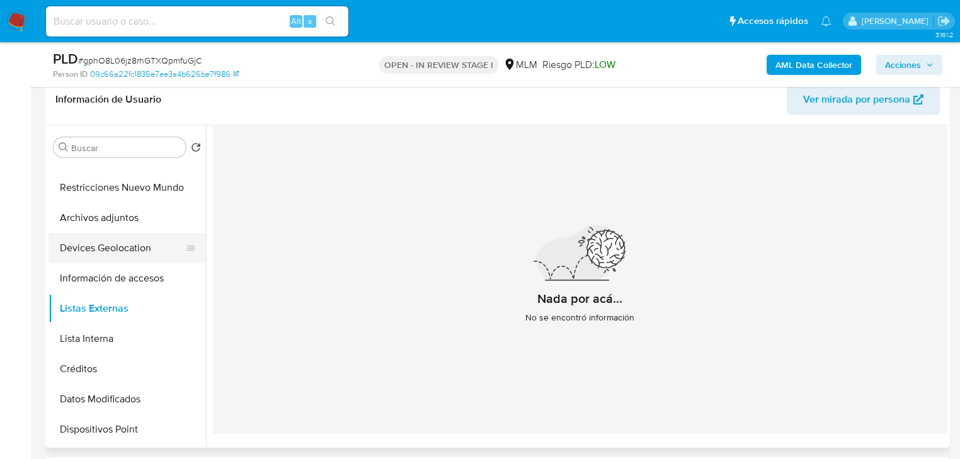
click at [142, 242] on button "Devices Geolocation" at bounding box center [121, 248] width 147 height 30
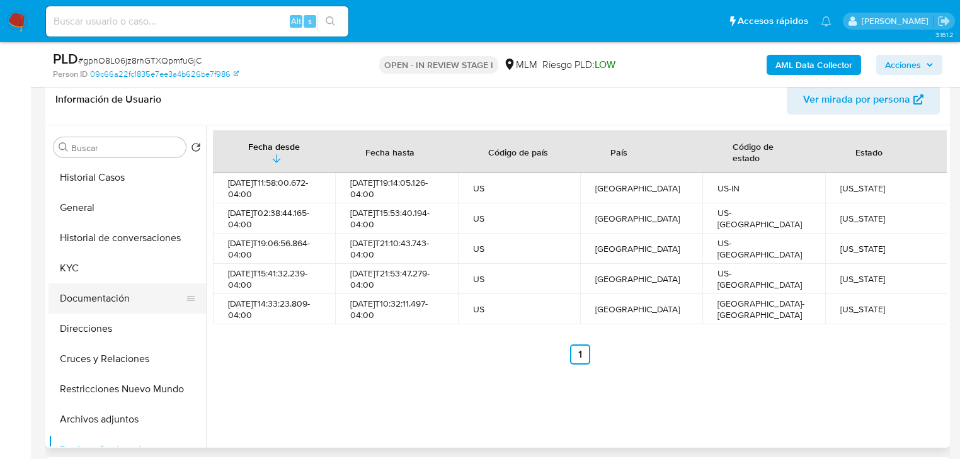
scroll to position [0, 0]
drag, startPoint x: 74, startPoint y: 264, endPoint x: 58, endPoint y: 258, distance: 17.5
click at [72, 263] on button "KYC" at bounding box center [121, 268] width 147 height 30
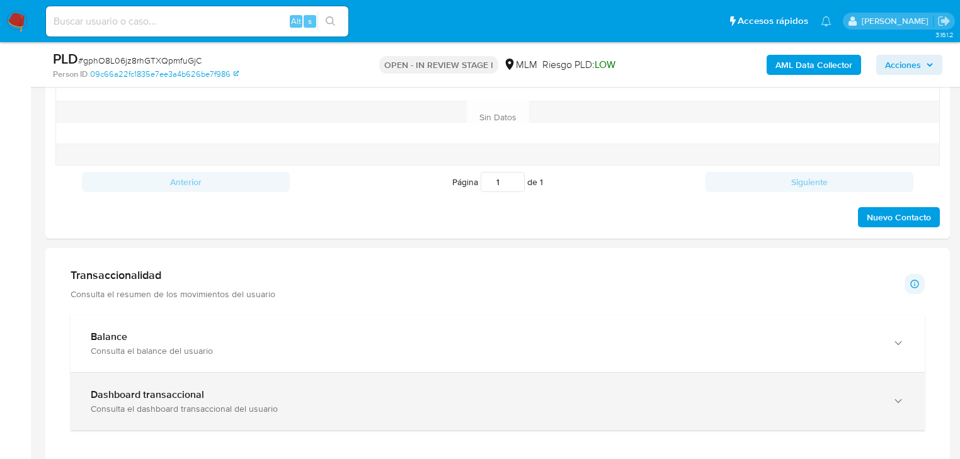
scroll to position [756, 0]
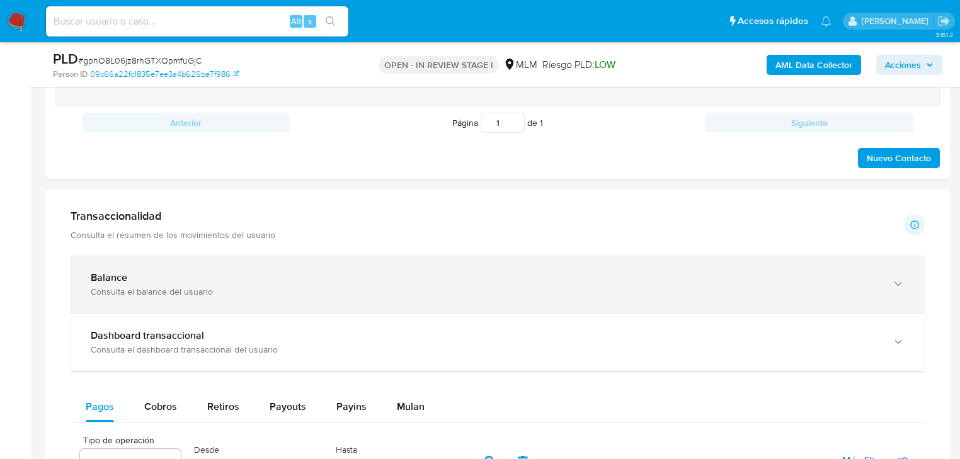
click at [169, 275] on div "Balance" at bounding box center [485, 277] width 788 height 13
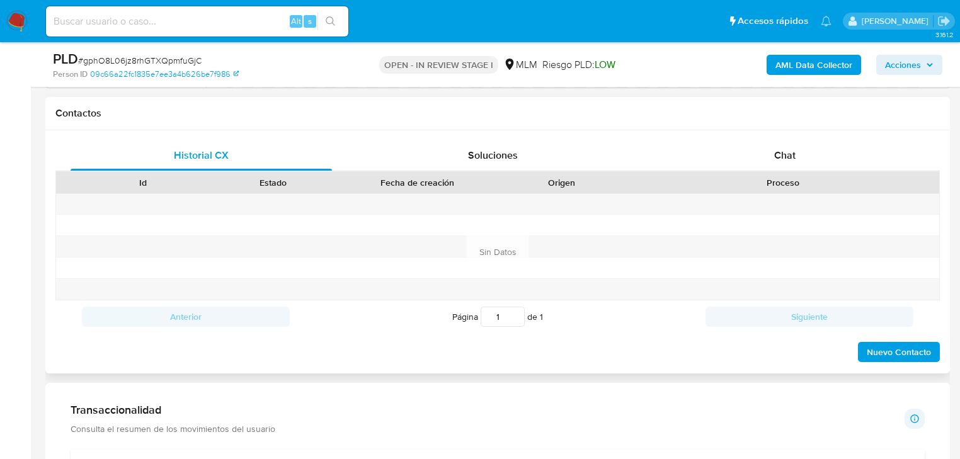
scroll to position [353, 0]
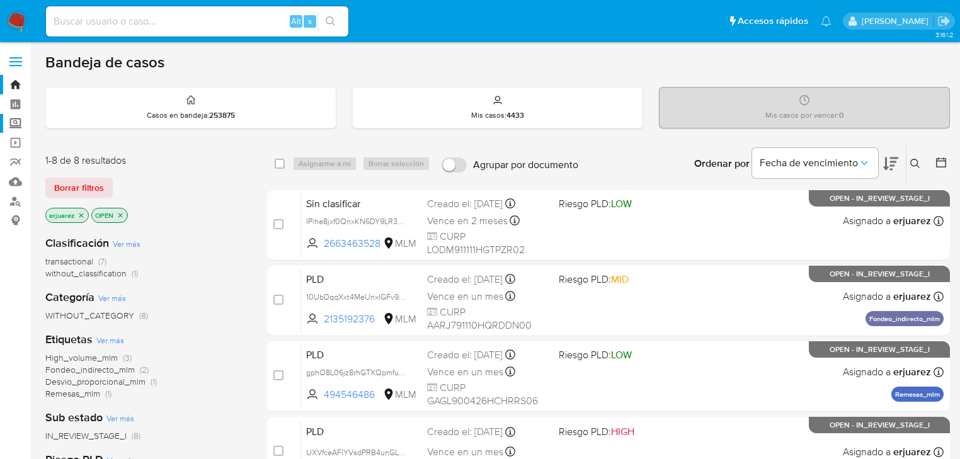
click at [18, 123] on label "Screening" at bounding box center [75, 124] width 150 height 20
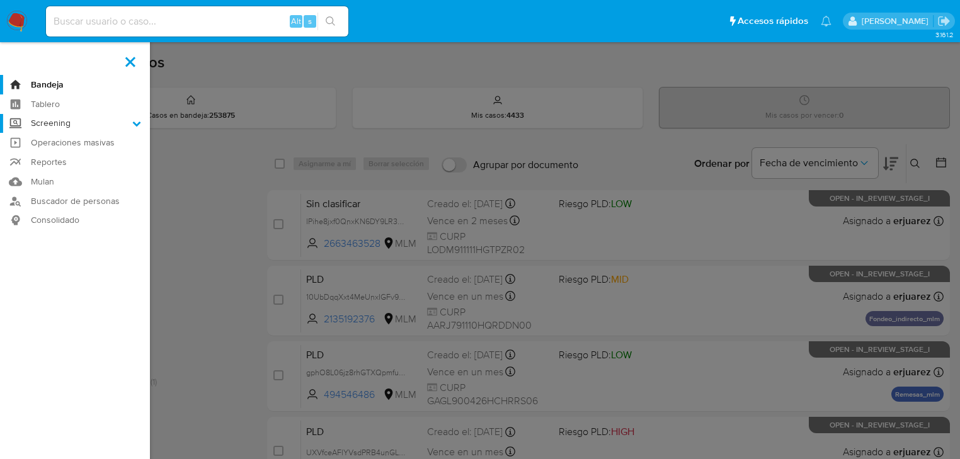
click at [0, 0] on input "Screening" at bounding box center [0, 0] width 0 height 0
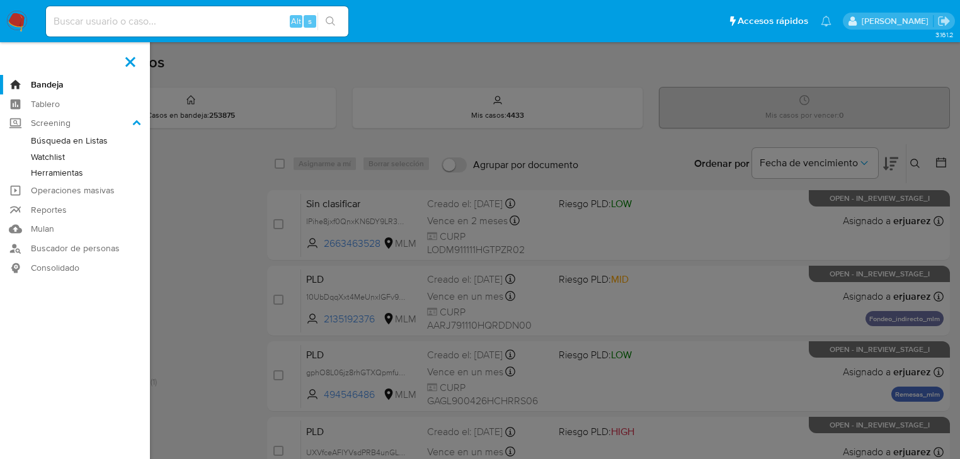
click at [71, 174] on link "Herramientas" at bounding box center [75, 173] width 150 height 16
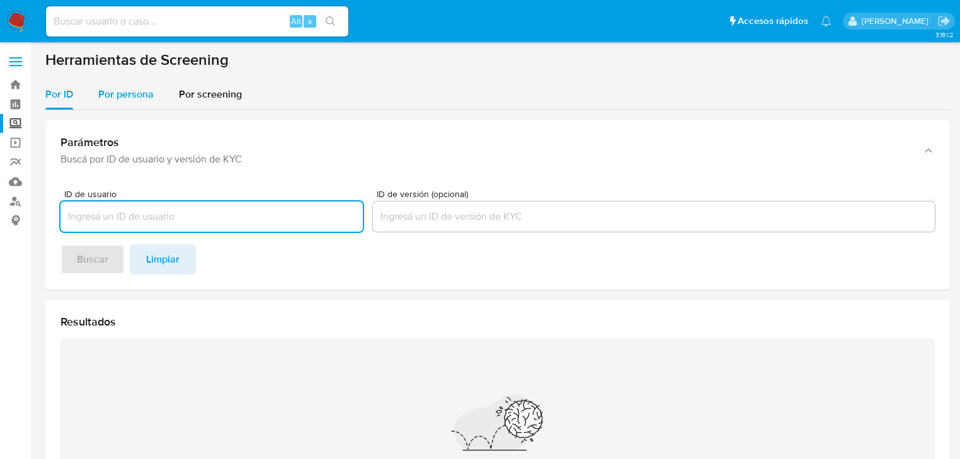
click at [120, 94] on span "Por persona" at bounding box center [125, 94] width 55 height 14
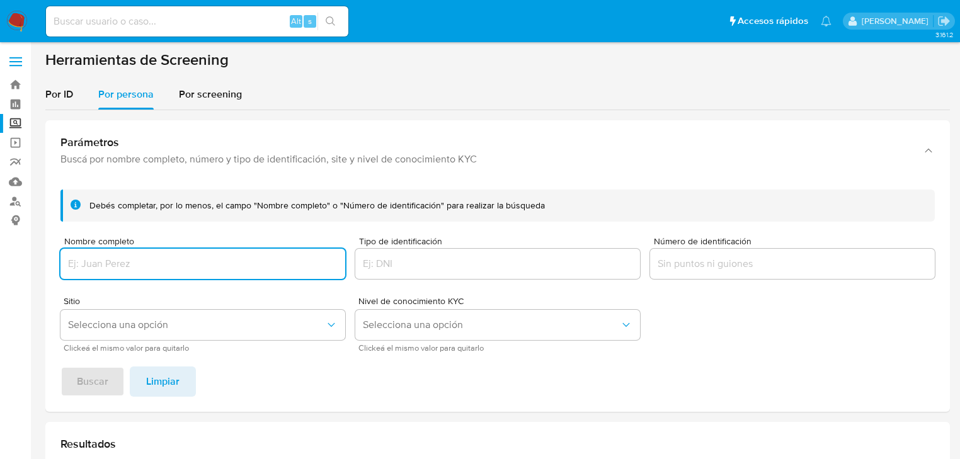
click at [121, 266] on input "Nombre completo" at bounding box center [202, 264] width 285 height 16
type input "[PERSON_NAME]"
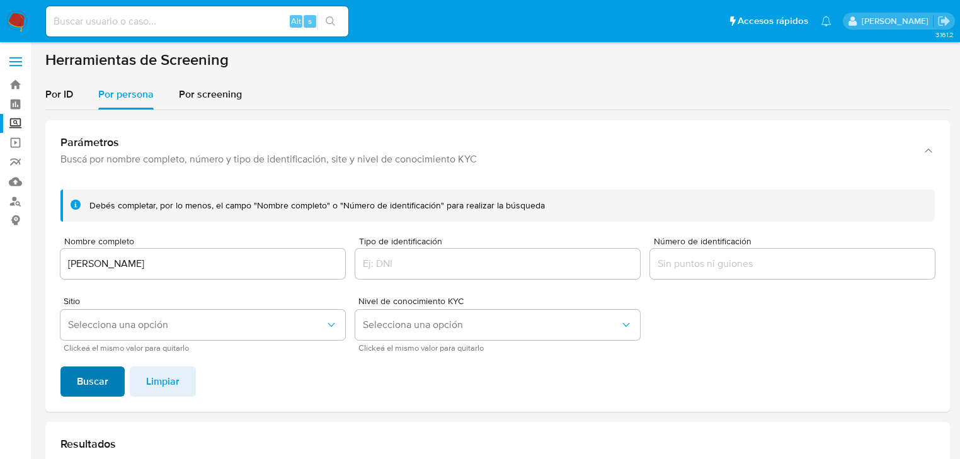
click at [101, 373] on span "Buscar" at bounding box center [92, 382] width 31 height 28
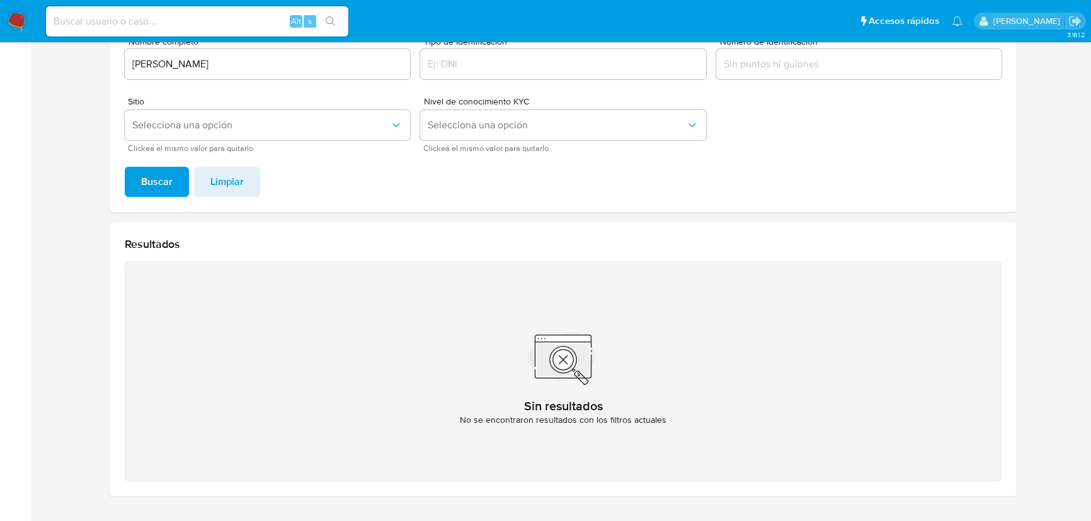
scroll to position [142, 0]
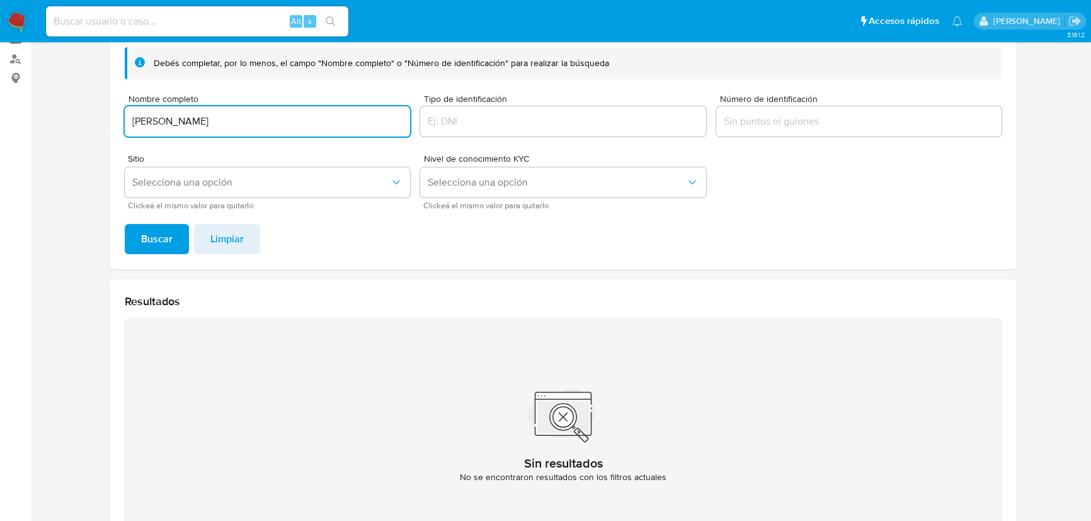
drag, startPoint x: 59, startPoint y: 102, endPoint x: 50, endPoint y: 118, distance: 18.6
click at [43, 106] on main "3.161.2" at bounding box center [545, 238] width 1091 height 760
type input "[PERSON_NAME] [PERSON_NAME] [PERSON_NAME]"
click at [149, 231] on span "Buscar" at bounding box center [156, 239] width 31 height 28
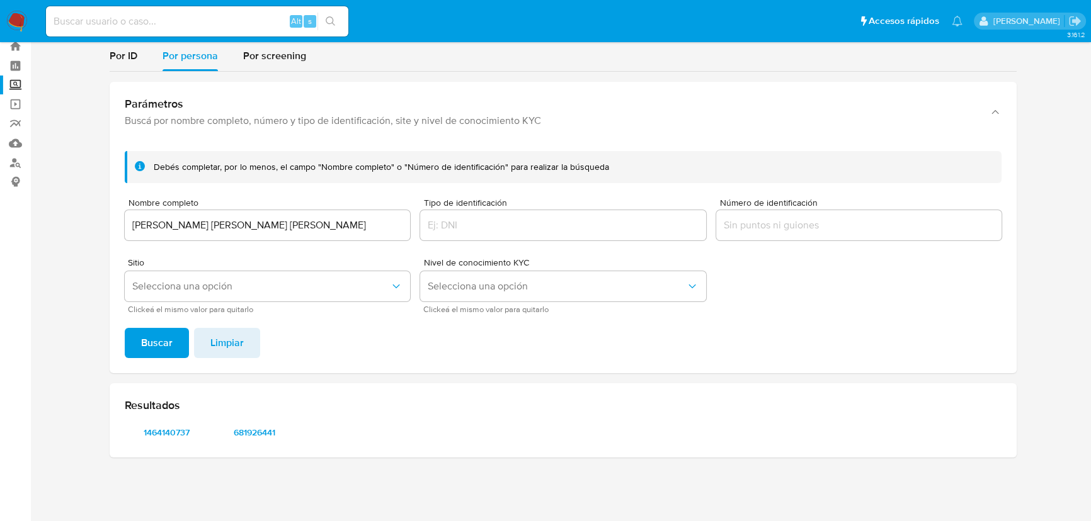
scroll to position [38, 0]
click at [178, 431] on span "1464140737" at bounding box center [165, 433] width 65 height 18
click at [243, 429] on span "681926441" at bounding box center [254, 433] width 65 height 18
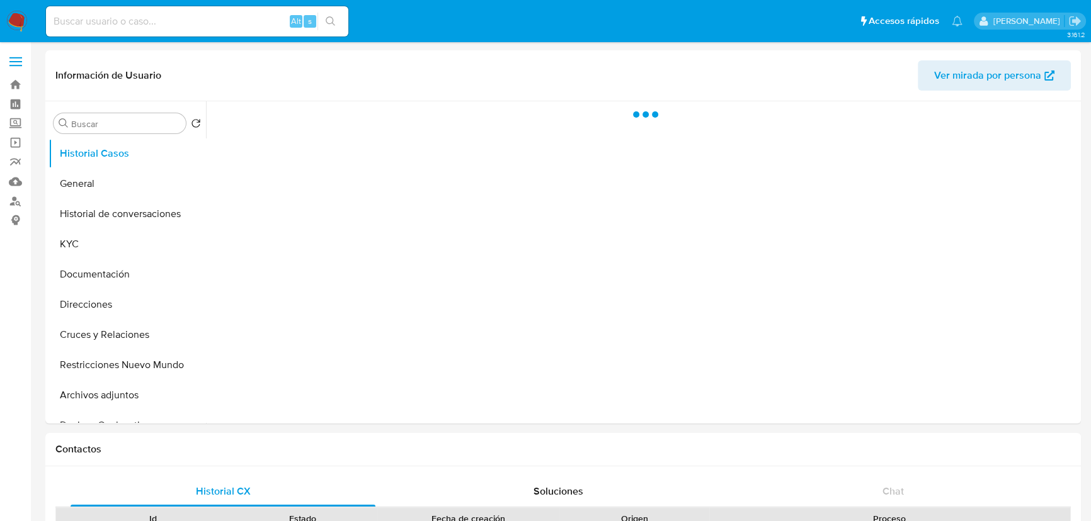
select select "10"
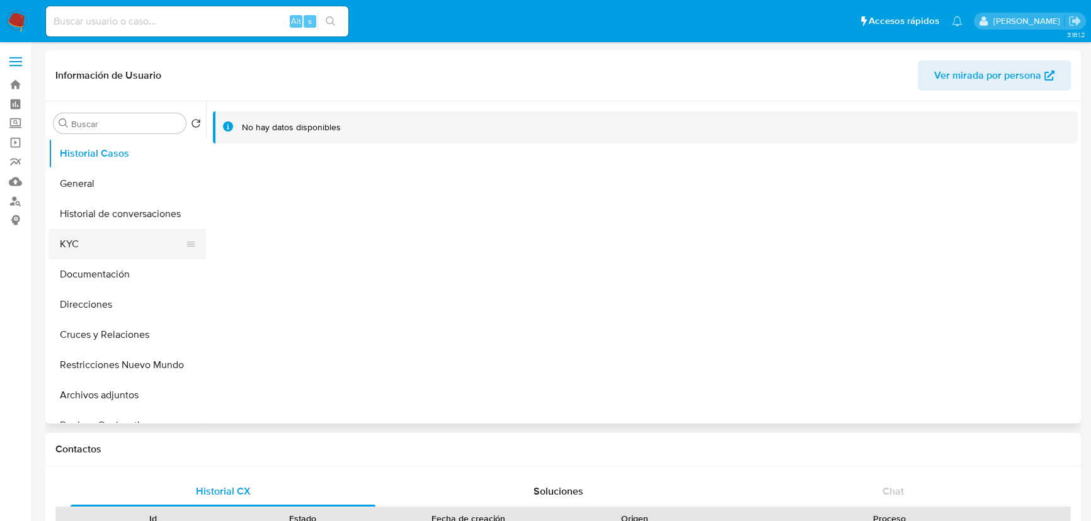
click at [98, 254] on button "KYC" at bounding box center [121, 244] width 147 height 30
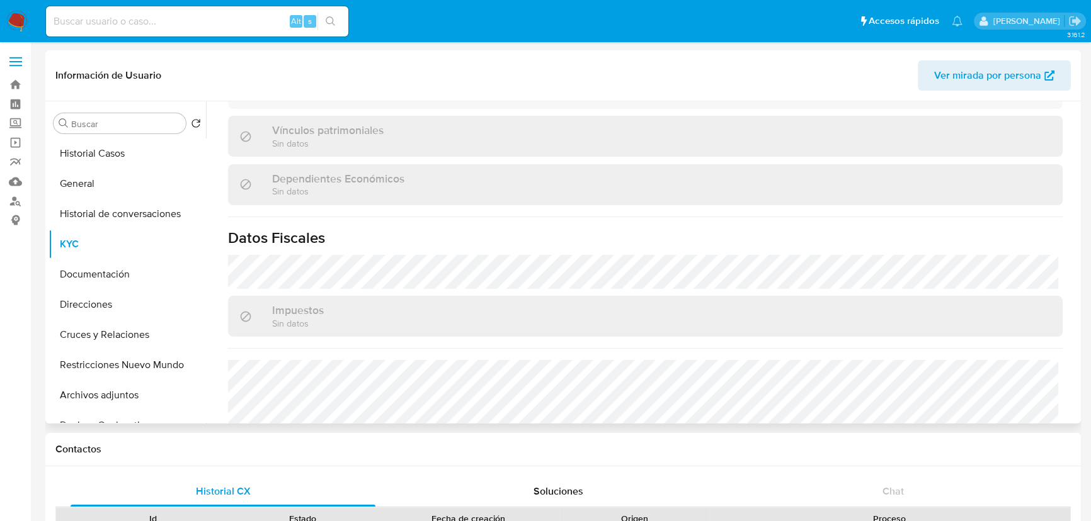
scroll to position [791, 0]
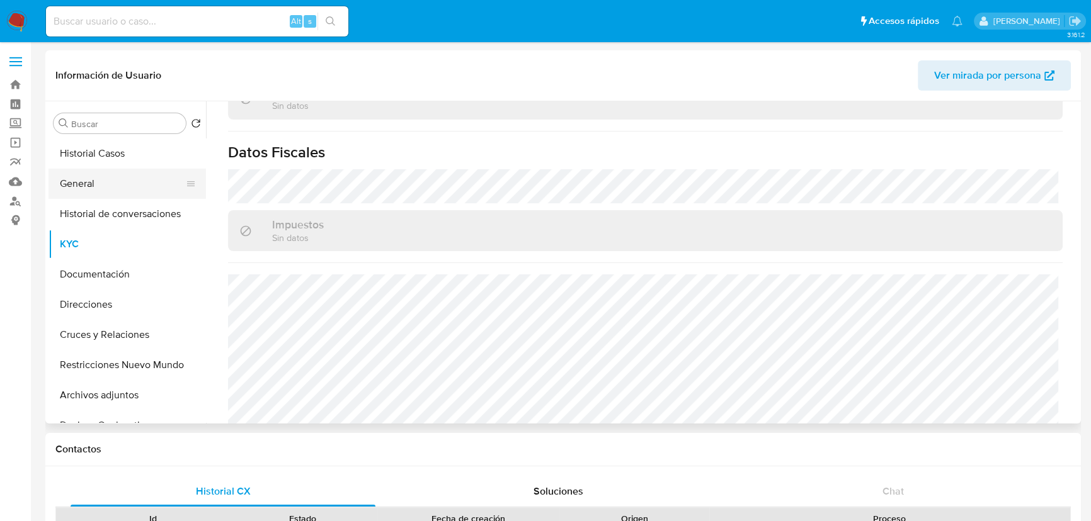
click at [82, 185] on button "General" at bounding box center [121, 184] width 147 height 30
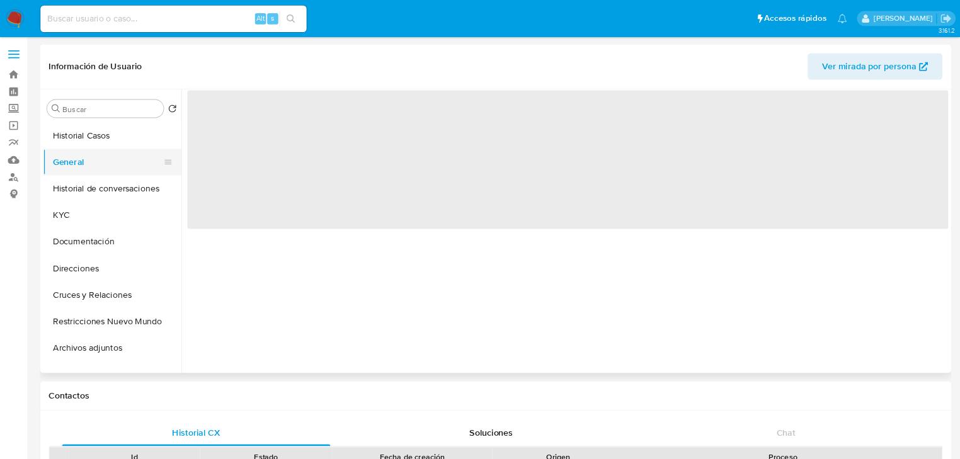
scroll to position [0, 0]
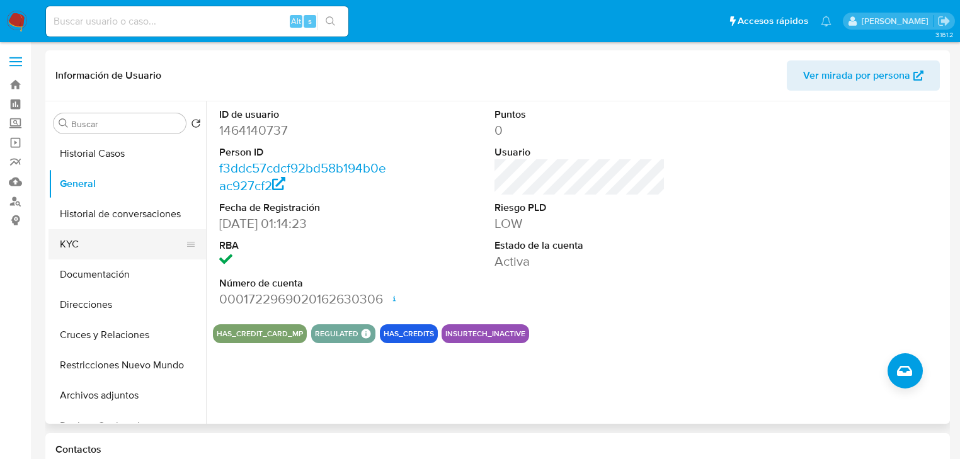
click at [61, 231] on button "KYC" at bounding box center [121, 244] width 147 height 30
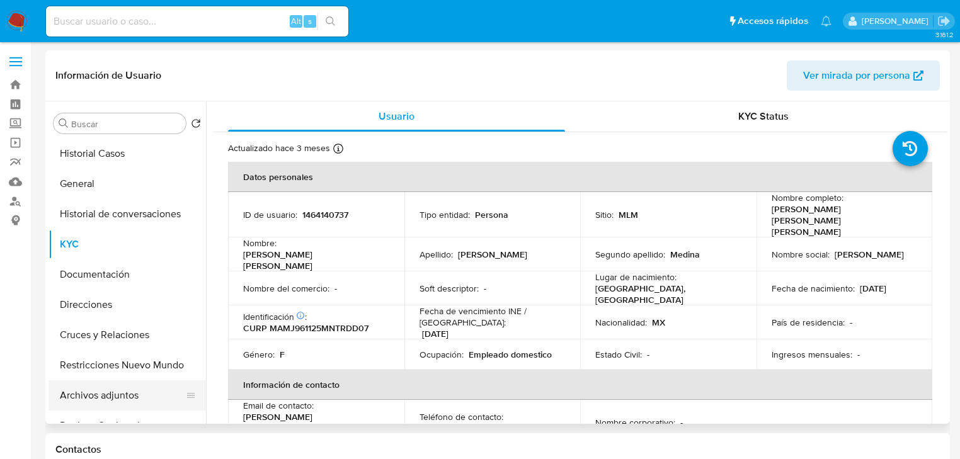
drag, startPoint x: 118, startPoint y: 398, endPoint x: 129, endPoint y: 398, distance: 11.3
click at [118, 398] on button "Archivos adjuntos" at bounding box center [121, 395] width 147 height 30
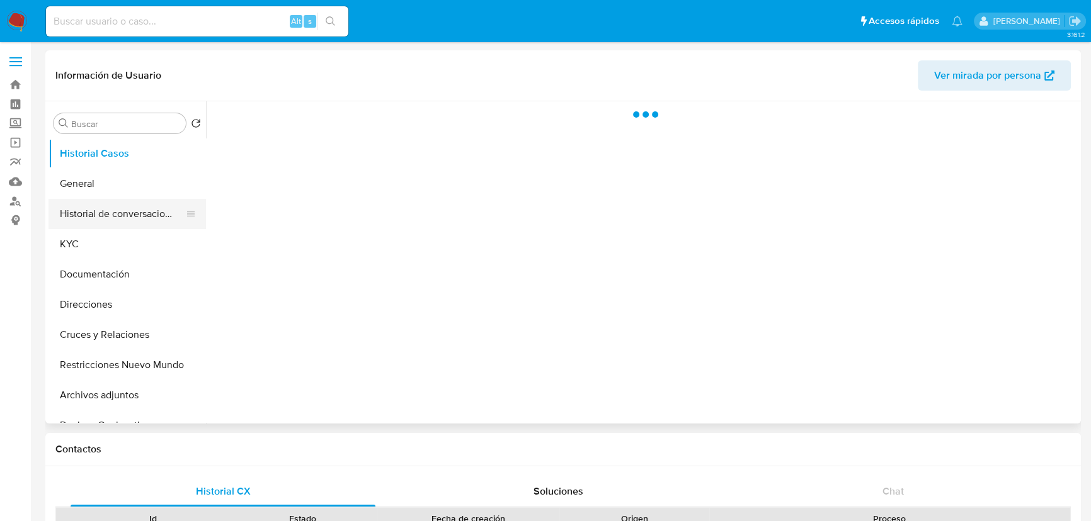
select select "10"
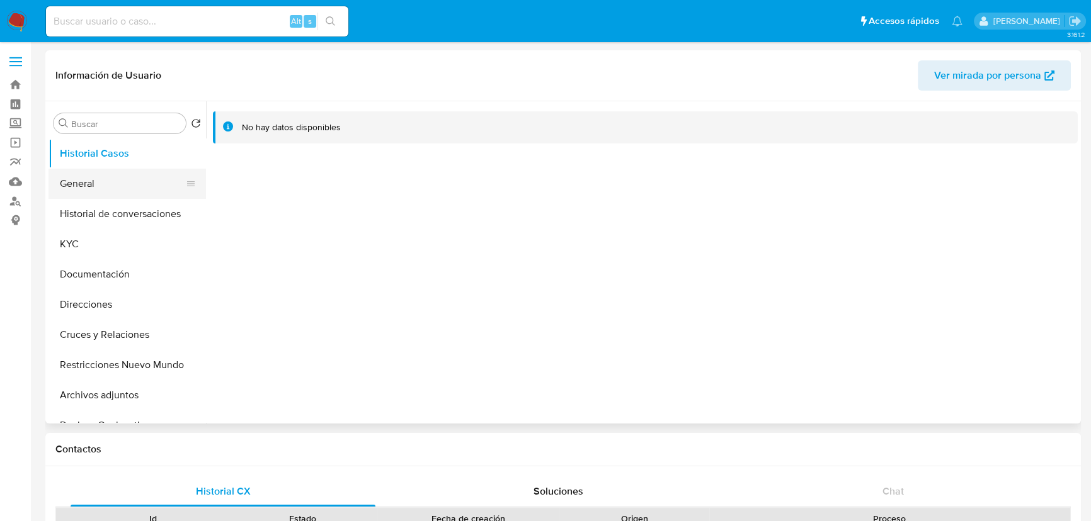
click at [67, 186] on button "General" at bounding box center [121, 184] width 147 height 30
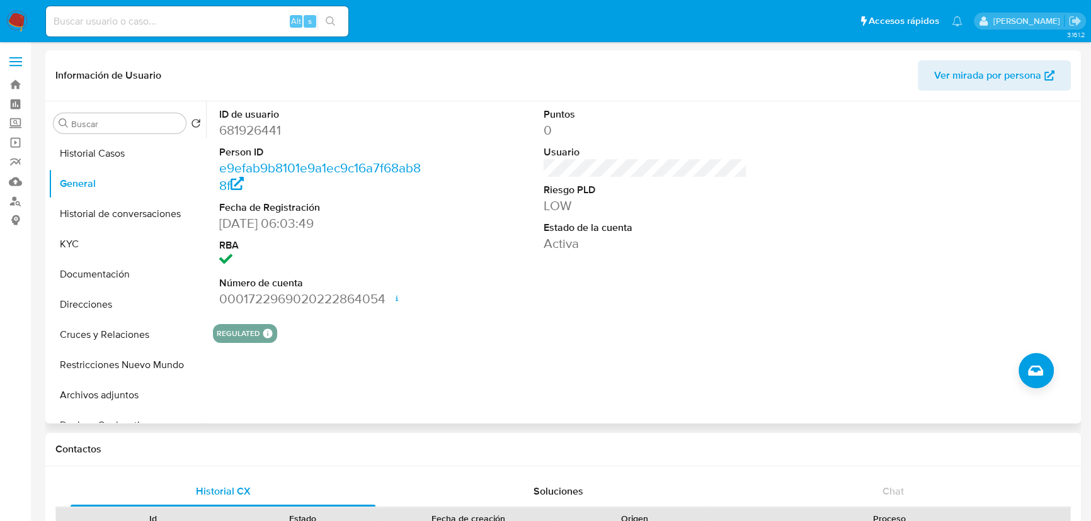
drag, startPoint x: 75, startPoint y: 243, endPoint x: 208, endPoint y: 268, distance: 135.2
click at [75, 244] on button "KYC" at bounding box center [126, 244] width 157 height 30
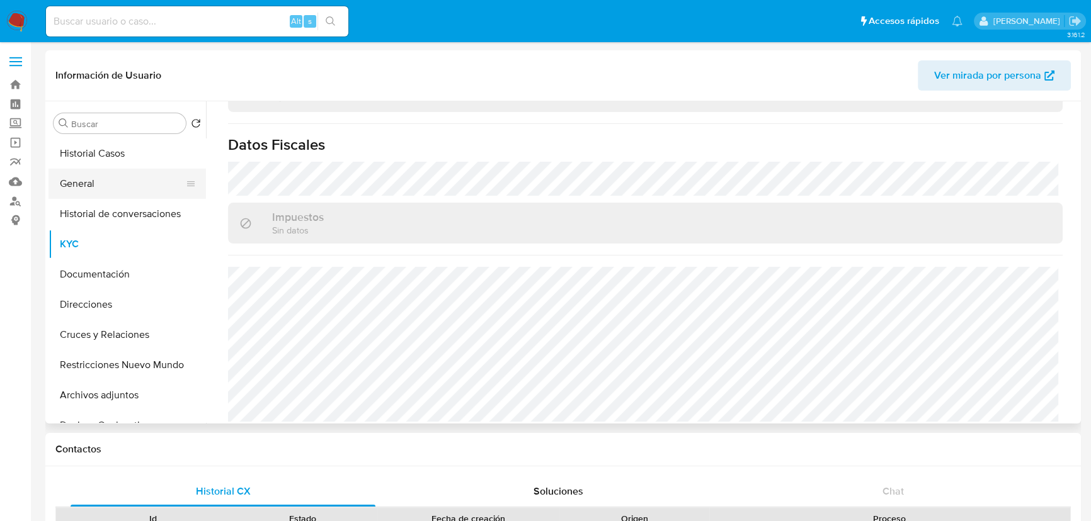
click at [123, 186] on button "General" at bounding box center [121, 184] width 147 height 30
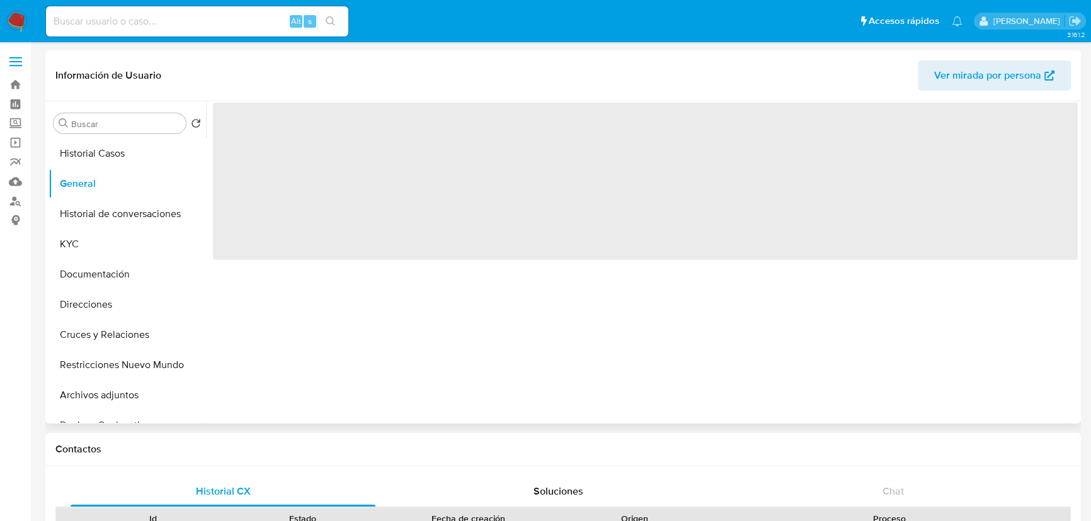
drag, startPoint x: 320, startPoint y: 160, endPoint x: 320, endPoint y: 144, distance: 15.7
click at [320, 159] on span "‌" at bounding box center [645, 181] width 865 height 157
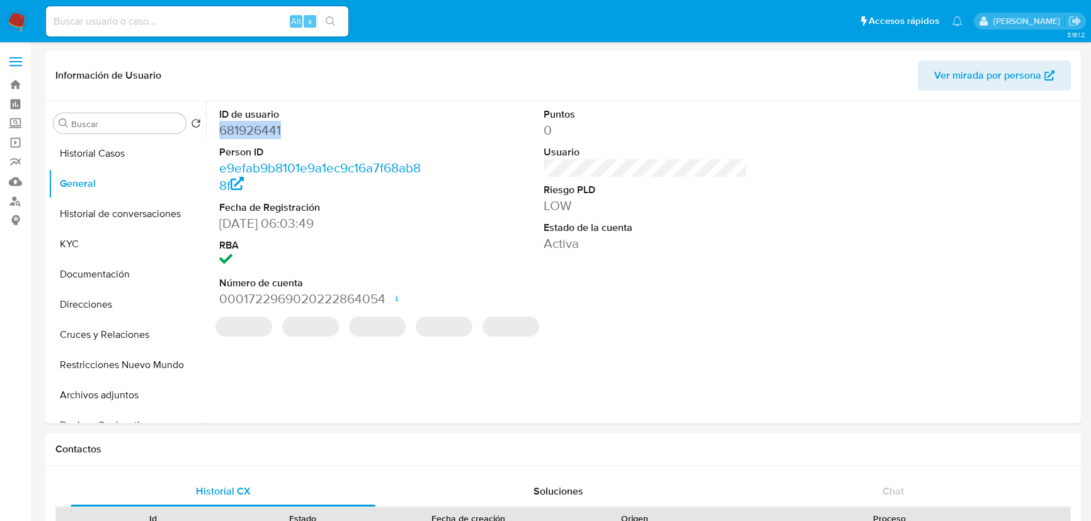
drag, startPoint x: 255, startPoint y: 128, endPoint x: 33, endPoint y: 122, distance: 222.3
click at [212, 127] on div "ID de usuario 681926441 Person ID e9efab9b8101e9a1ec9c16a7f68ab88f Fecha de Reg…" at bounding box center [641, 262] width 871 height 322
copy dd "681926441"
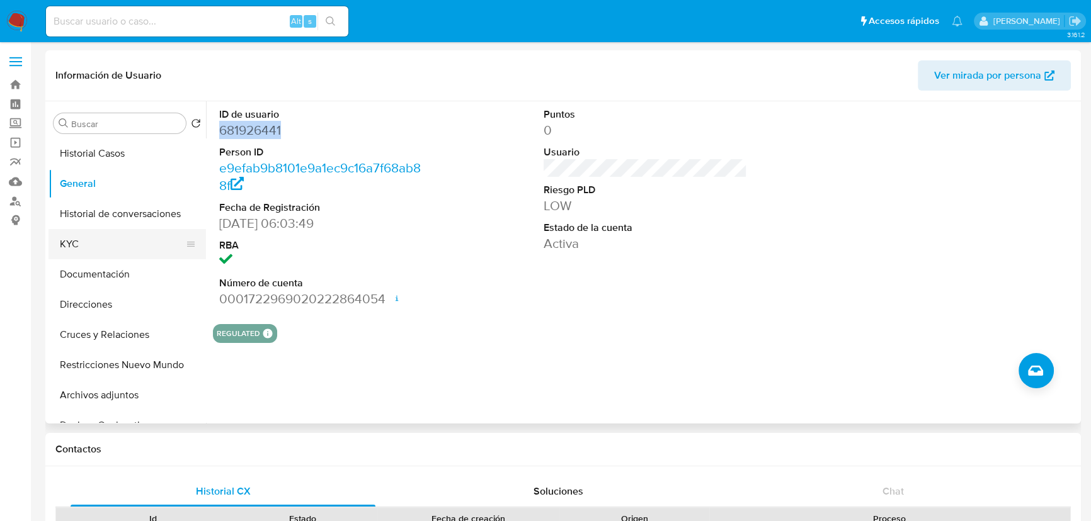
drag, startPoint x: 94, startPoint y: 234, endPoint x: 30, endPoint y: 251, distance: 67.0
click at [90, 234] on button "KYC" at bounding box center [126, 244] width 157 height 30
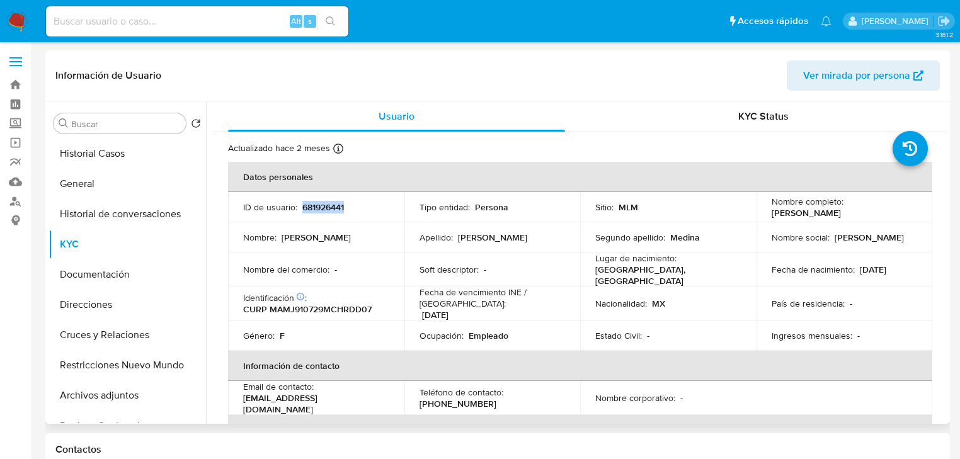
drag, startPoint x: 300, startPoint y: 206, endPoint x: 239, endPoint y: 201, distance: 60.7
click at [358, 205] on div "ID de usuario : 681926441" at bounding box center [316, 206] width 146 height 11
copy p "681926441"
click at [18, 23] on img at bounding box center [16, 21] width 21 height 21
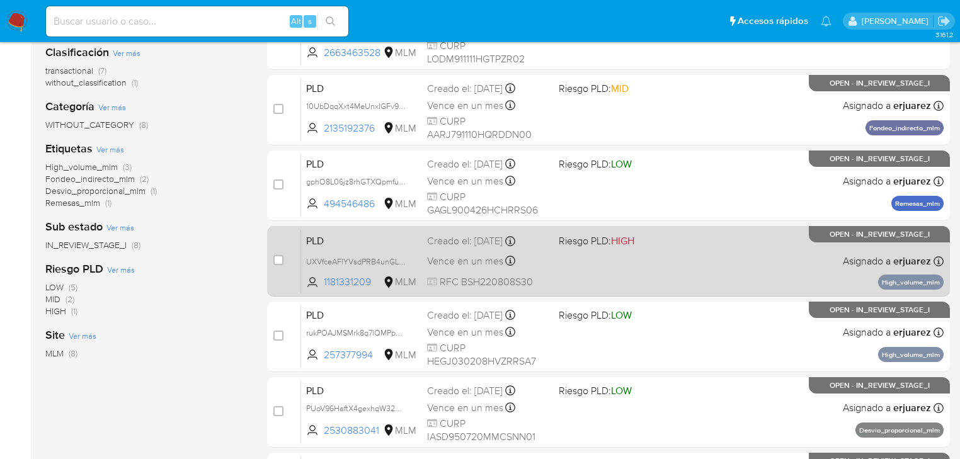
scroll to position [201, 0]
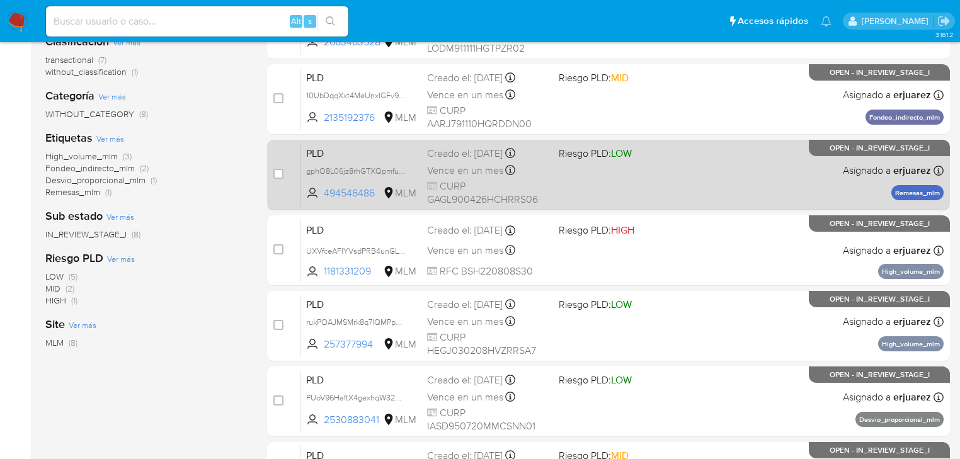
click at [606, 181] on div "PLD gphO8L06jz8rhGTXQpmfuGjC 494546486 MLM Riesgo PLD: LOW Creado el: 12/09/202…" at bounding box center [622, 175] width 642 height 64
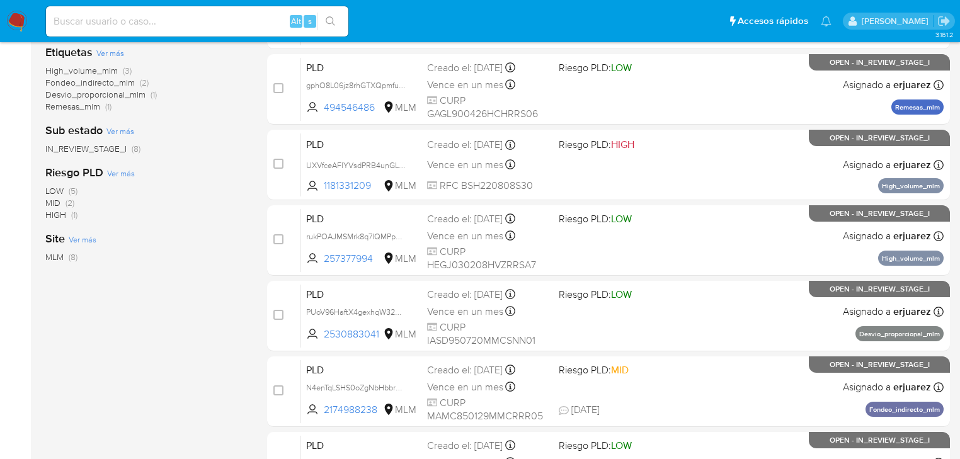
scroll to position [302, 0]
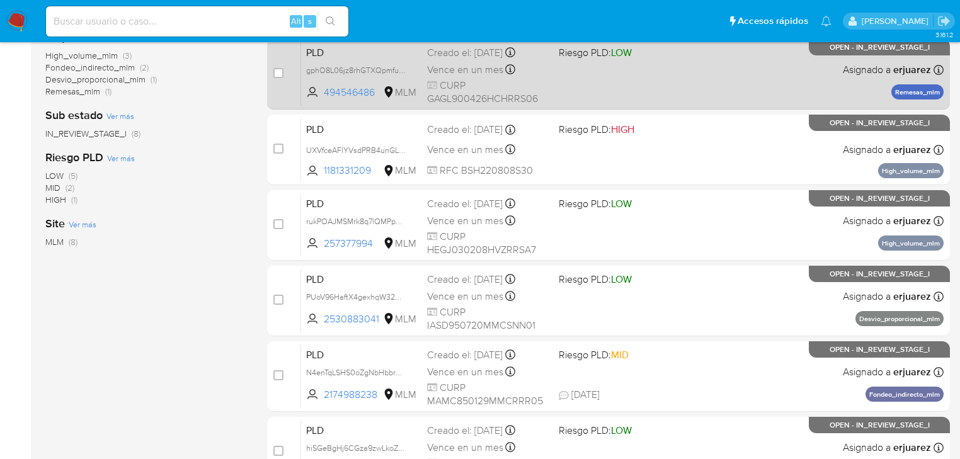
click at [527, 72] on div "Vence en un mes Vence el 11/11/2025 02:12:48" at bounding box center [488, 69] width 122 height 17
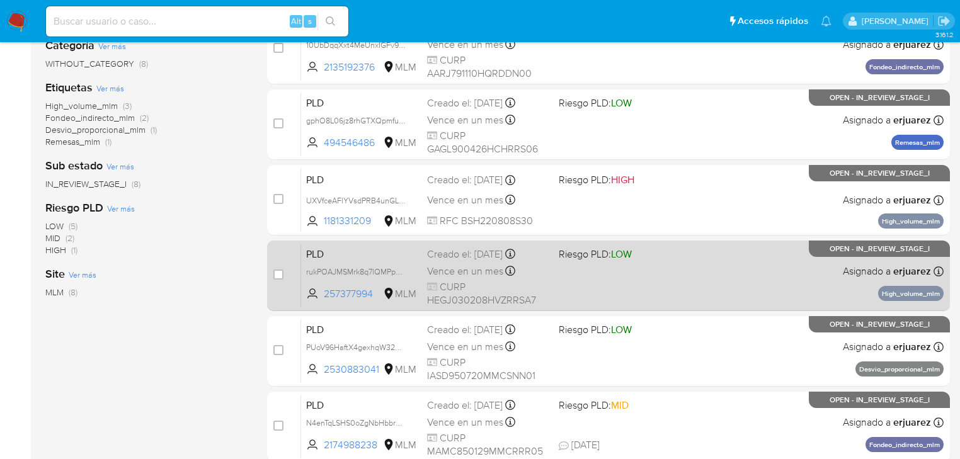
scroll to position [252, 0]
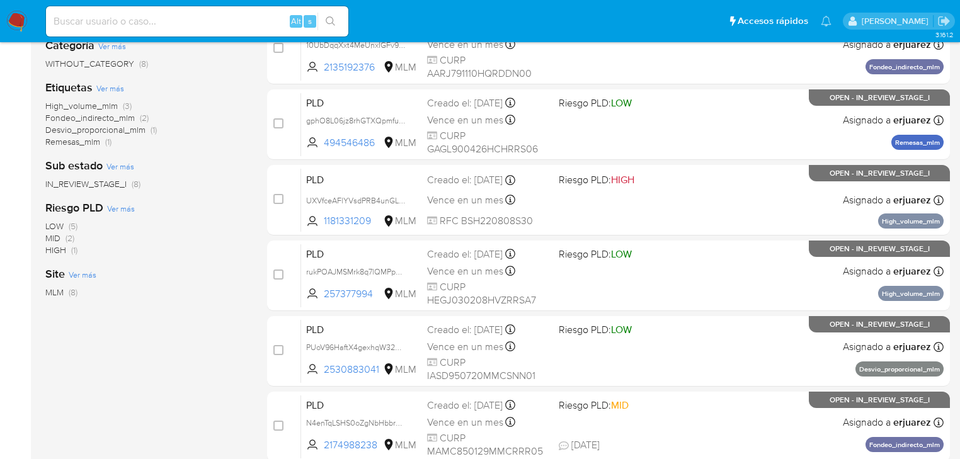
click at [13, 20] on img at bounding box center [16, 21] width 21 height 21
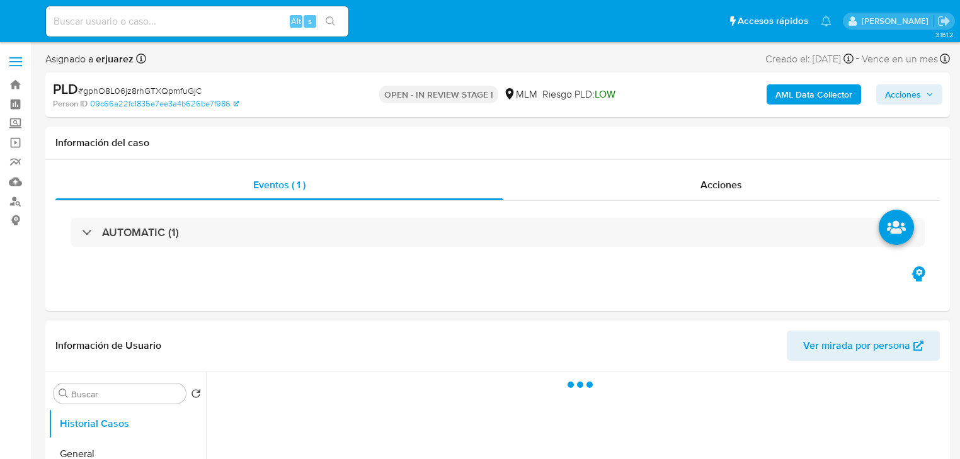
select select "10"
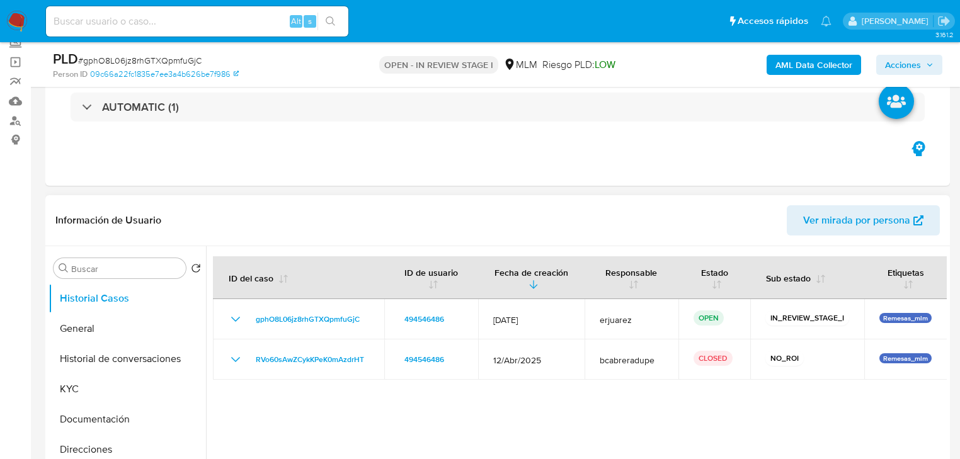
scroll to position [201, 0]
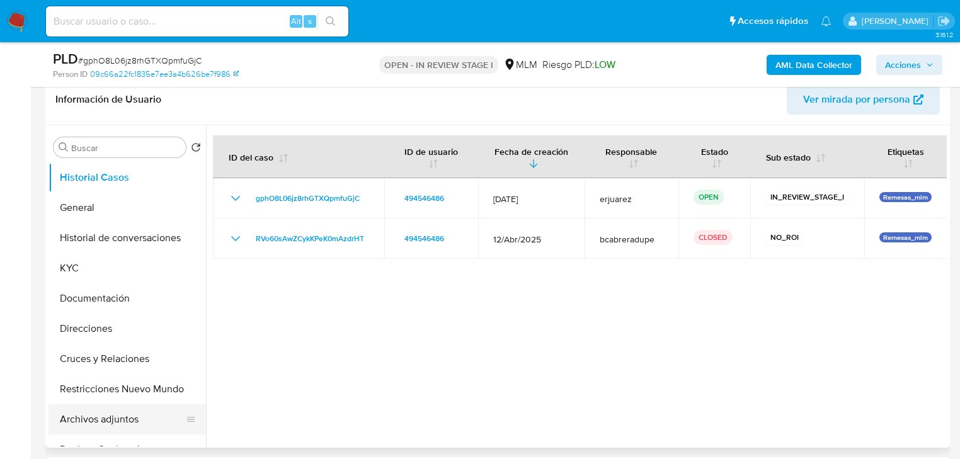
drag, startPoint x: 97, startPoint y: 423, endPoint x: 166, endPoint y: 421, distance: 68.7
click at [99, 422] on button "Archivos adjuntos" at bounding box center [121, 419] width 147 height 30
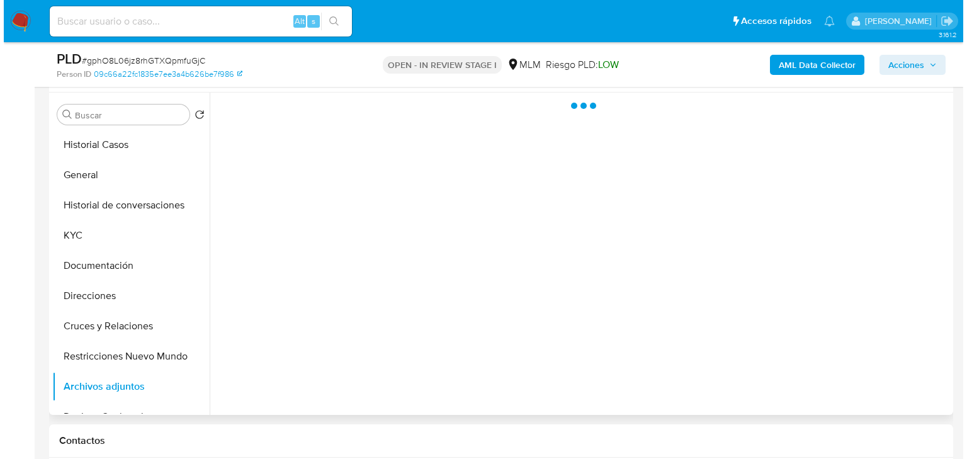
scroll to position [302, 0]
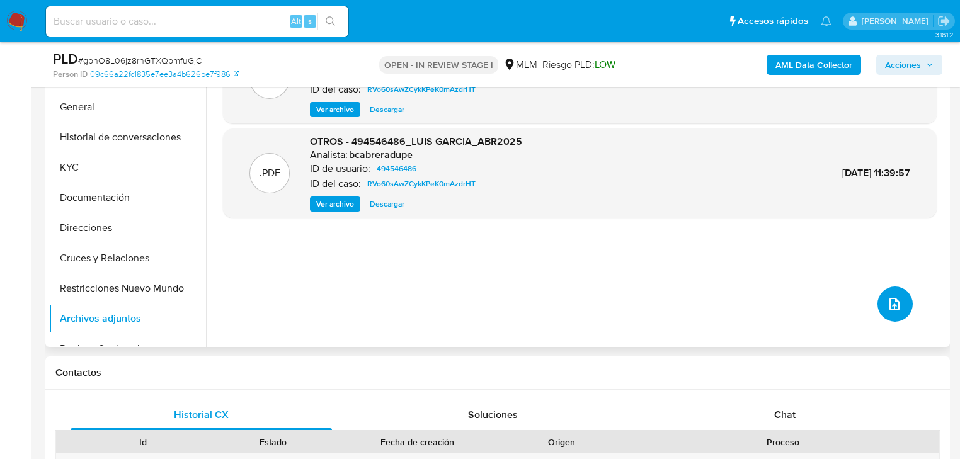
click at [889, 303] on icon "upload-file" at bounding box center [894, 304] width 10 height 13
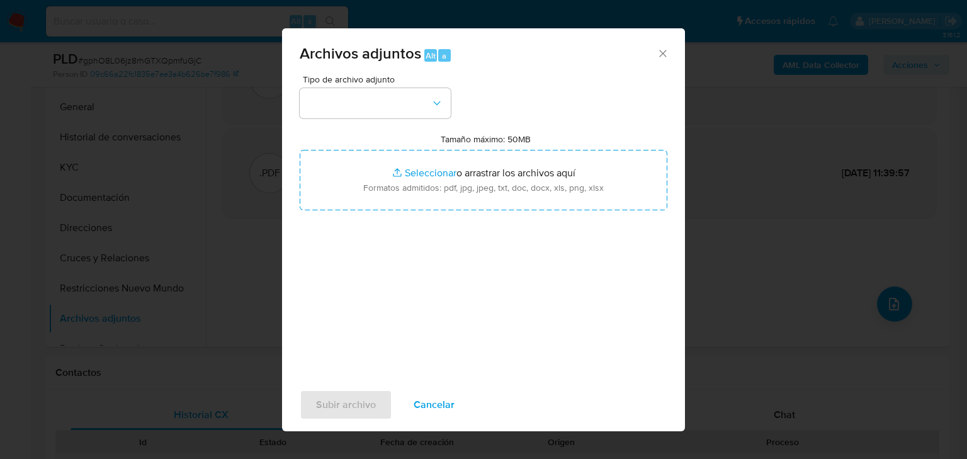
click at [389, 119] on div "Tipo de archivo adjunto Tamaño máximo: 50MB Seleccionar archivos Seleccionar o …" at bounding box center [484, 223] width 368 height 297
click at [377, 103] on button "button" at bounding box center [375, 103] width 151 height 30
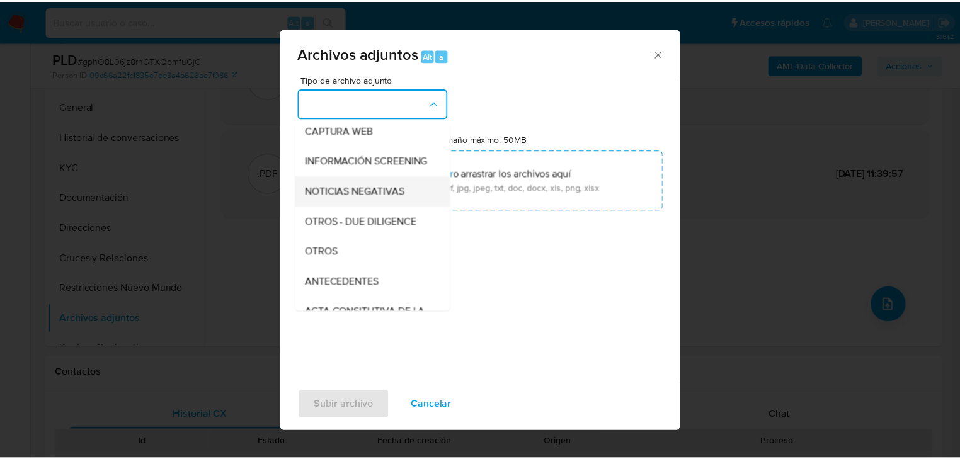
scroll to position [151, 0]
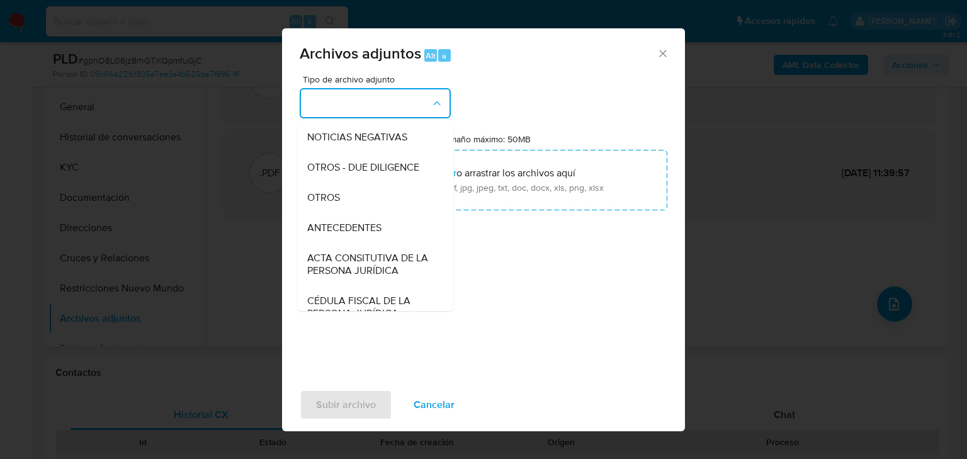
drag, startPoint x: 320, startPoint y: 217, endPoint x: 423, endPoint y: 148, distance: 124.0
click at [321, 204] on span "OTROS" at bounding box center [323, 197] width 33 height 13
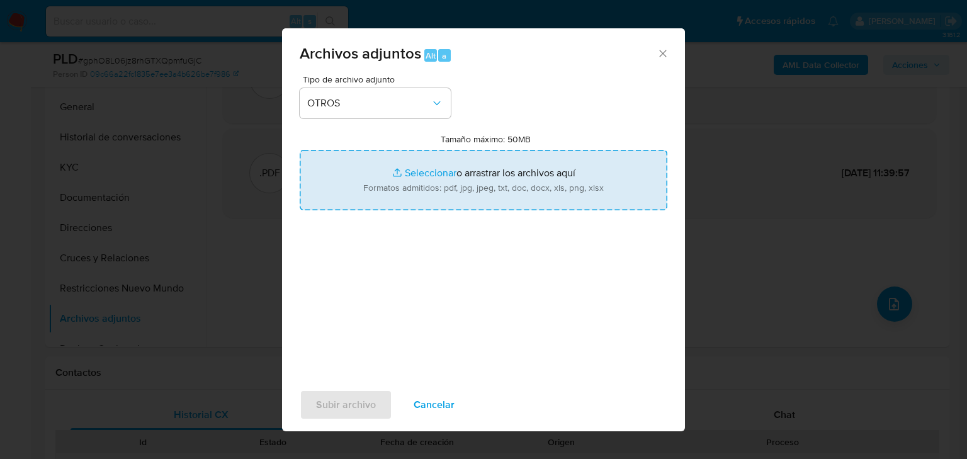
click at [406, 173] on input "Tamaño máximo: 50MB Seleccionar archivos" at bounding box center [484, 180] width 368 height 60
type input "C:\fakepath\494546486_Luis [PERSON_NAME] Garay_Sep25.pdf"
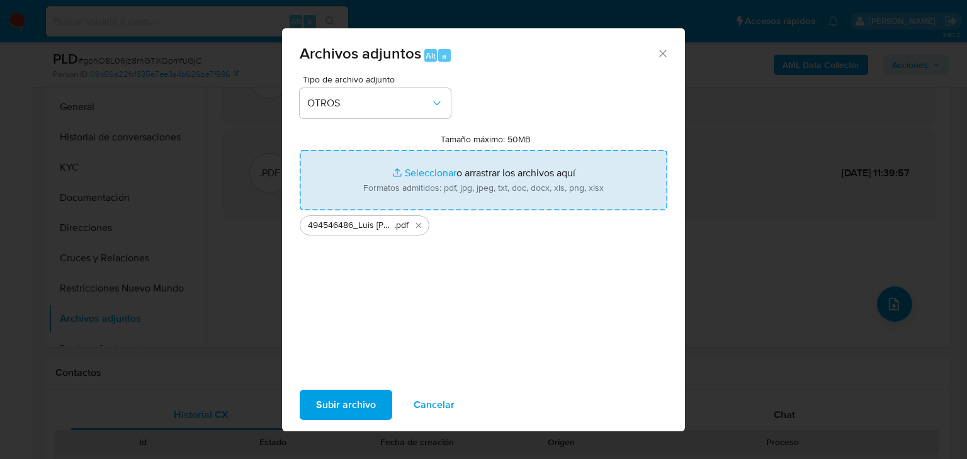
click at [406, 171] on input "Tamaño máximo: 50MB Seleccionar archivos" at bounding box center [484, 180] width 368 height 60
type input "C:\fakepath\494546486_Luis [PERSON_NAME] Garay_Sep25.xlsx"
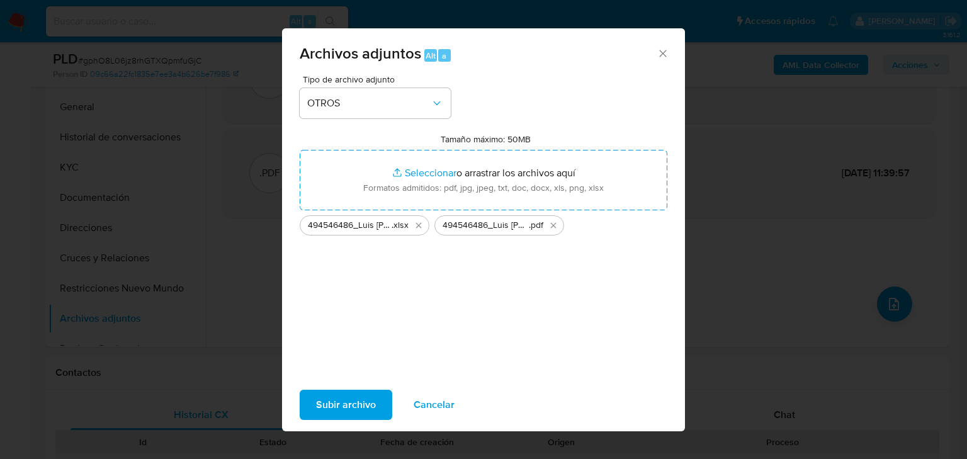
click at [344, 406] on span "Subir archivo" at bounding box center [346, 405] width 60 height 28
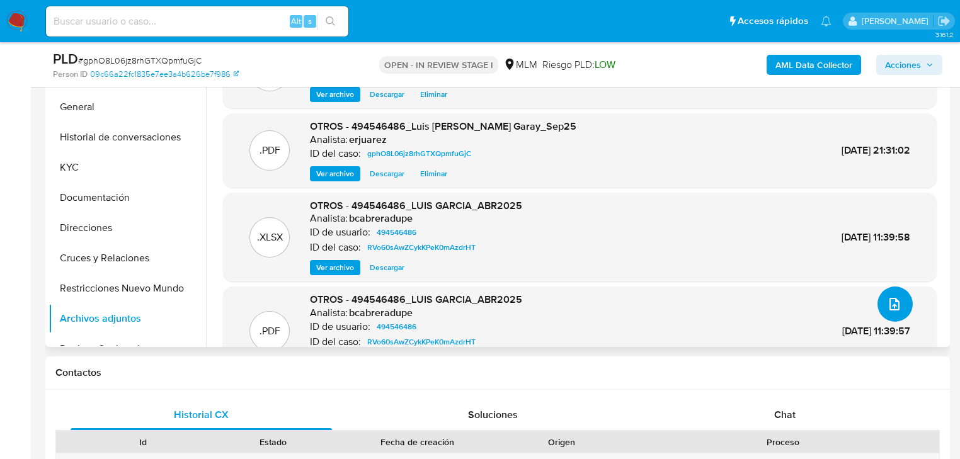
scroll to position [252, 0]
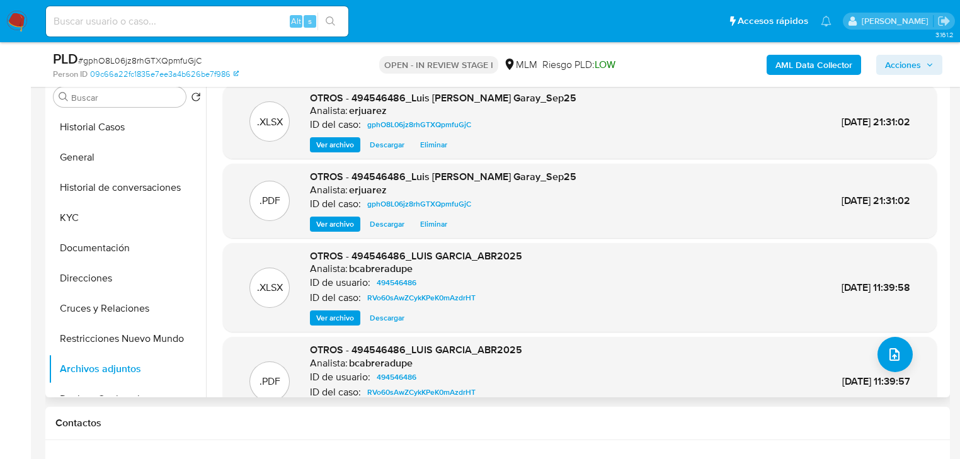
click at [335, 220] on span "Ver archivo" at bounding box center [335, 224] width 38 height 13
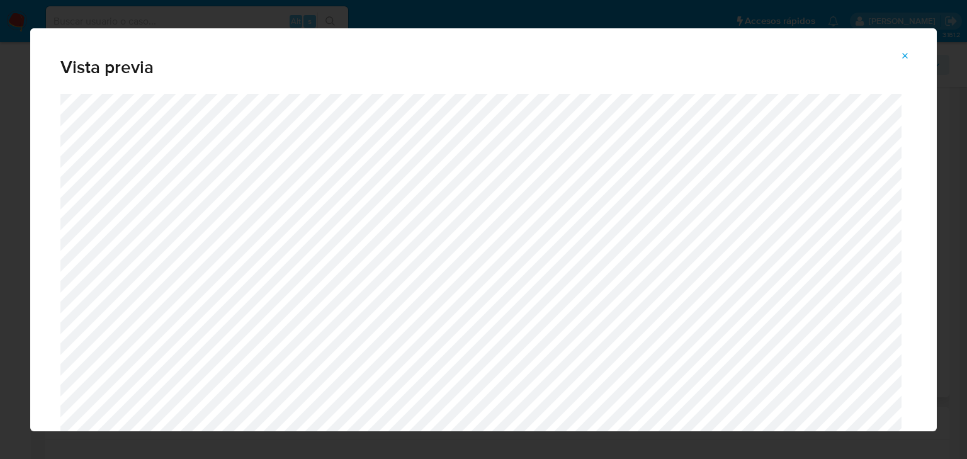
click at [907, 50] on span "Attachment preview" at bounding box center [905, 56] width 10 height 18
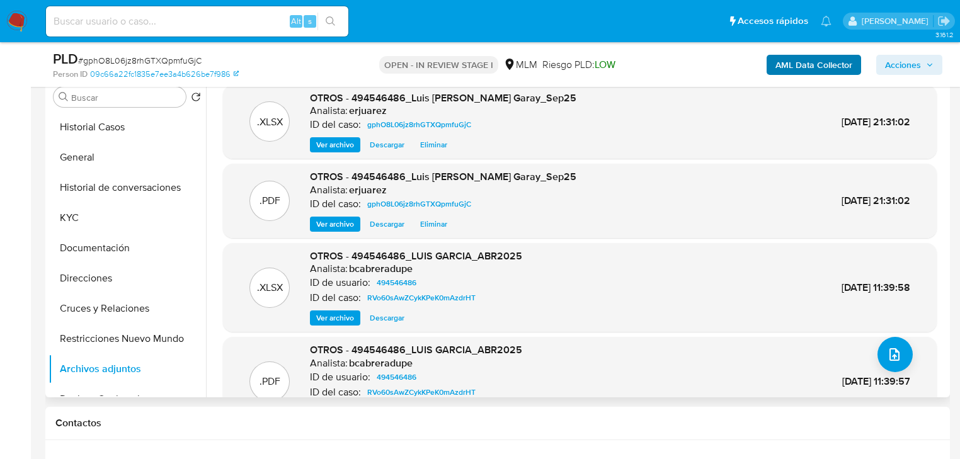
drag, startPoint x: 920, startPoint y: 55, endPoint x: 796, endPoint y: 68, distance: 124.7
click at [919, 55] on span "Acciones" at bounding box center [903, 65] width 36 height 20
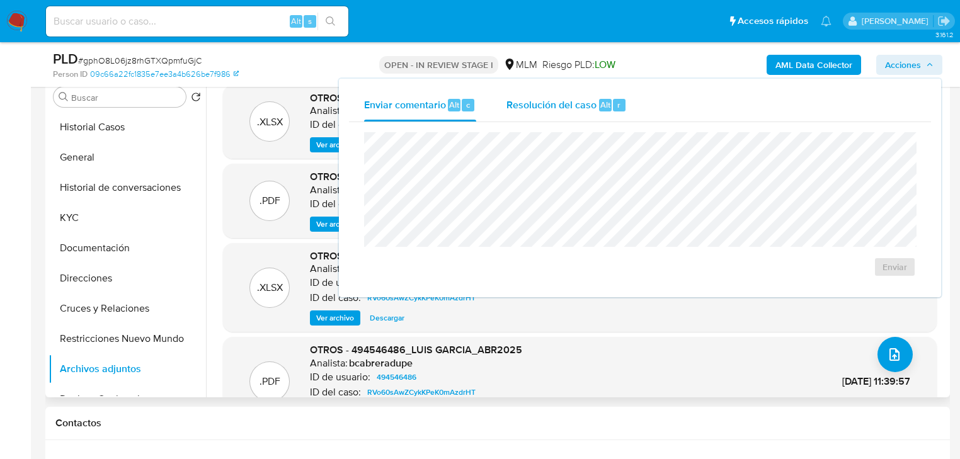
click at [594, 101] on div "Resolución del caso Alt r" at bounding box center [566, 105] width 120 height 33
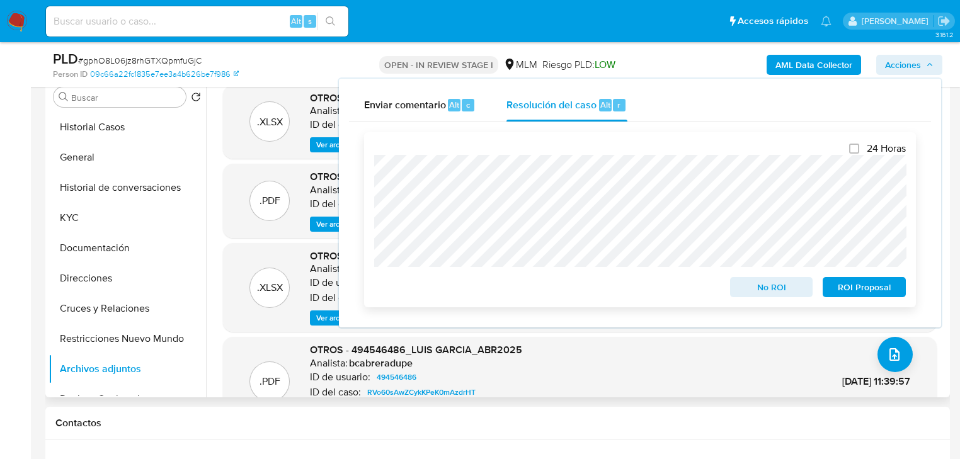
scroll to position [0, 0]
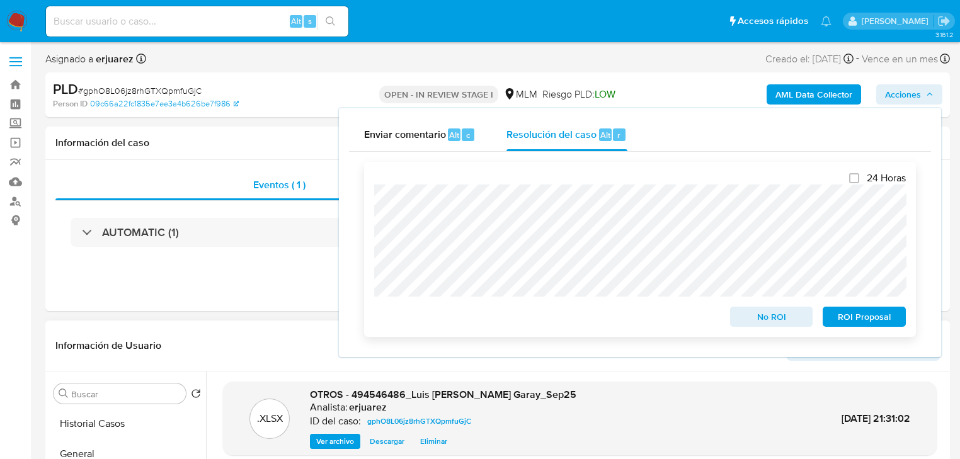
click at [766, 321] on span "No ROI" at bounding box center [771, 317] width 65 height 18
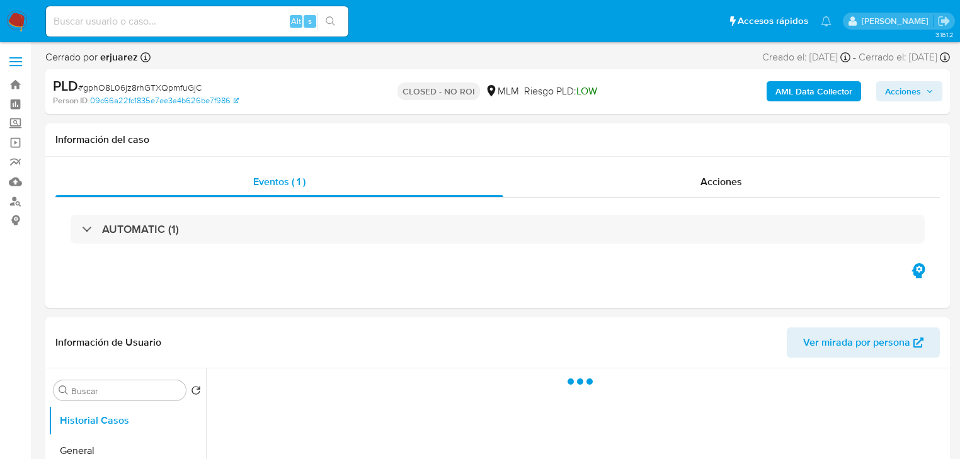
select select "10"
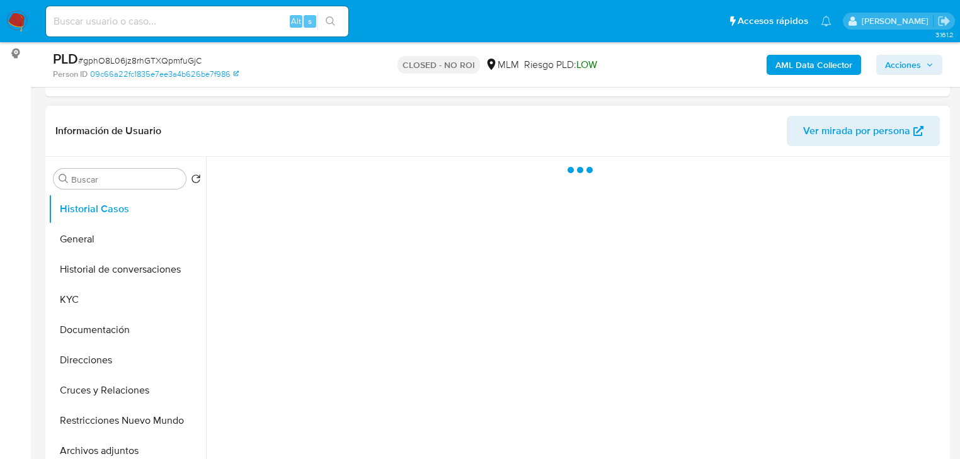
scroll to position [50, 0]
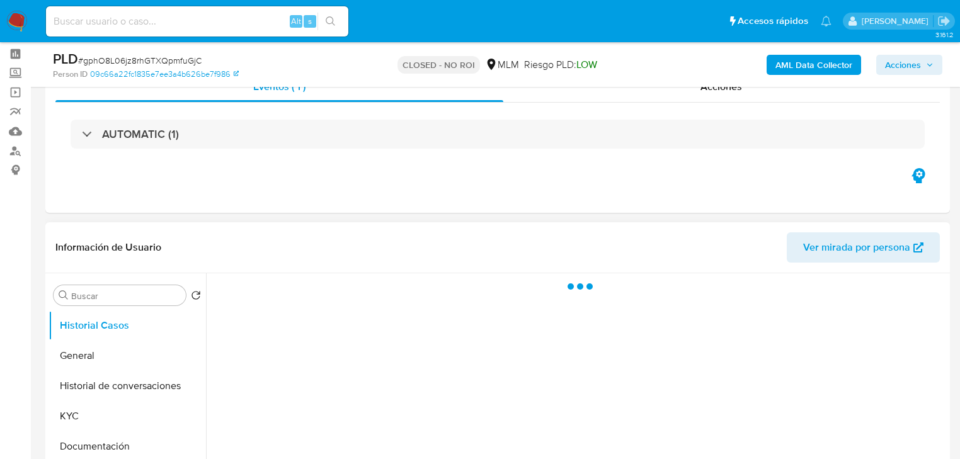
select select "10"
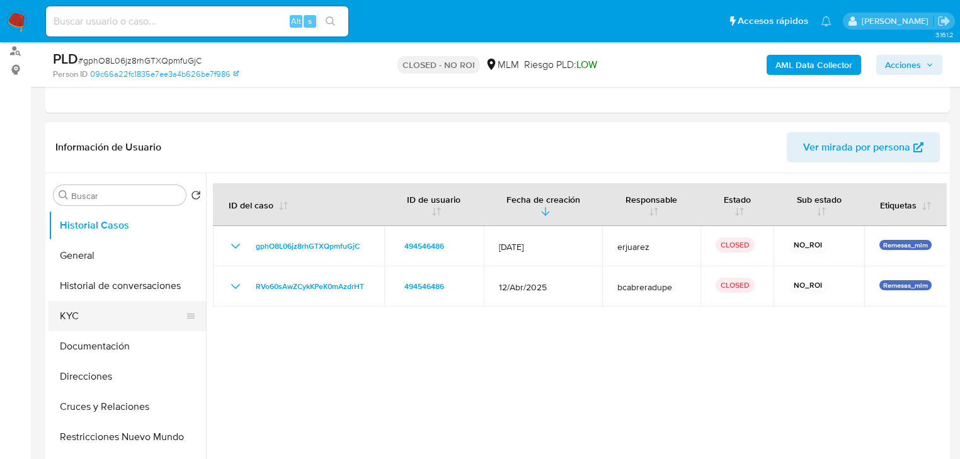
scroll to position [151, 0]
click at [84, 325] on button "KYC" at bounding box center [121, 315] width 147 height 30
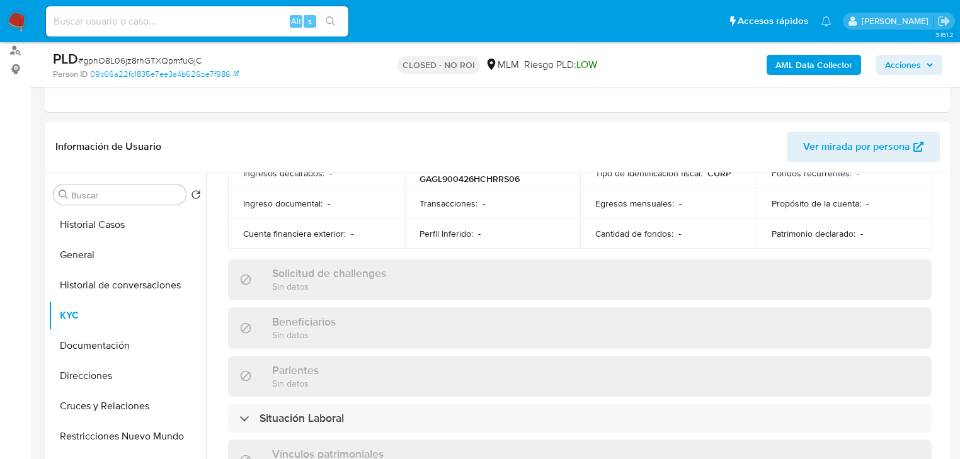
scroll to position [451, 0]
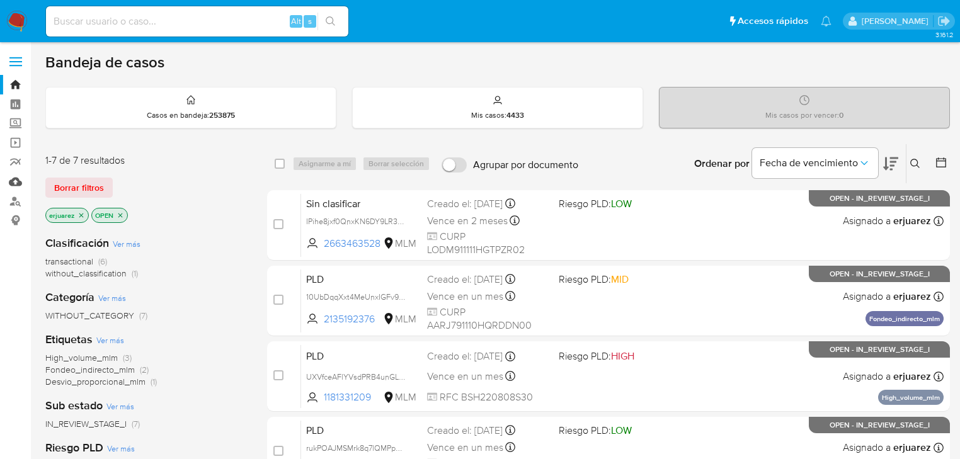
click at [14, 176] on link "Mulan" at bounding box center [75, 182] width 150 height 20
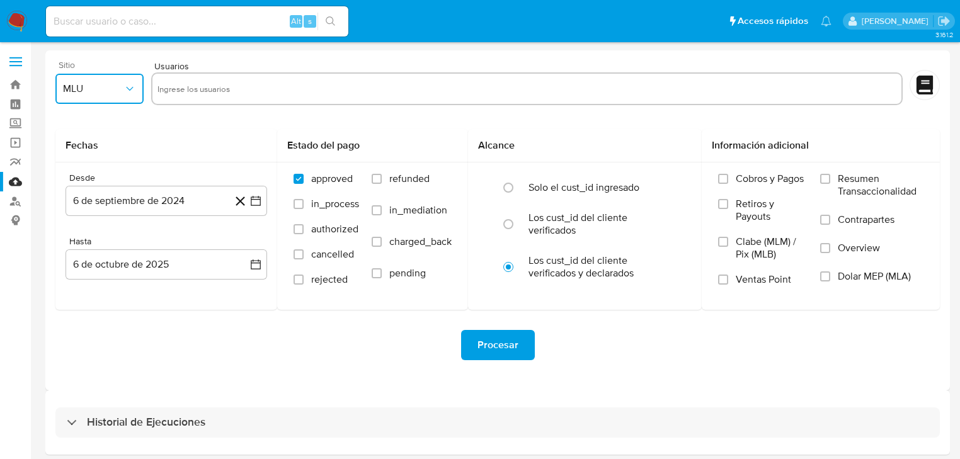
drag, startPoint x: 106, startPoint y: 88, endPoint x: 104, endPoint y: 94, distance: 6.6
click at [104, 92] on span "MLU" at bounding box center [93, 88] width 60 height 13
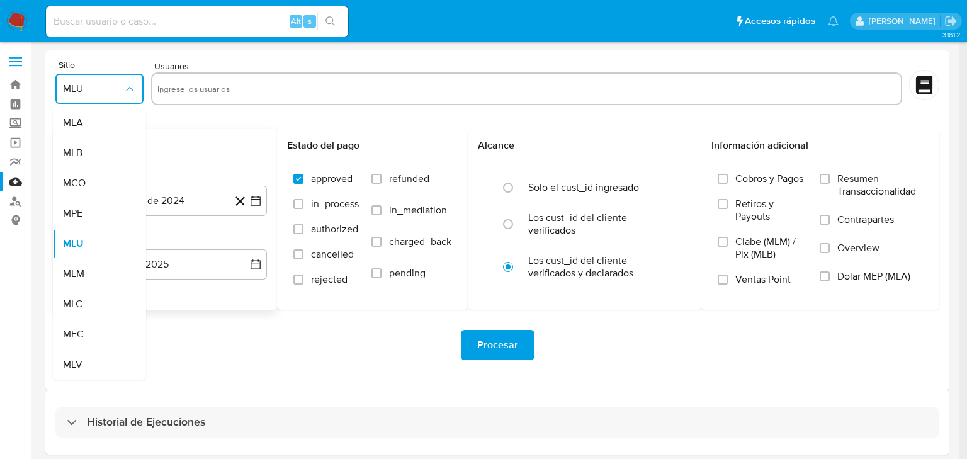
drag, startPoint x: 82, startPoint y: 277, endPoint x: 116, endPoint y: 234, distance: 55.2
click at [82, 276] on span "MLM" at bounding box center [73, 274] width 21 height 13
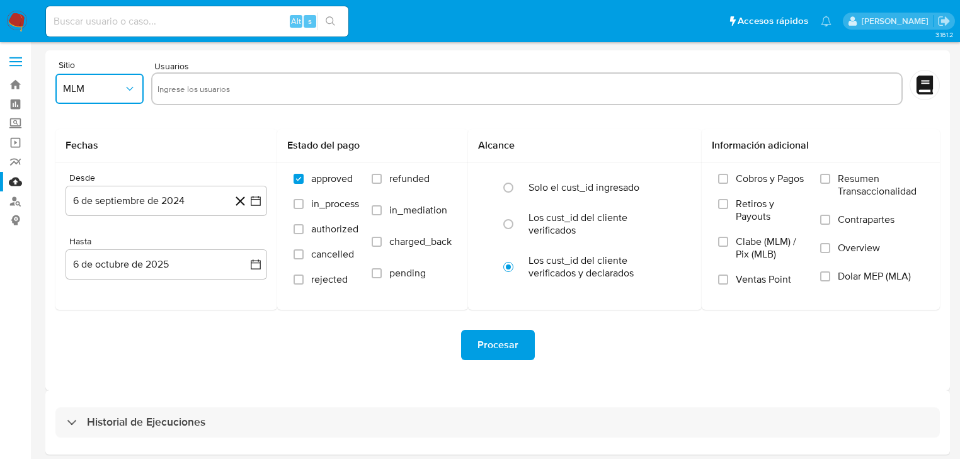
click at [189, 97] on input "text" at bounding box center [526, 89] width 739 height 20
type input "2271591726"
click at [252, 200] on icon "button" at bounding box center [255, 201] width 13 height 13
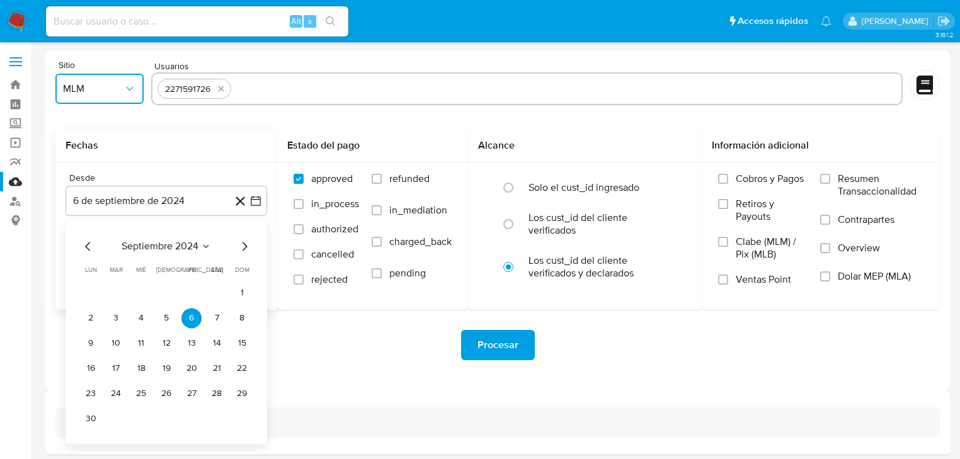
click at [245, 250] on icon "Mes siguiente" at bounding box center [244, 246] width 15 height 15
click at [245, 247] on icon "Mes siguiente" at bounding box center [244, 246] width 5 height 9
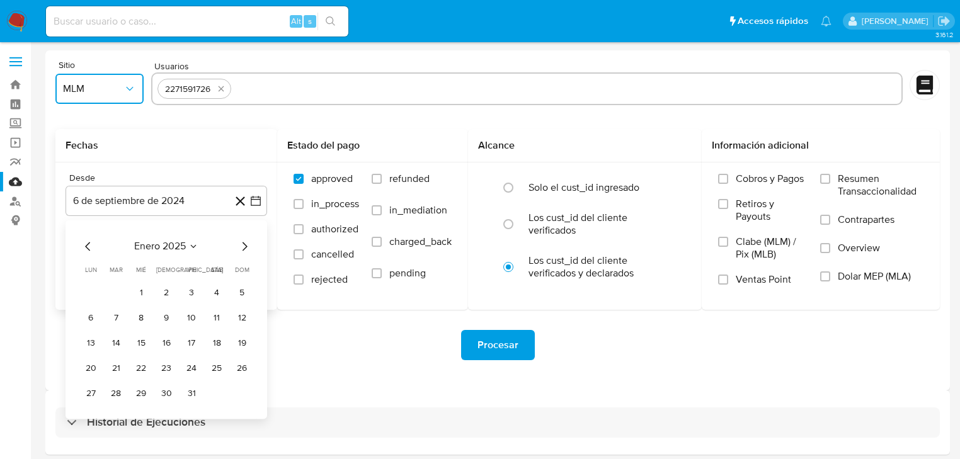
click at [245, 247] on icon "Mes siguiente" at bounding box center [244, 246] width 5 height 9
click at [245, 248] on icon "Mes siguiente" at bounding box center [244, 246] width 5 height 9
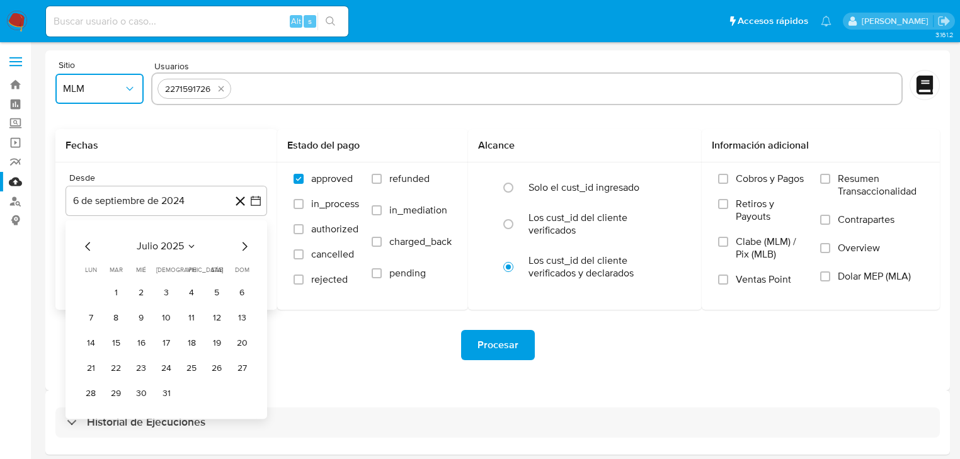
click at [245, 248] on icon "Mes siguiente" at bounding box center [244, 246] width 5 height 9
click at [140, 316] on button "6" at bounding box center [141, 318] width 20 height 20
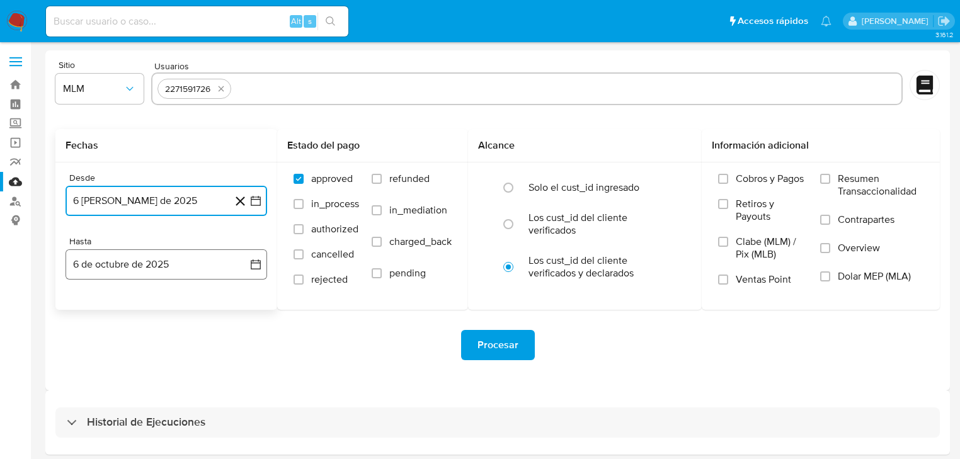
click at [254, 271] on button "6 de octubre de 2025" at bounding box center [165, 264] width 201 height 30
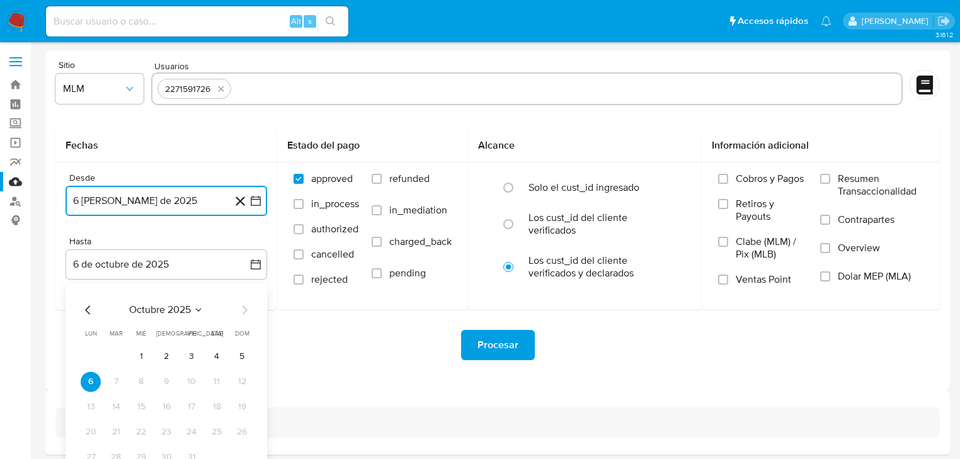
click at [244, 356] on button "5" at bounding box center [242, 356] width 20 height 20
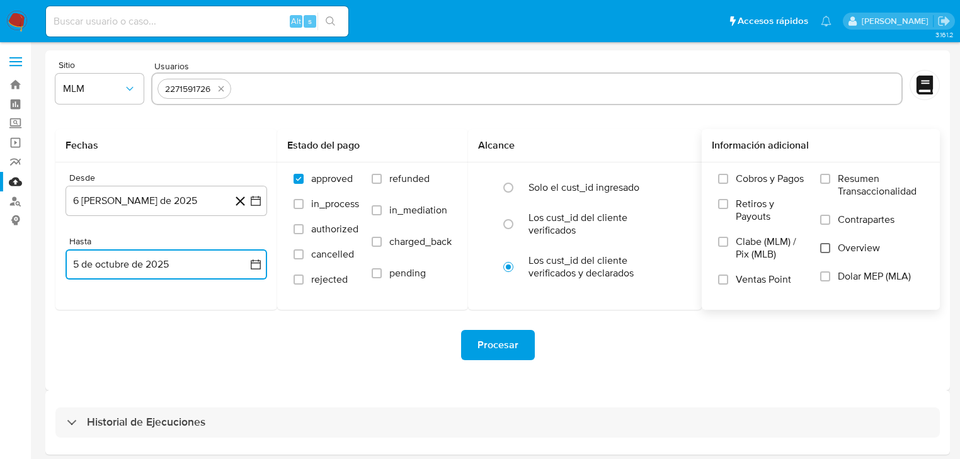
click at [821, 247] on input "Overview" at bounding box center [825, 248] width 10 height 10
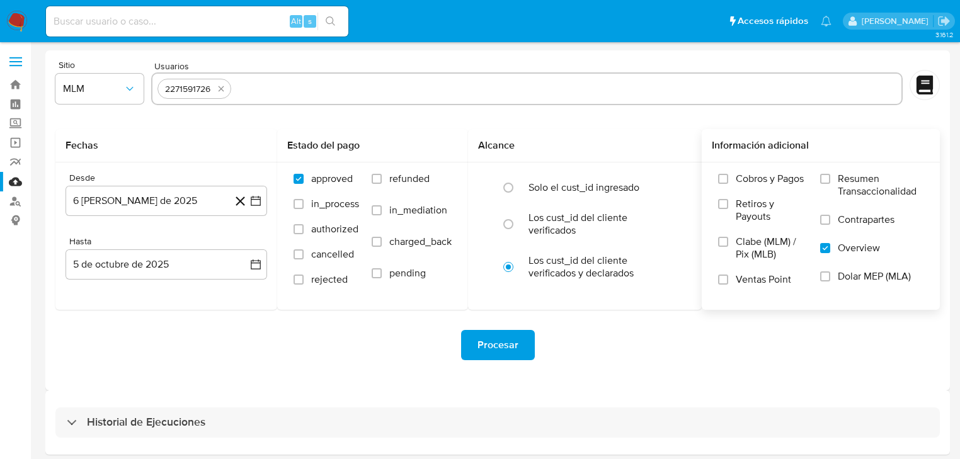
click at [506, 337] on span "Procesar" at bounding box center [497, 345] width 41 height 28
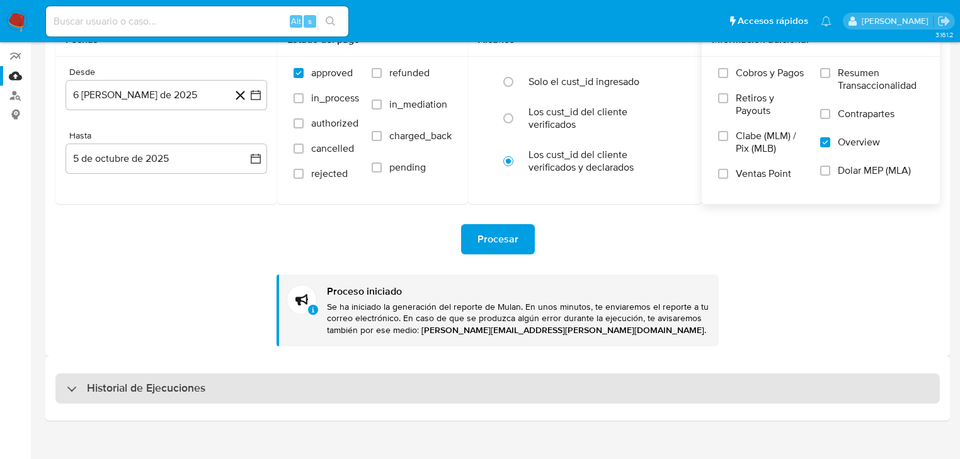
scroll to position [121, 0]
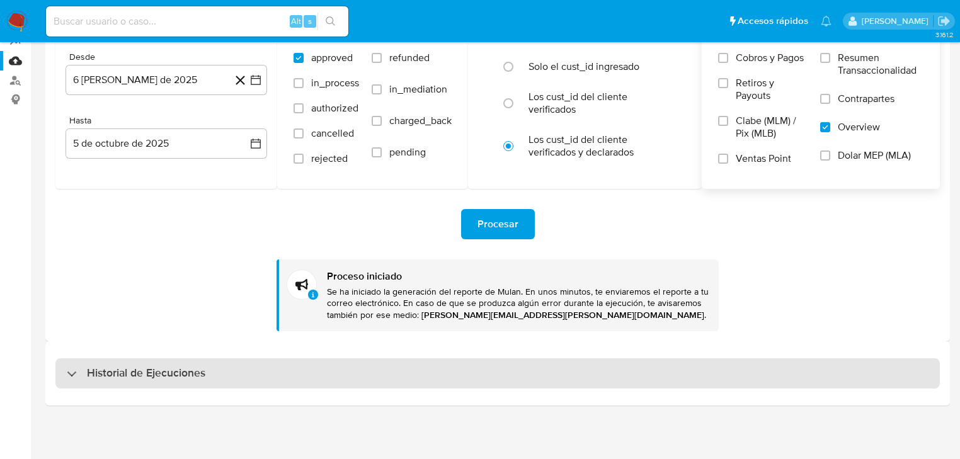
click at [77, 378] on div "Historial de Ejecuciones" at bounding box center [136, 373] width 139 height 15
select select "10"
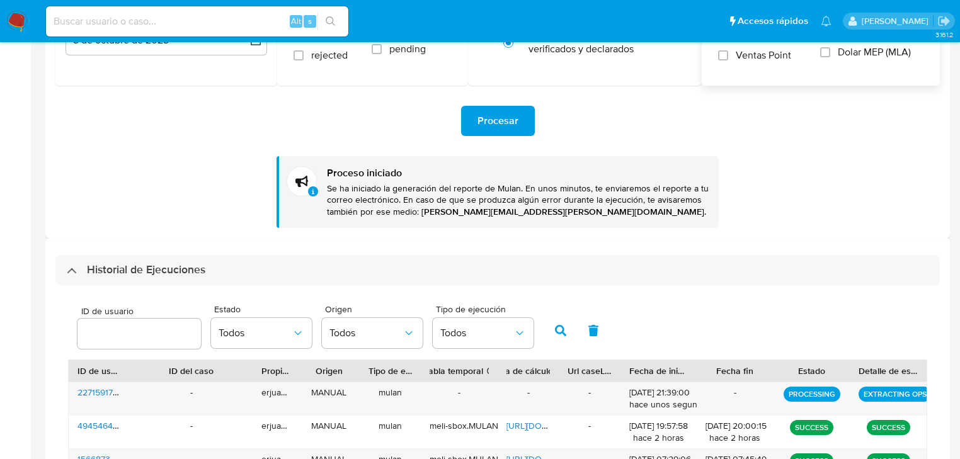
scroll to position [272, 0]
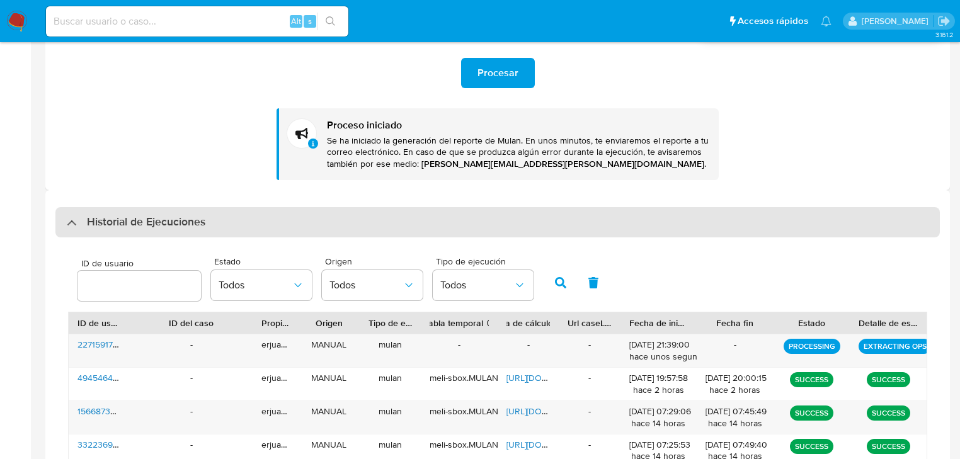
click at [73, 225] on div "Historial de Ejecuciones" at bounding box center [136, 222] width 139 height 15
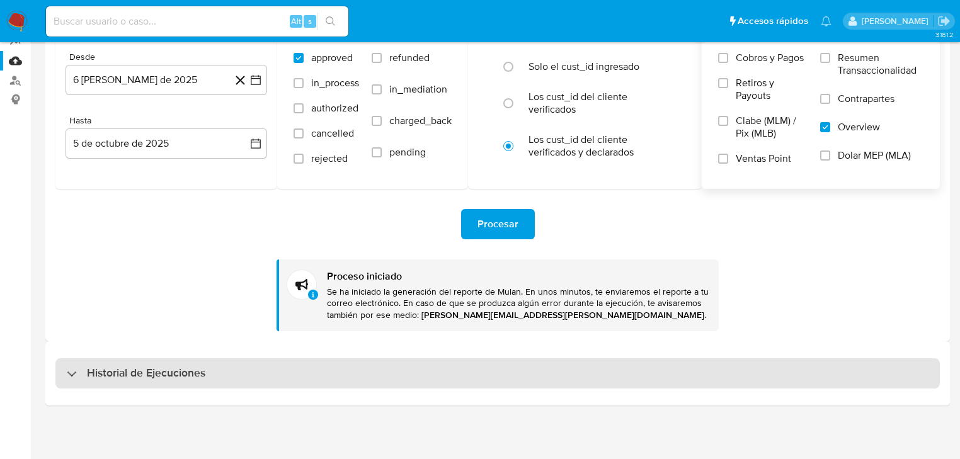
drag, startPoint x: 69, startPoint y: 370, endPoint x: 84, endPoint y: 212, distance: 159.4
click at [69, 370] on div "Historial de Ejecuciones" at bounding box center [136, 373] width 139 height 15
select select "10"
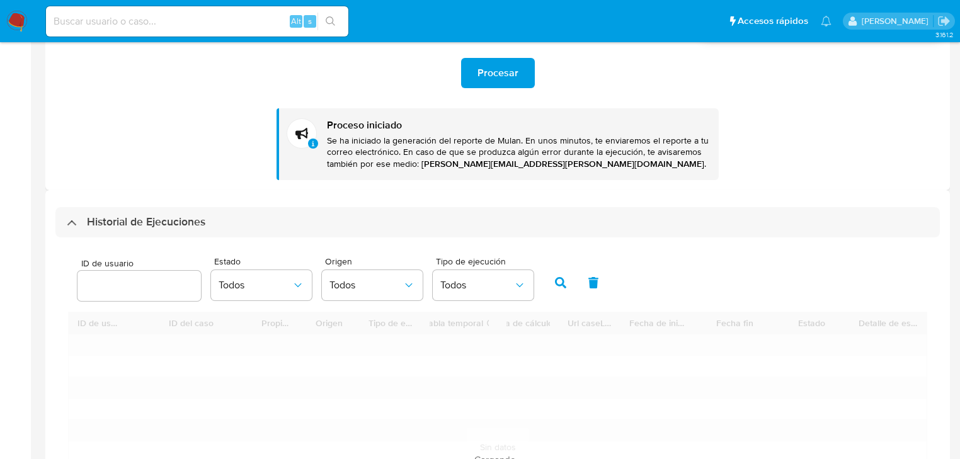
drag, startPoint x: 13, startPoint y: 26, endPoint x: 635, endPoint y: 280, distance: 671.6
click at [14, 25] on img at bounding box center [16, 21] width 21 height 21
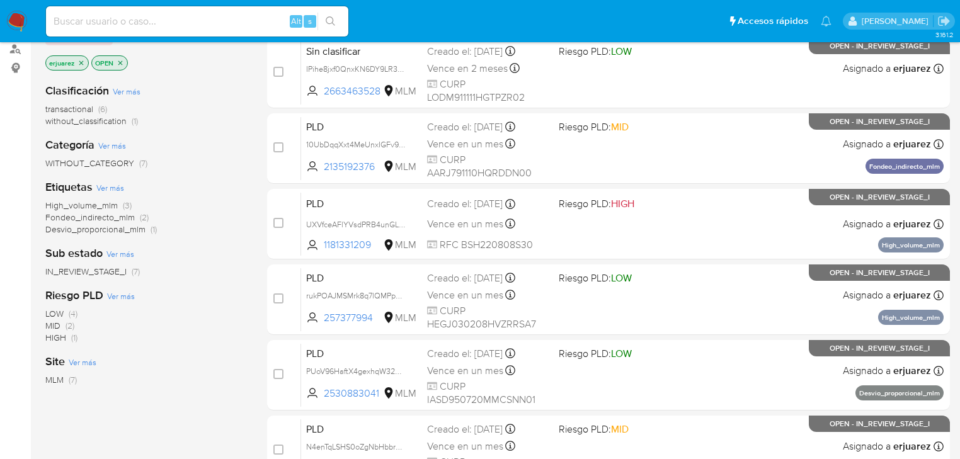
scroll to position [201, 0]
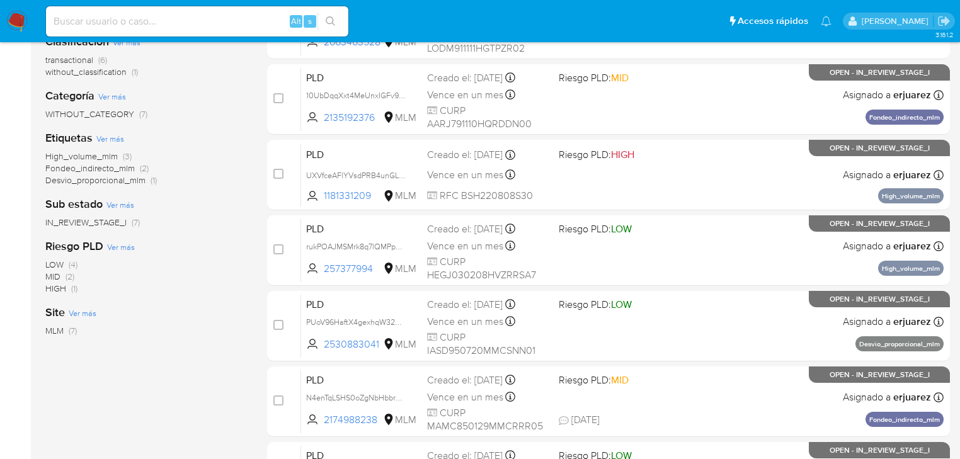
click at [152, 20] on input at bounding box center [197, 21] width 302 height 16
paste input "2271591726"
type input "2271591726"
drag, startPoint x: 322, startPoint y: 20, endPoint x: 8, endPoint y: 102, distance: 325.5
click at [320, 20] on button "search-icon" at bounding box center [330, 22] width 26 height 18
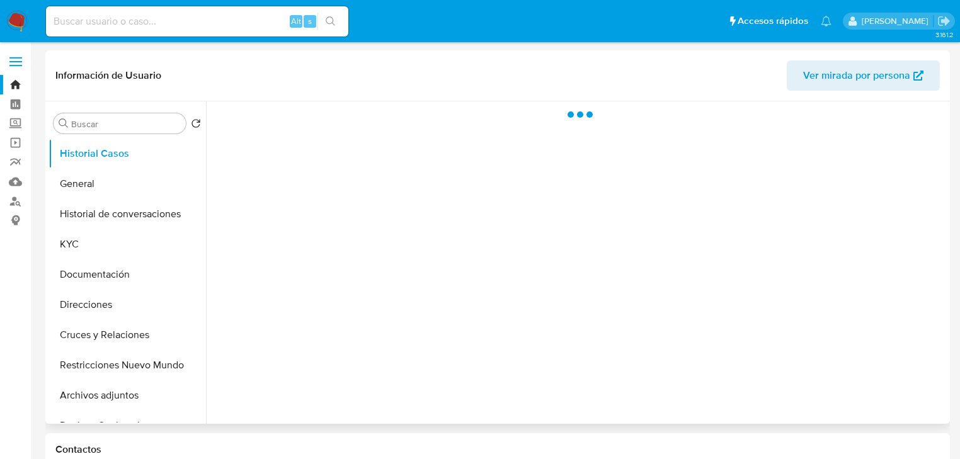
select select "10"
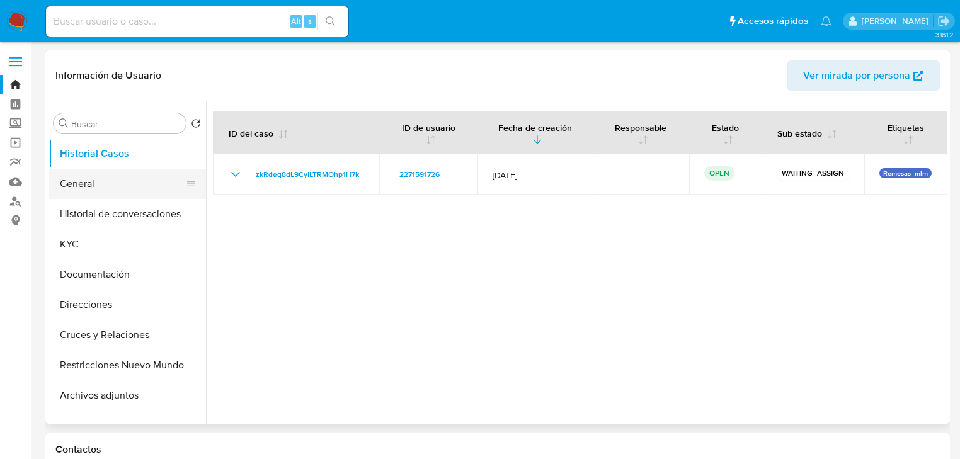
click at [106, 175] on button "General" at bounding box center [121, 184] width 147 height 30
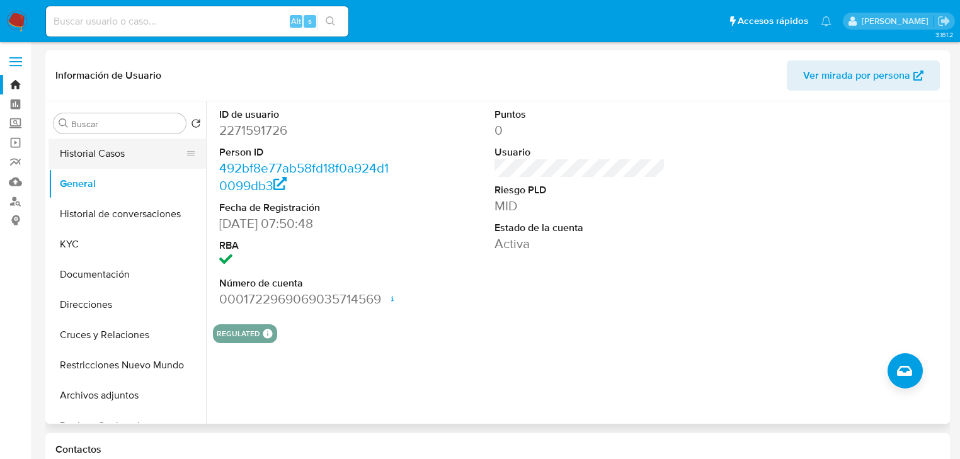
click at [100, 148] on button "Historial Casos" at bounding box center [121, 154] width 147 height 30
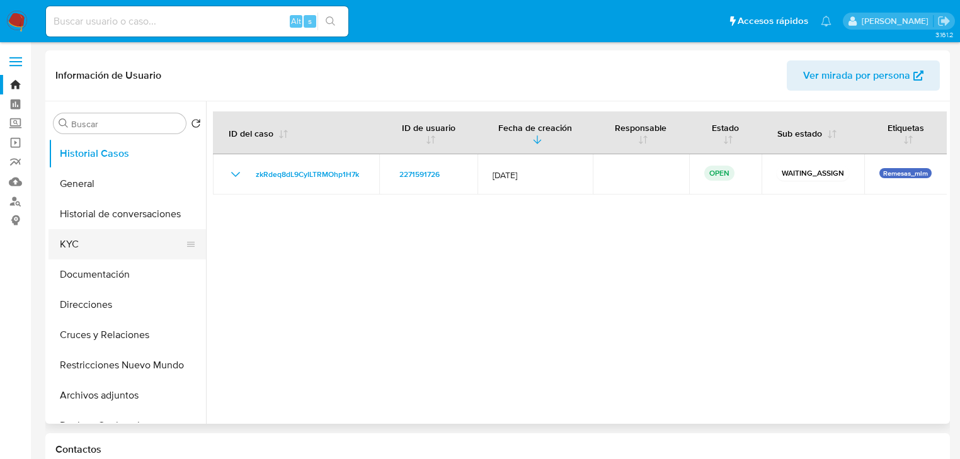
click at [86, 242] on button "KYC" at bounding box center [121, 244] width 147 height 30
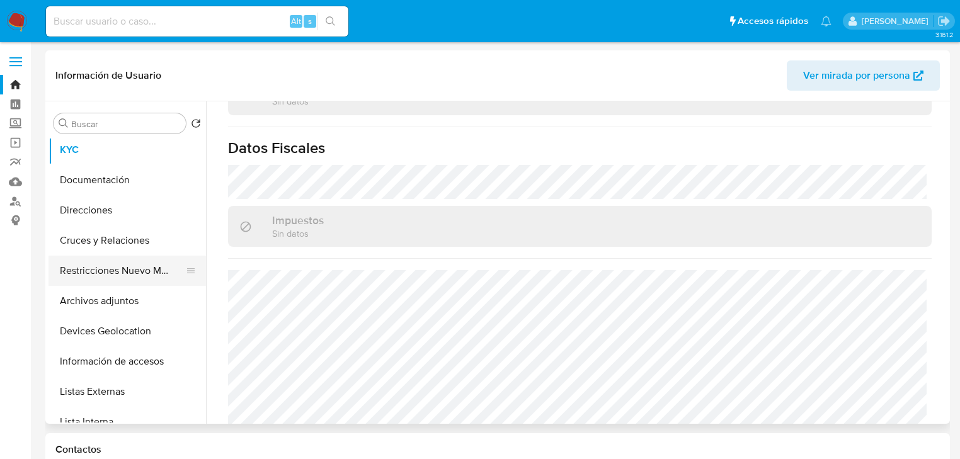
scroll to position [151, 0]
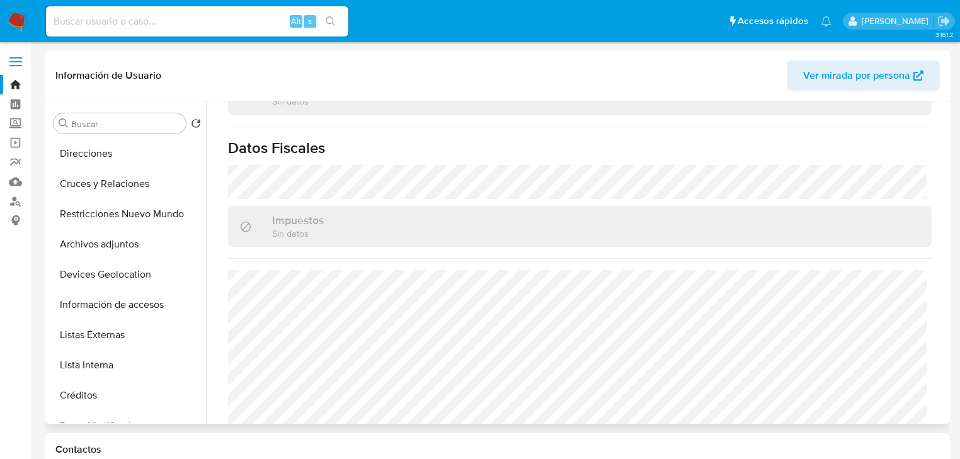
drag, startPoint x: 117, startPoint y: 343, endPoint x: 209, endPoint y: 303, distance: 99.9
click at [119, 341] on button "Listas Externas" at bounding box center [126, 335] width 157 height 30
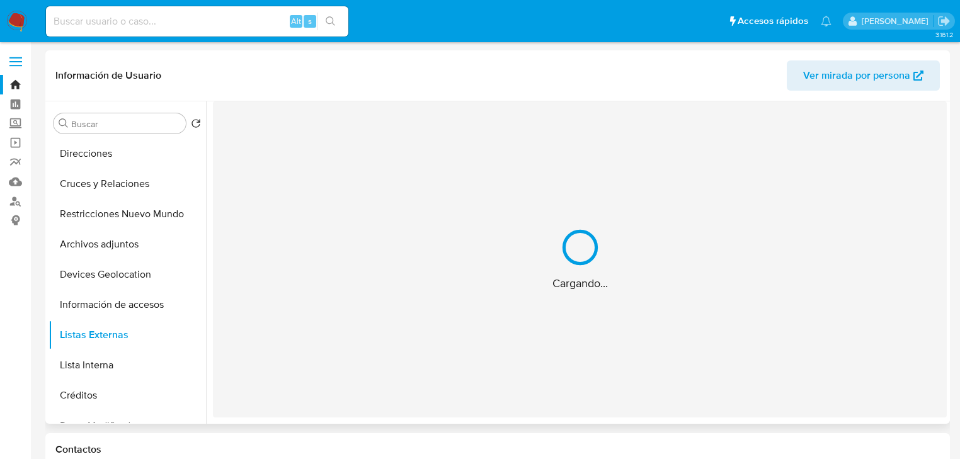
scroll to position [0, 0]
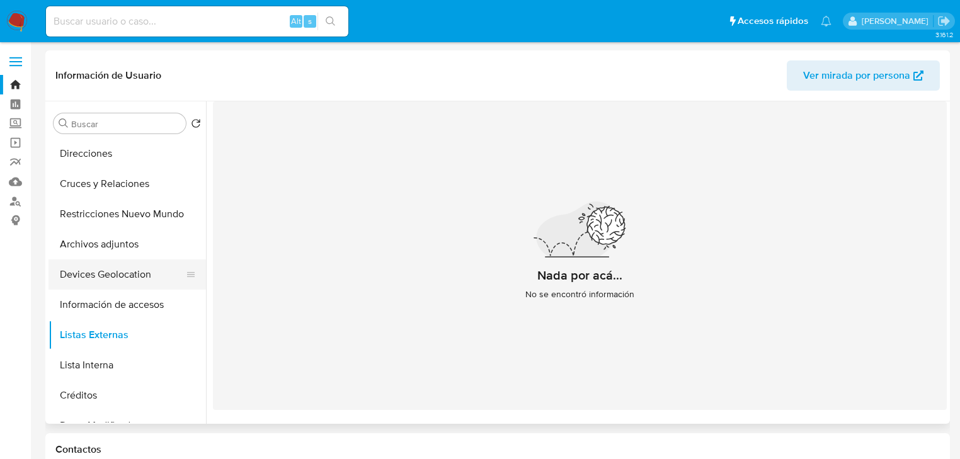
click at [143, 273] on button "Devices Geolocation" at bounding box center [121, 274] width 147 height 30
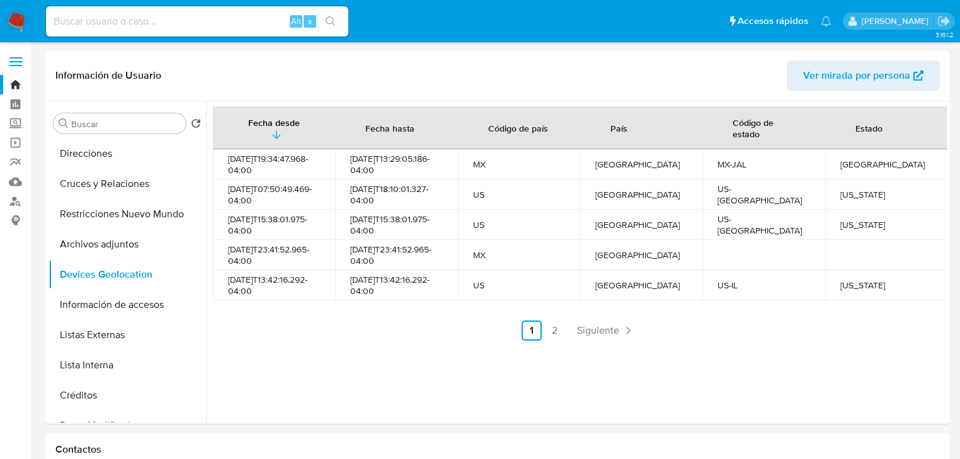
drag, startPoint x: 606, startPoint y: 338, endPoint x: 528, endPoint y: 217, distance: 144.4
click at [606, 338] on link "Siguiente" at bounding box center [605, 330] width 67 height 20
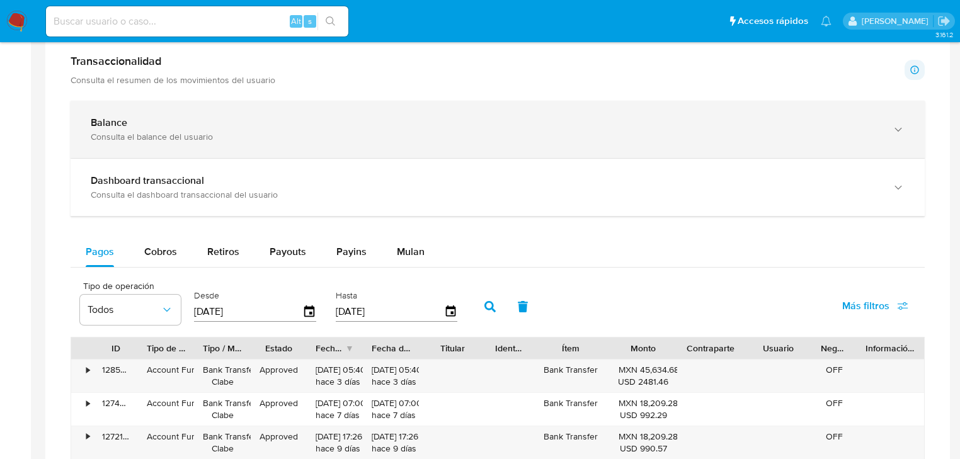
click at [151, 133] on div "Consulta el balance del usuario" at bounding box center [485, 136] width 788 height 11
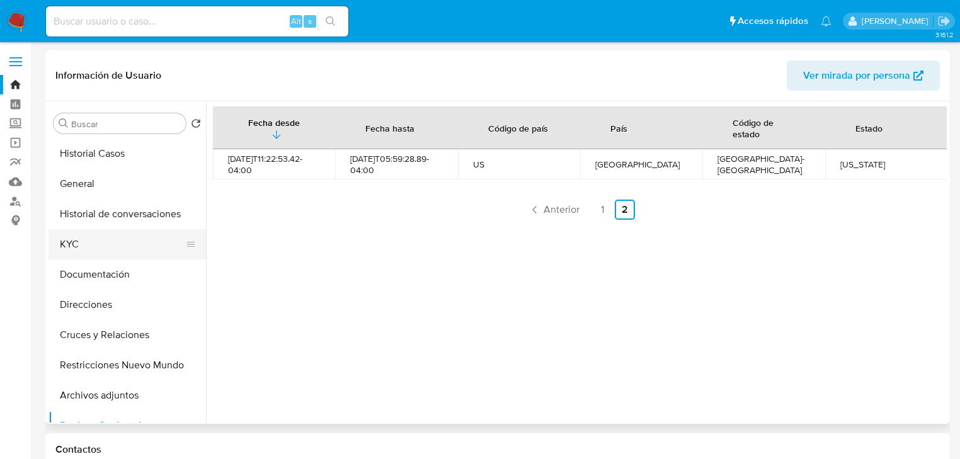
drag, startPoint x: 93, startPoint y: 244, endPoint x: 135, endPoint y: 244, distance: 41.6
click at [94, 244] on button "KYC" at bounding box center [121, 244] width 147 height 30
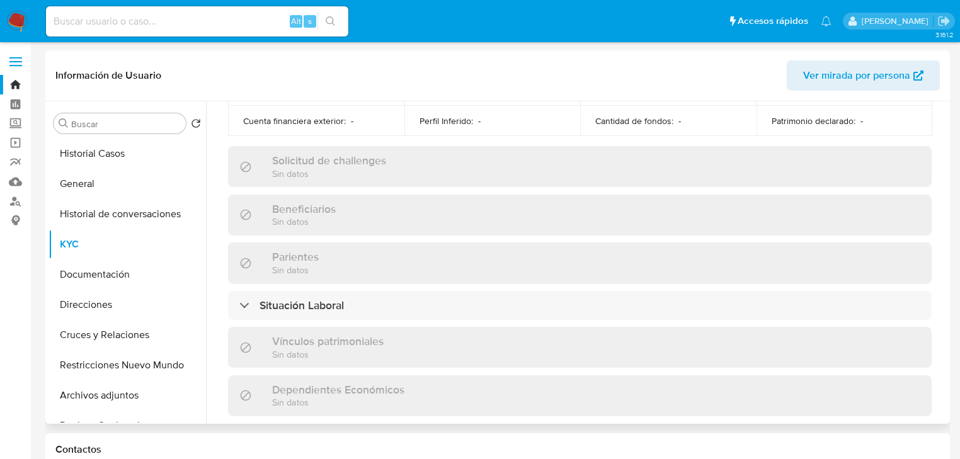
scroll to position [795, 0]
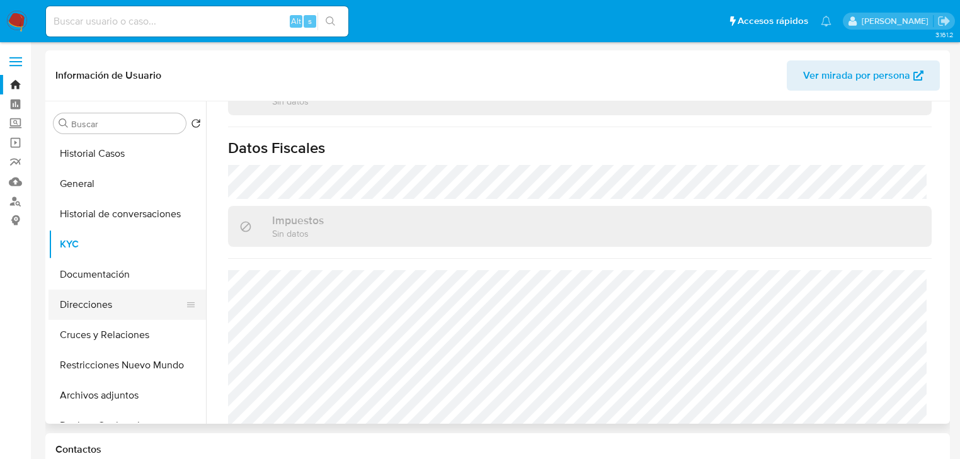
click at [108, 305] on button "Direcciones" at bounding box center [121, 305] width 147 height 30
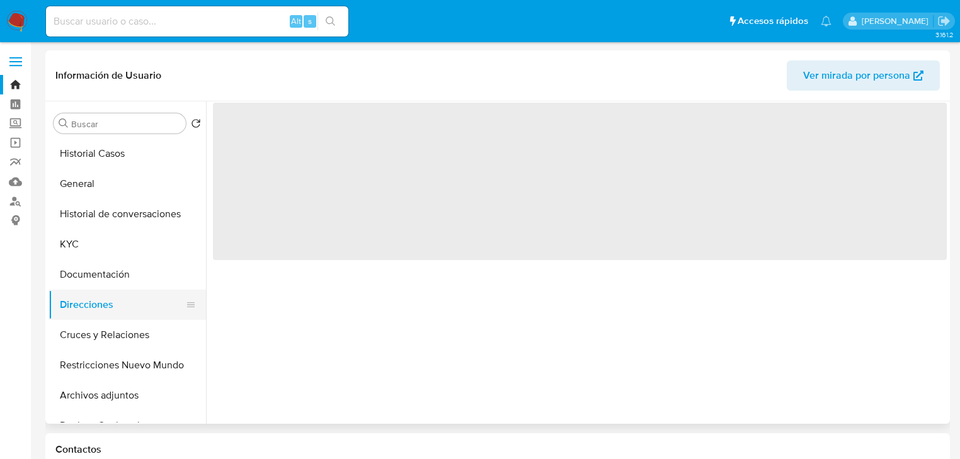
scroll to position [0, 0]
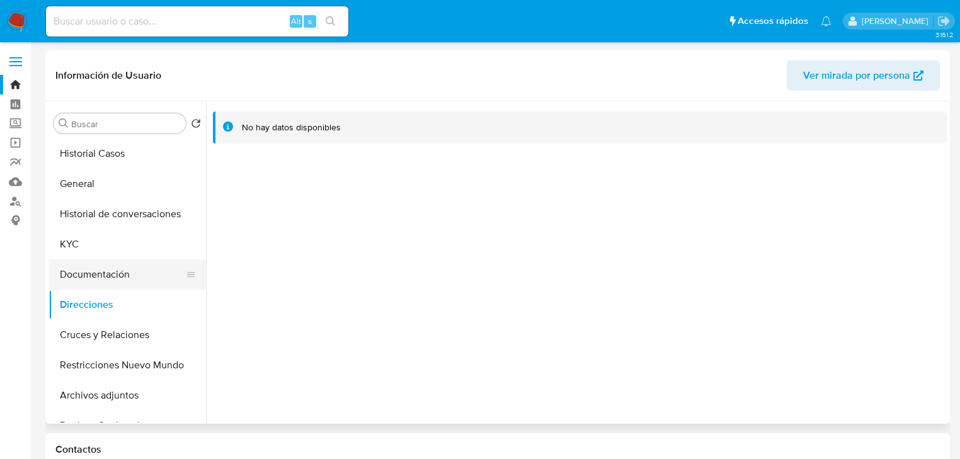
click at [106, 273] on button "Documentación" at bounding box center [121, 274] width 147 height 30
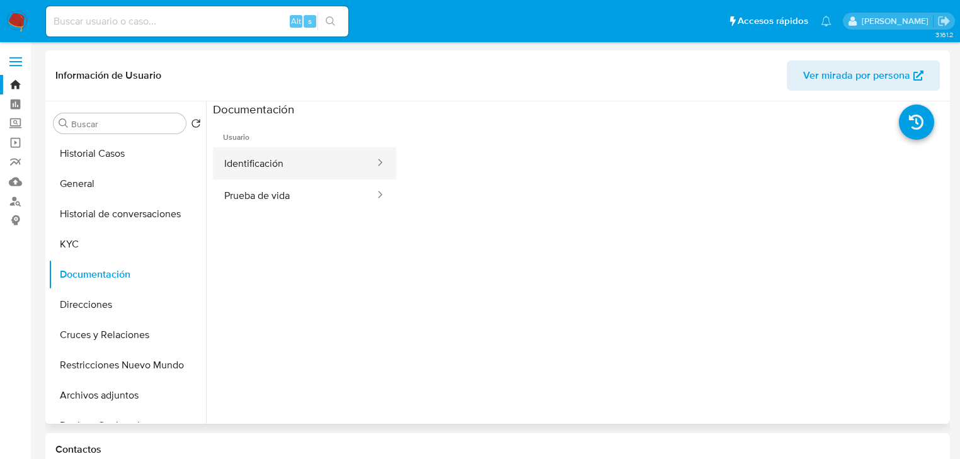
click at [259, 166] on button "Identificación" at bounding box center [294, 163] width 163 height 32
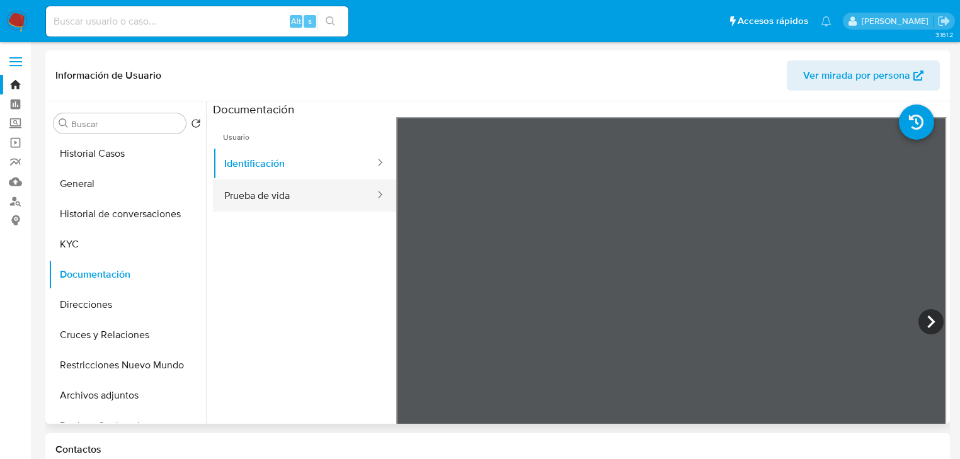
click at [262, 208] on button "Prueba de vida" at bounding box center [294, 195] width 163 height 32
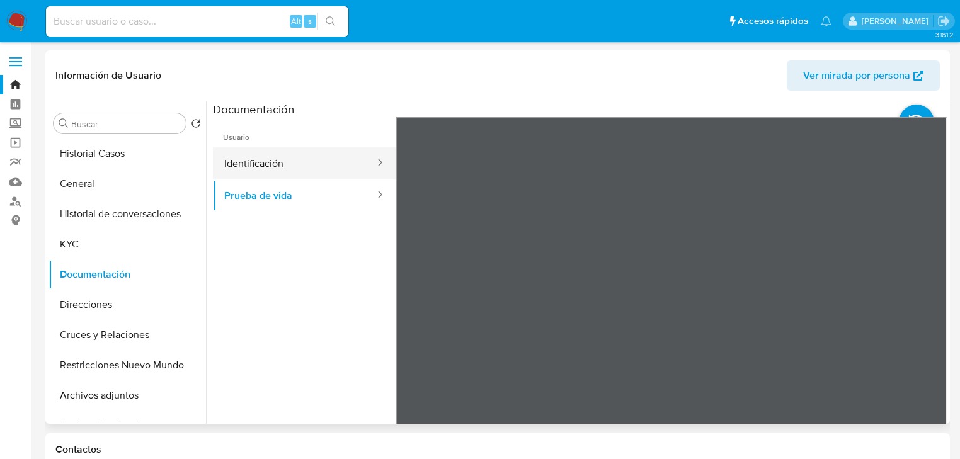
click at [297, 169] on button "Identificación" at bounding box center [294, 163] width 163 height 32
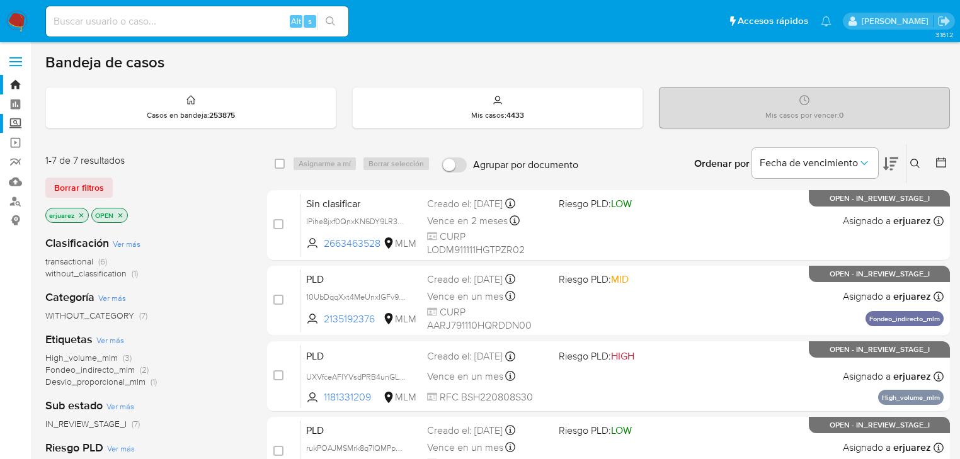
click at [13, 119] on label "Screening" at bounding box center [75, 124] width 150 height 20
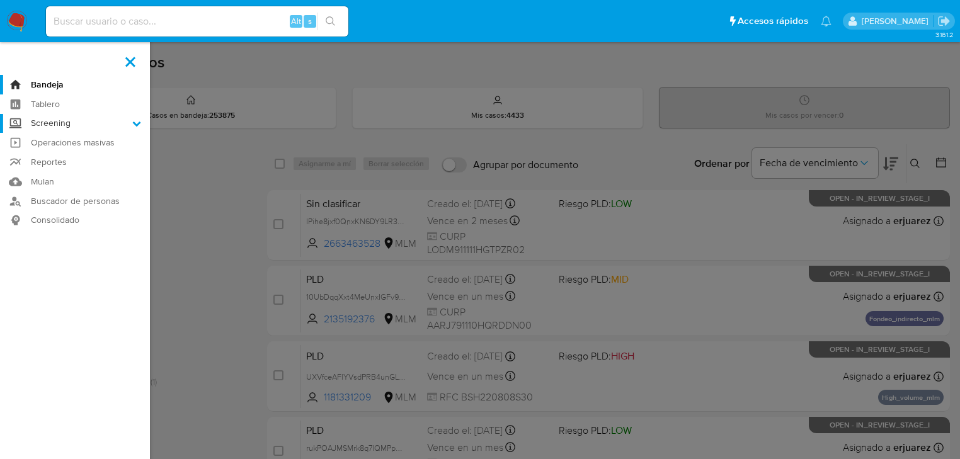
click at [0, 0] on input "Screening" at bounding box center [0, 0] width 0 height 0
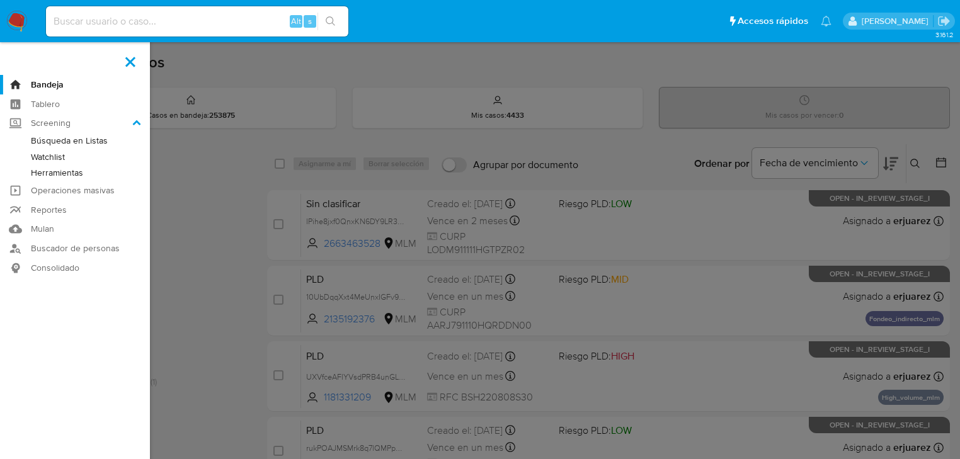
click at [81, 171] on link "Herramientas" at bounding box center [75, 173] width 150 height 16
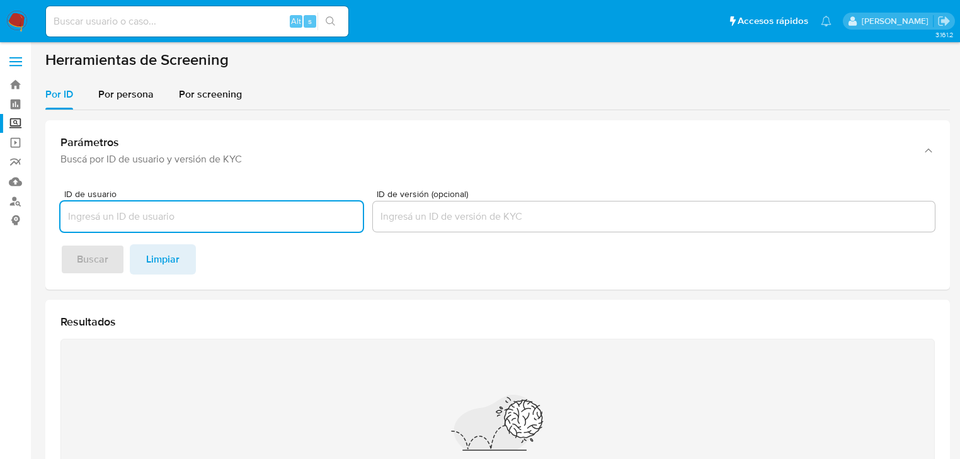
drag, startPoint x: 116, startPoint y: 94, endPoint x: 108, endPoint y: 117, distance: 23.9
click at [116, 96] on span "Por persona" at bounding box center [125, 94] width 55 height 14
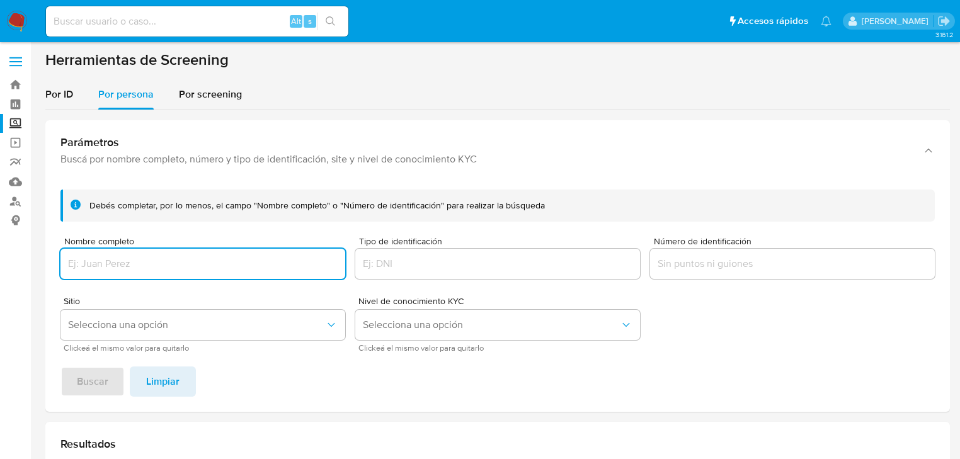
click at [84, 259] on input "Nombre completo" at bounding box center [202, 264] width 285 height 16
type input "[PERSON_NAME]"
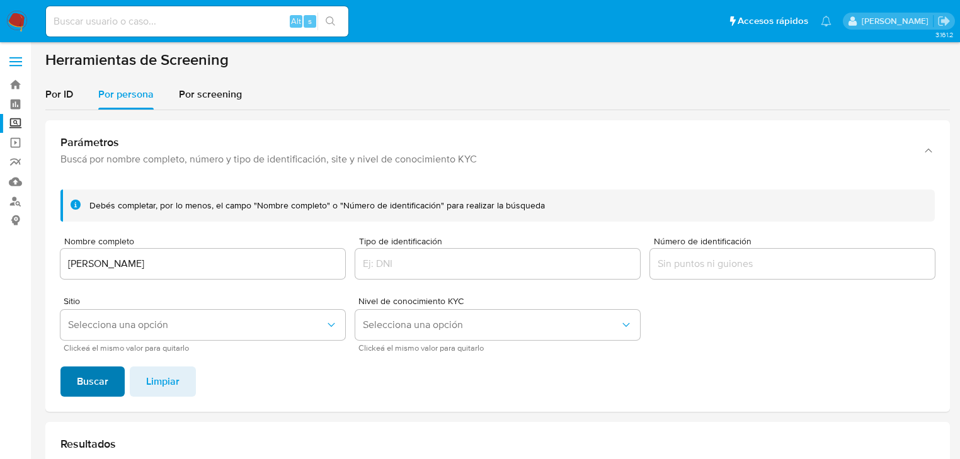
click at [95, 368] on div "Debés completar, por lo menos, el campo "Nombre completo" o "Número de identifi…" at bounding box center [497, 295] width 904 height 232
click at [95, 369] on span "Buscar" at bounding box center [92, 382] width 31 height 28
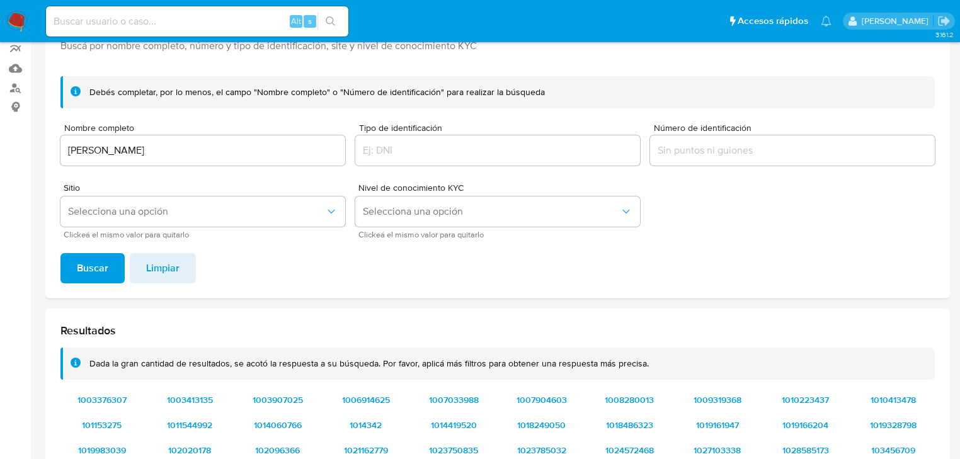
scroll to position [99, 0]
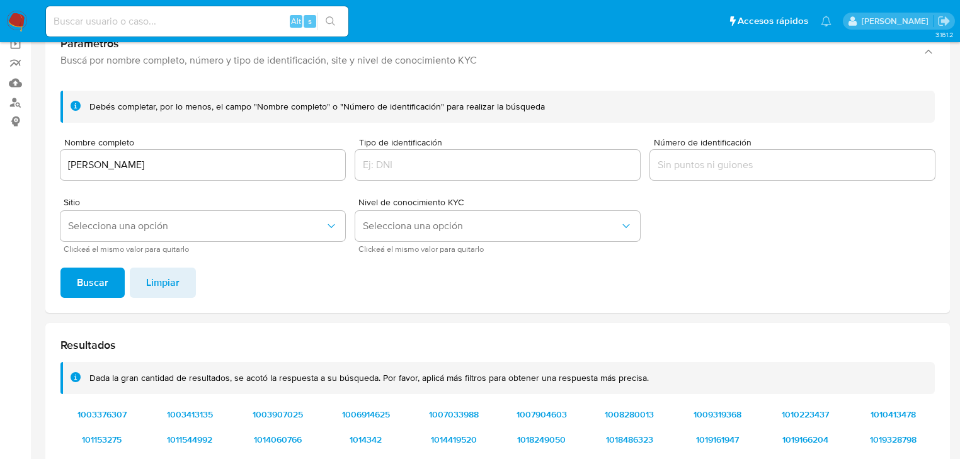
drag, startPoint x: 703, startPoint y: 144, endPoint x: 698, endPoint y: 159, distance: 16.3
click at [701, 147] on div "Número de identificación" at bounding box center [792, 160] width 285 height 45
click at [698, 164] on input "Número de identificación" at bounding box center [792, 165] width 285 height 16
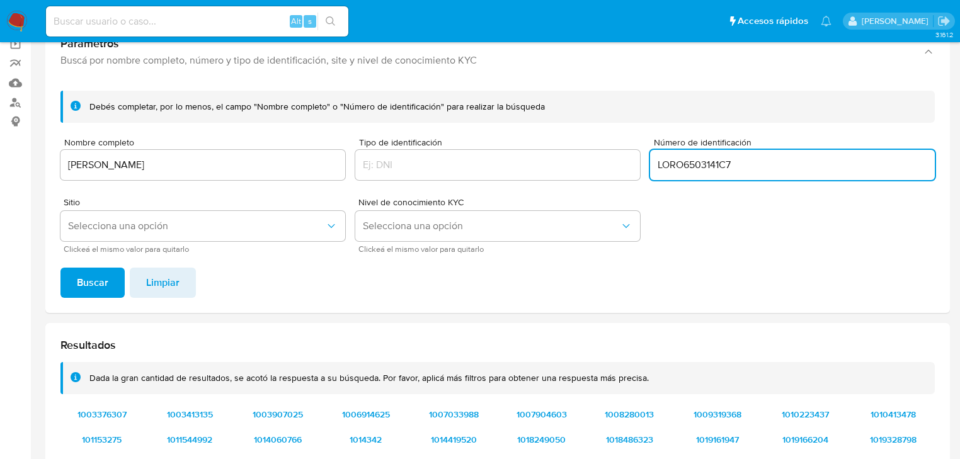
type input "LORO6503141C7"
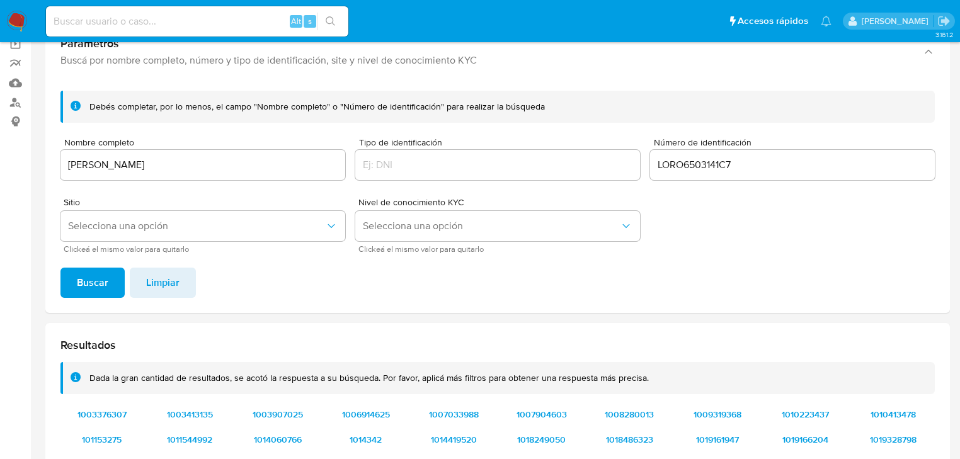
click at [101, 283] on span "Buscar" at bounding box center [92, 283] width 31 height 28
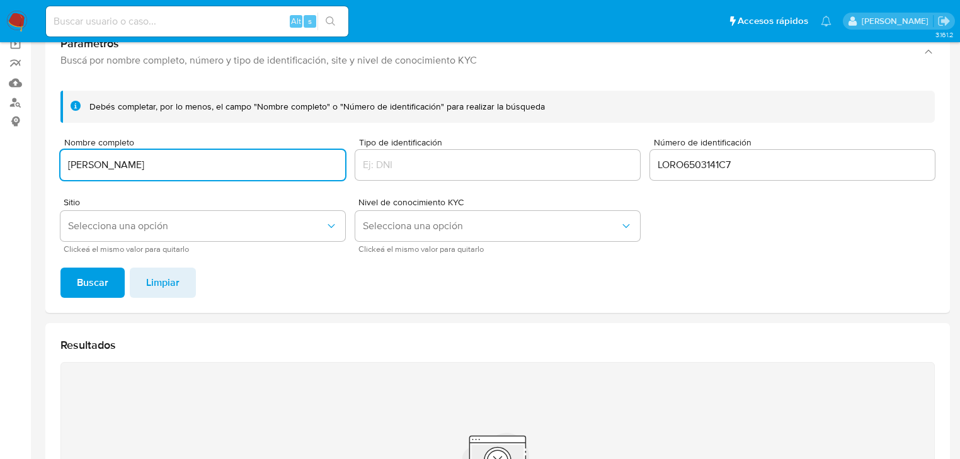
drag, startPoint x: 179, startPoint y: 164, endPoint x: 12, endPoint y: 169, distance: 166.9
click at [12, 166] on section "Bandeja Tablero Screening Búsqueda en Listas Watchlist Herramientas Operaciones…" at bounding box center [480, 281] width 960 height 760
type input "[PERSON_NAME]"
click at [84, 276] on span "Buscar" at bounding box center [92, 283] width 31 height 28
